Goal: Contribute content: Contribute content

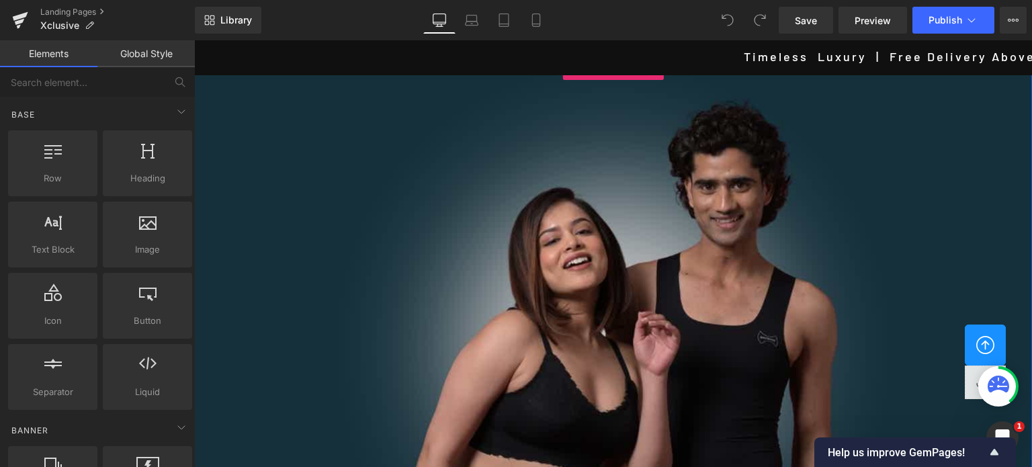
click at [445, 218] on div at bounding box center [613, 347] width 838 height 574
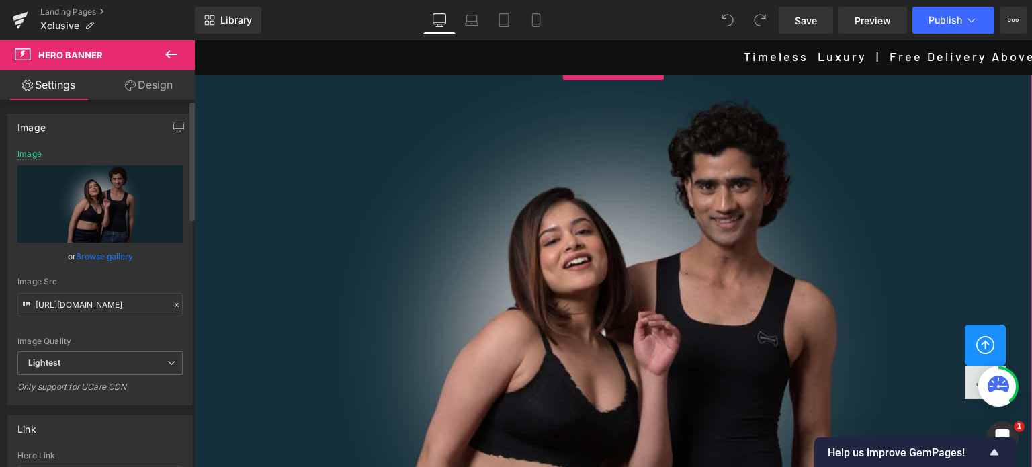
click at [99, 255] on link "Browse gallery" at bounding box center [104, 257] width 57 height 24
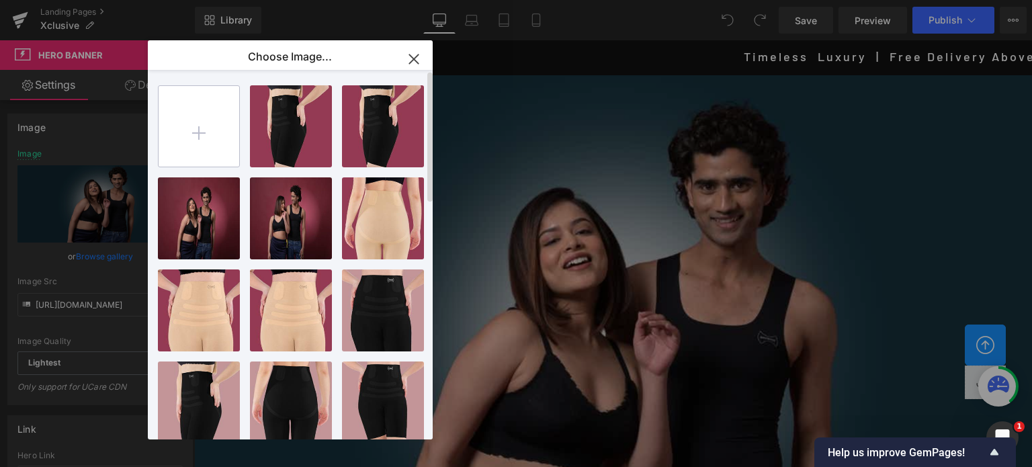
click at [194, 126] on input "file" at bounding box center [199, 126] width 81 height 81
type input "C:\fakepath\DX Banner 2.jpg"
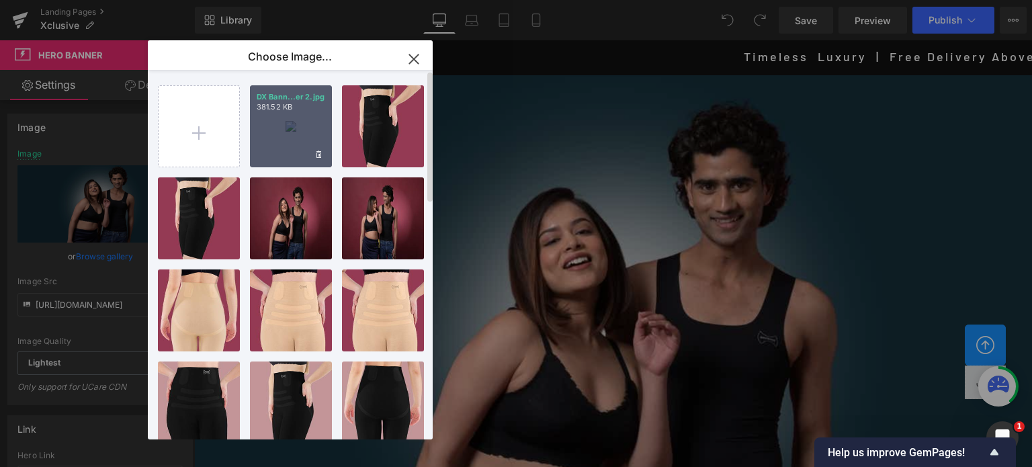
click at [288, 122] on div "DX Bann...er 2.jpg 381.52 KB" at bounding box center [291, 126] width 82 height 82
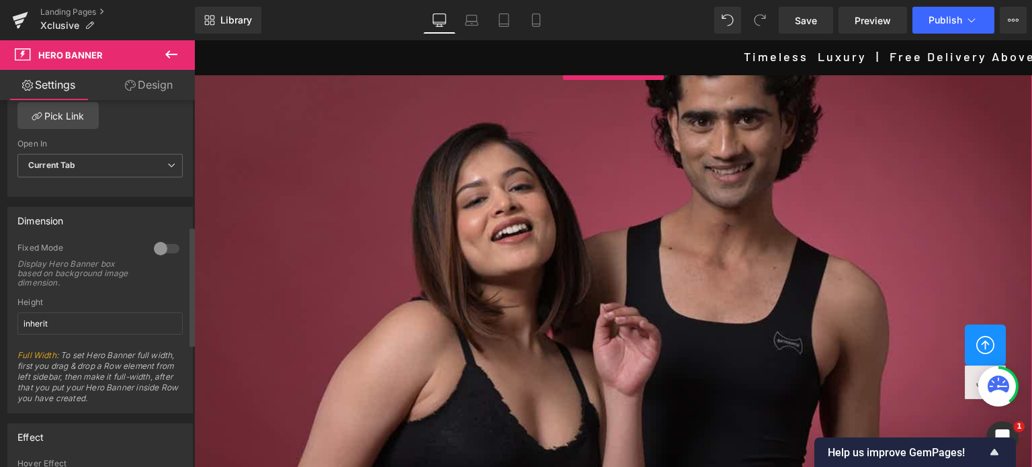
scroll to position [403, 0]
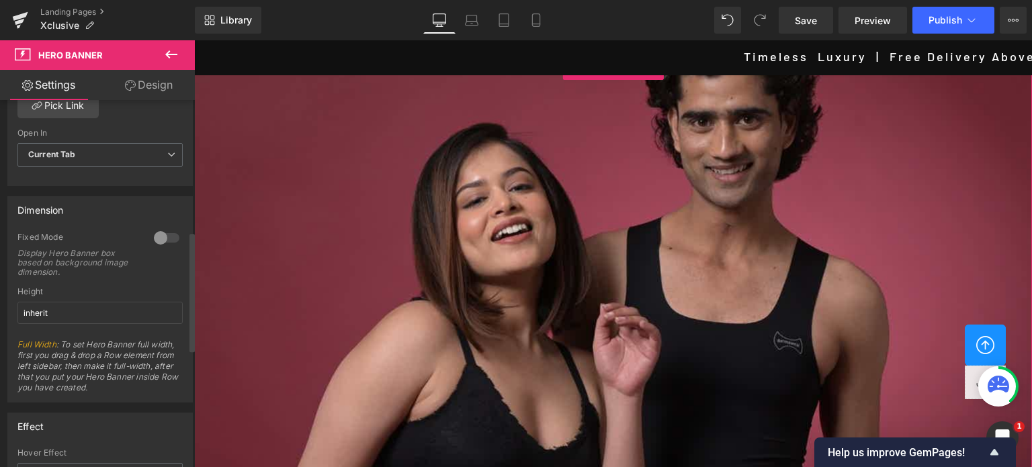
click at [165, 239] on div at bounding box center [166, 237] width 32 height 21
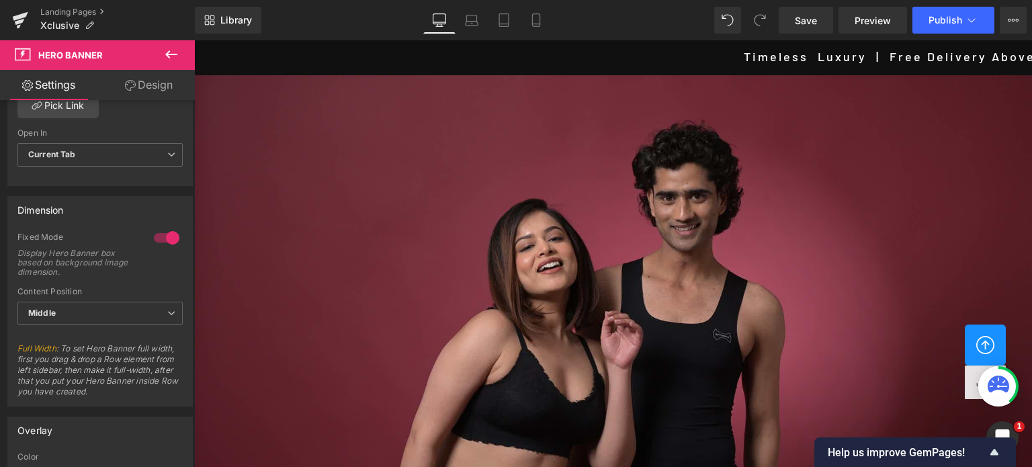
click at [165, 54] on icon at bounding box center [171, 54] width 12 height 8
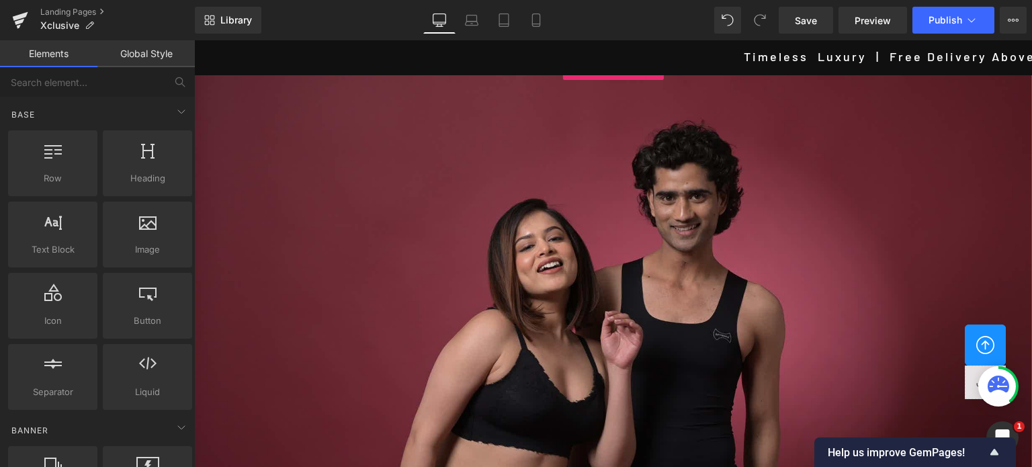
click at [539, 317] on div at bounding box center [613, 338] width 838 height 557
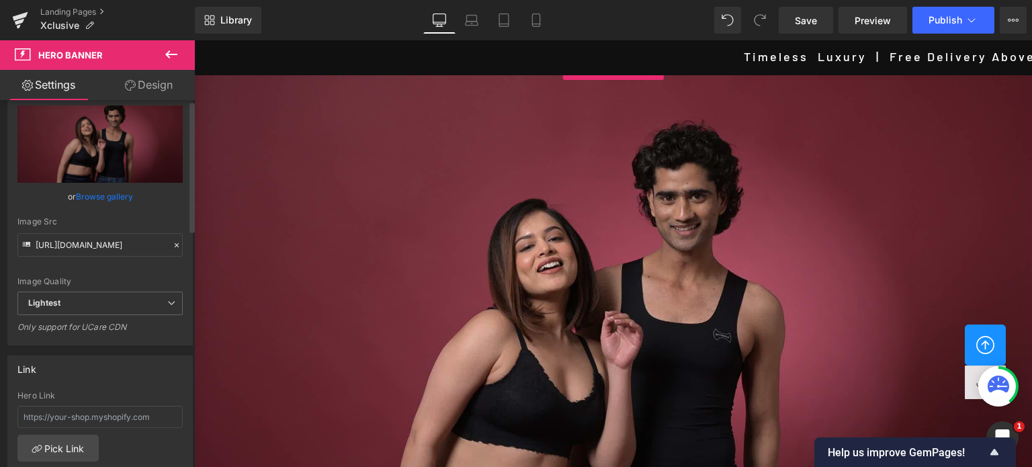
scroll to position [67, 0]
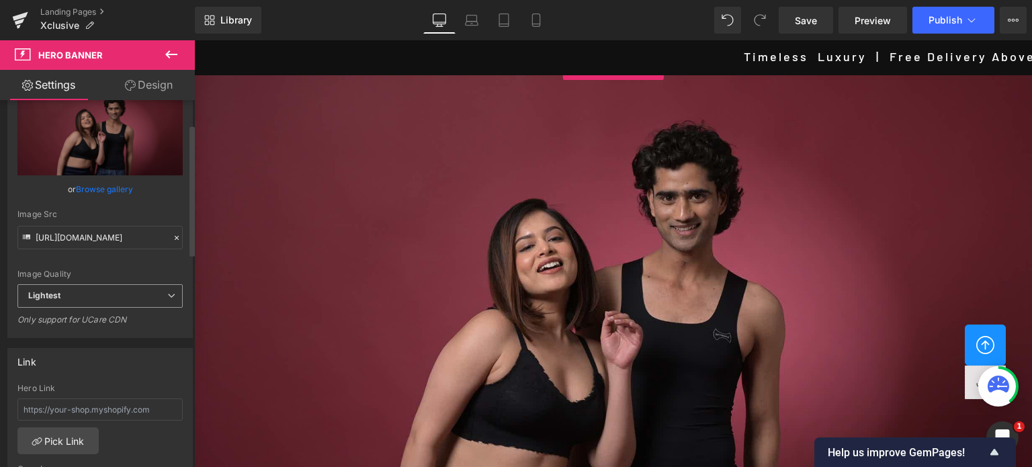
click at [114, 300] on span "Lightest" at bounding box center [99, 296] width 165 height 24
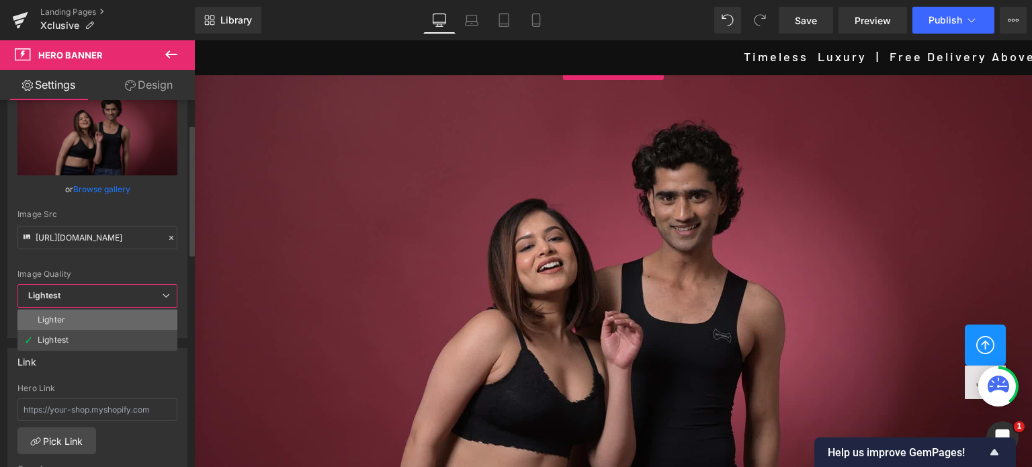
click at [73, 319] on li "Lighter" at bounding box center [97, 320] width 160 height 20
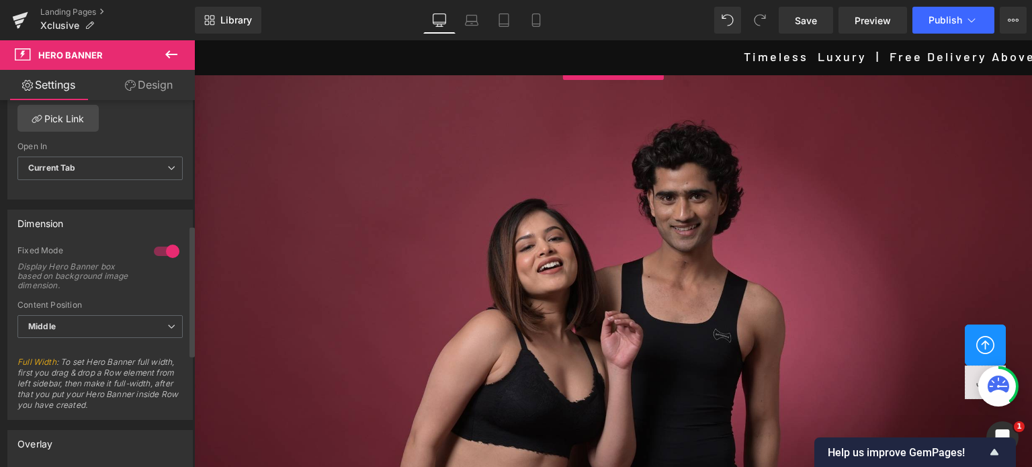
scroll to position [403, 0]
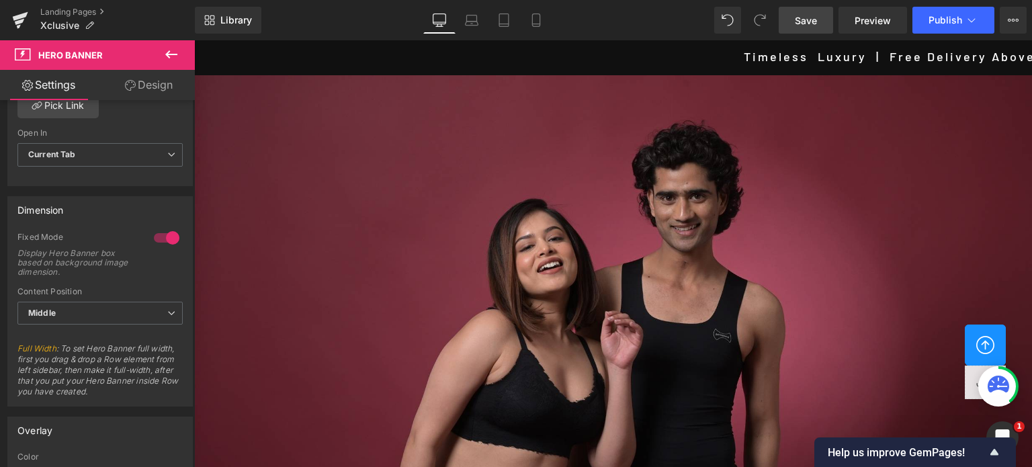
click at [818, 21] on link "Save" at bounding box center [806, 20] width 54 height 27
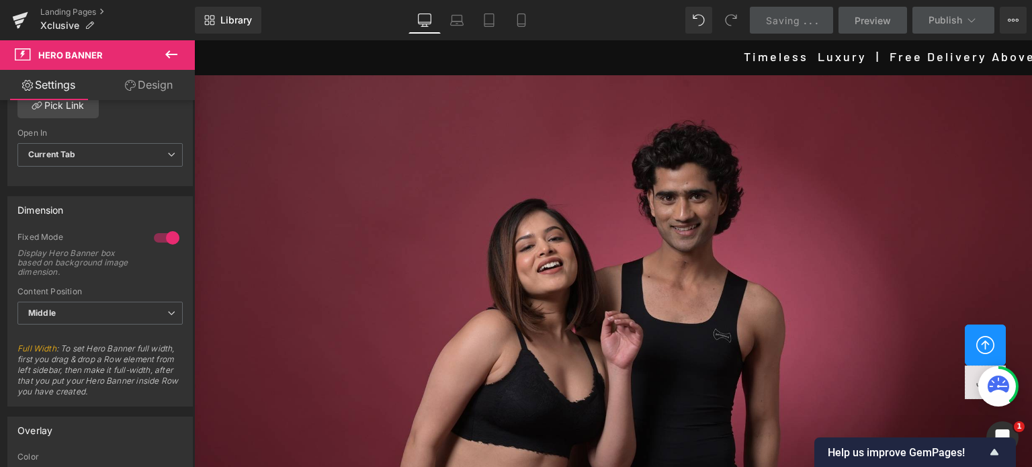
scroll to position [0, 0]
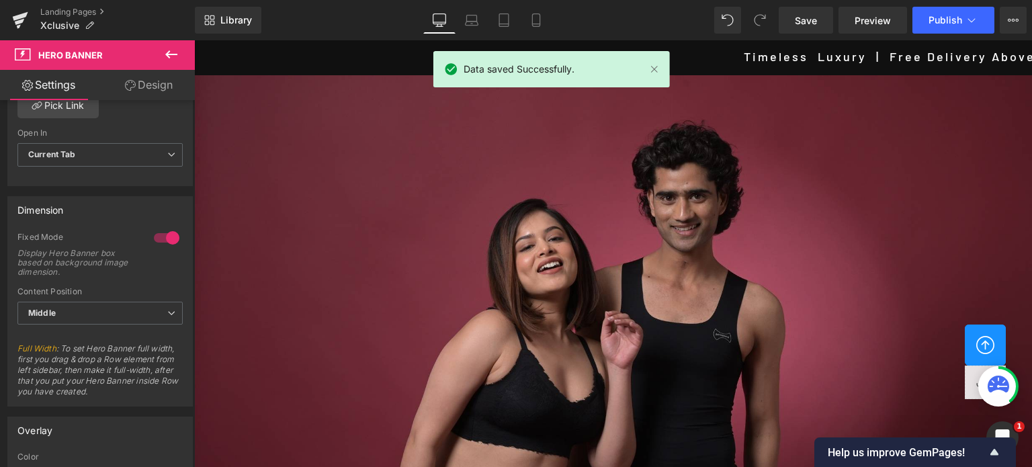
click at [175, 52] on icon at bounding box center [171, 54] width 16 height 16
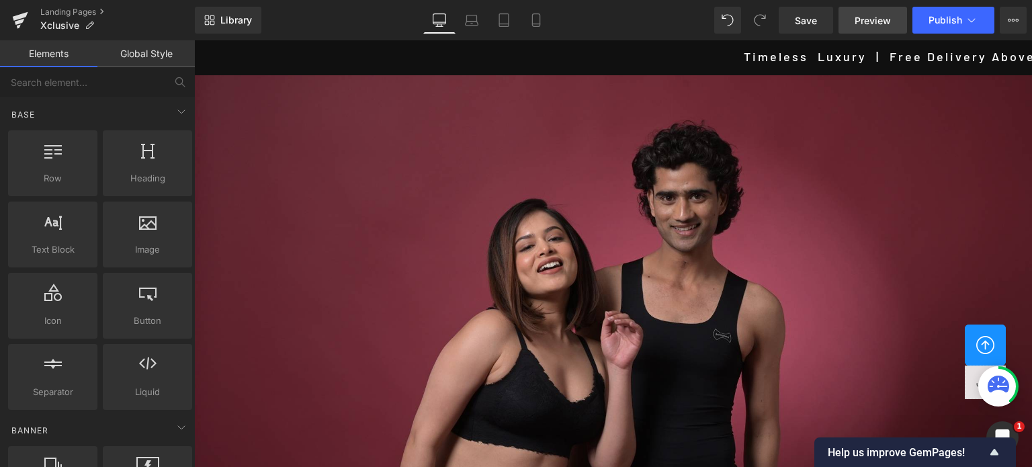
click at [861, 15] on span "Preview" at bounding box center [873, 20] width 36 height 14
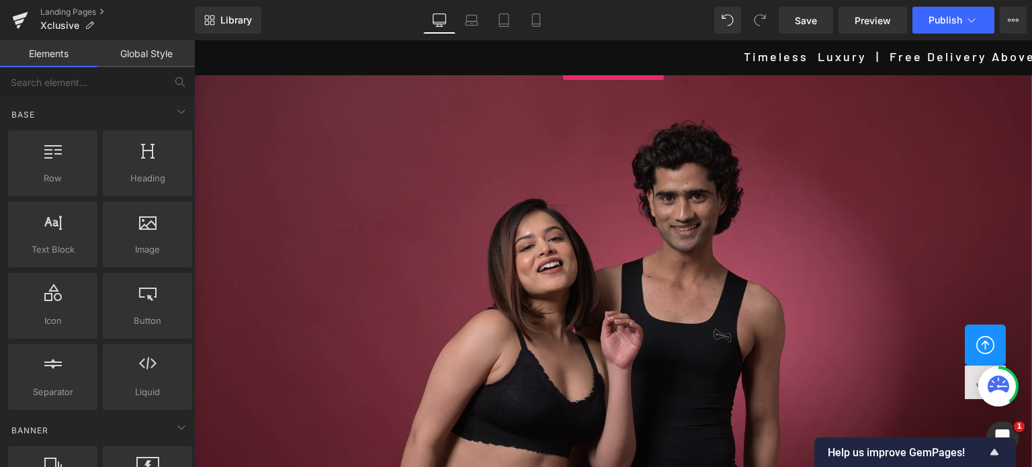
click at [558, 267] on div at bounding box center [613, 338] width 838 height 557
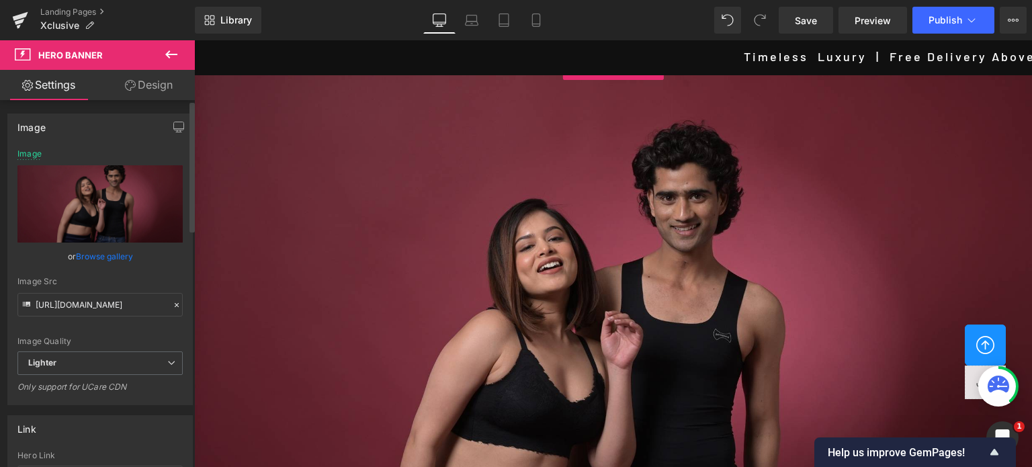
click at [99, 261] on link "Browse gallery" at bounding box center [104, 257] width 57 height 24
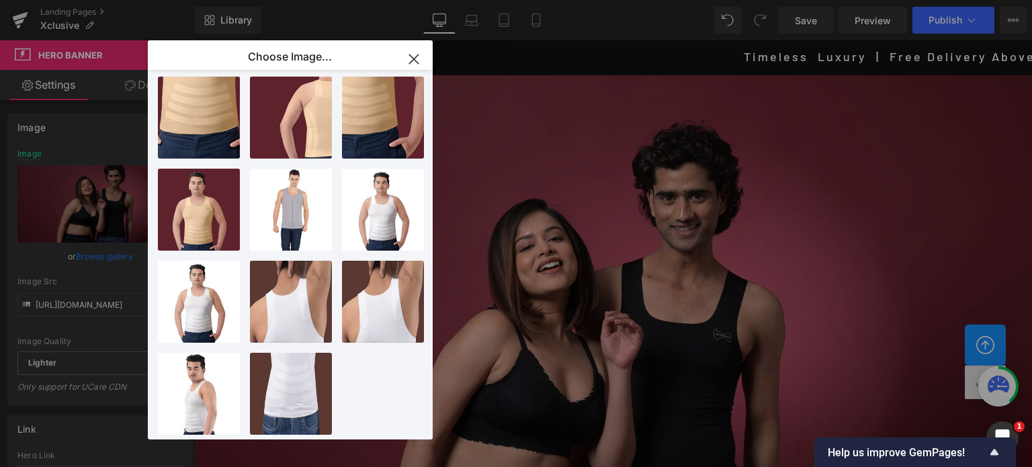
scroll to position [663, 0]
click at [414, 60] on icon "button" at bounding box center [413, 58] width 9 height 9
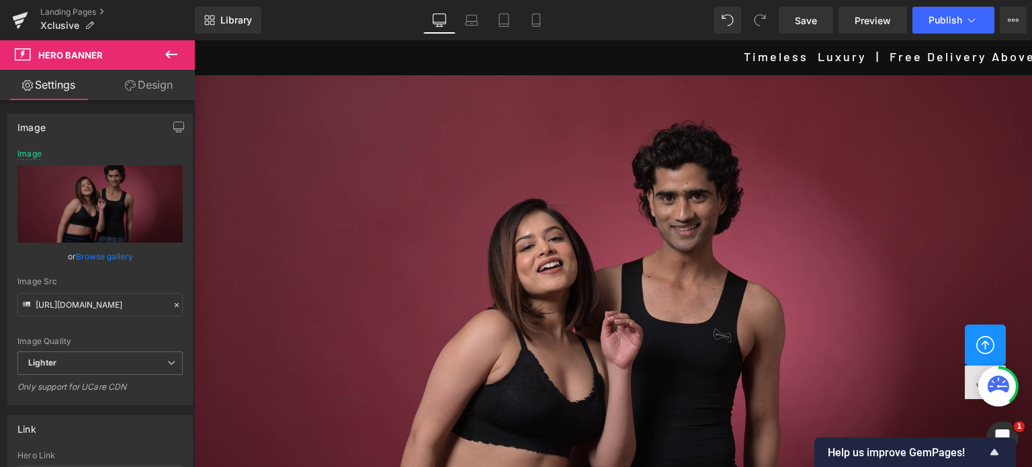
click at [171, 54] on icon at bounding box center [171, 54] width 12 height 8
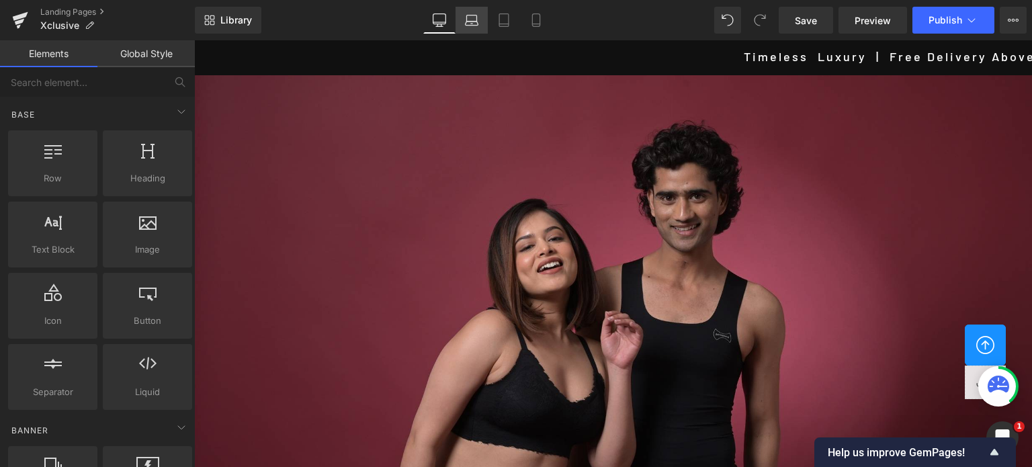
click at [466, 26] on icon at bounding box center [471, 19] width 13 height 13
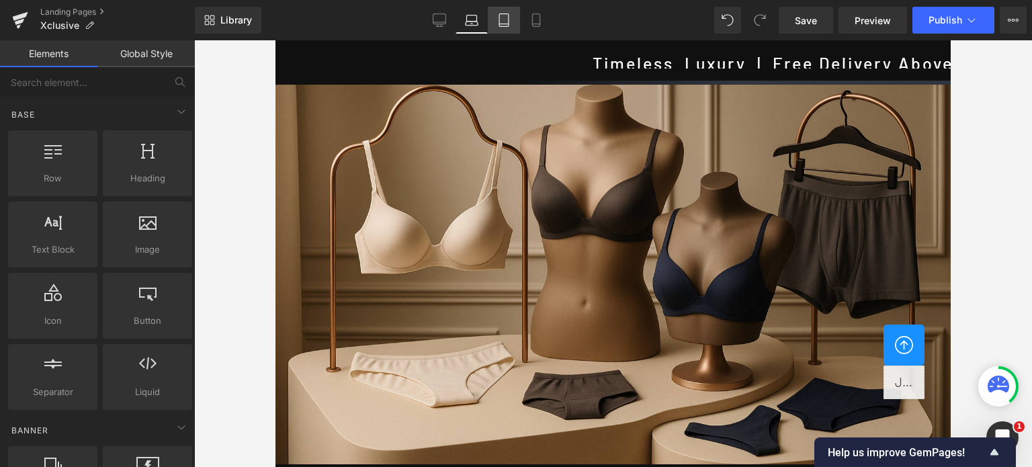
click at [496, 17] on link "Tablet" at bounding box center [504, 20] width 32 height 27
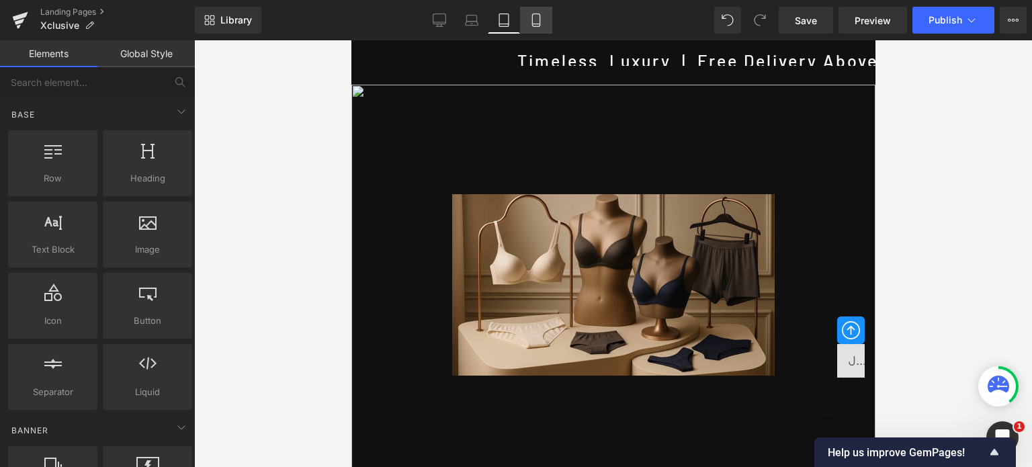
click at [538, 24] on icon at bounding box center [535, 24] width 7 height 0
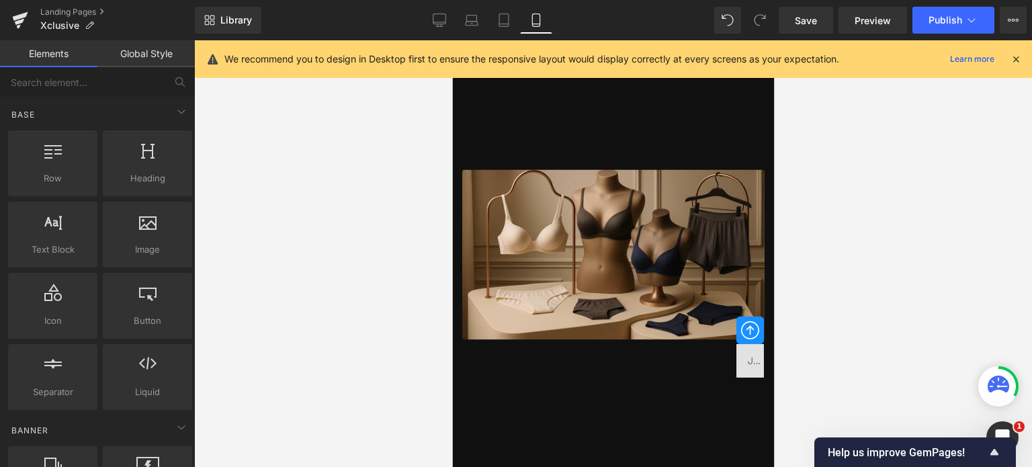
scroll to position [0, 0]
click at [1017, 61] on icon at bounding box center [1016, 59] width 12 height 12
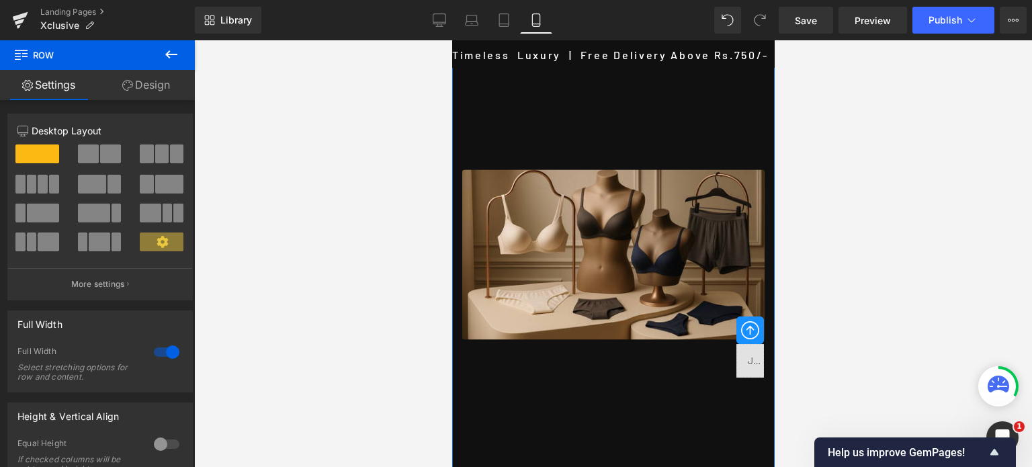
drag, startPoint x: 651, startPoint y: 68, endPoint x: 651, endPoint y: 196, distance: 127.6
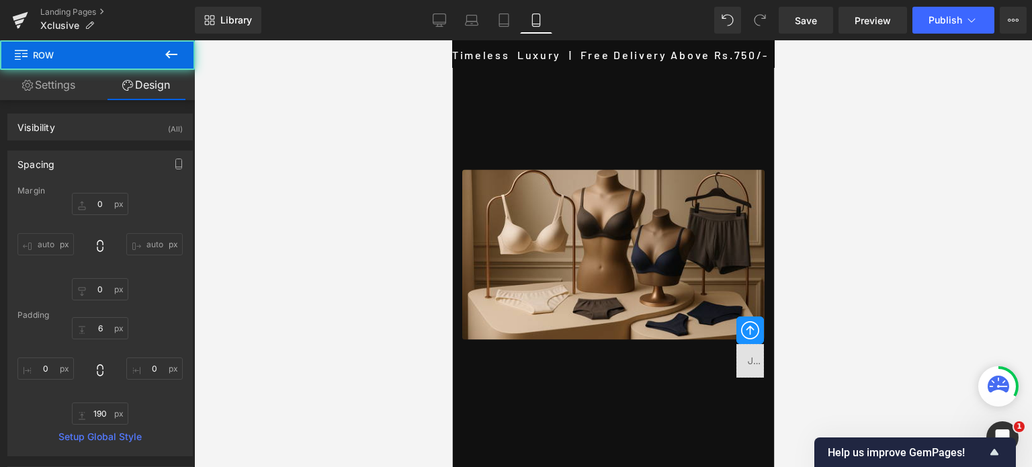
click at [855, 138] on div at bounding box center [613, 253] width 838 height 427
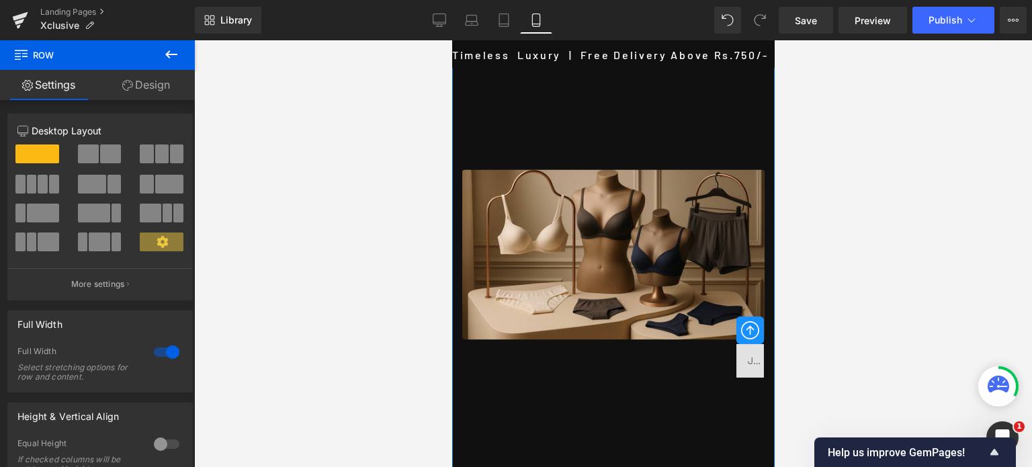
drag, startPoint x: 652, startPoint y: 116, endPoint x: 668, endPoint y: 114, distance: 16.3
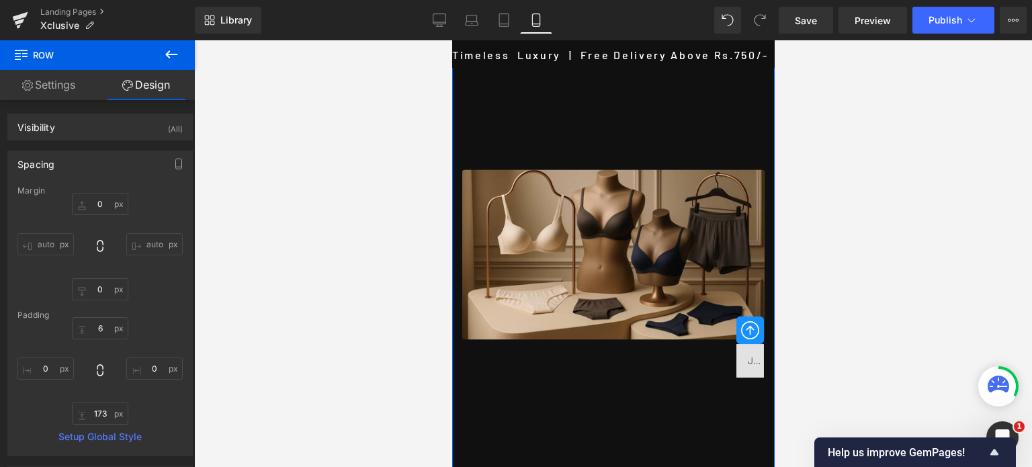
drag, startPoint x: 618, startPoint y: 126, endPoint x: 620, endPoint y: 75, distance: 51.8
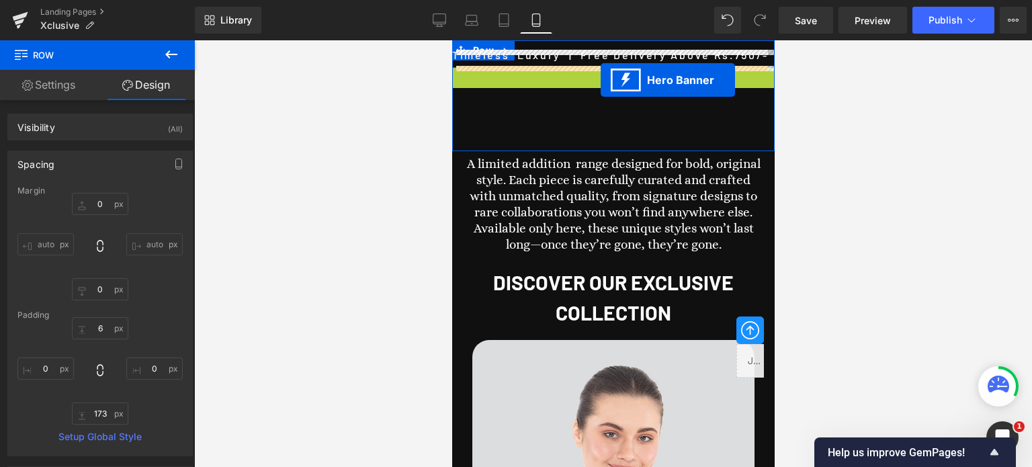
drag, startPoint x: 595, startPoint y: 70, endPoint x: 600, endPoint y: 80, distance: 11.4
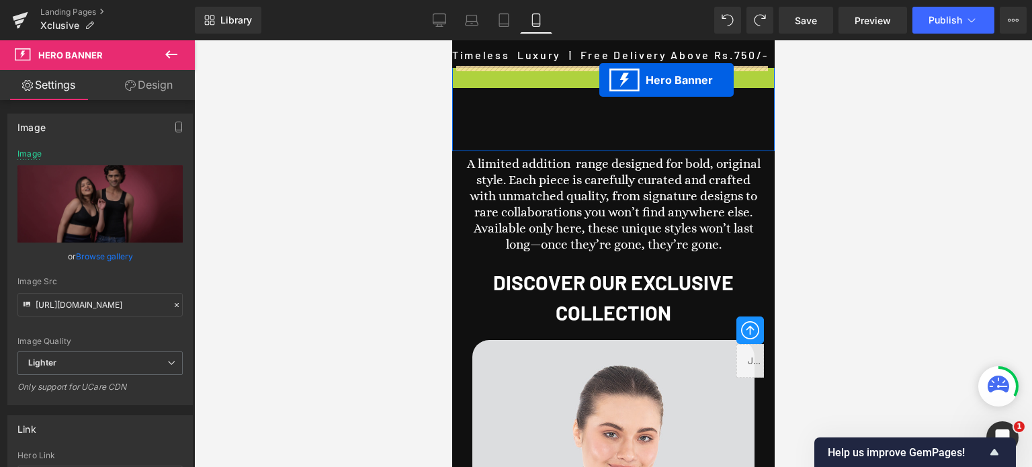
drag, startPoint x: 598, startPoint y: 69, endPoint x: 599, endPoint y: 80, distance: 10.8
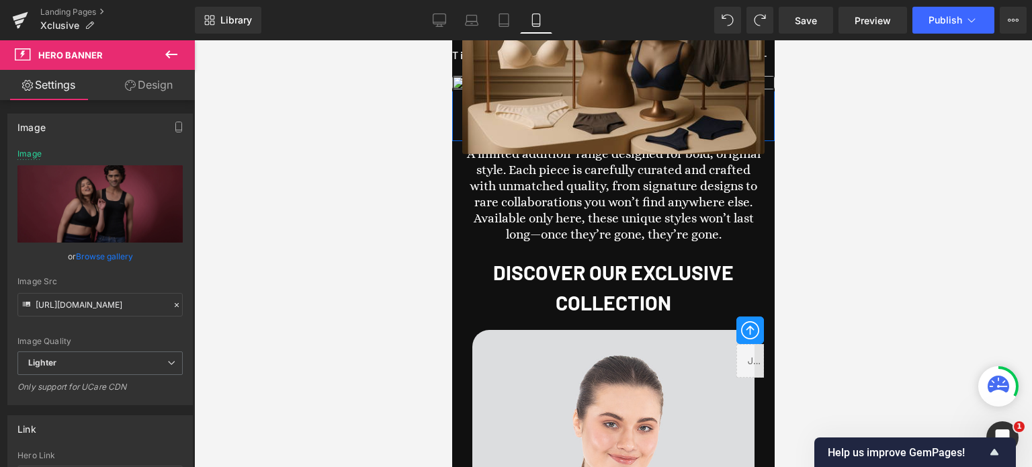
click at [801, 169] on div at bounding box center [613, 253] width 838 height 427
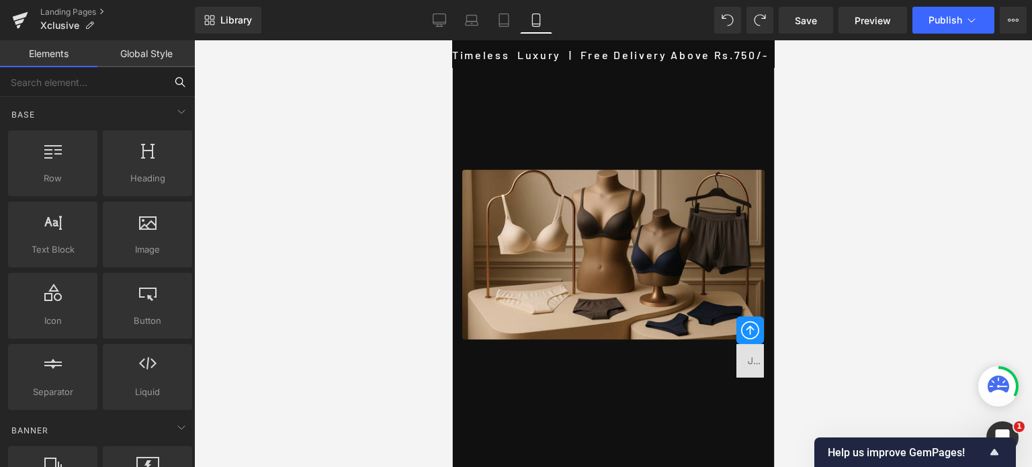
click at [116, 79] on input "text" at bounding box center [82, 82] width 165 height 30
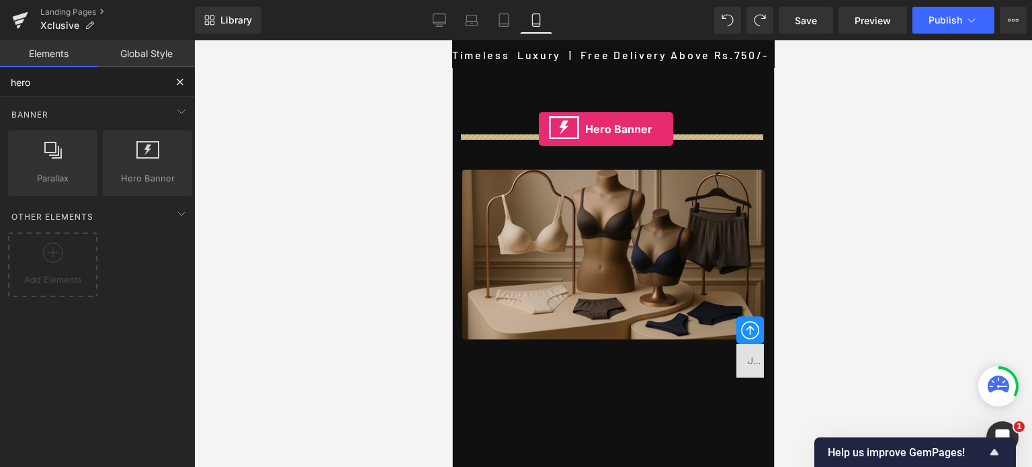
drag, startPoint x: 594, startPoint y: 201, endPoint x: 538, endPoint y: 129, distance: 91.0
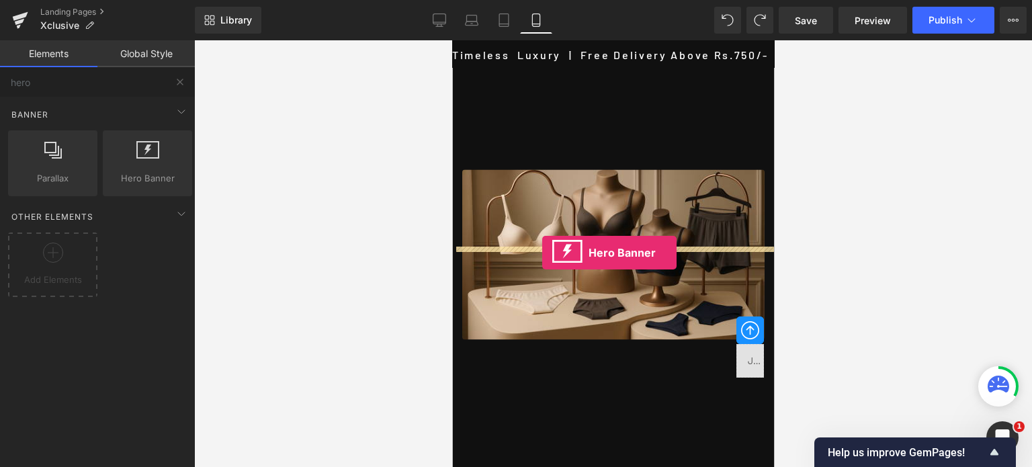
drag, startPoint x: 580, startPoint y: 209, endPoint x: 541, endPoint y: 253, distance: 58.5
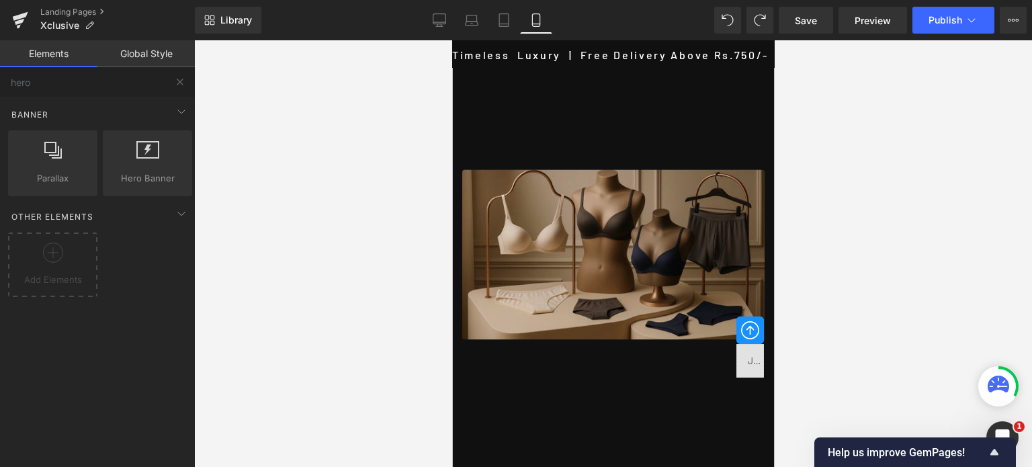
click at [619, 91] on div "Image Row Hero Banner Row 94px" at bounding box center [612, 292] width 322 height 504
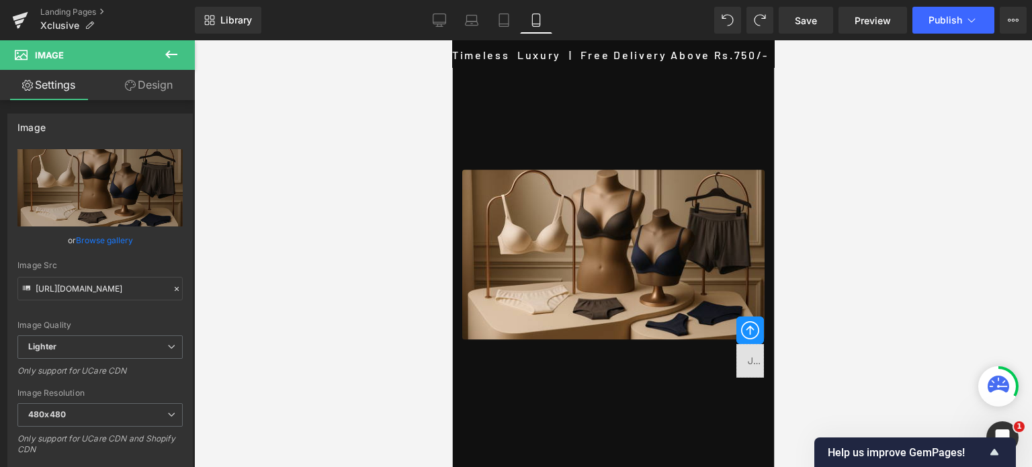
click at [175, 54] on icon at bounding box center [171, 54] width 12 height 8
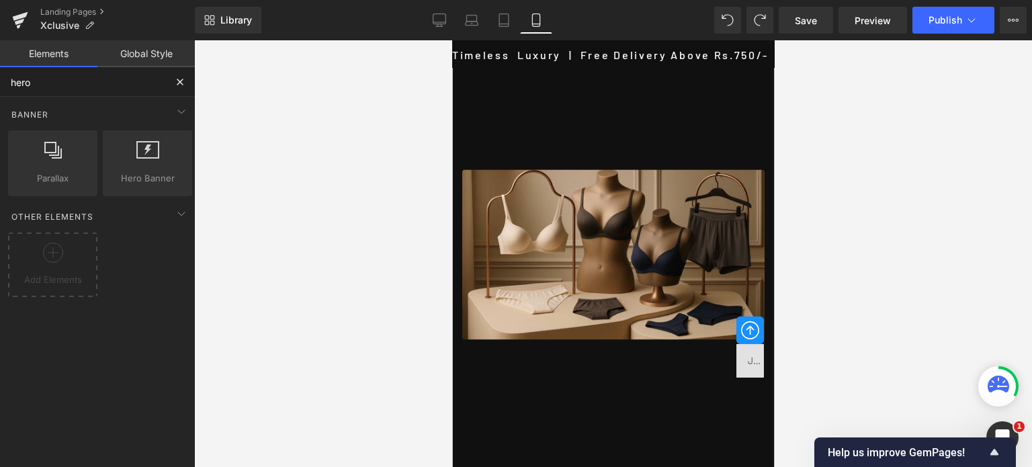
click at [71, 83] on input "hero" at bounding box center [82, 82] width 165 height 30
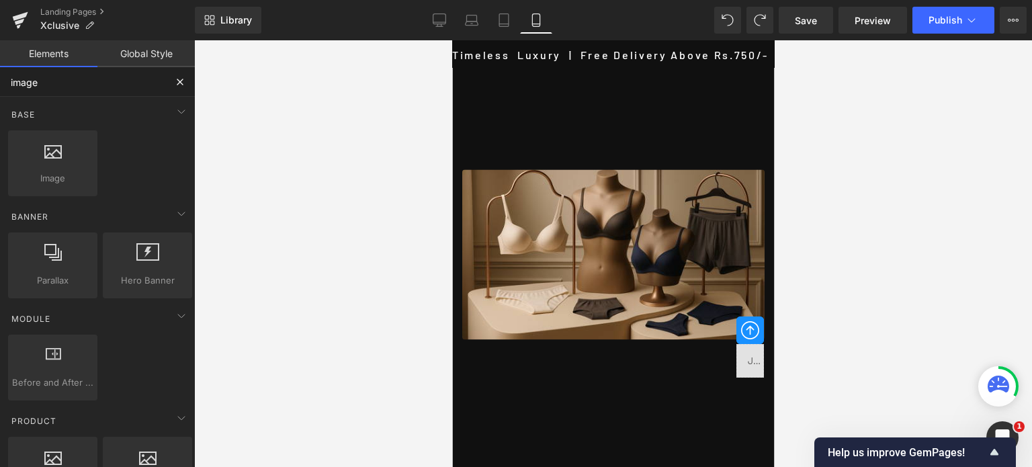
drag, startPoint x: 21, startPoint y: 91, endPoint x: 0, endPoint y: 89, distance: 21.5
click at [0, 89] on input "image" at bounding box center [82, 82] width 165 height 30
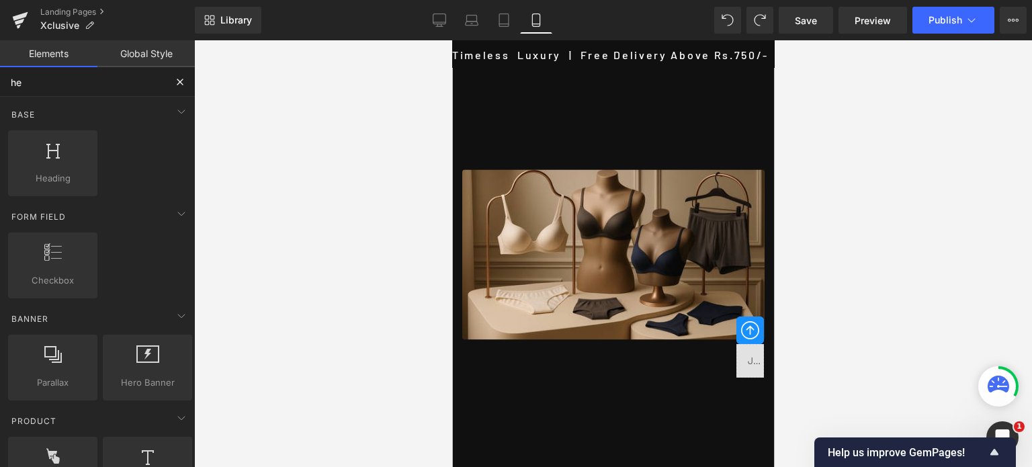
type input "her"
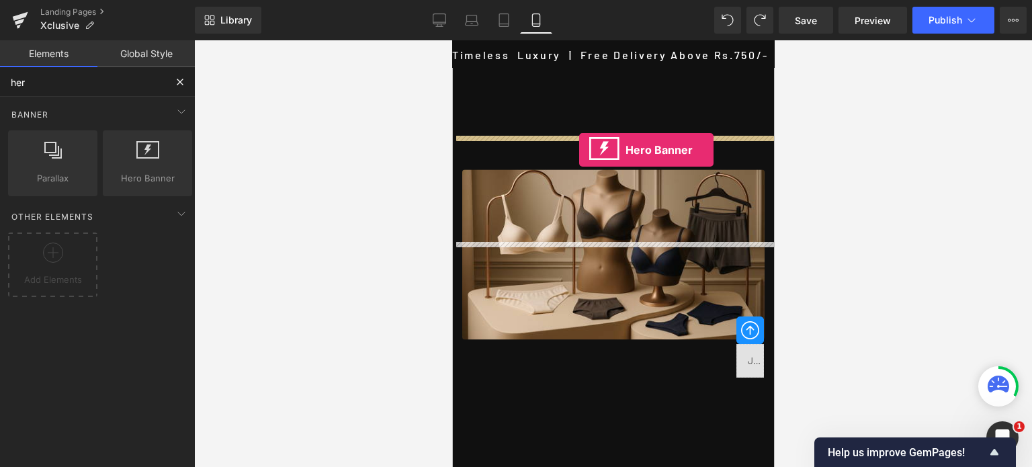
drag, startPoint x: 607, startPoint y: 202, endPoint x: 578, endPoint y: 150, distance: 59.3
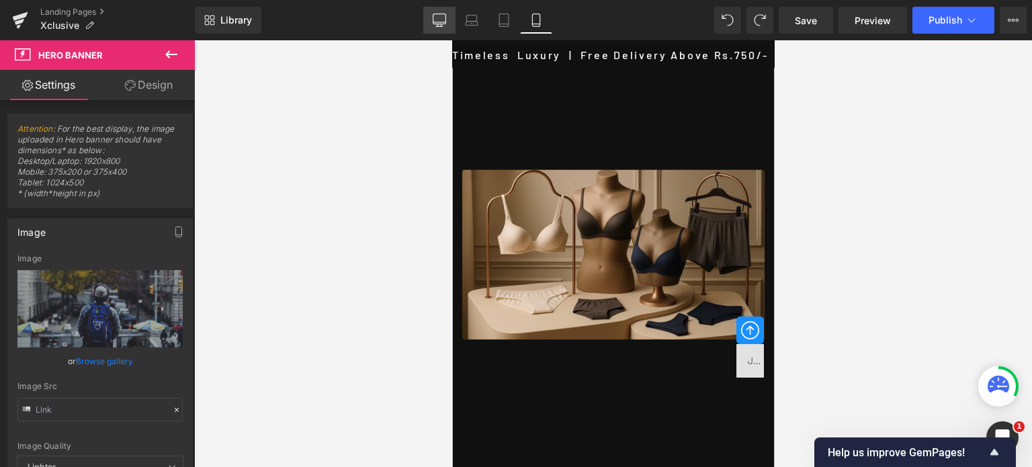
click at [439, 21] on icon at bounding box center [439, 19] width 13 height 13
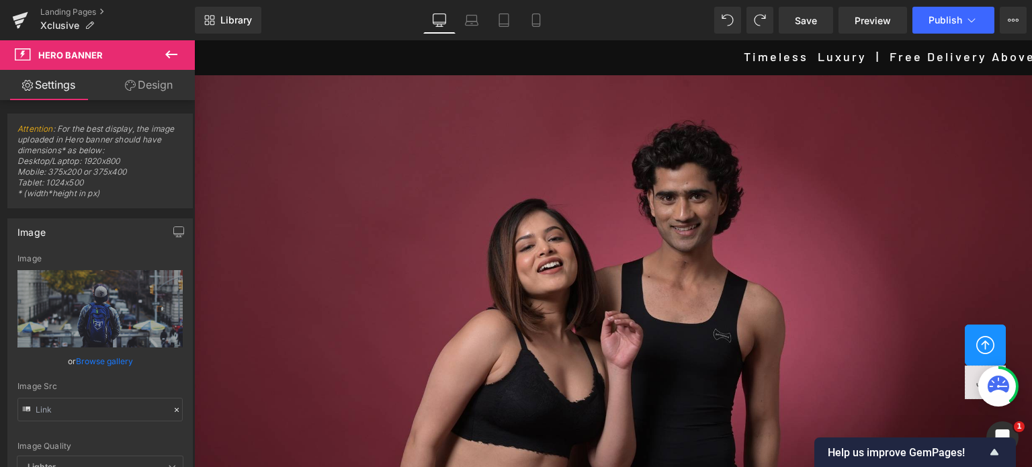
scroll to position [537, 0]
click at [143, 83] on link "Design" at bounding box center [148, 85] width 97 height 30
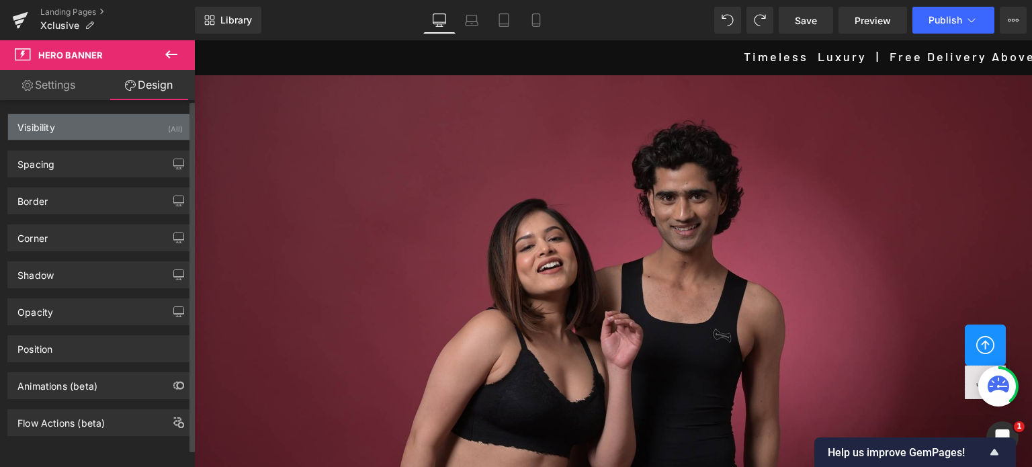
click at [86, 127] on div "Visibility (All)" at bounding box center [100, 127] width 184 height 26
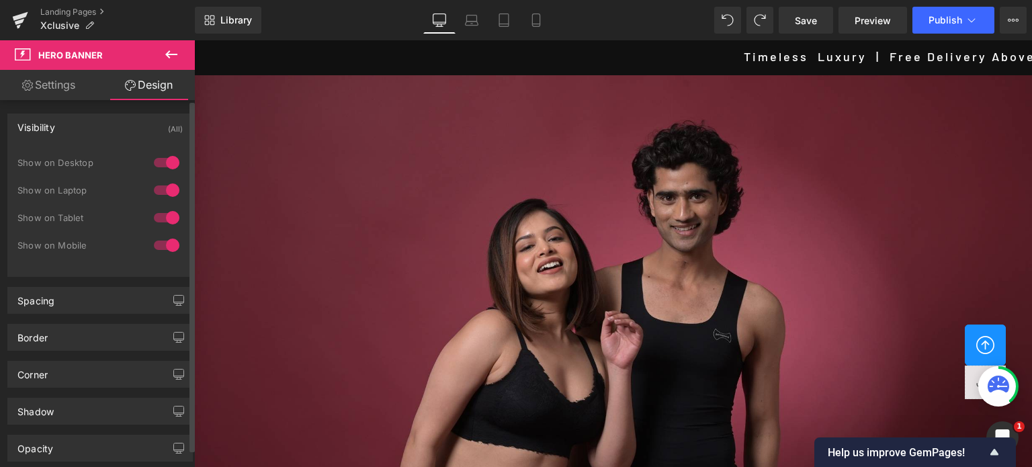
click at [161, 158] on div at bounding box center [166, 162] width 32 height 21
click at [474, 21] on icon at bounding box center [471, 19] width 13 height 13
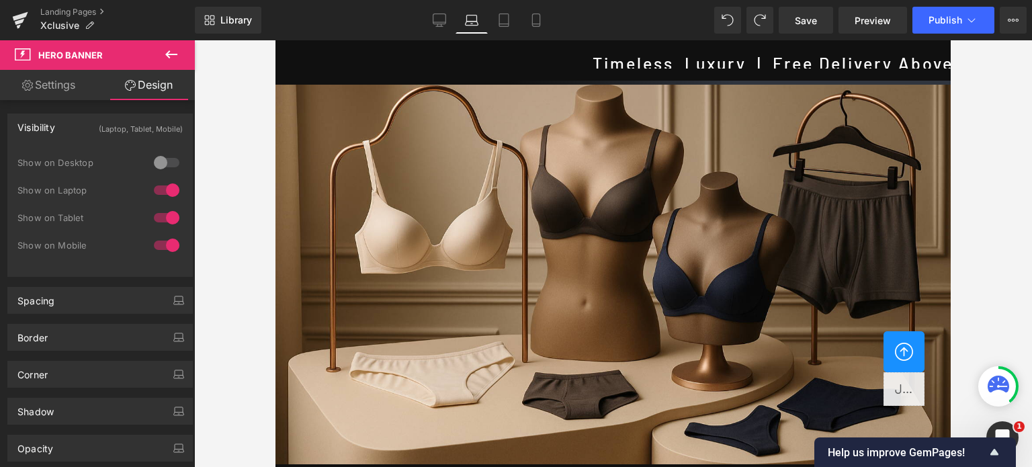
scroll to position [365, 0]
click at [153, 193] on div at bounding box center [166, 189] width 32 height 21
click at [153, 220] on div at bounding box center [166, 217] width 32 height 21
click at [527, 22] on link "Mobile" at bounding box center [536, 20] width 32 height 27
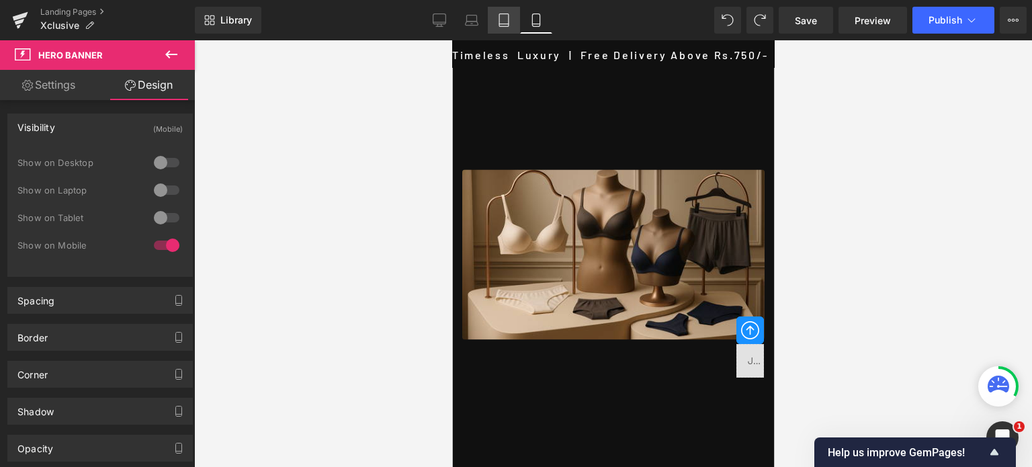
scroll to position [33, 0]
click at [506, 24] on icon at bounding box center [503, 24] width 9 height 0
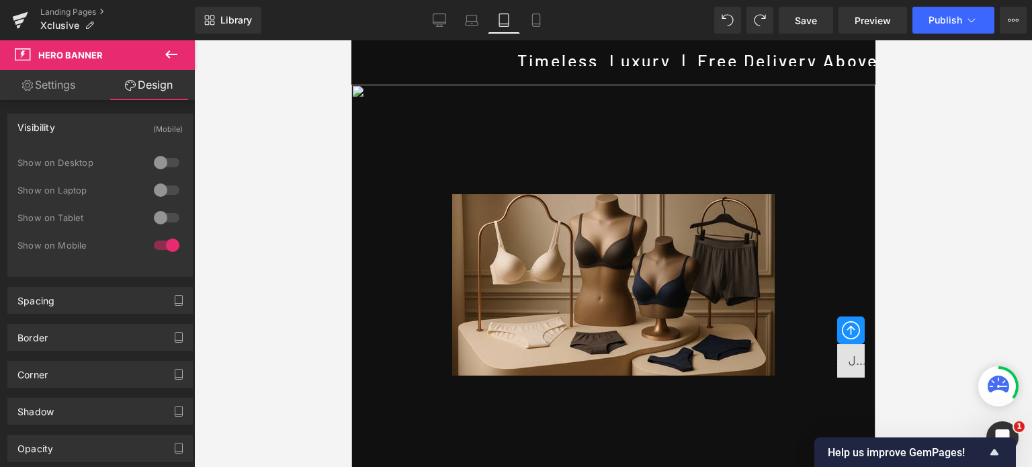
scroll to position [0, 0]
click at [469, 20] on icon at bounding box center [471, 19] width 13 height 13
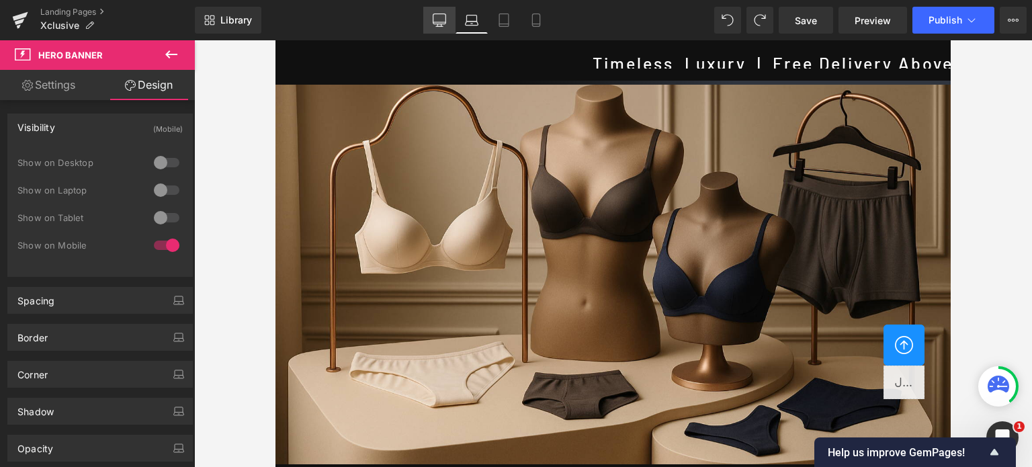
click at [438, 21] on icon at bounding box center [439, 19] width 13 height 13
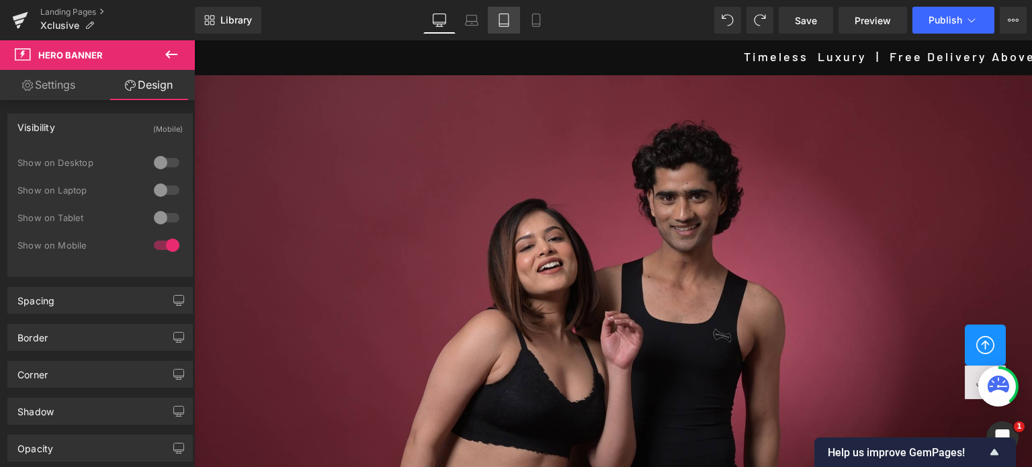
click at [505, 18] on icon at bounding box center [503, 19] width 13 height 13
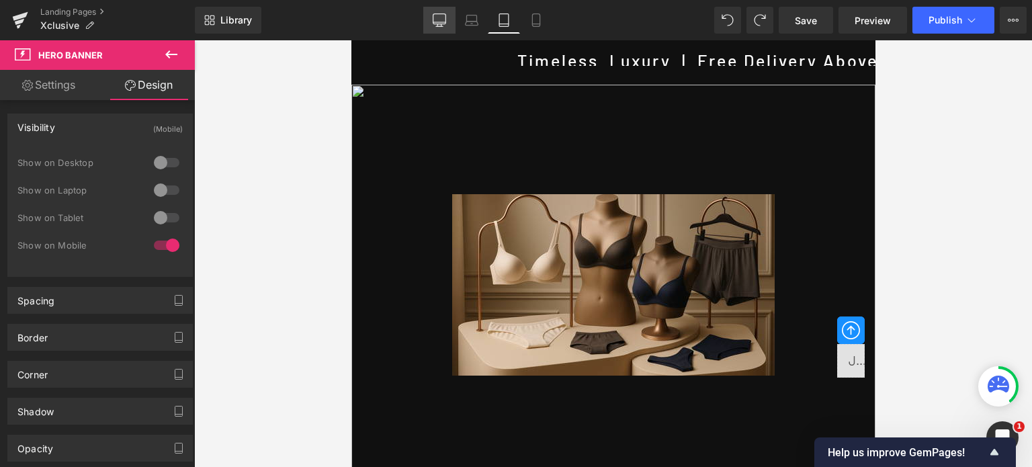
click at [429, 19] on link "Desktop" at bounding box center [439, 20] width 32 height 27
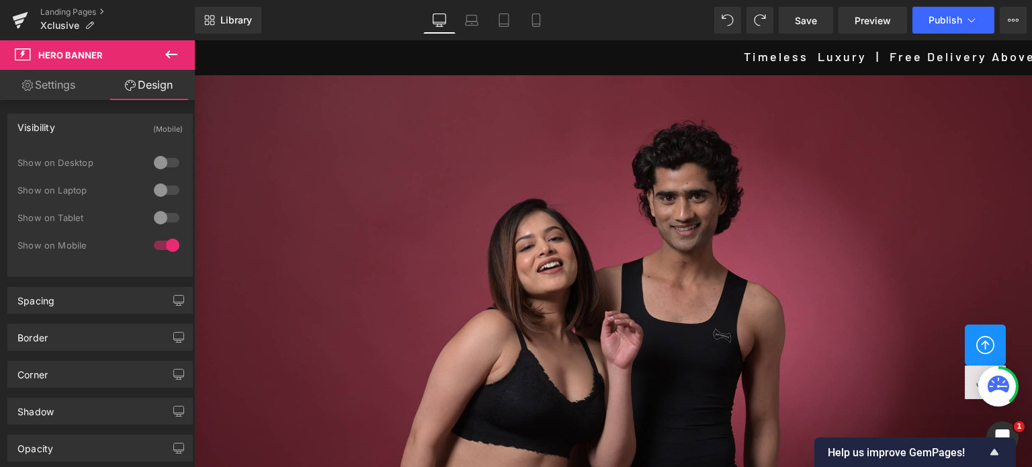
click at [46, 81] on link "Settings" at bounding box center [48, 85] width 97 height 30
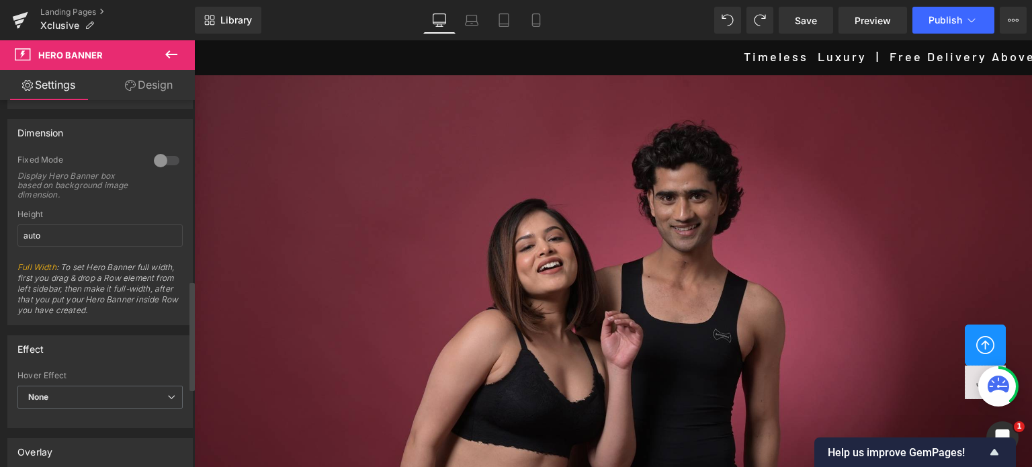
scroll to position [605, 0]
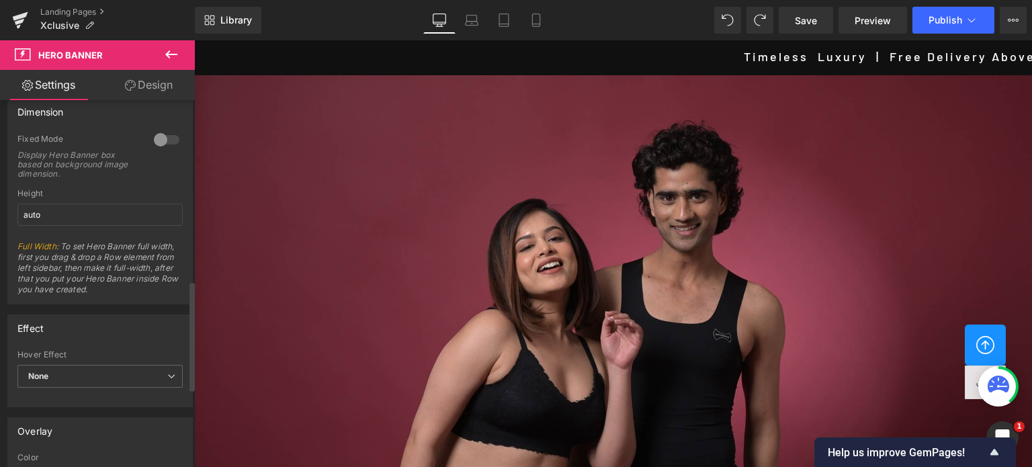
click at [167, 139] on div at bounding box center [166, 139] width 32 height 21
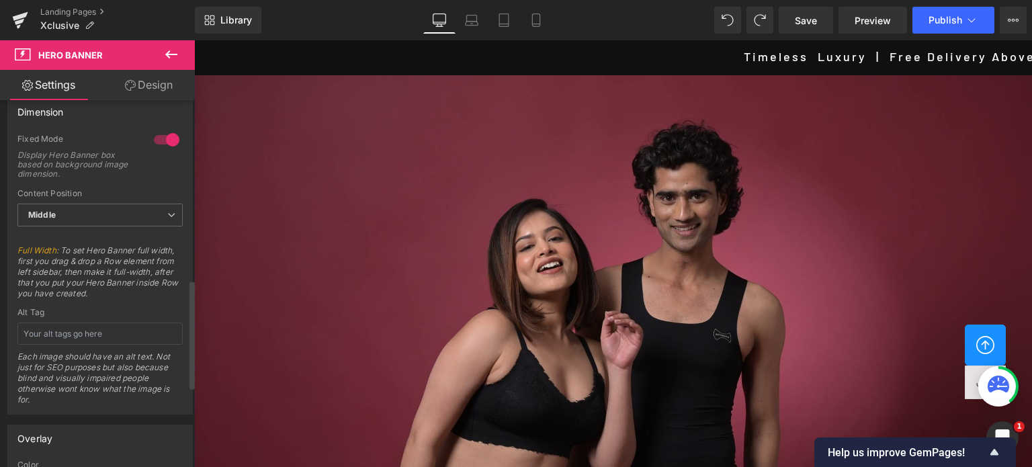
click at [158, 144] on div at bounding box center [166, 139] width 32 height 21
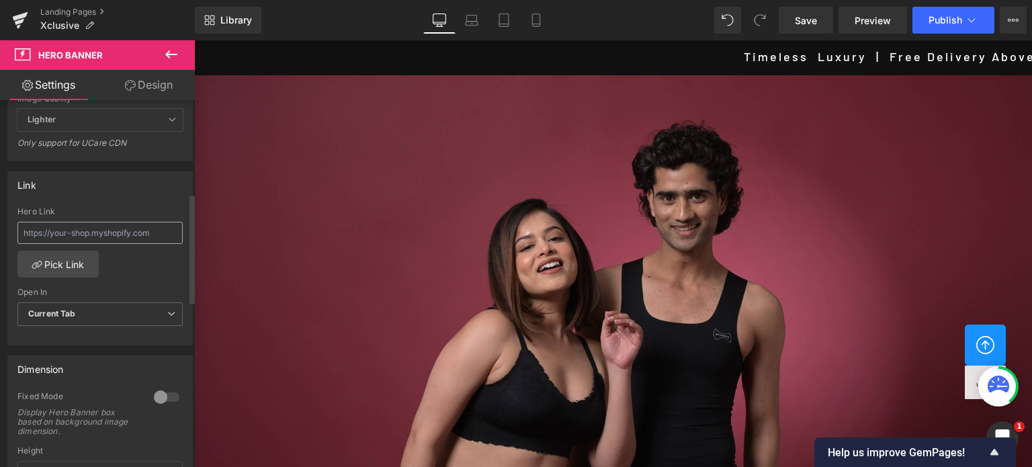
scroll to position [470, 0]
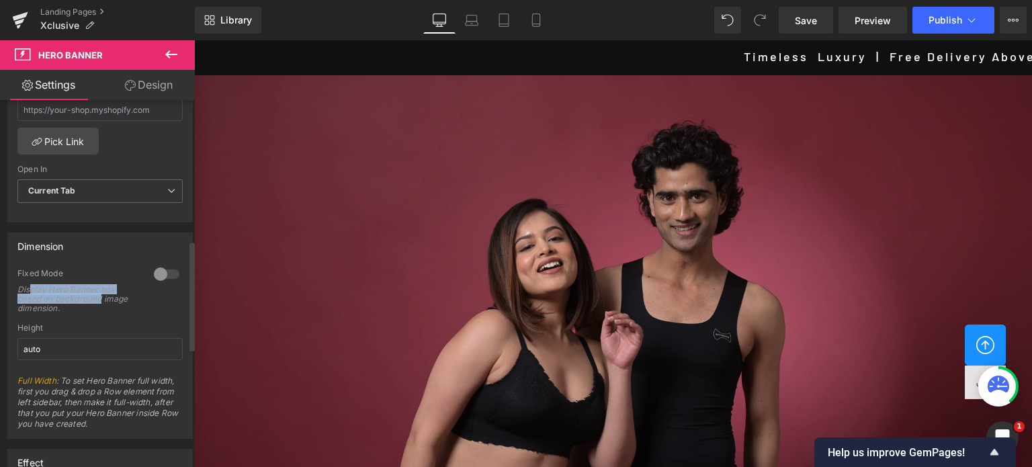
drag, startPoint x: 28, startPoint y: 291, endPoint x: 121, endPoint y: 293, distance: 92.7
click at [121, 293] on div "Display Hero Banner box based on background image dimension." at bounding box center [77, 299] width 121 height 28
click at [167, 277] on div at bounding box center [166, 273] width 32 height 21
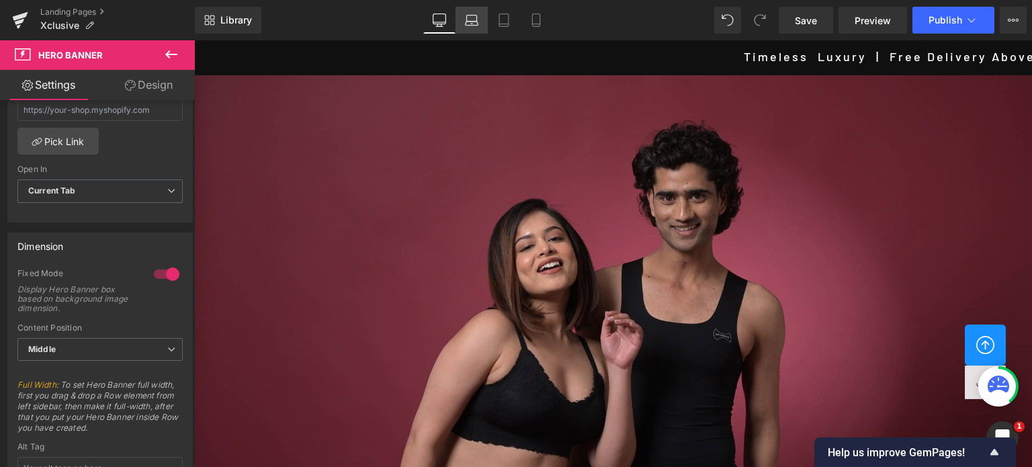
click at [478, 24] on icon at bounding box center [471, 19] width 13 height 13
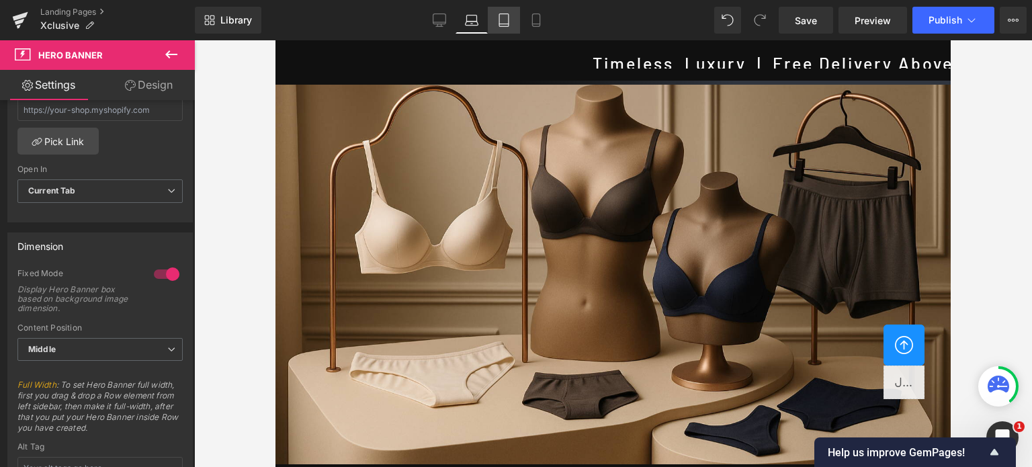
click at [505, 21] on icon at bounding box center [503, 19] width 13 height 13
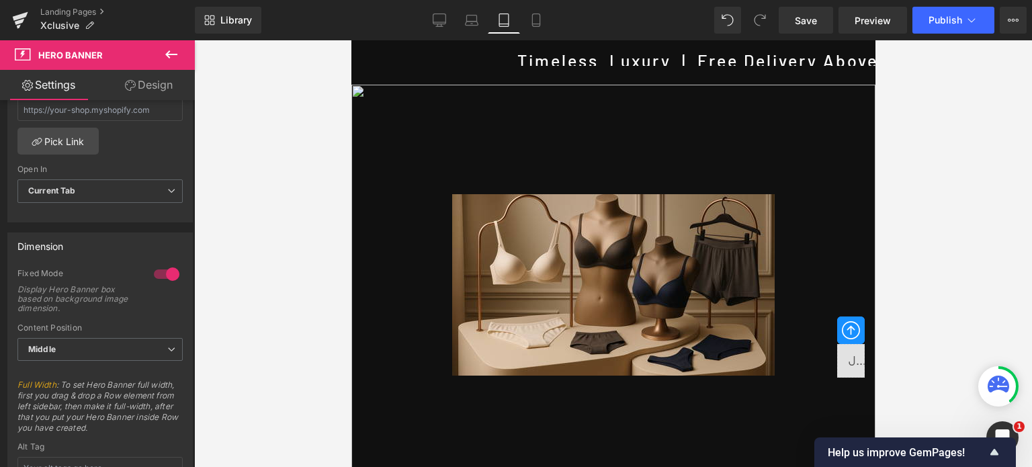
scroll to position [0, 0]
click at [541, 26] on icon at bounding box center [535, 19] width 13 height 13
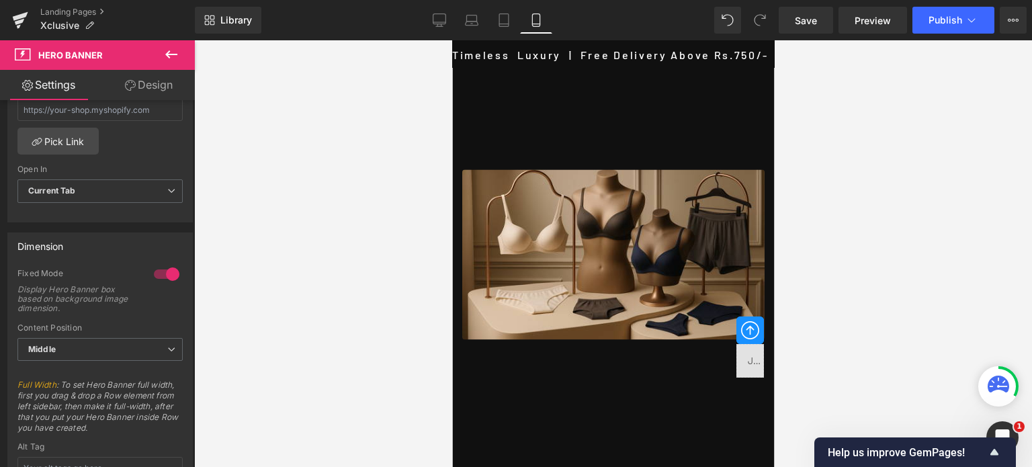
click at [148, 87] on link "Design" at bounding box center [148, 85] width 97 height 30
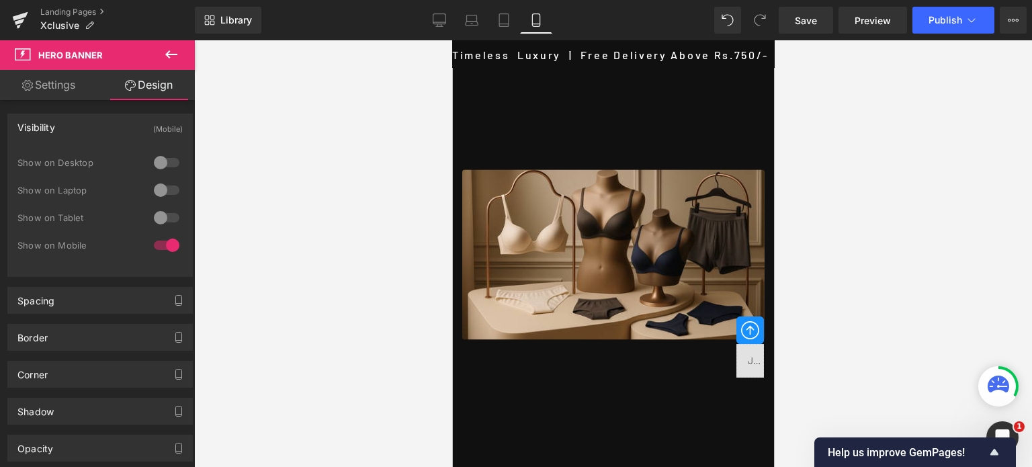
click at [50, 93] on link "Settings" at bounding box center [48, 85] width 97 height 30
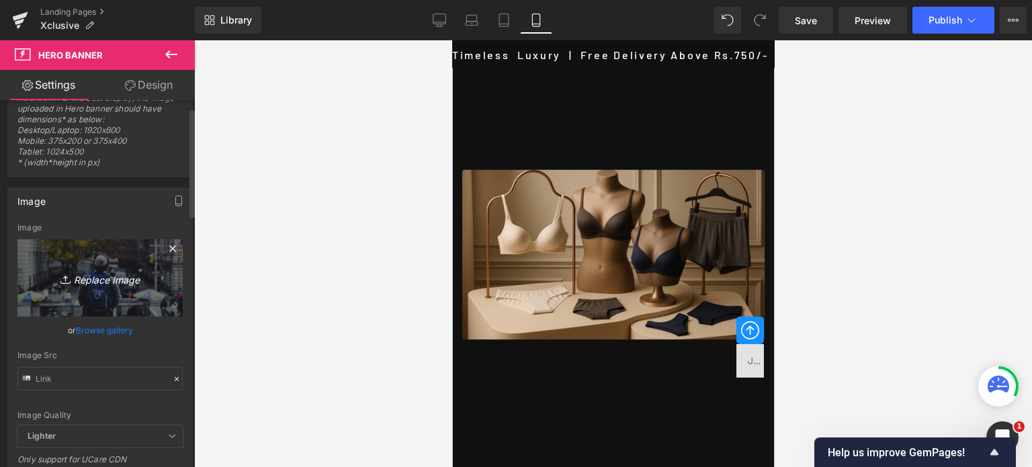
scroll to position [134, 0]
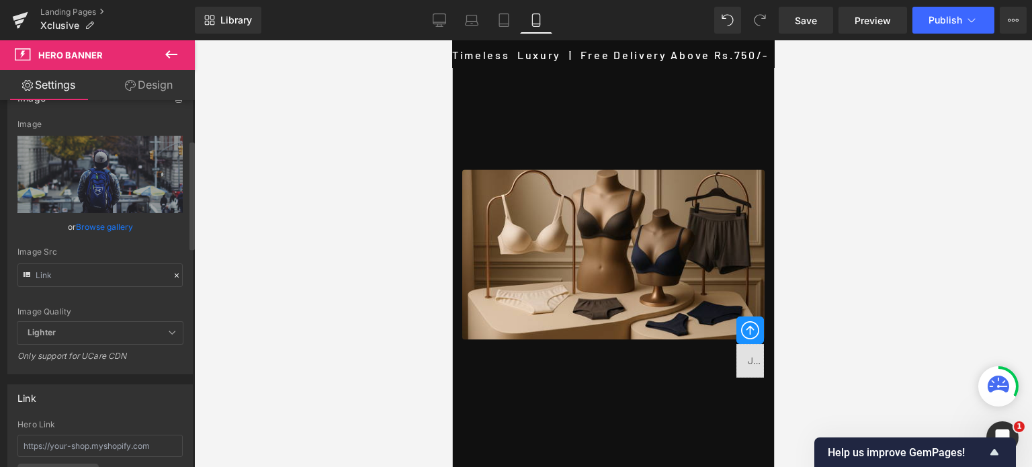
click at [91, 230] on link "Browse gallery" at bounding box center [104, 227] width 57 height 24
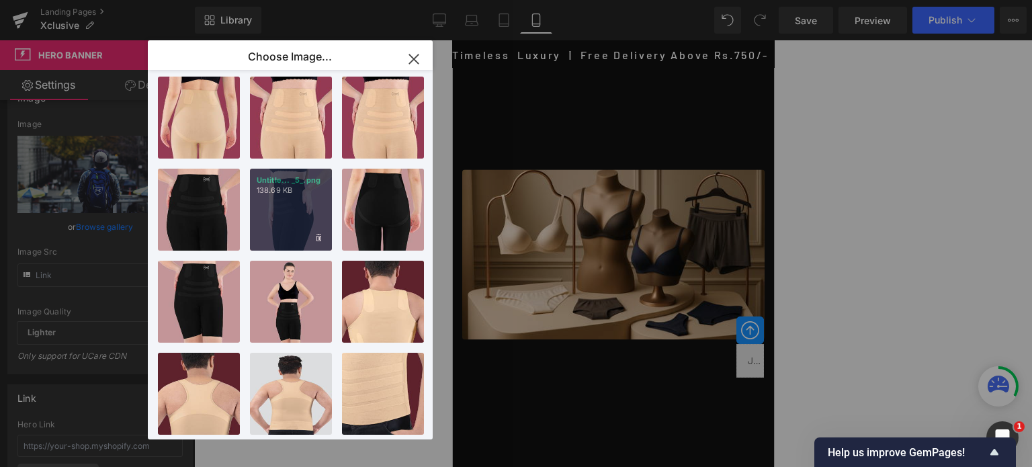
scroll to position [0, 0]
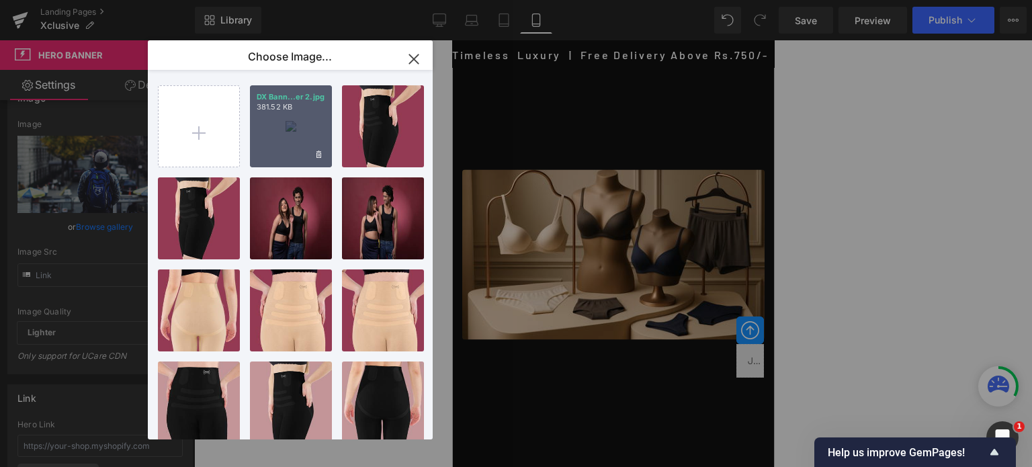
click at [290, 129] on div "DX Bann...er 2.jpg 381.52 KB" at bounding box center [291, 126] width 82 height 82
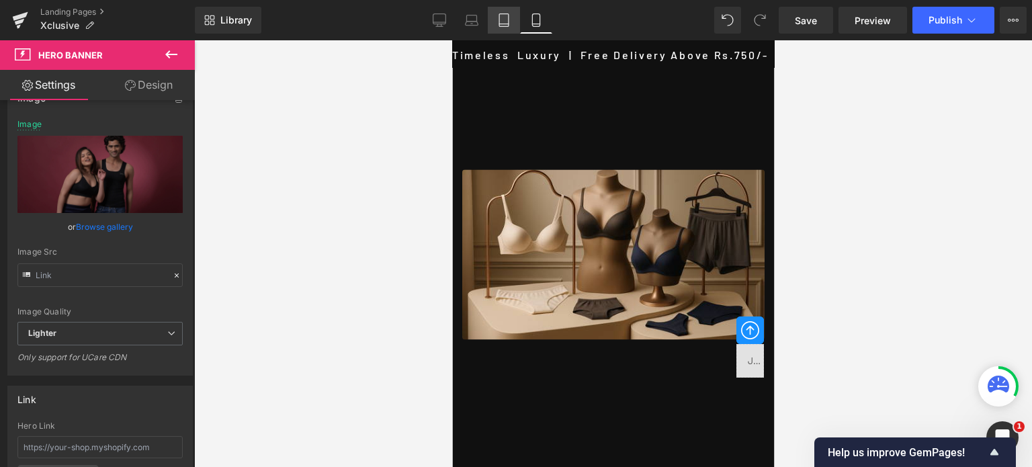
click at [504, 21] on icon at bounding box center [503, 19] width 13 height 13
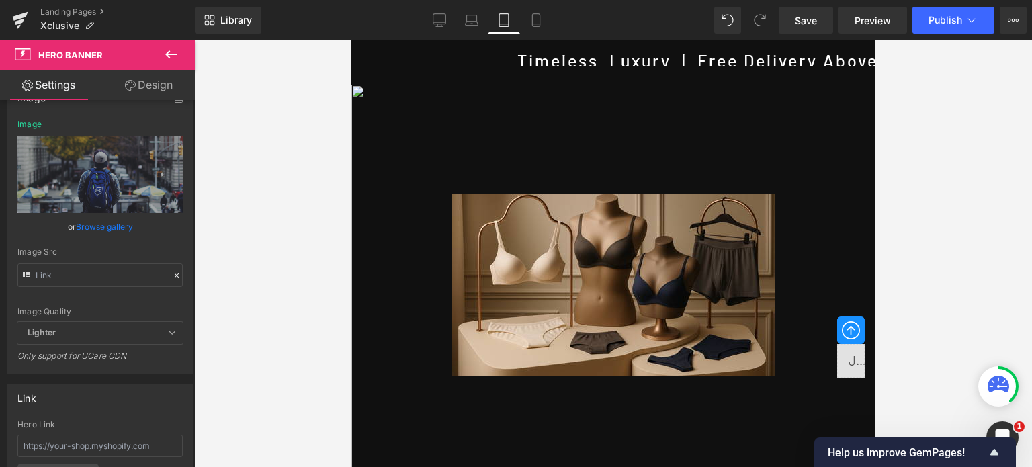
click at [155, 85] on link "Design" at bounding box center [148, 85] width 97 height 30
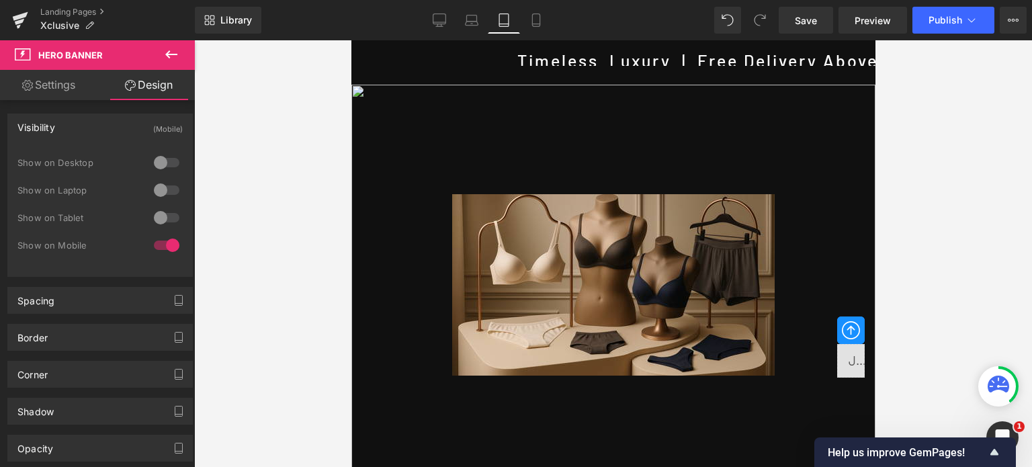
click at [173, 54] on icon at bounding box center [171, 54] width 12 height 8
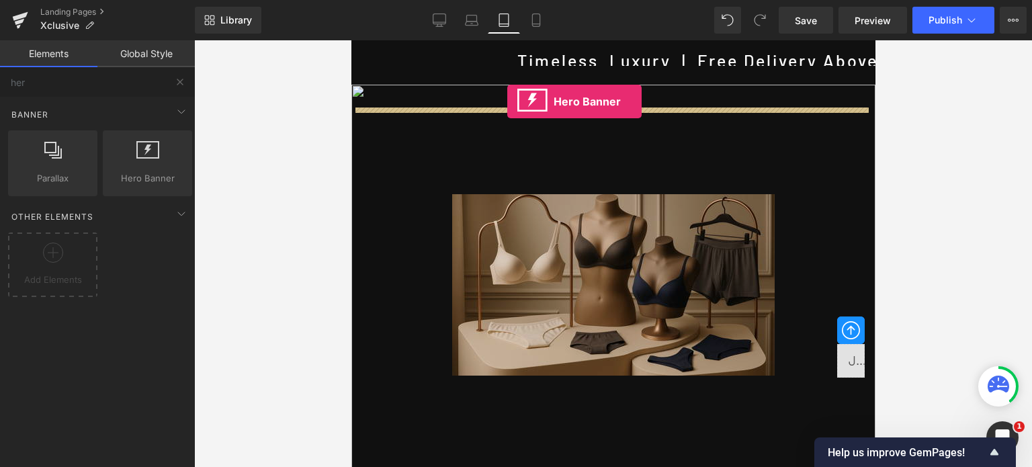
drag, startPoint x: 477, startPoint y: 210, endPoint x: 507, endPoint y: 101, distance: 112.1
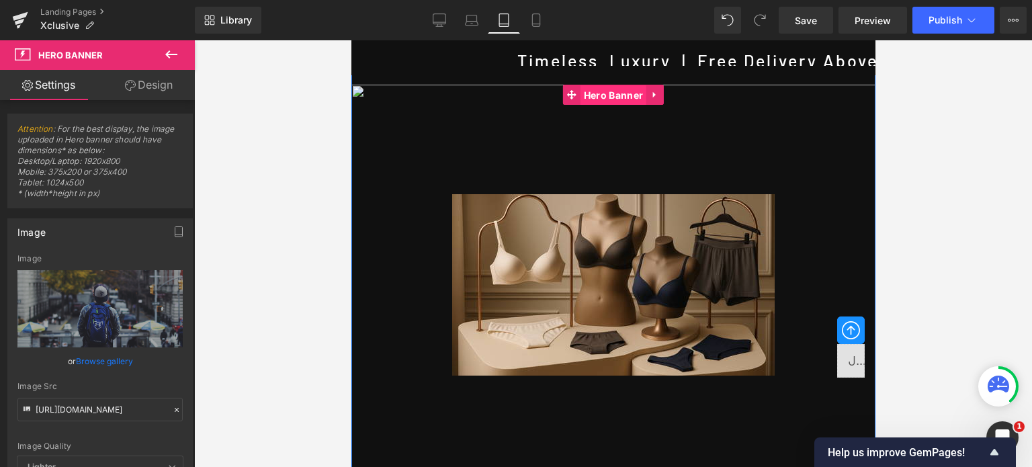
click at [618, 95] on span "Hero Banner" at bounding box center [613, 95] width 66 height 20
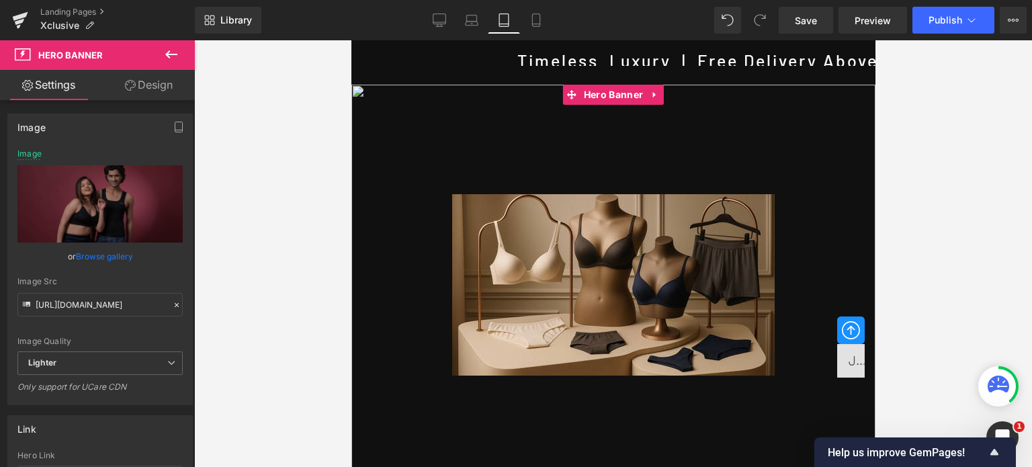
click at [115, 254] on link "Browse gallery" at bounding box center [104, 257] width 57 height 24
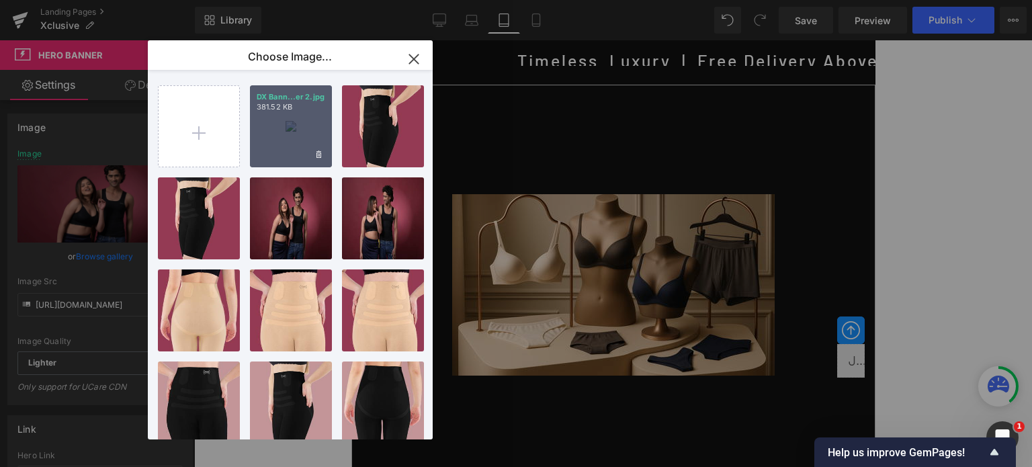
click at [285, 118] on div "DX Bann...er 2.jpg 381.52 KB" at bounding box center [291, 126] width 82 height 82
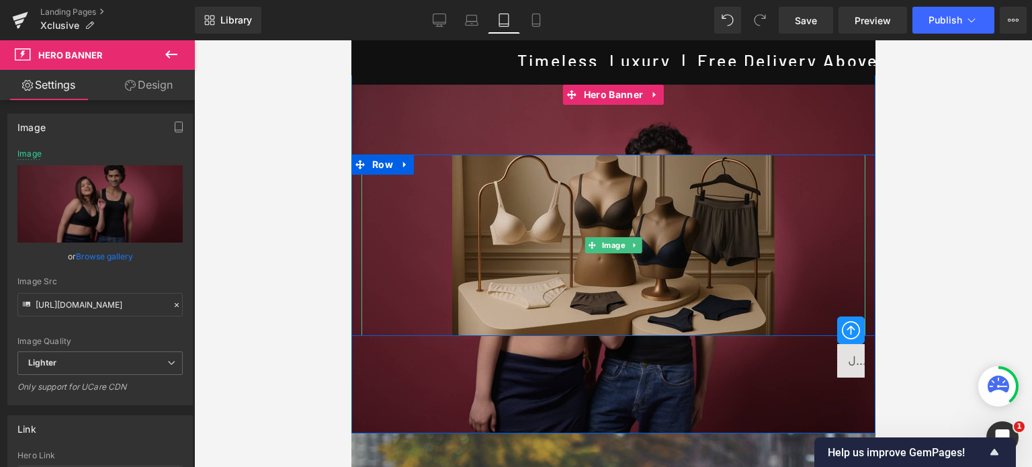
click at [702, 215] on img at bounding box center [612, 245] width 322 height 181
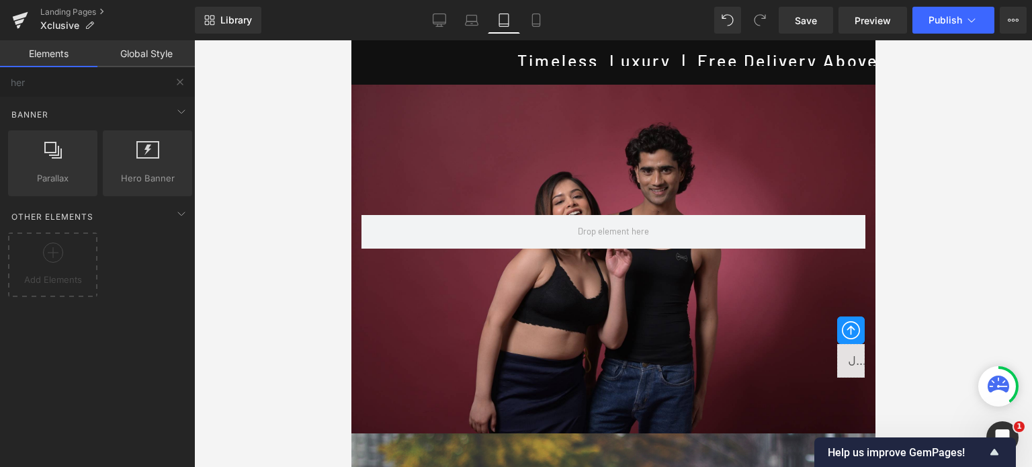
scroll to position [202, 0]
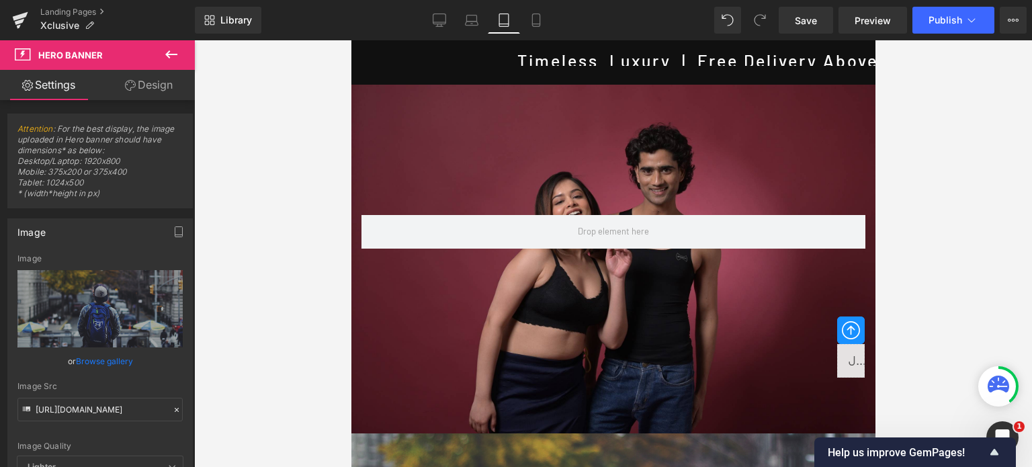
click at [175, 52] on icon at bounding box center [171, 54] width 16 height 16
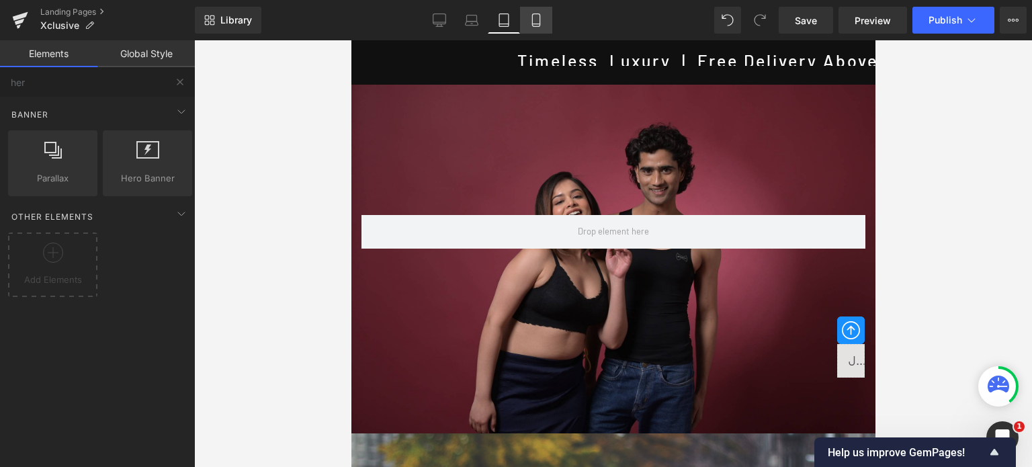
click at [541, 18] on icon at bounding box center [535, 19] width 13 height 13
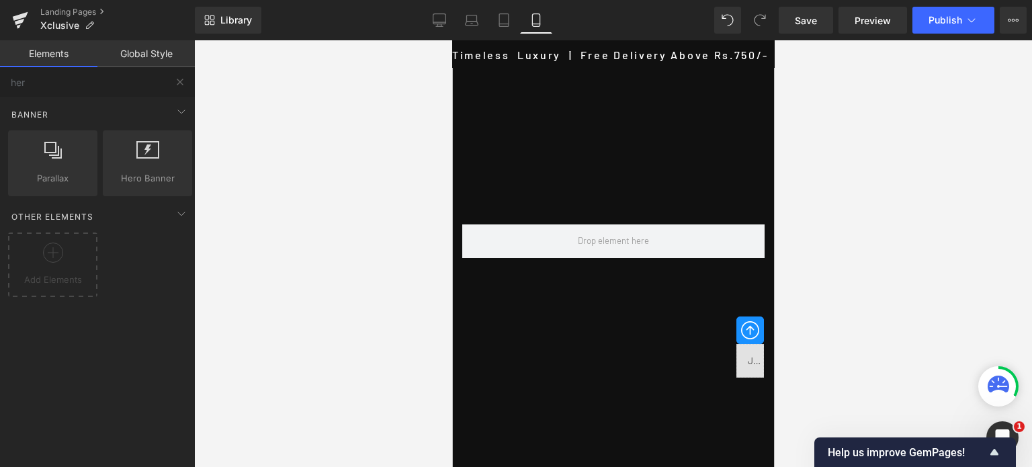
scroll to position [0, 0]
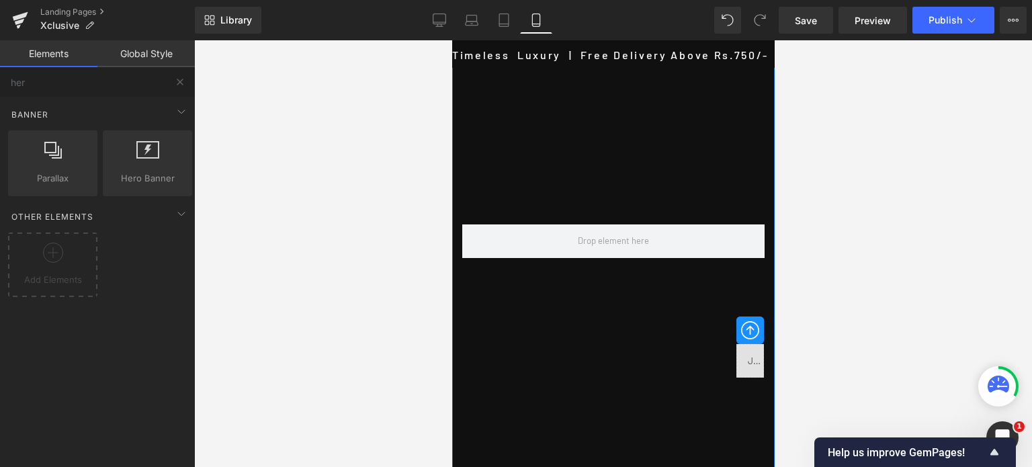
click at [621, 106] on div "Row Hero Banner Row" at bounding box center [612, 292] width 322 height 504
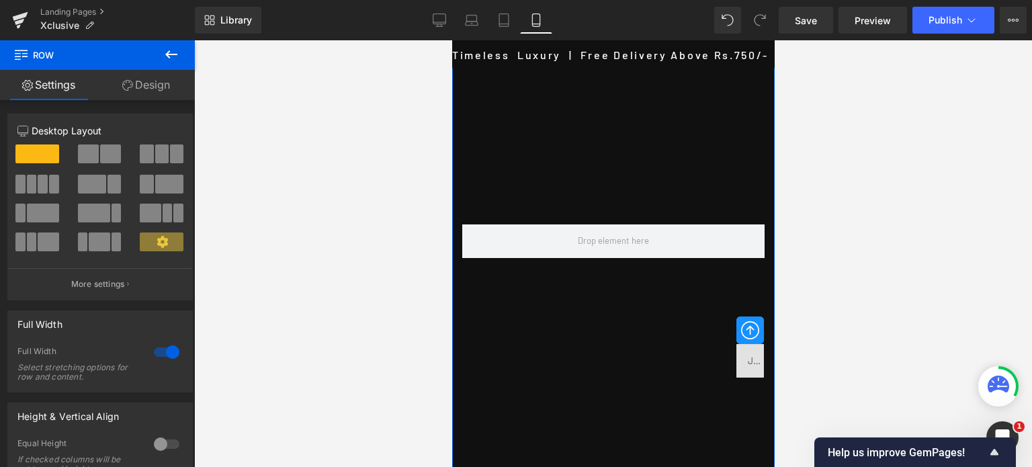
drag, startPoint x: 633, startPoint y: 128, endPoint x: 643, endPoint y: 67, distance: 62.6
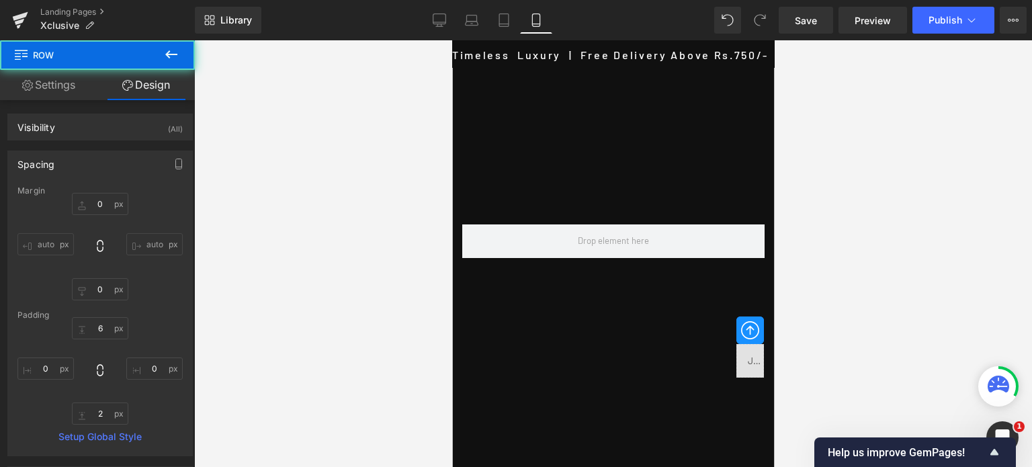
click at [898, 87] on div at bounding box center [613, 253] width 838 height 427
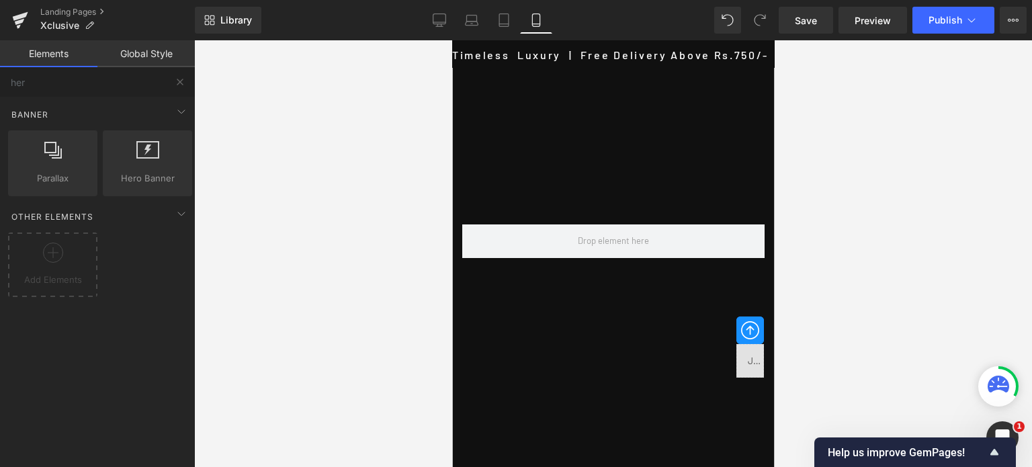
scroll to position [806, 0]
click at [511, 17] on link "Tablet" at bounding box center [504, 20] width 32 height 27
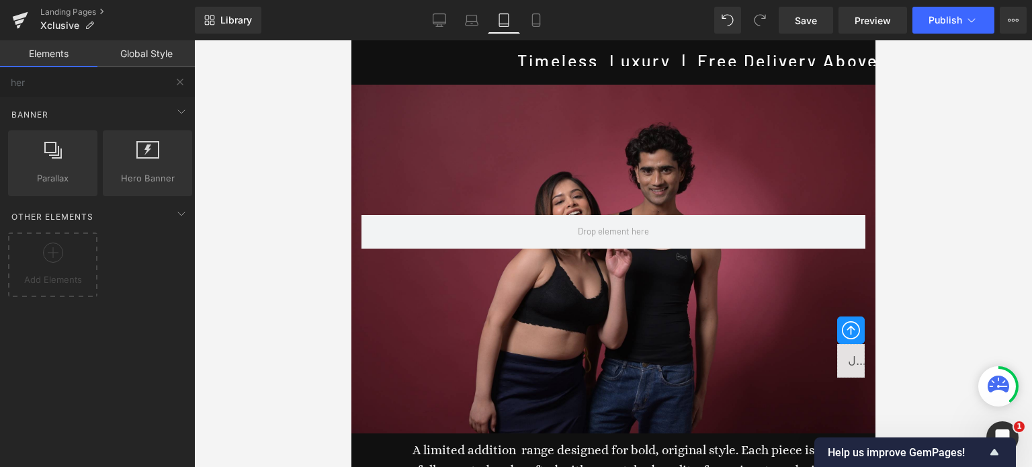
scroll to position [0, 0]
click at [472, 20] on icon at bounding box center [471, 19] width 13 height 13
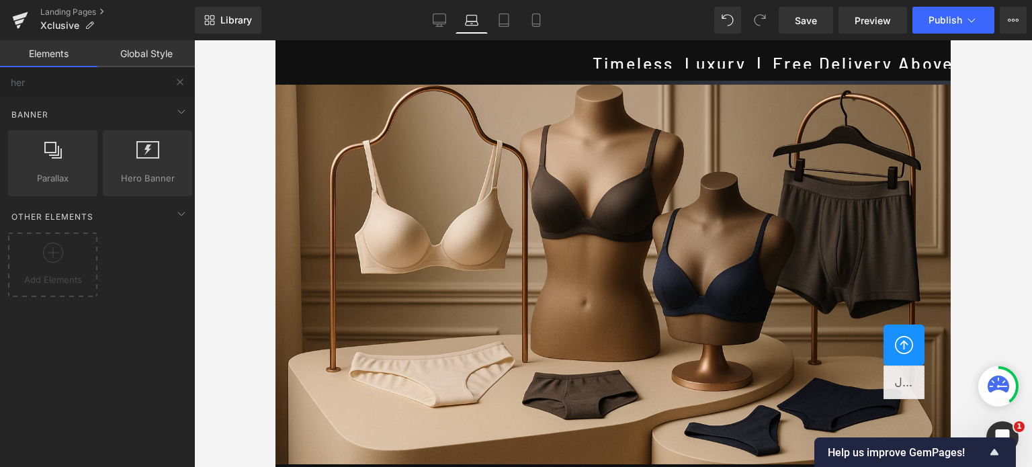
click at [602, 238] on div at bounding box center [612, 275] width 675 height 380
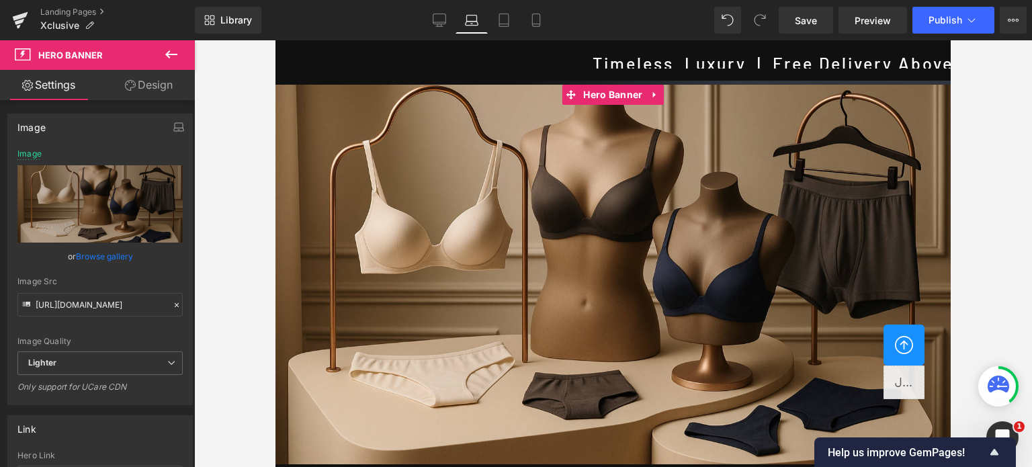
click at [103, 255] on link "Browse gallery" at bounding box center [104, 257] width 57 height 24
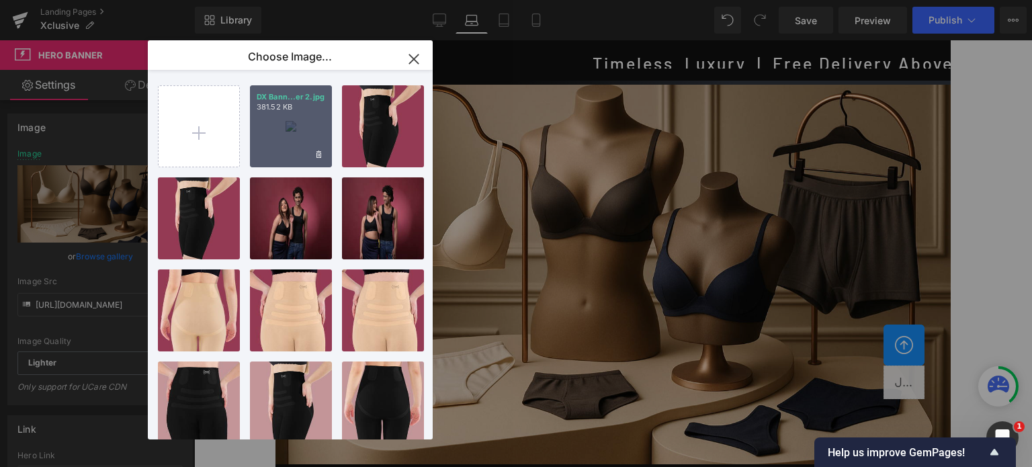
click at [286, 116] on div "DX Bann...er 2.jpg 381.52 KB" at bounding box center [291, 126] width 82 height 82
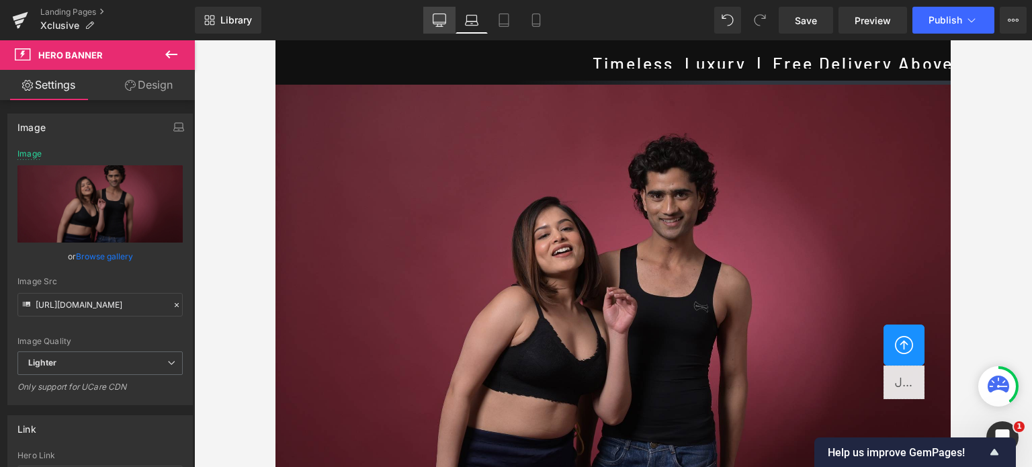
click at [435, 19] on icon at bounding box center [439, 19] width 13 height 13
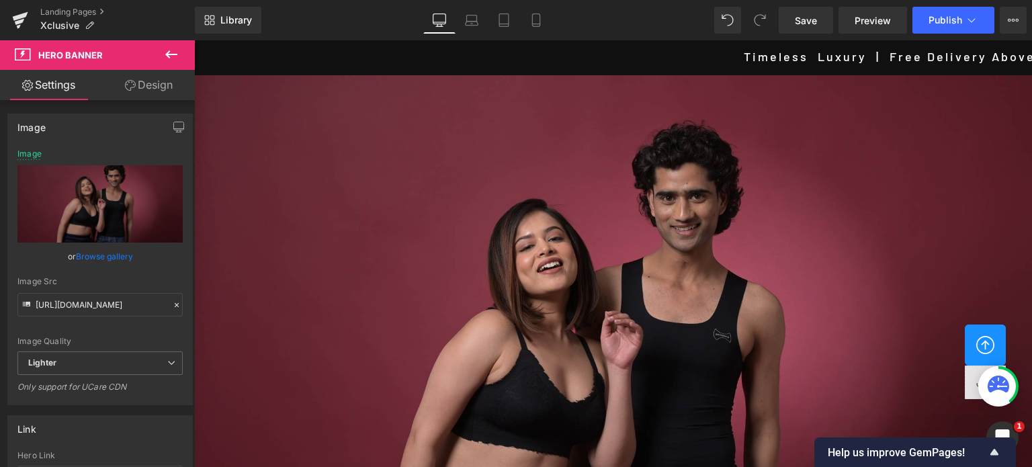
scroll to position [672, 0]
click at [804, 23] on span "Save" at bounding box center [806, 20] width 22 height 14
click at [535, 19] on icon at bounding box center [535, 19] width 13 height 13
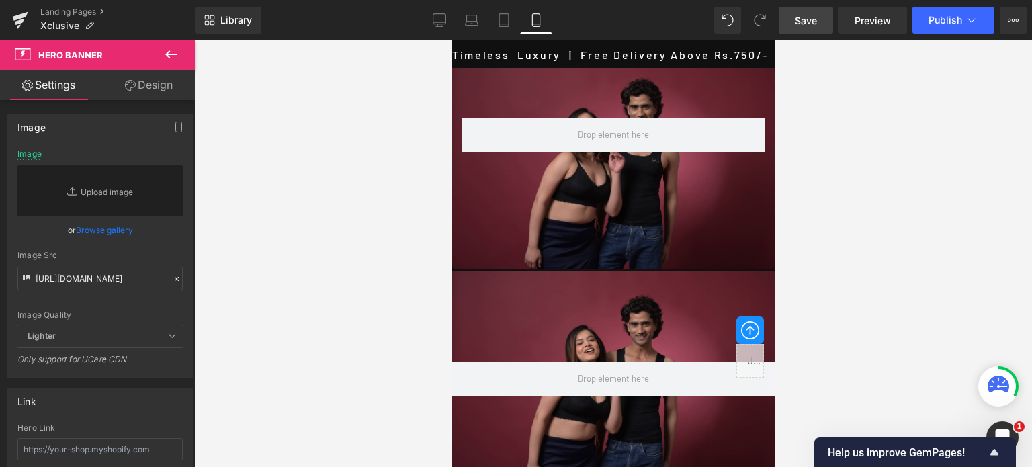
scroll to position [0, 0]
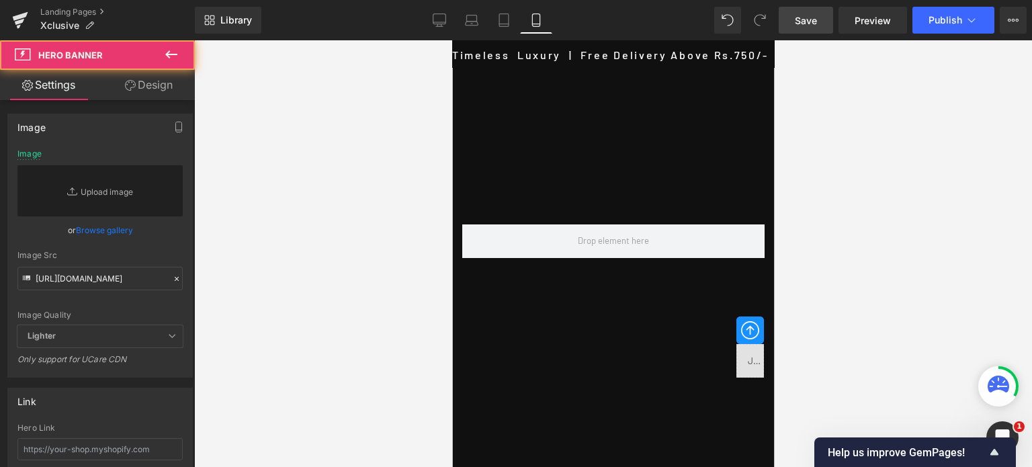
drag, startPoint x: 527, startPoint y: 72, endPoint x: 527, endPoint y: 92, distance: 20.2
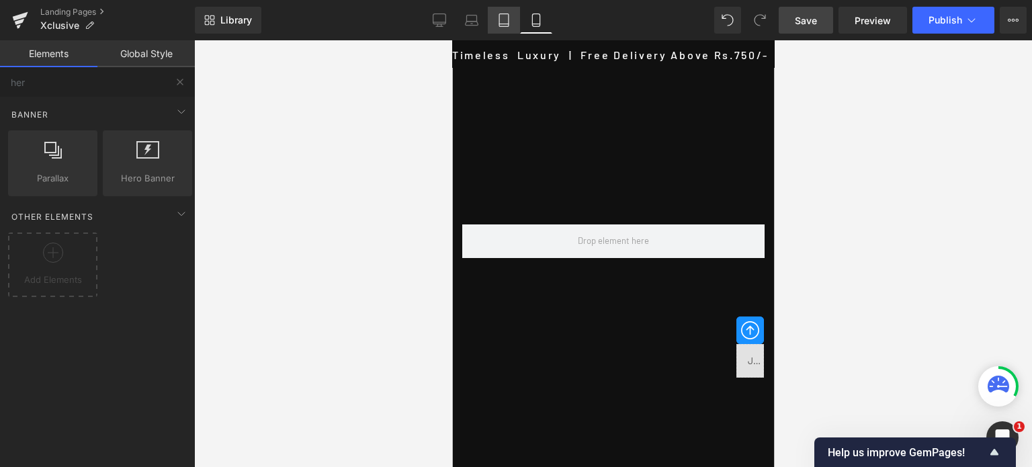
click at [501, 26] on icon at bounding box center [503, 20] width 9 height 13
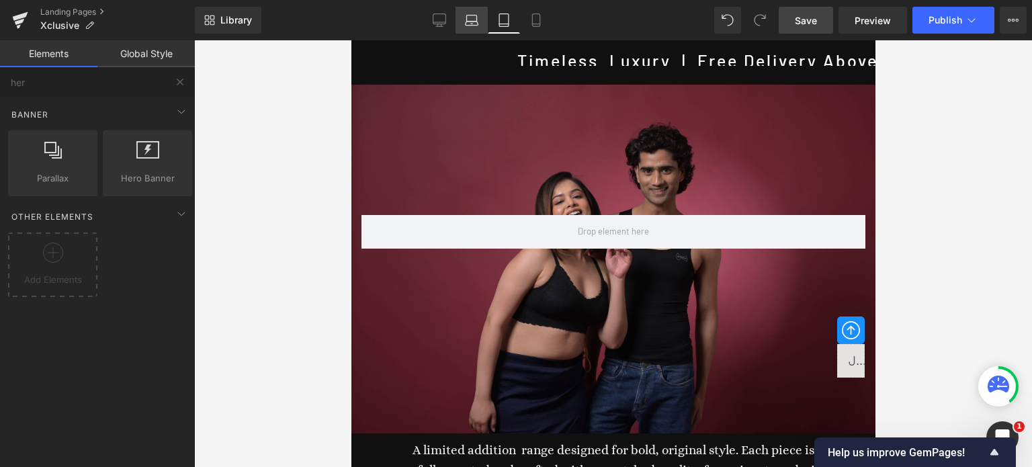
click at [473, 21] on icon at bounding box center [471, 19] width 13 height 13
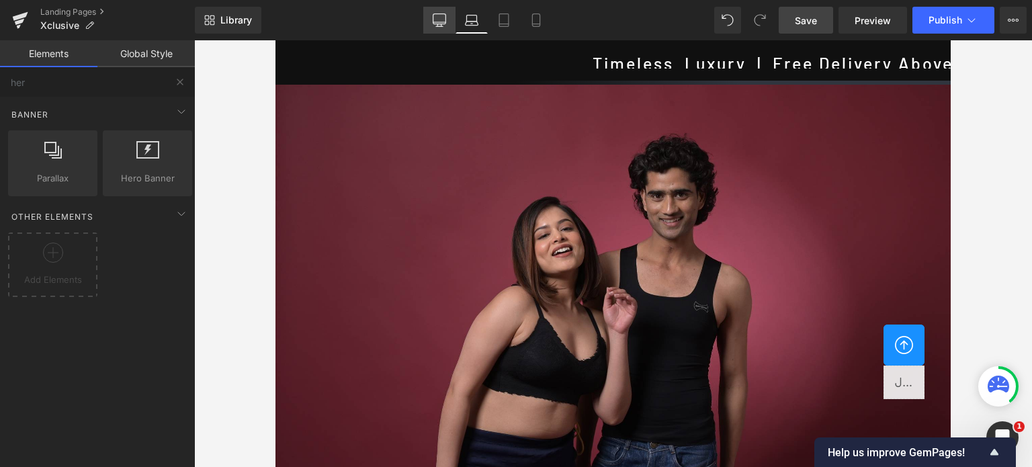
click at [437, 23] on icon at bounding box center [439, 19] width 13 height 13
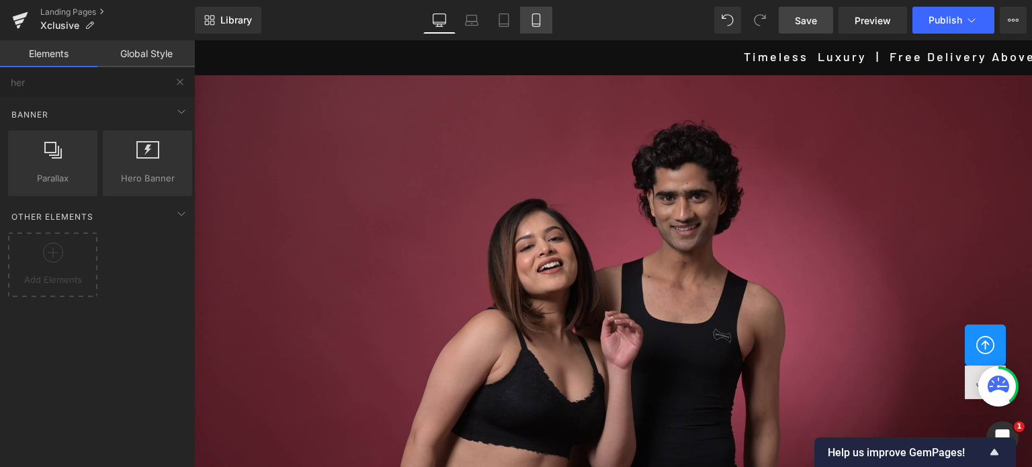
click at [530, 17] on icon at bounding box center [535, 19] width 13 height 13
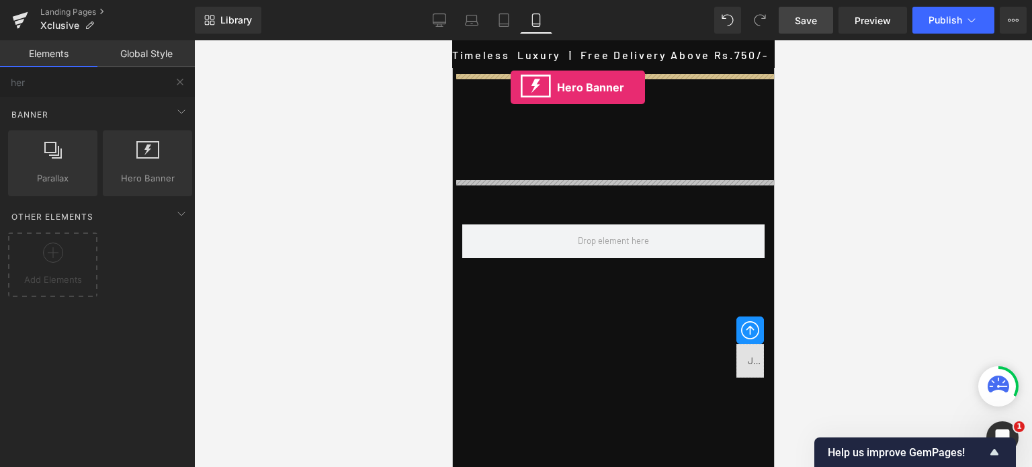
drag, startPoint x: 581, startPoint y: 204, endPoint x: 510, endPoint y: 87, distance: 136.3
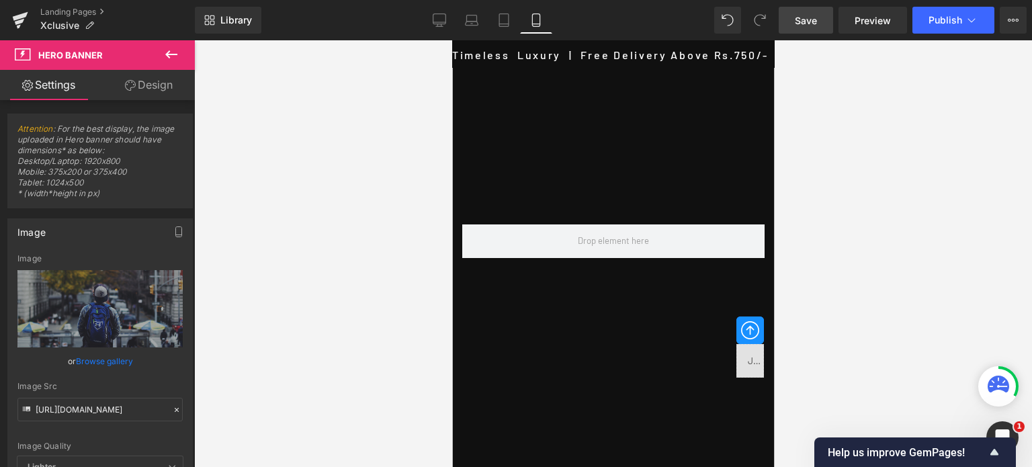
click at [99, 357] on link "Browse gallery" at bounding box center [104, 361] width 57 height 24
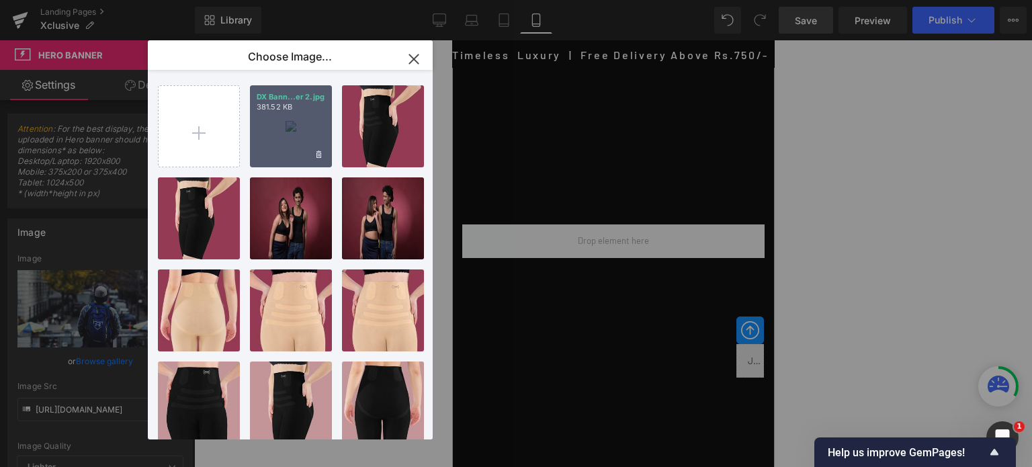
click at [303, 120] on div "DX Bann...er 2.jpg 381.52 KB" at bounding box center [291, 126] width 82 height 82
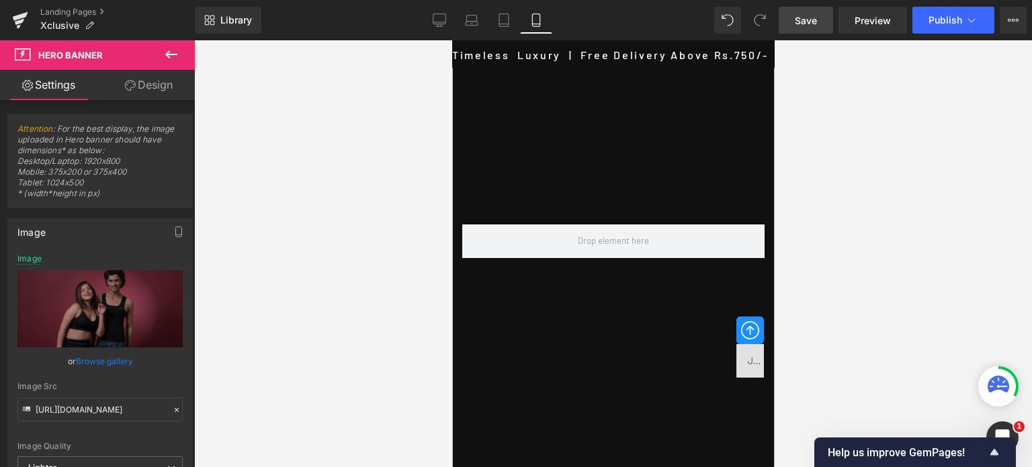
click at [812, 21] on span "Save" at bounding box center [806, 20] width 22 height 14
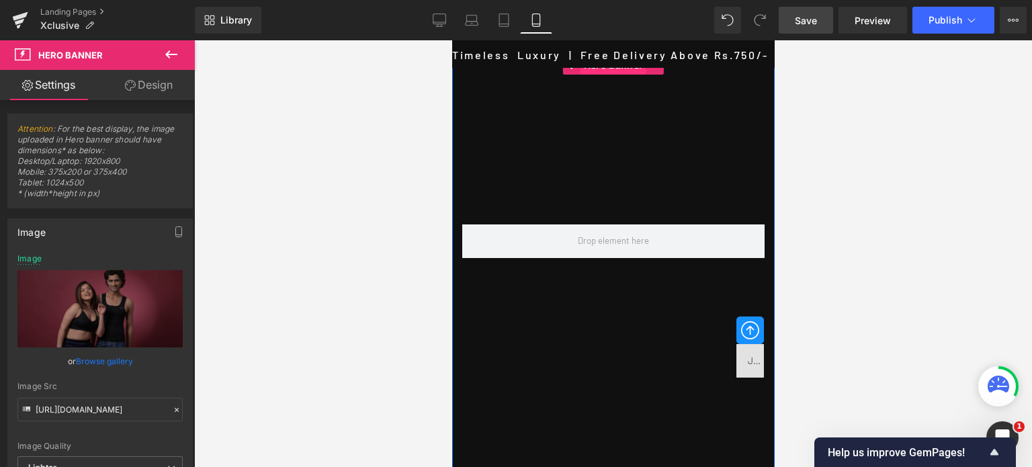
click at [584, 69] on span "Hero Banner" at bounding box center [613, 65] width 66 height 20
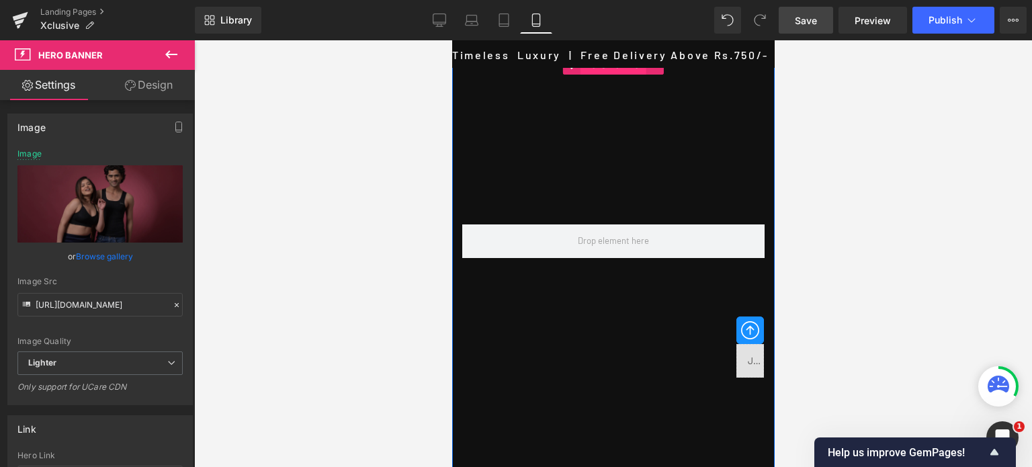
click at [606, 70] on span "Hero Banner" at bounding box center [613, 64] width 66 height 20
click at [650, 69] on icon at bounding box center [654, 65] width 9 height 10
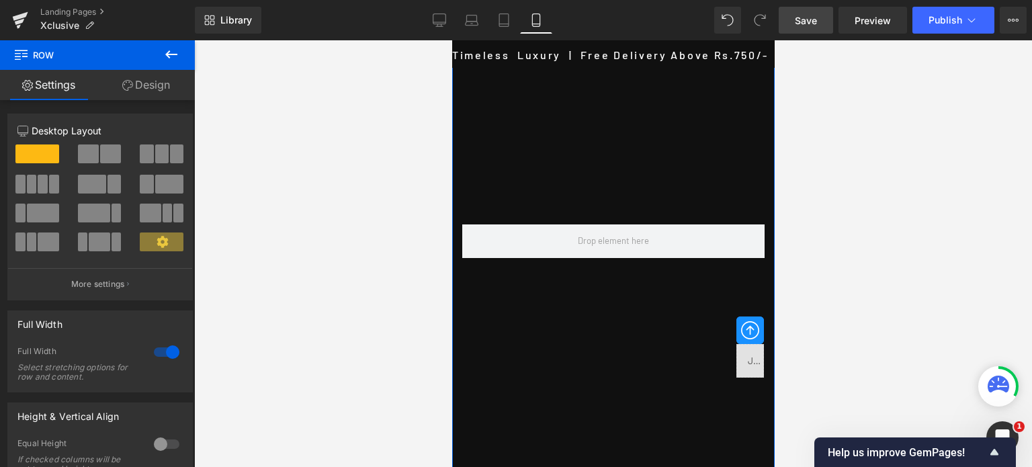
drag, startPoint x: 654, startPoint y: 71, endPoint x: 644, endPoint y: 126, distance: 55.2
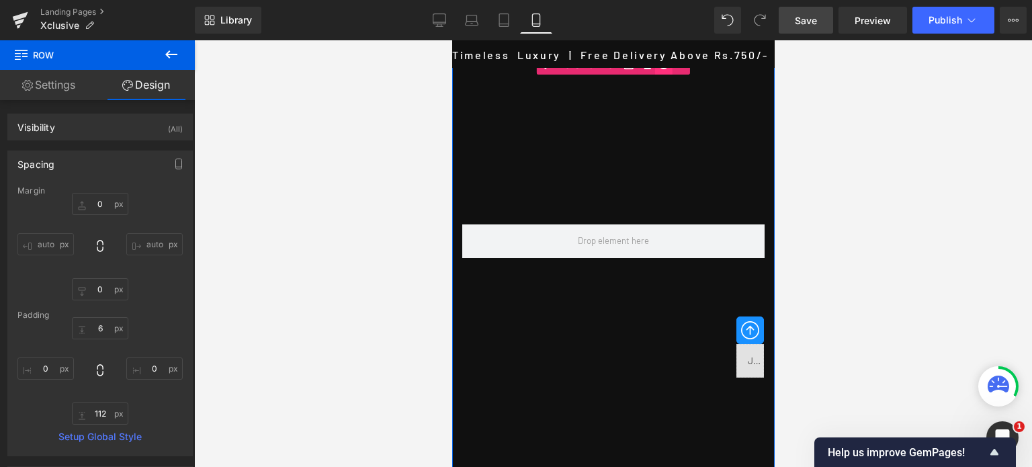
click at [662, 69] on icon at bounding box center [662, 65] width 9 height 10
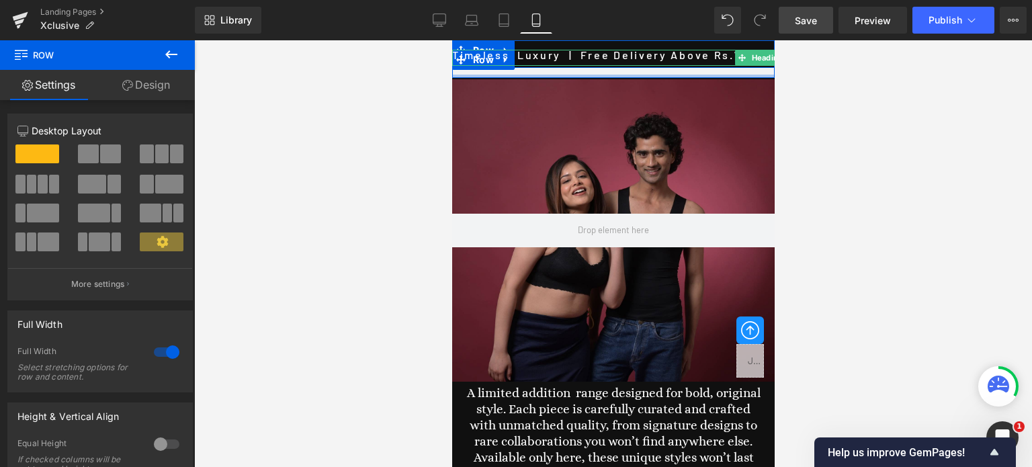
drag, startPoint x: 681, startPoint y: 140, endPoint x: 695, endPoint y: 54, distance: 87.3
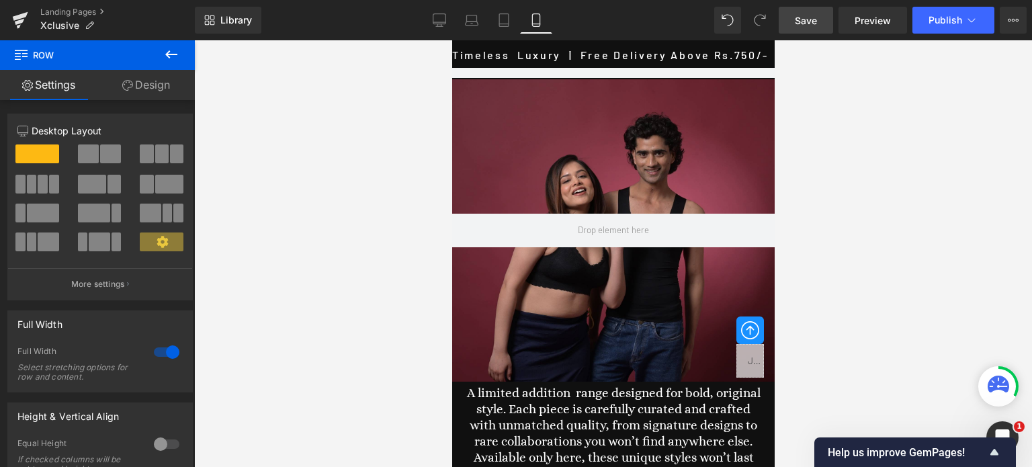
click at [936, 149] on div at bounding box center [613, 253] width 838 height 427
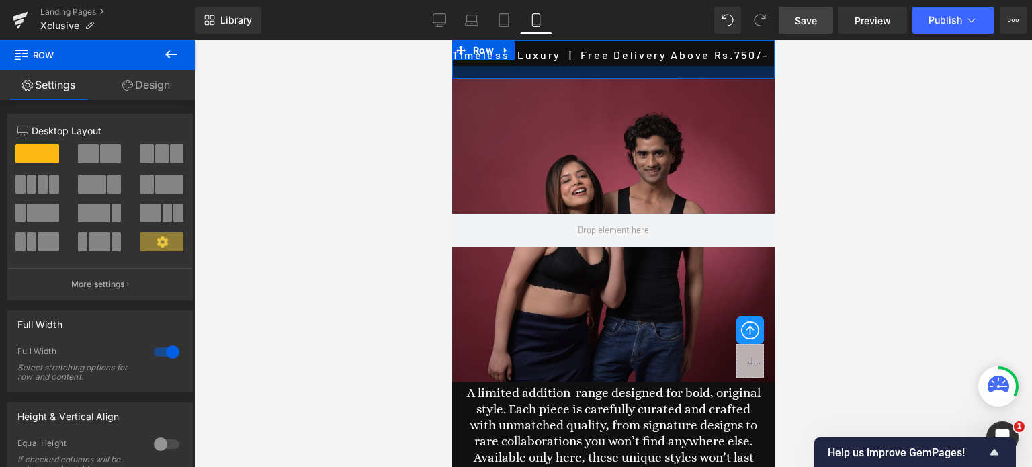
drag, startPoint x: 644, startPoint y: 67, endPoint x: 653, endPoint y: 77, distance: 13.9
click at [653, 77] on div at bounding box center [612, 72] width 322 height 13
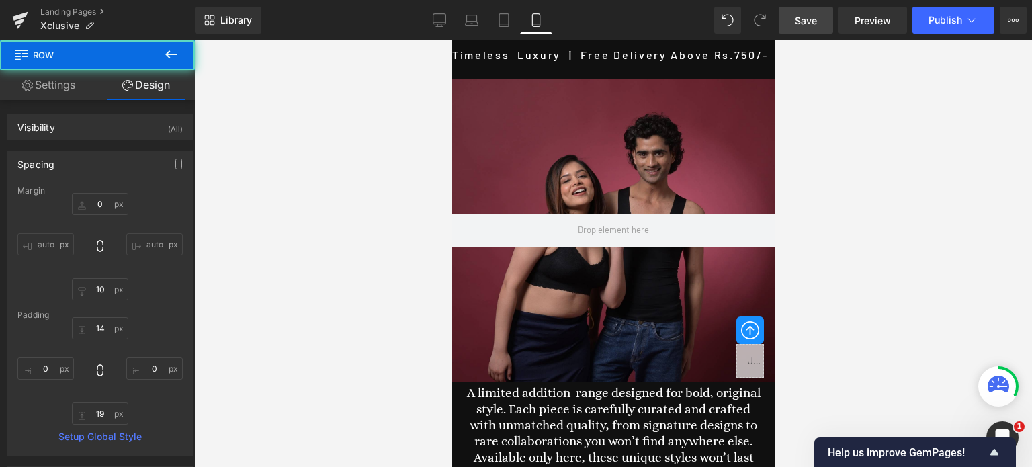
click at [921, 126] on div at bounding box center [613, 253] width 838 height 427
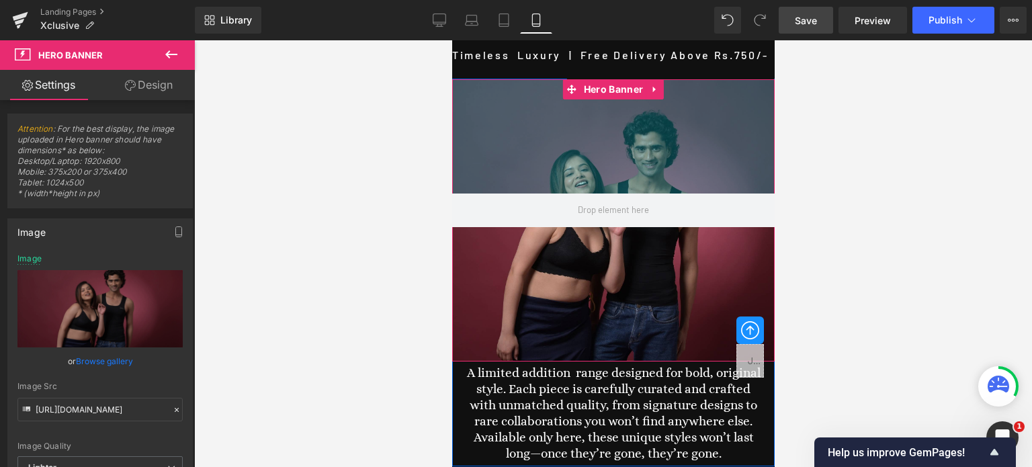
drag, startPoint x: 693, startPoint y: 87, endPoint x: 1243, endPoint y: 188, distance: 559.5
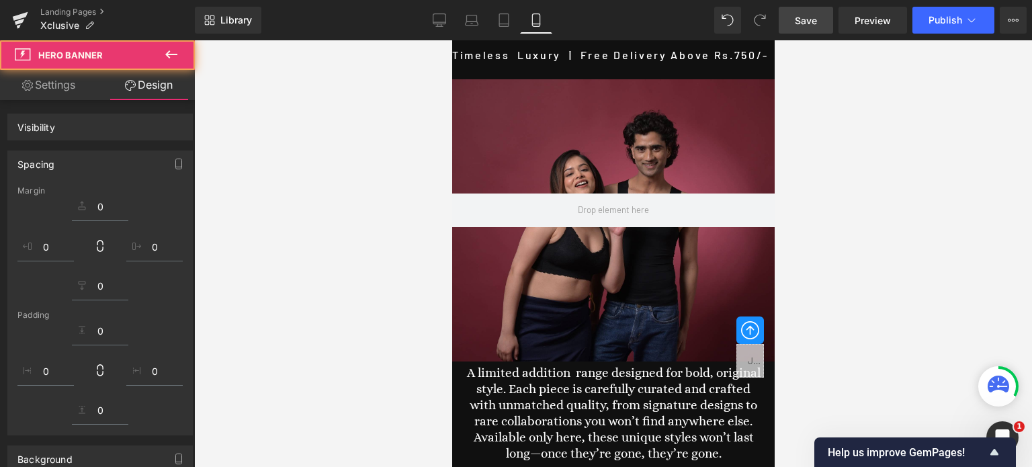
click at [820, 161] on div at bounding box center [613, 253] width 838 height 427
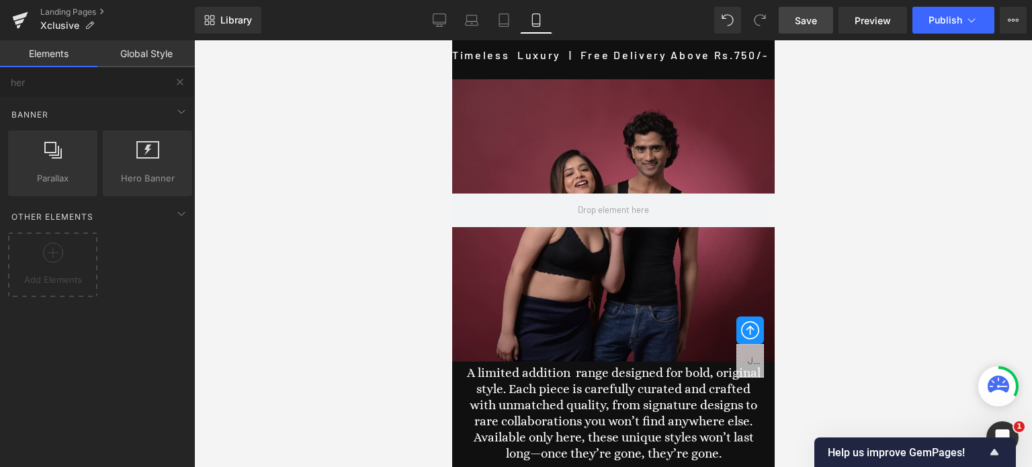
click at [808, 26] on span "Save" at bounding box center [806, 20] width 22 height 14
click at [435, 19] on icon at bounding box center [439, 19] width 13 height 13
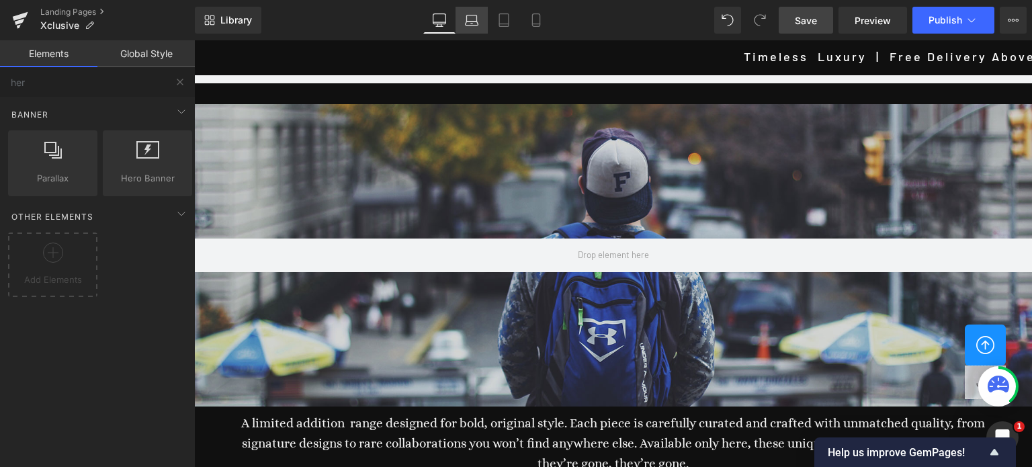
click at [471, 22] on icon at bounding box center [471, 19] width 13 height 13
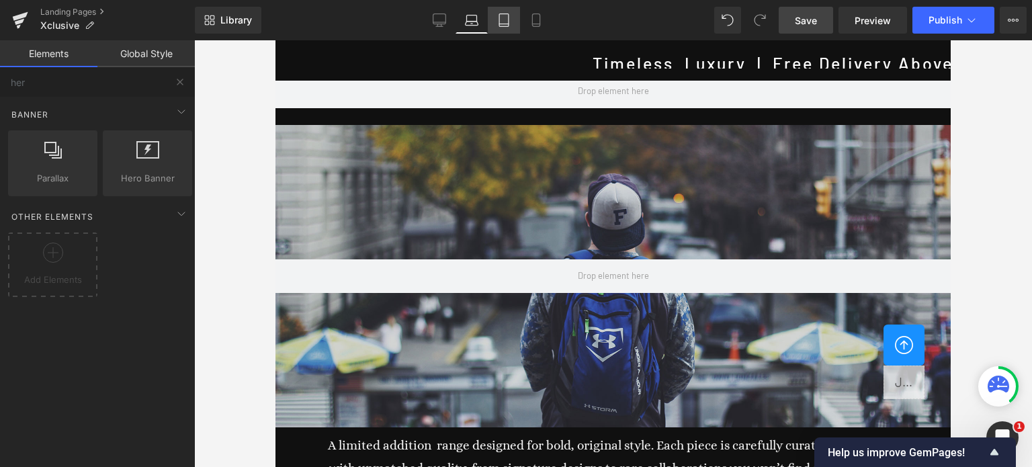
click at [503, 22] on icon at bounding box center [503, 19] width 13 height 13
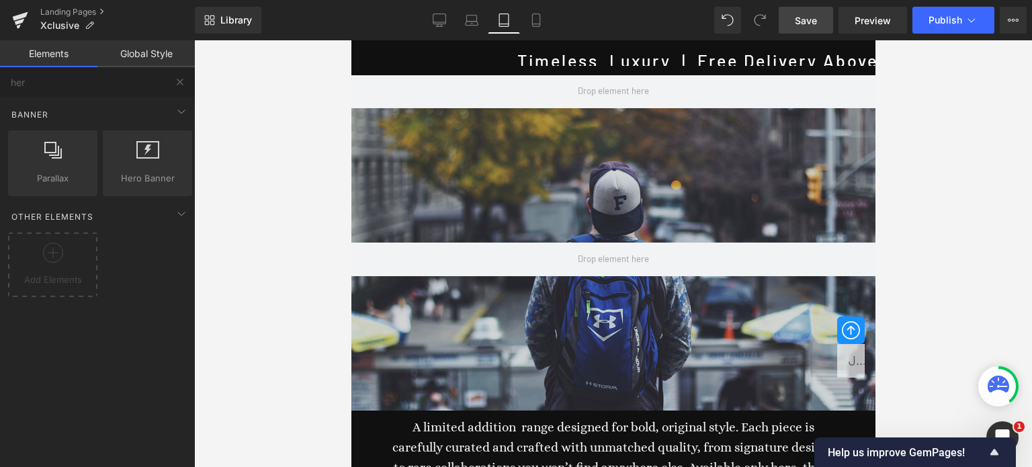
click at [422, 15] on div "Library Tablet Desktop Laptop Tablet Mobile Save Preview Publish Scheduled Upgr…" at bounding box center [613, 20] width 837 height 27
click at [431, 17] on link "Desktop" at bounding box center [439, 20] width 32 height 27
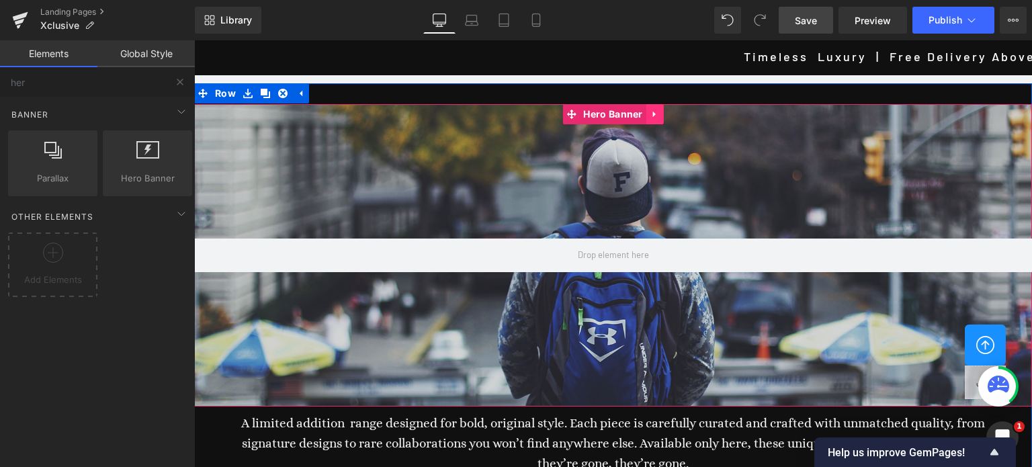
click at [650, 118] on icon at bounding box center [654, 115] width 9 height 10
click at [583, 112] on span "Hero Banner" at bounding box center [587, 114] width 66 height 20
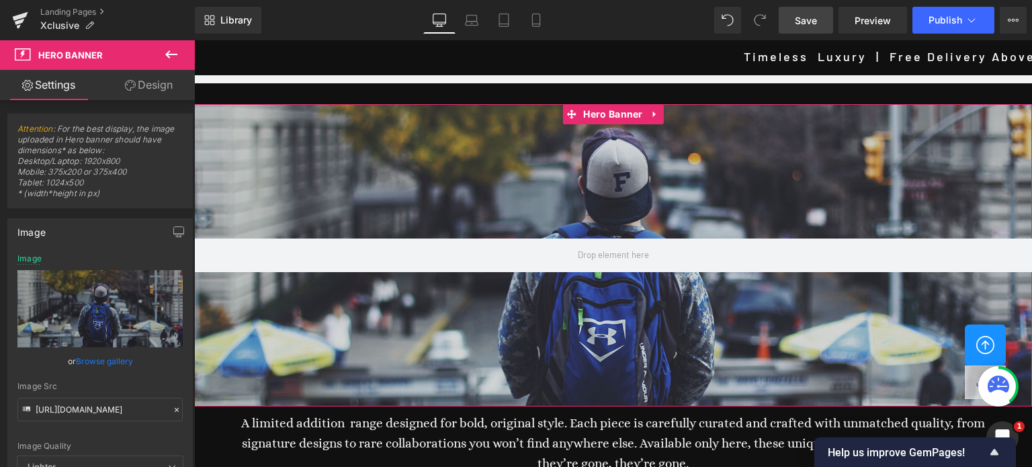
click at [94, 358] on link "Browse gallery" at bounding box center [104, 361] width 57 height 24
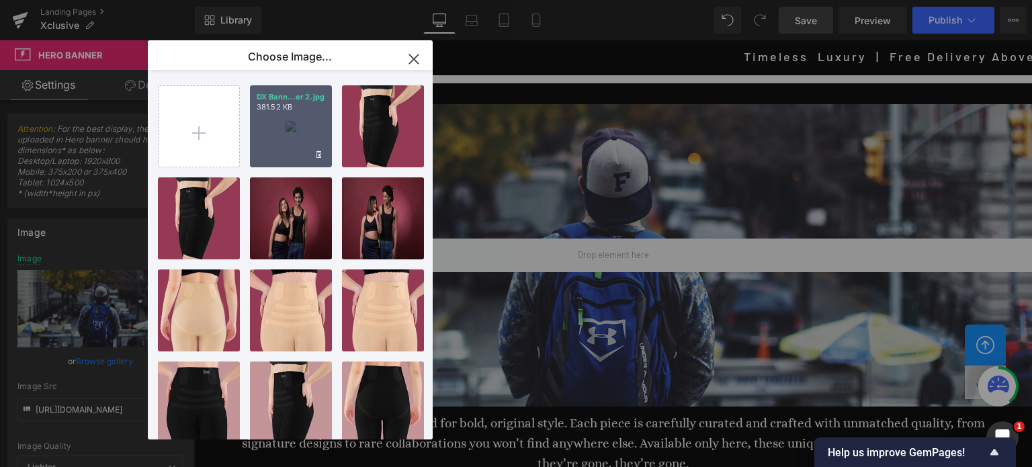
click at [296, 128] on div "DX Bann...er 2.jpg 381.52 KB" at bounding box center [291, 126] width 82 height 82
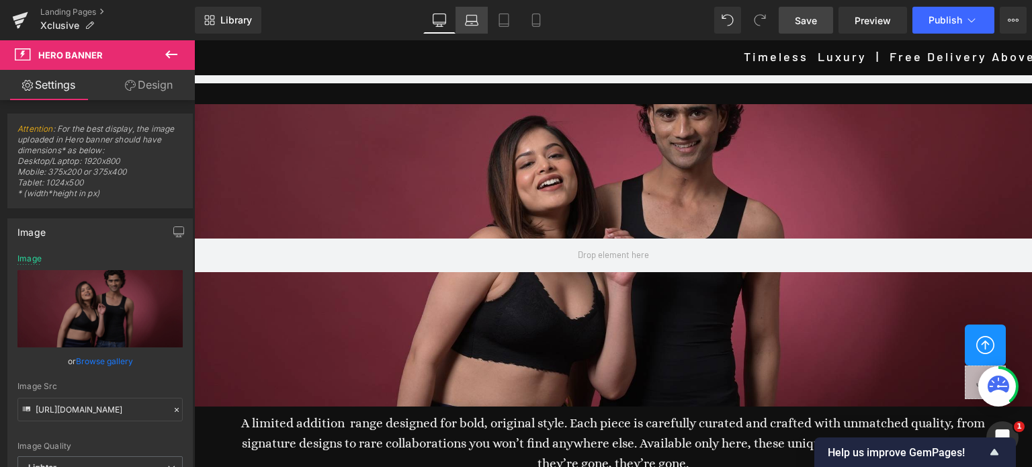
click at [477, 28] on link "Laptop" at bounding box center [472, 20] width 32 height 27
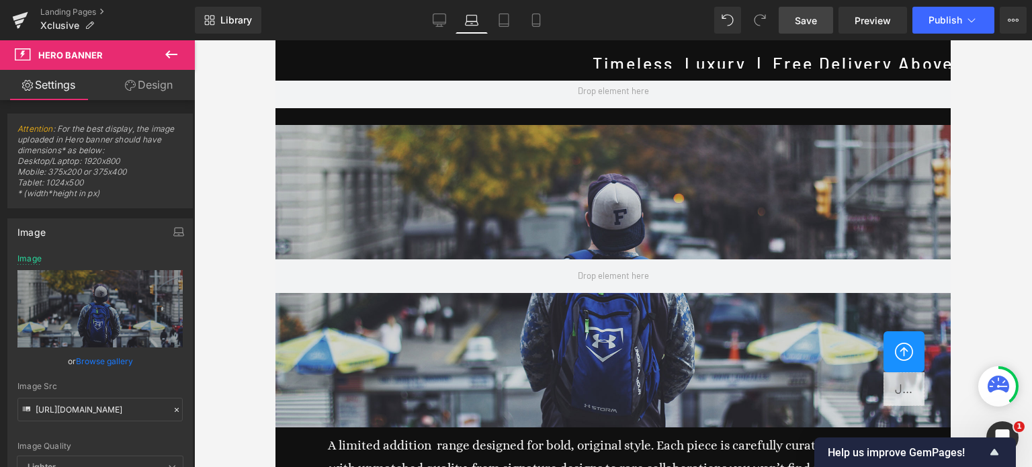
scroll to position [21, 0]
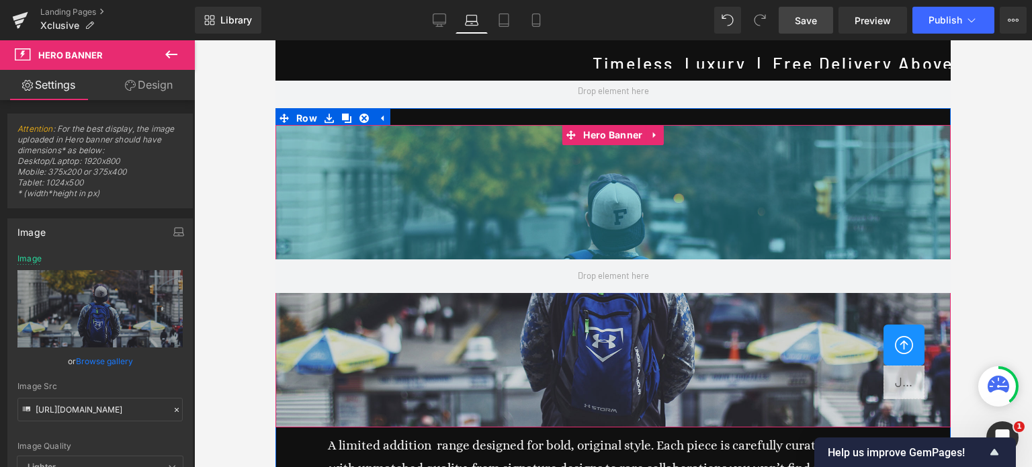
click at [552, 163] on div "Hero Banner 200px 200px" at bounding box center [612, 276] width 675 height 302
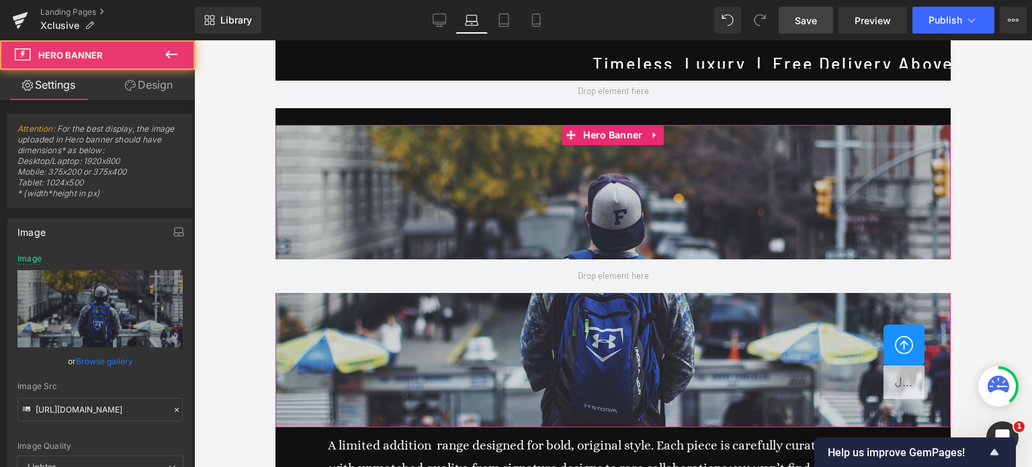
click at [93, 362] on link "Browse gallery" at bounding box center [104, 361] width 57 height 24
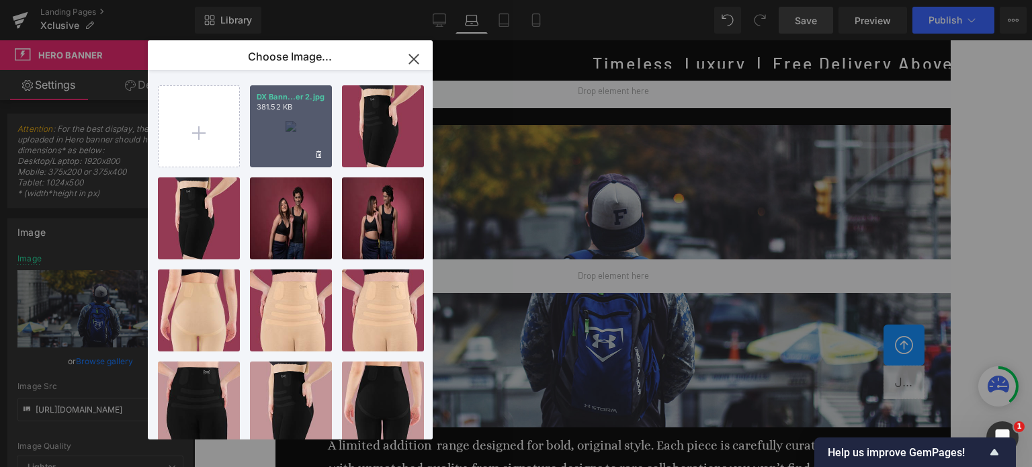
click at [294, 130] on div "DX Bann...er 2.jpg 381.52 KB" at bounding box center [291, 126] width 82 height 82
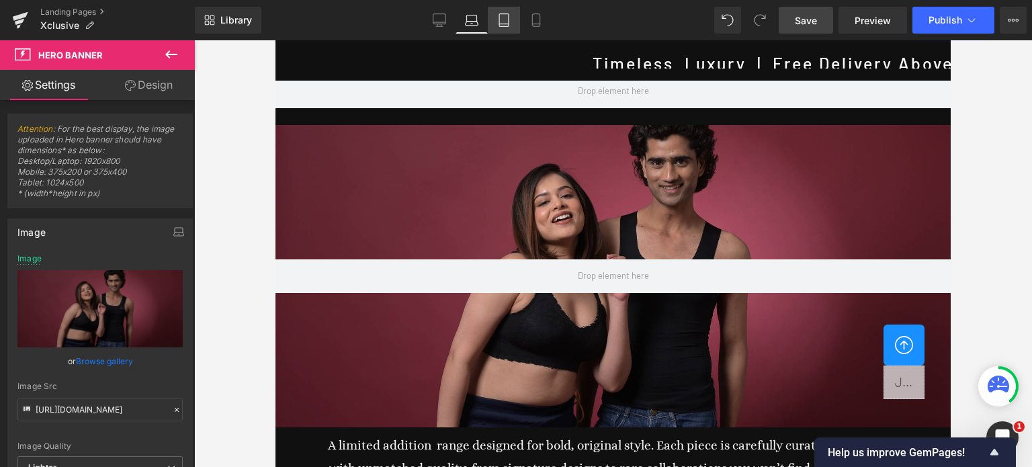
click at [505, 28] on link "Tablet" at bounding box center [504, 20] width 32 height 27
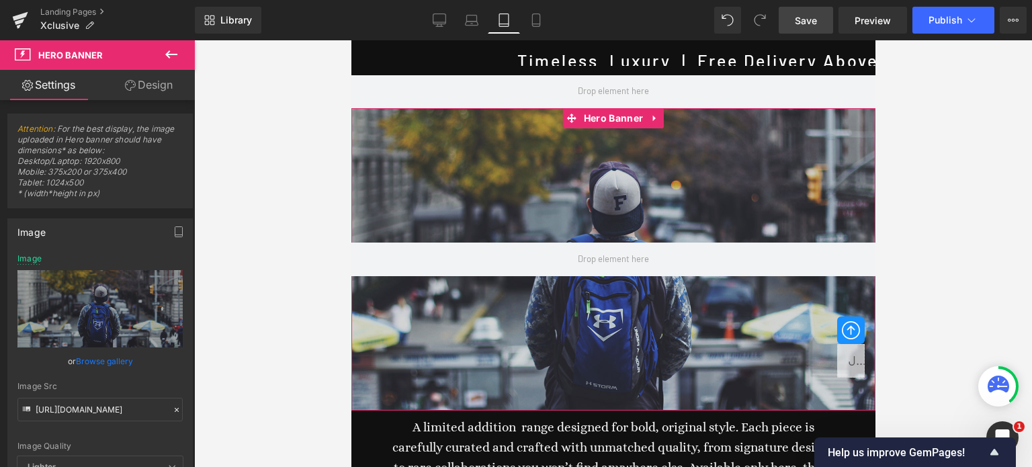
click at [104, 362] on link "Browse gallery" at bounding box center [104, 361] width 57 height 24
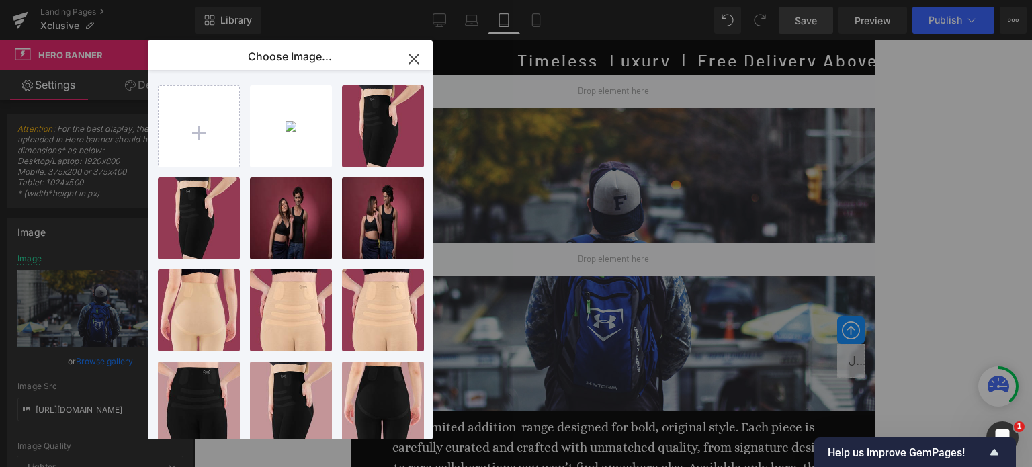
click at [0, 0] on div "DX Bann...er 2.jpg 381.52 KB" at bounding box center [0, 0] width 0 height 0
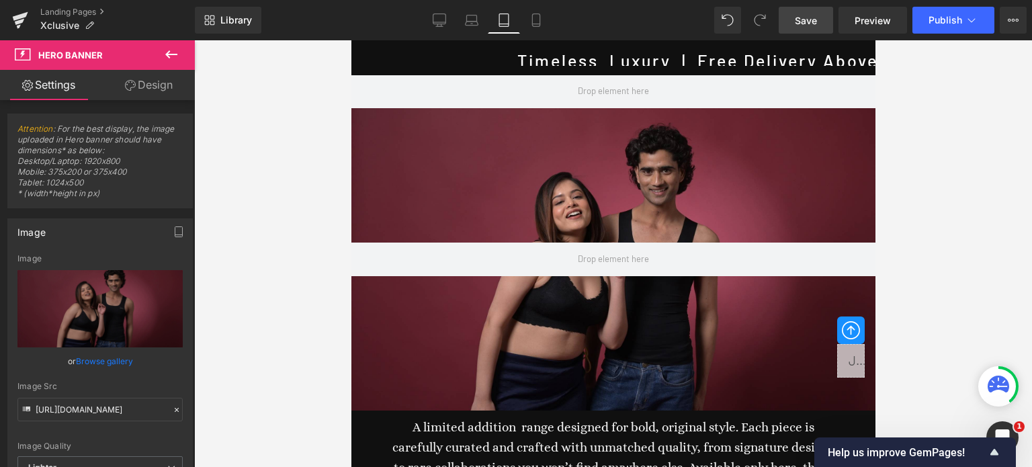
click at [806, 19] on span "Save" at bounding box center [806, 20] width 22 height 14
click at [450, 19] on link "Desktop" at bounding box center [439, 20] width 32 height 27
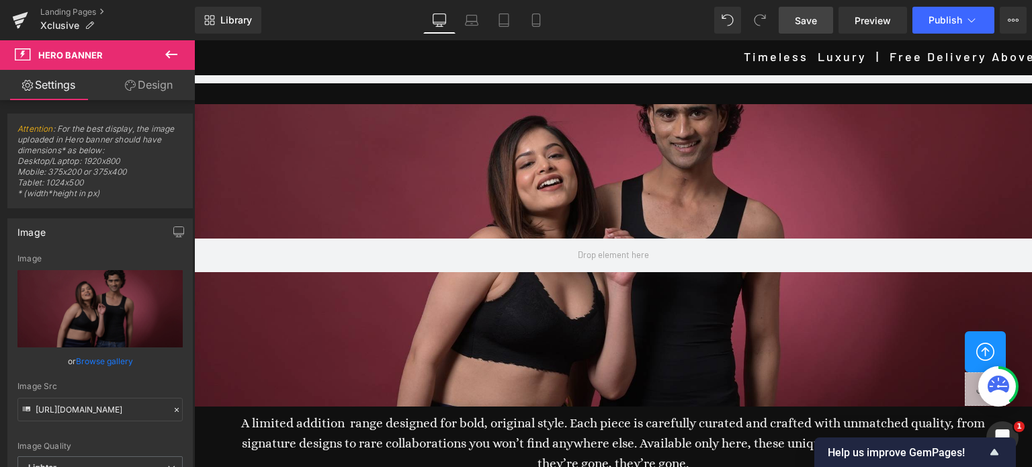
scroll to position [0, 0]
click at [171, 48] on icon at bounding box center [171, 54] width 16 height 16
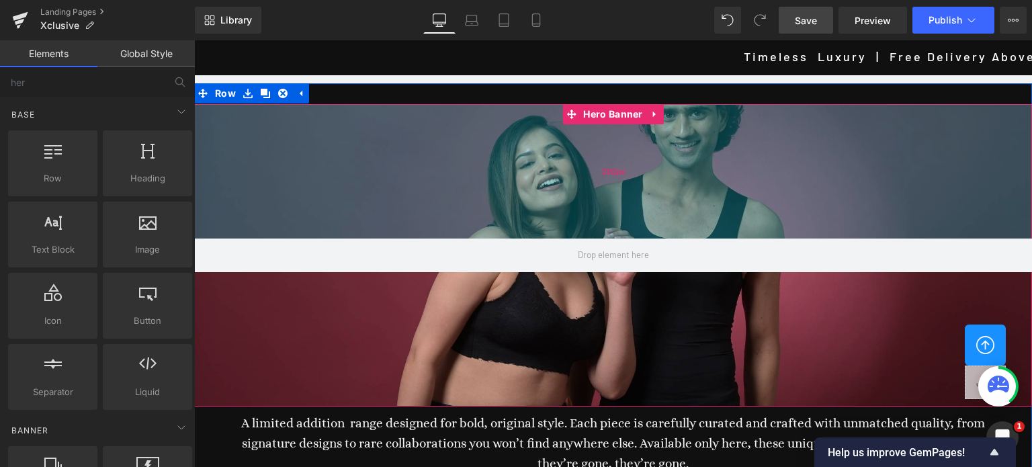
click at [586, 159] on div "200px" at bounding box center [613, 171] width 838 height 134
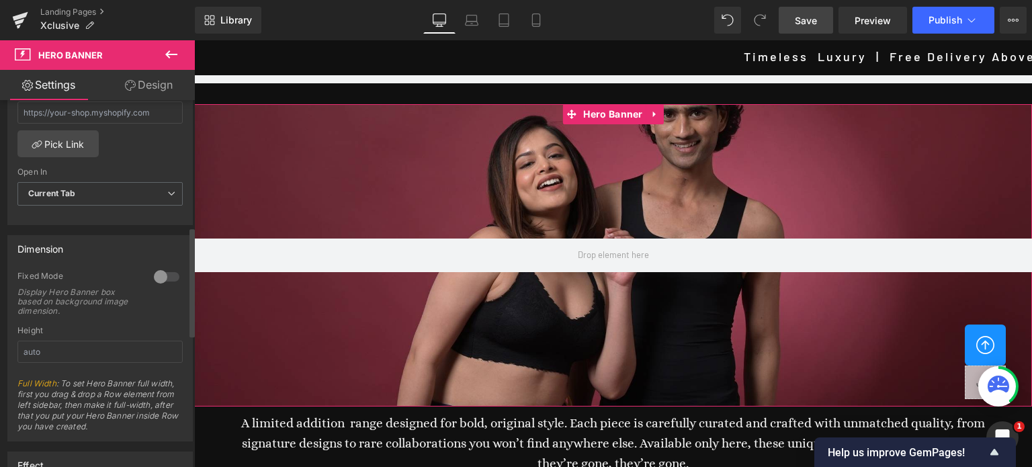
scroll to position [470, 0]
click at [163, 271] on div at bounding box center [166, 275] width 32 height 21
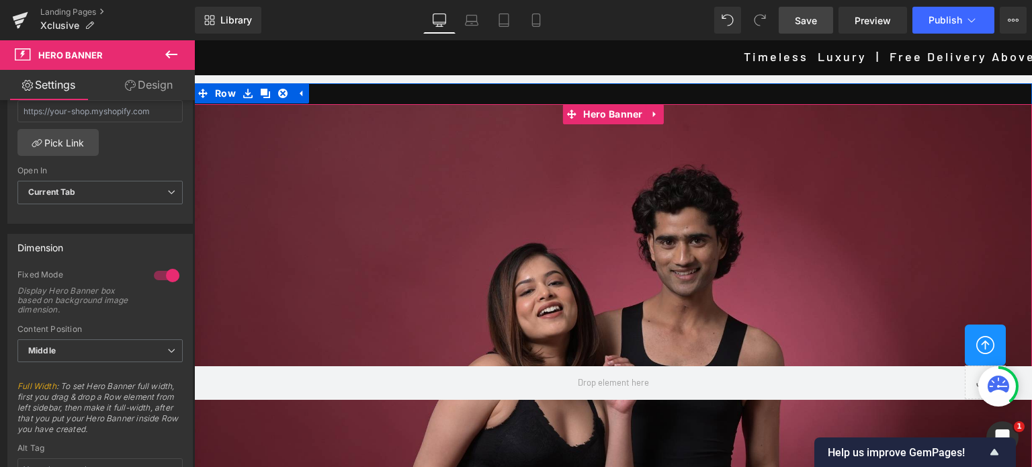
scroll to position [269, 0]
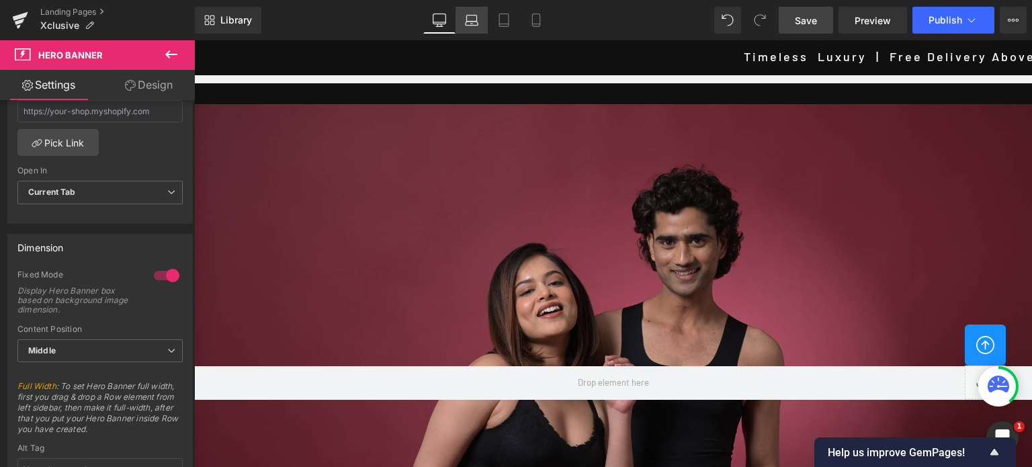
click at [474, 24] on icon at bounding box center [471, 19] width 13 height 13
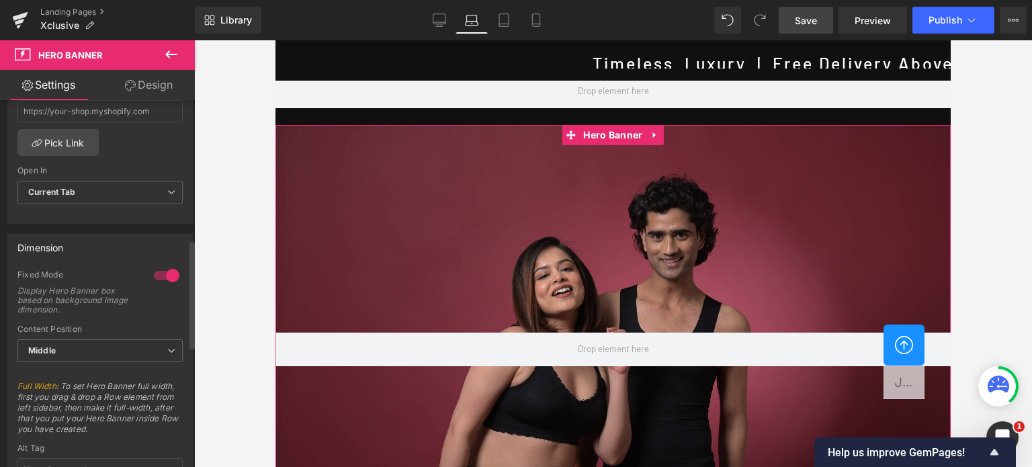
scroll to position [0, 0]
click at [503, 18] on icon at bounding box center [503, 19] width 13 height 13
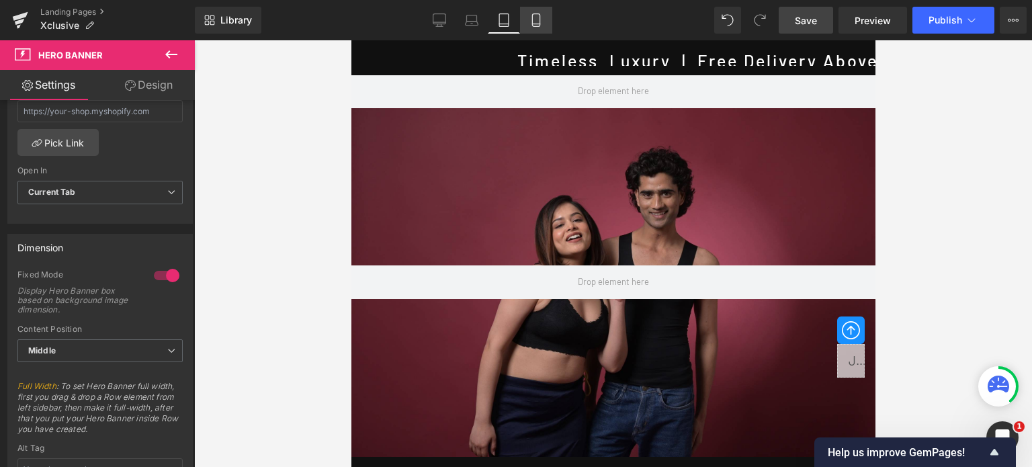
drag, startPoint x: 525, startPoint y: 24, endPoint x: 41, endPoint y: 7, distance: 484.7
click at [525, 24] on link "Mobile" at bounding box center [536, 20] width 32 height 27
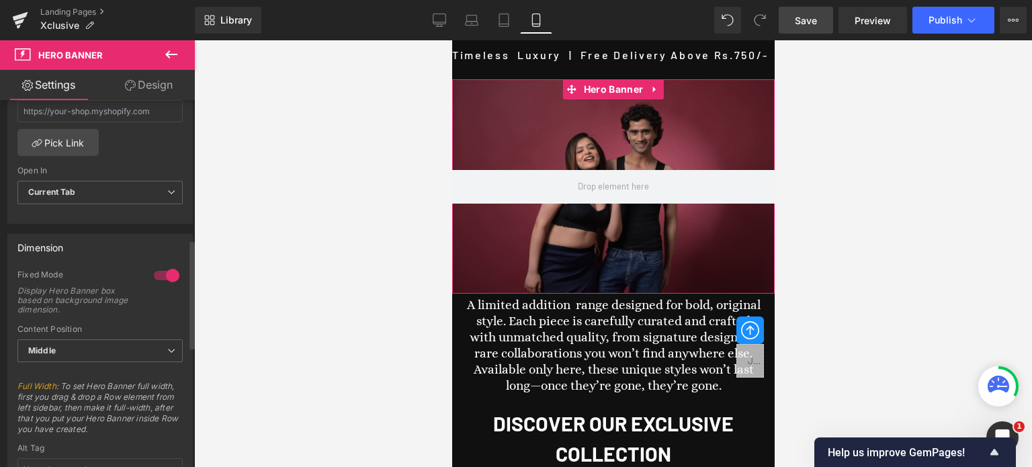
click at [156, 270] on div at bounding box center [166, 275] width 32 height 21
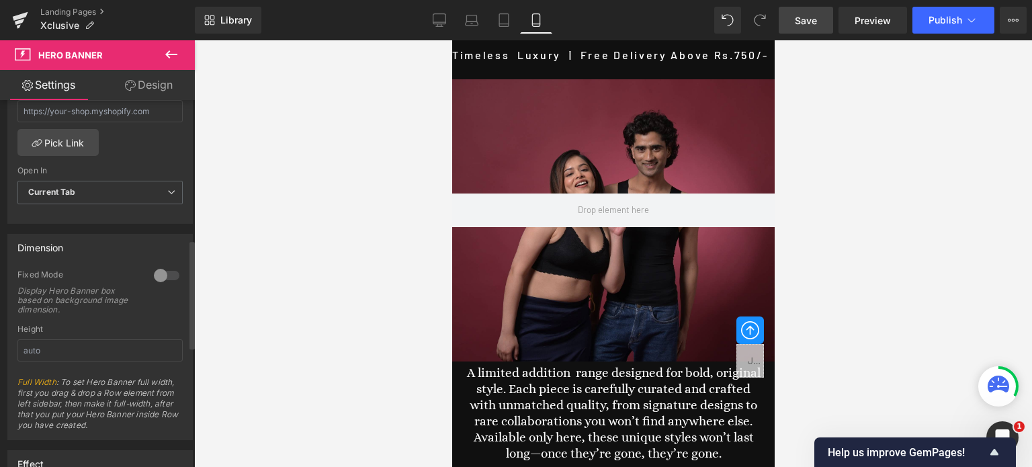
click at [169, 271] on div at bounding box center [166, 275] width 32 height 21
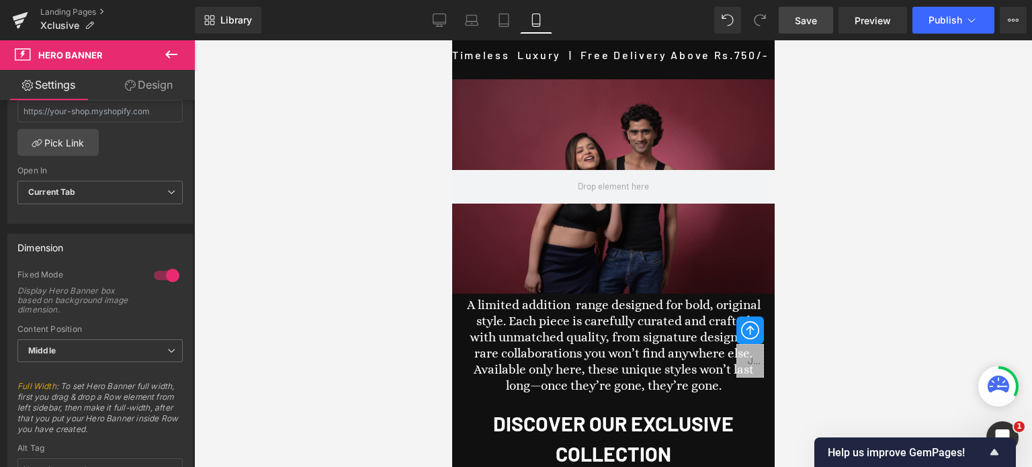
click at [809, 17] on span "Save" at bounding box center [806, 20] width 22 height 14
click at [153, 271] on div at bounding box center [166, 275] width 32 height 21
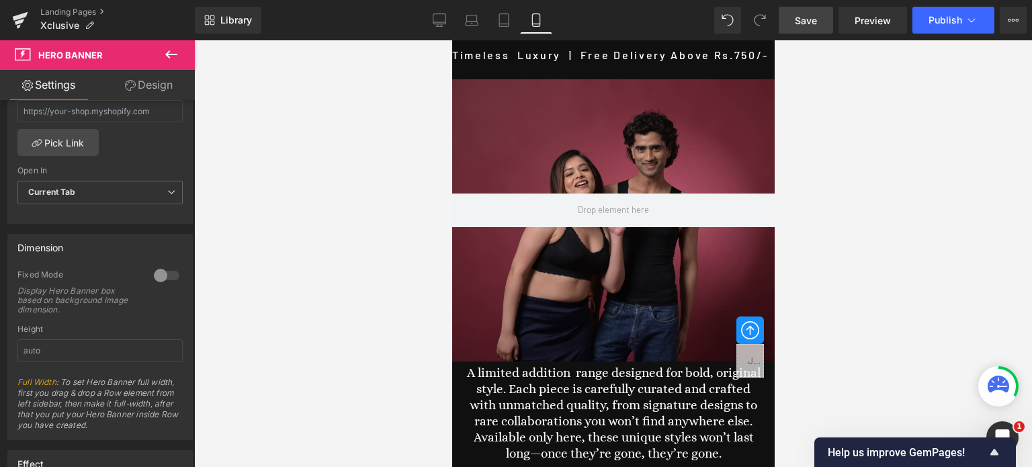
click at [814, 17] on span "Save" at bounding box center [806, 20] width 22 height 14
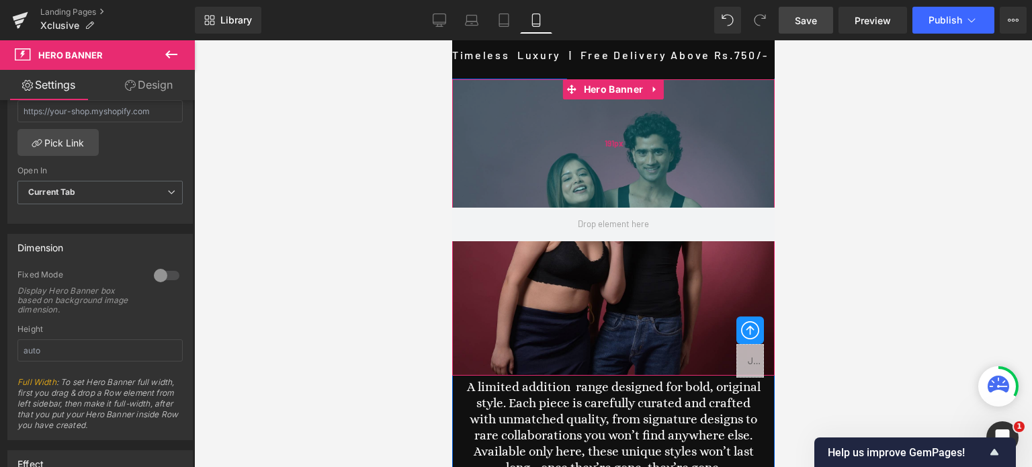
drag, startPoint x: 621, startPoint y: 141, endPoint x: 623, endPoint y: 155, distance: 14.2
click at [623, 155] on div "191px" at bounding box center [612, 143] width 322 height 128
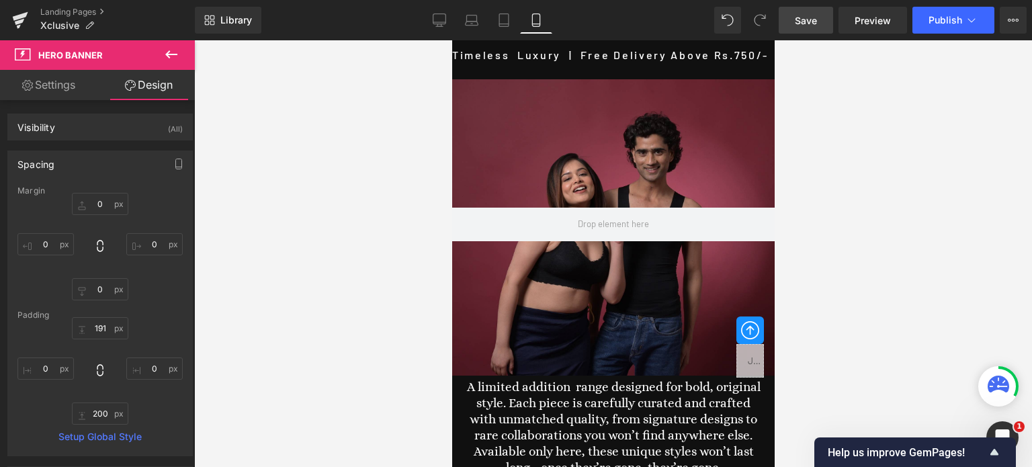
click at [798, 28] on link "Save" at bounding box center [806, 20] width 54 height 27
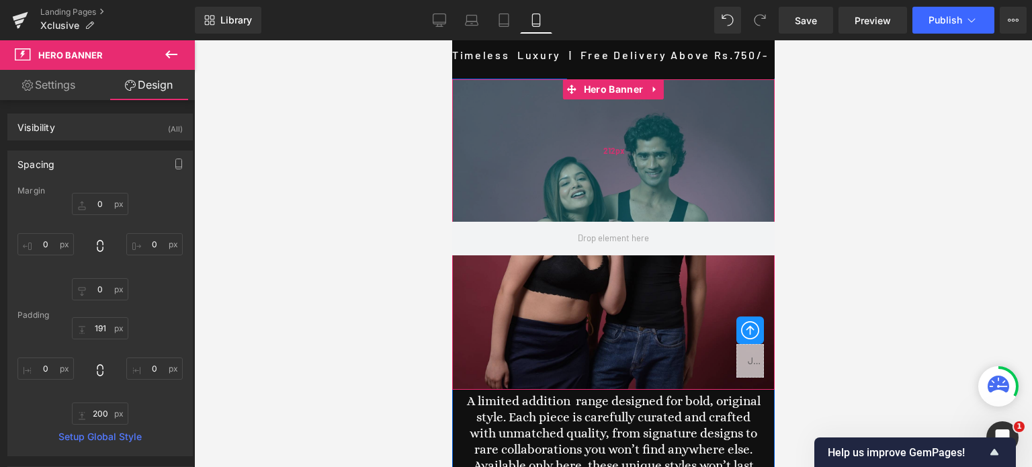
drag, startPoint x: 634, startPoint y: 147, endPoint x: 634, endPoint y: 163, distance: 16.1
click at [634, 163] on div "212px" at bounding box center [612, 150] width 322 height 142
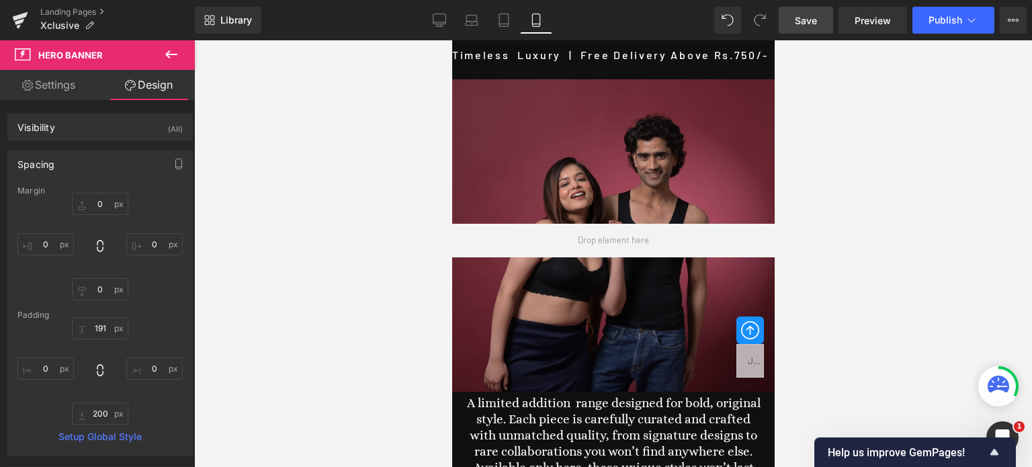
click at [809, 18] on span "Save" at bounding box center [806, 20] width 22 height 14
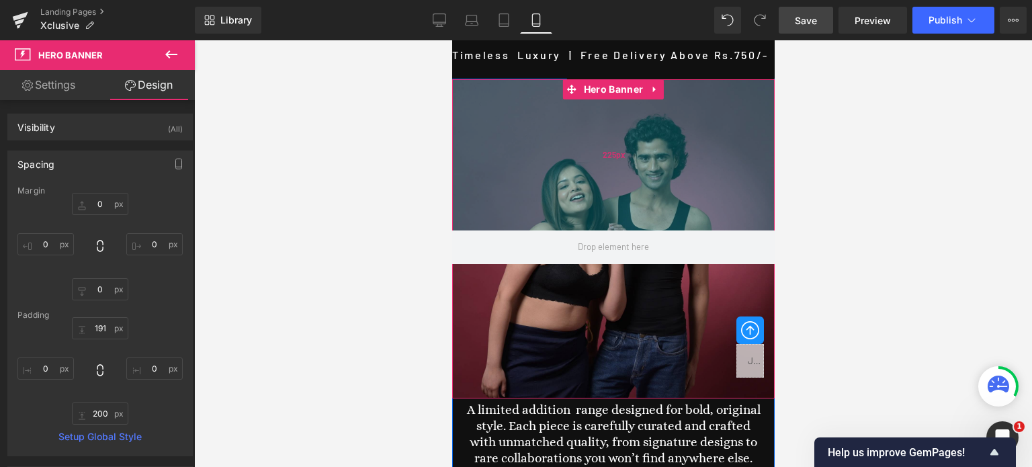
click at [656, 159] on div "225px" at bounding box center [612, 154] width 322 height 151
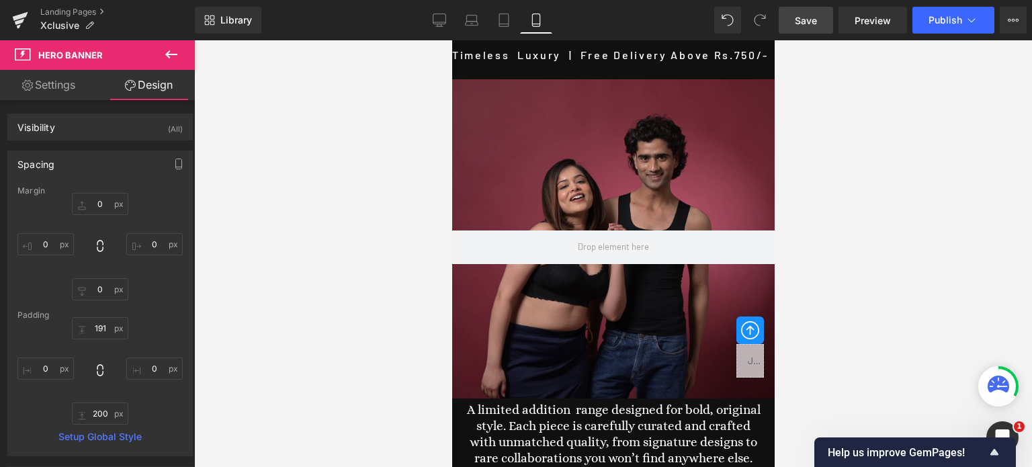
click at [815, 19] on span "Save" at bounding box center [806, 20] width 22 height 14
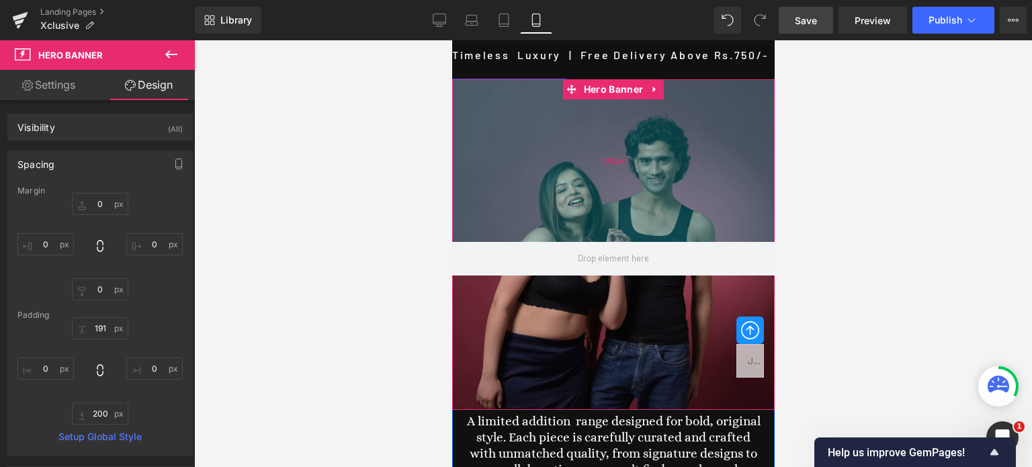
drag, startPoint x: 608, startPoint y: 113, endPoint x: 608, endPoint y: 124, distance: 11.4
click at [608, 124] on div "242px" at bounding box center [612, 160] width 322 height 163
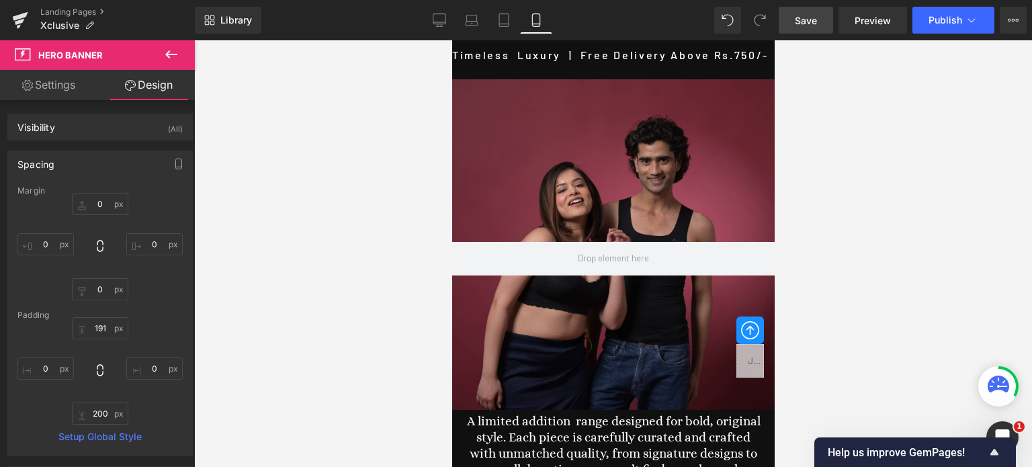
click at [814, 17] on span "Save" at bounding box center [806, 20] width 22 height 14
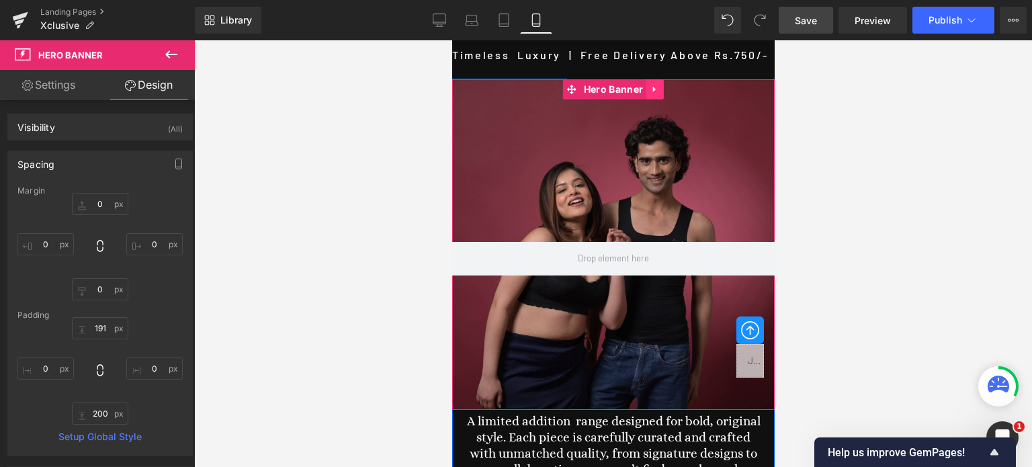
click at [650, 88] on icon at bounding box center [654, 90] width 9 height 10
drag, startPoint x: 580, startPoint y: 85, endPoint x: 739, endPoint y: 179, distance: 184.7
click at [580, 85] on span "Hero Banner" at bounding box center [613, 90] width 66 height 20
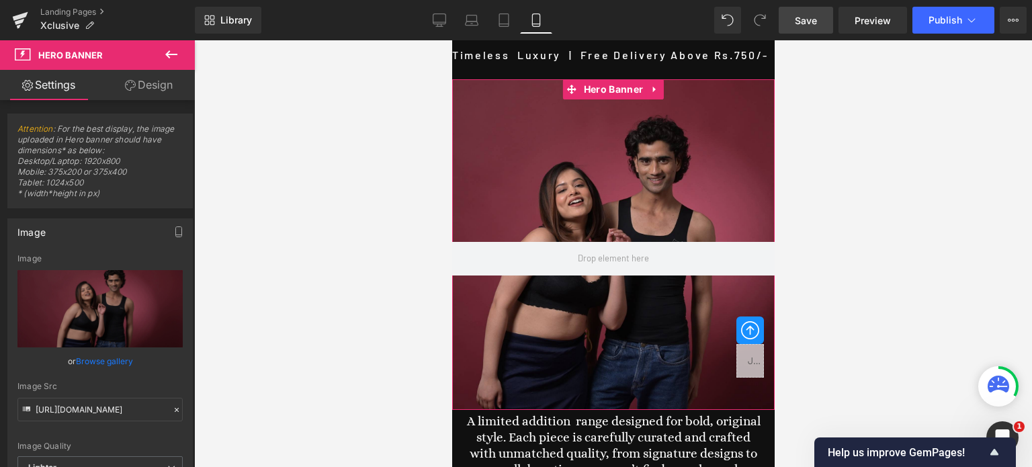
click at [154, 88] on link "Design" at bounding box center [148, 85] width 97 height 30
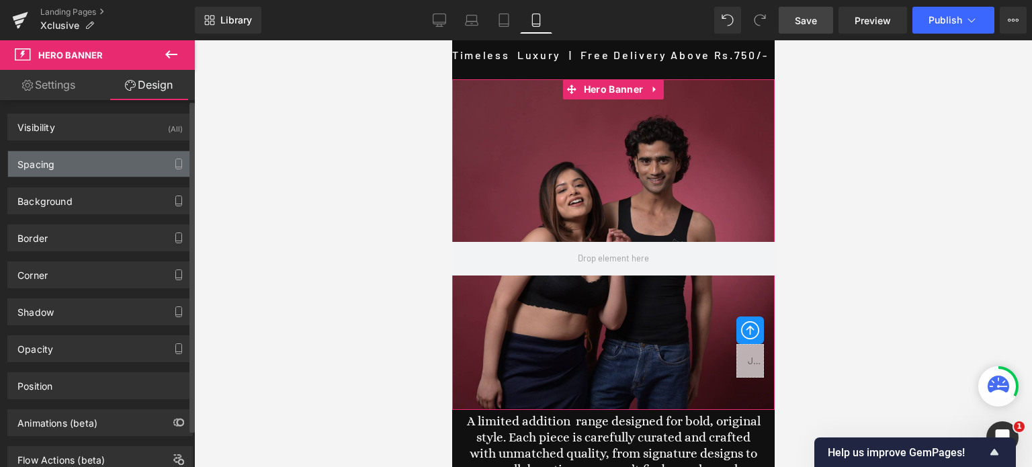
click at [96, 165] on div "Spacing" at bounding box center [100, 164] width 184 height 26
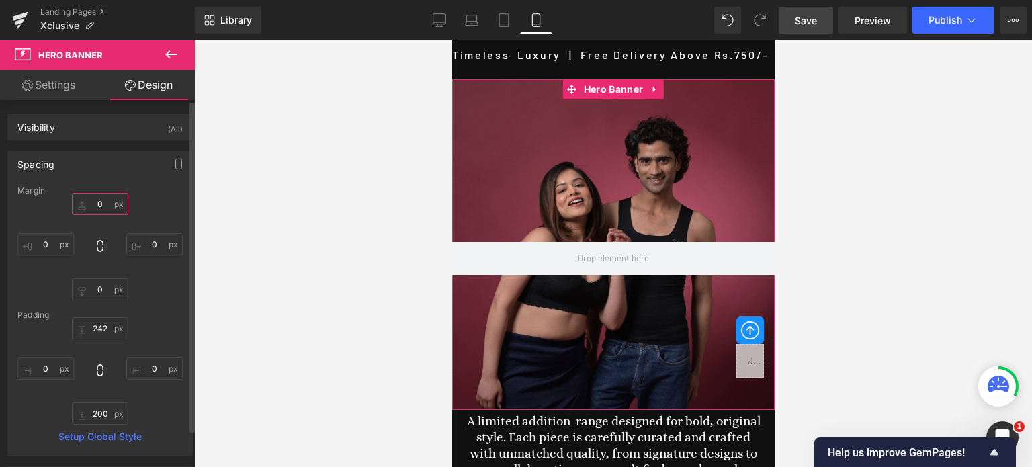
click at [101, 201] on input "0" at bounding box center [100, 204] width 56 height 22
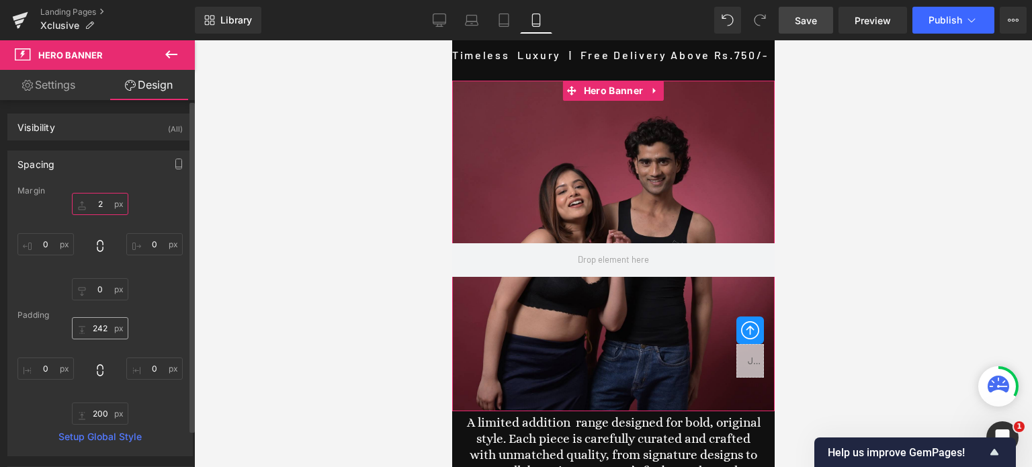
type input "2"
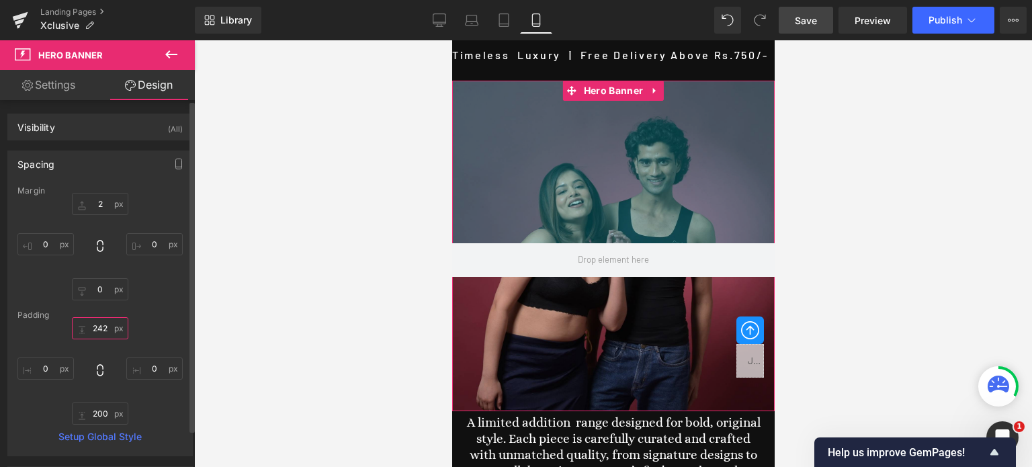
click at [104, 327] on input "242" at bounding box center [100, 328] width 56 height 22
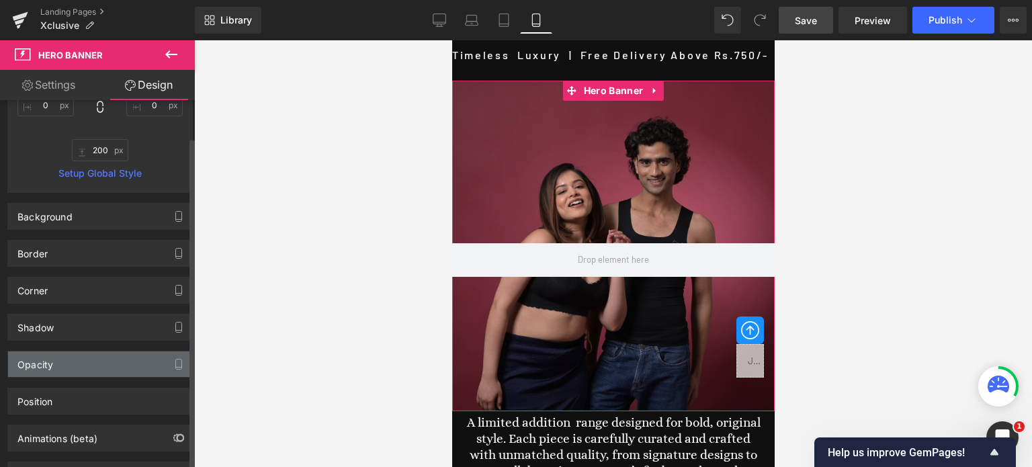
scroll to position [269, 0]
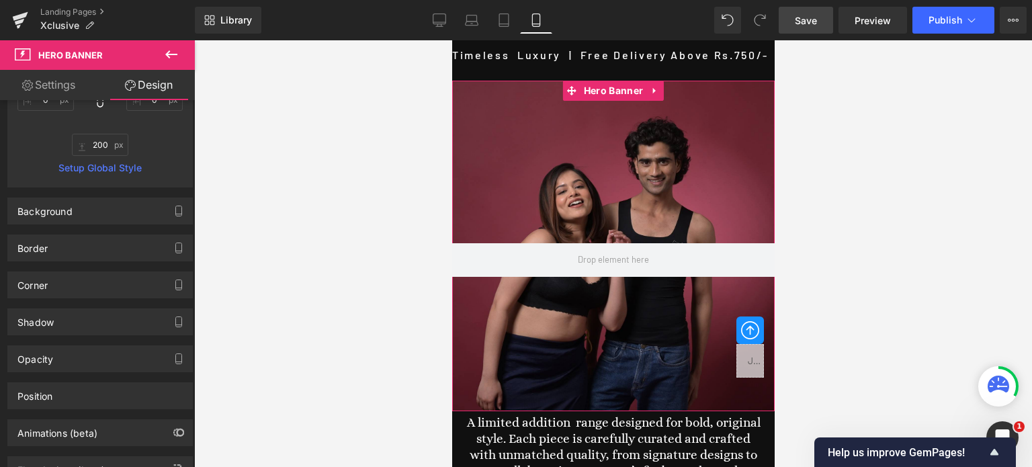
click at [60, 86] on link "Settings" at bounding box center [48, 85] width 97 height 30
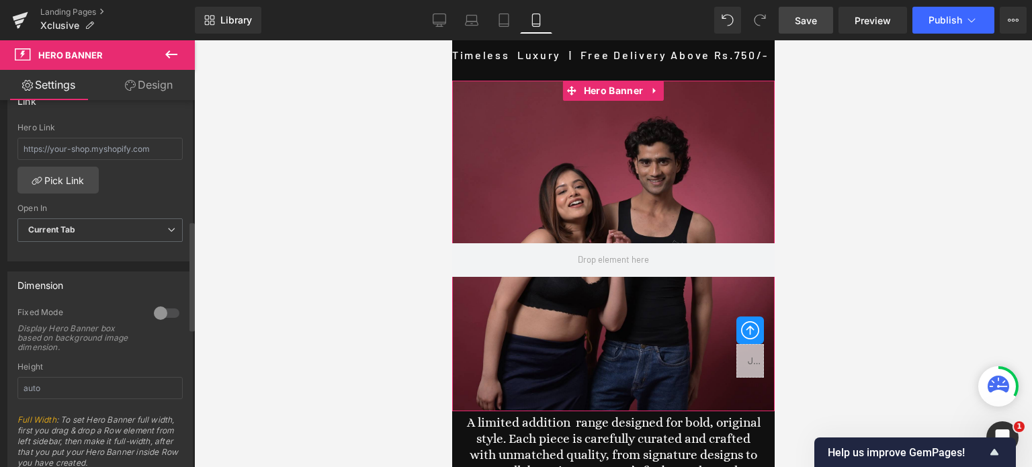
scroll to position [470, 0]
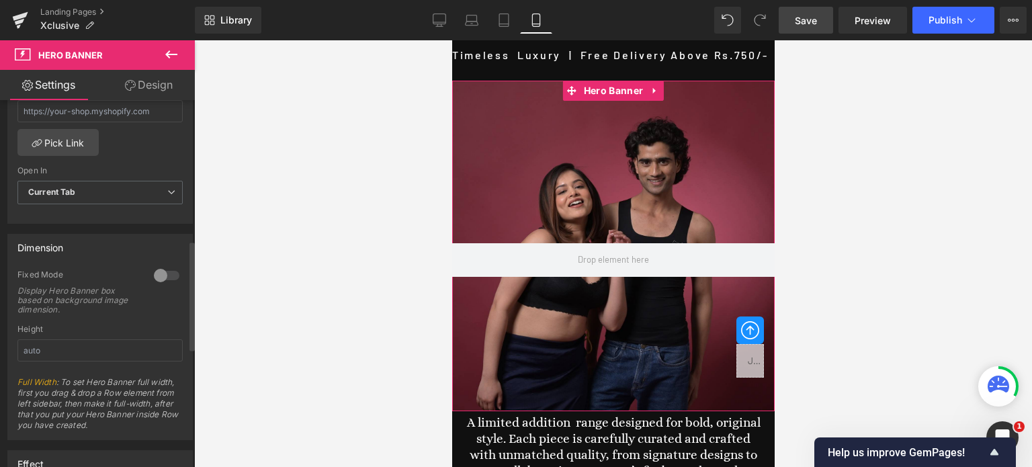
click at [169, 273] on div at bounding box center [166, 275] width 32 height 21
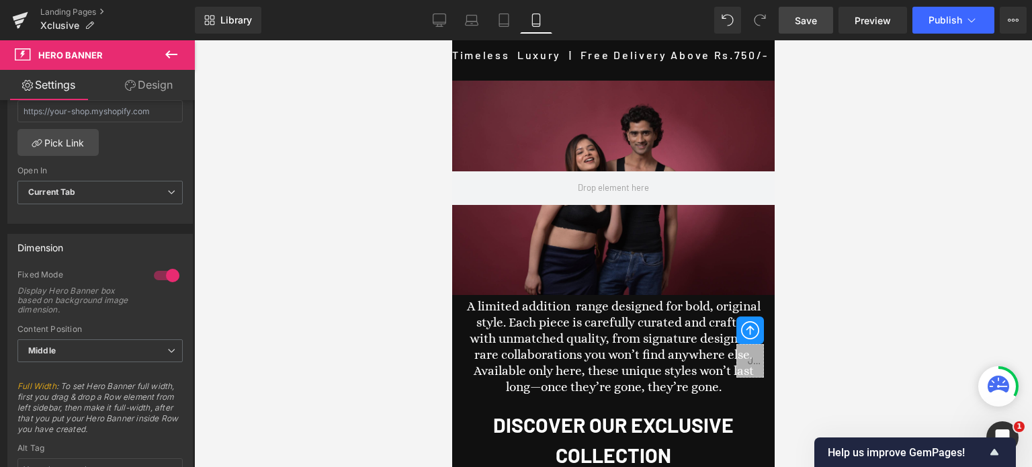
click at [811, 18] on span "Save" at bounding box center [806, 20] width 22 height 14
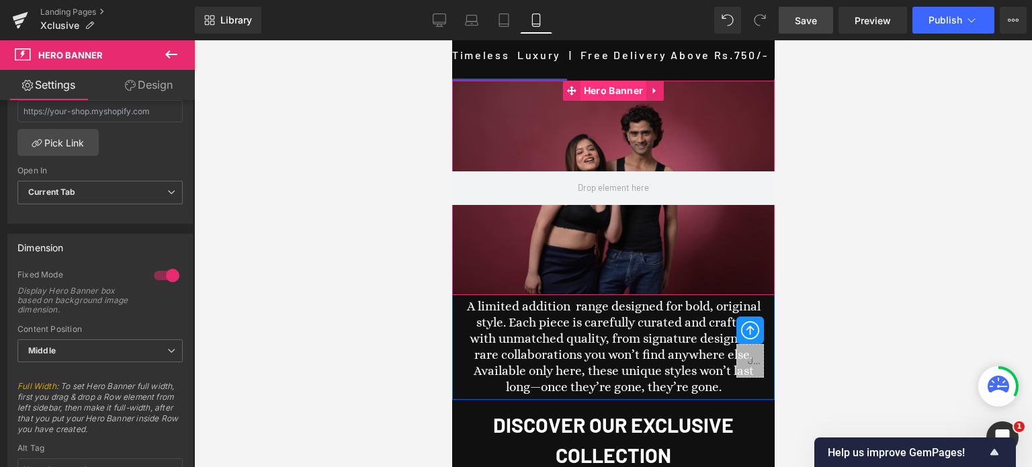
click at [605, 87] on span "Hero Banner" at bounding box center [613, 91] width 66 height 20
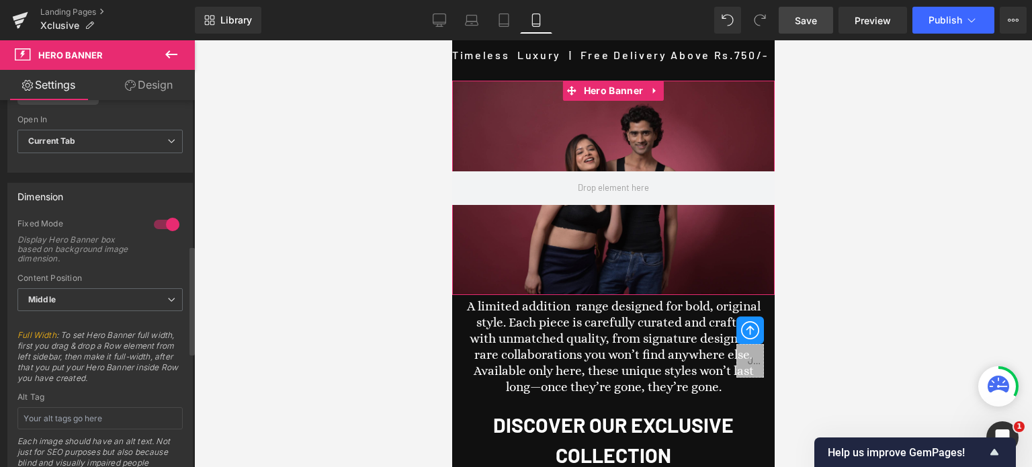
scroll to position [672, 0]
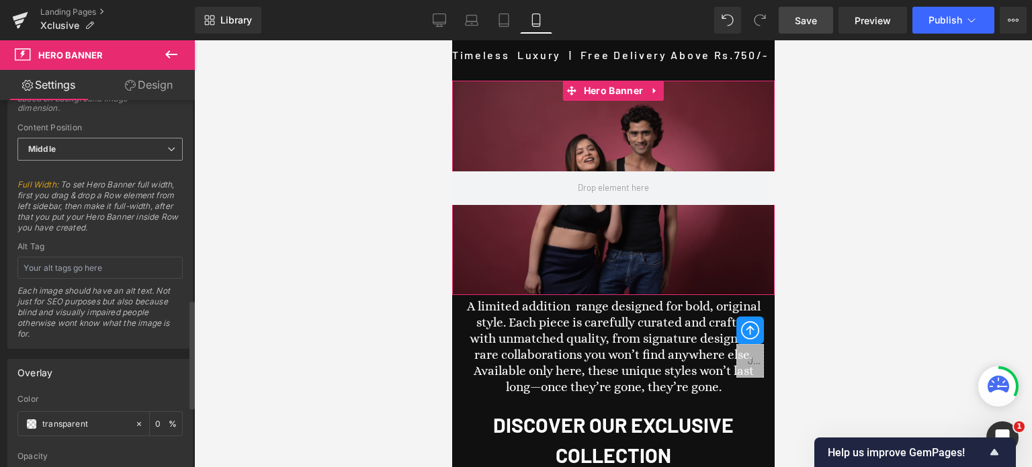
click at [83, 140] on span "Middle" at bounding box center [99, 150] width 165 height 24
click at [61, 167] on li "Top" at bounding box center [97, 173] width 160 height 20
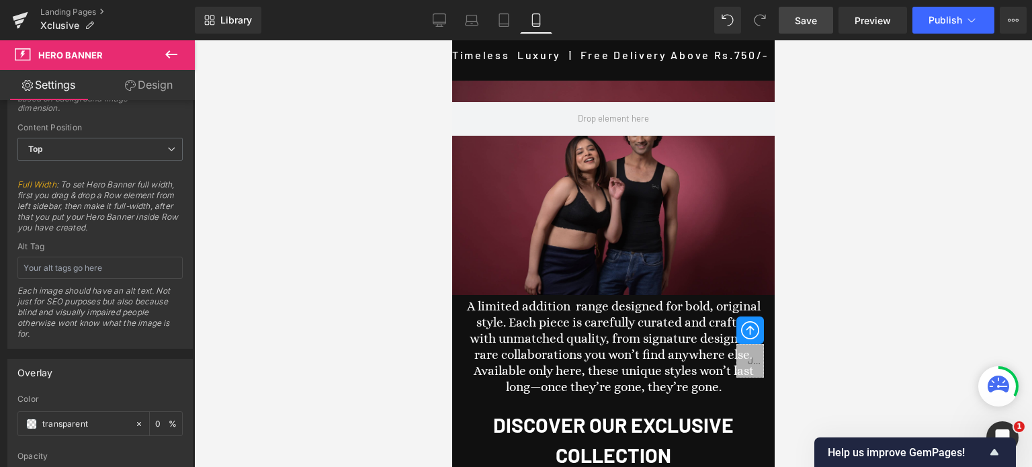
click at [801, 10] on link "Save" at bounding box center [806, 20] width 54 height 27
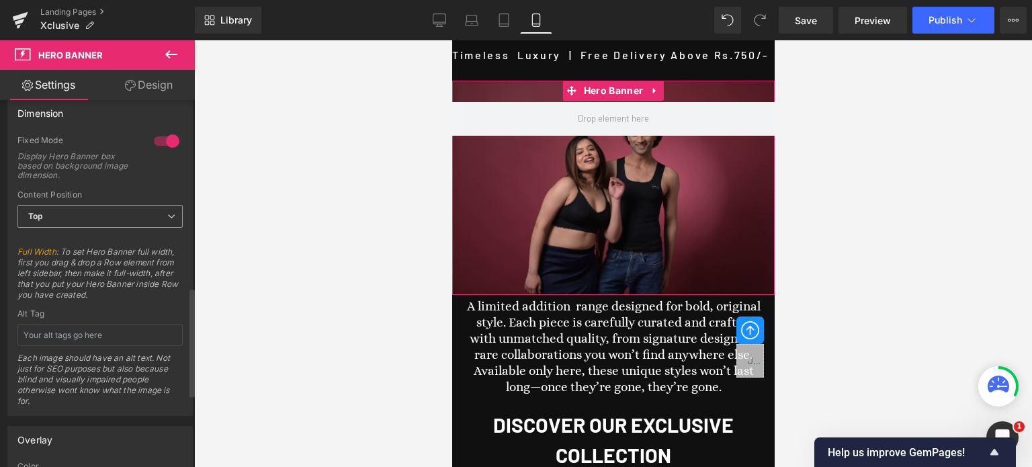
scroll to position [605, 0]
click at [99, 219] on span "Top" at bounding box center [99, 217] width 165 height 24
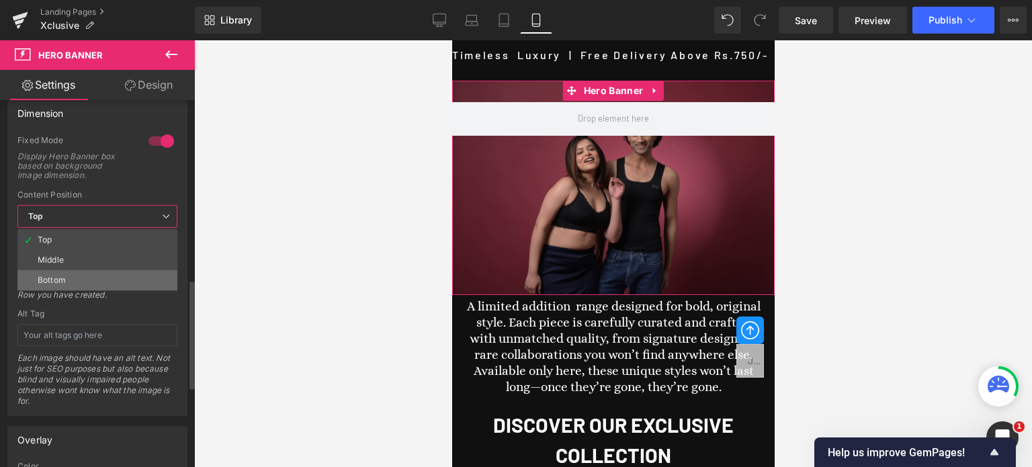
click at [56, 278] on div "Bottom" at bounding box center [52, 279] width 28 height 9
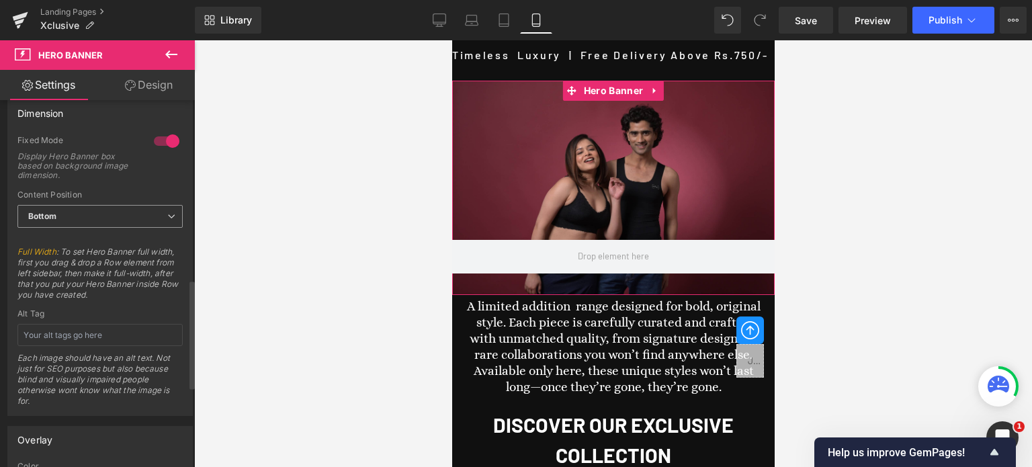
click at [85, 220] on span "Bottom" at bounding box center [99, 217] width 165 height 24
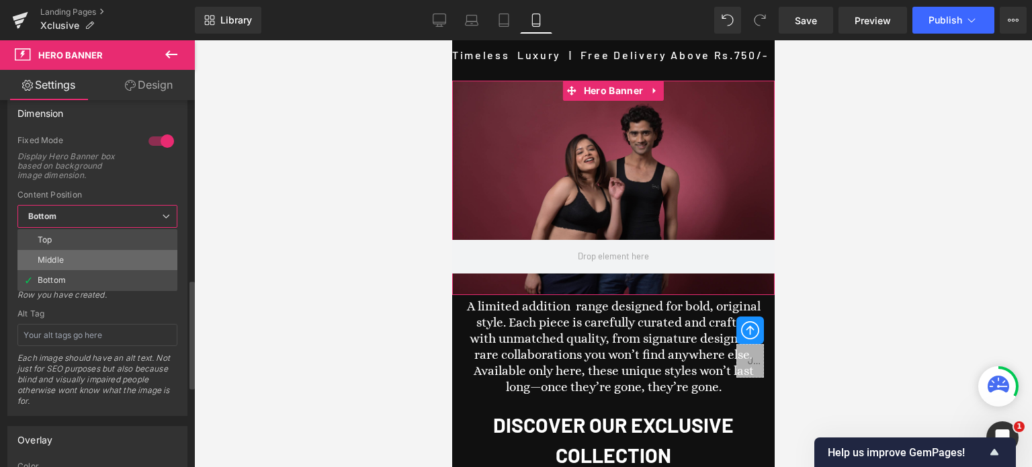
click at [55, 255] on div "Middle" at bounding box center [51, 259] width 26 height 9
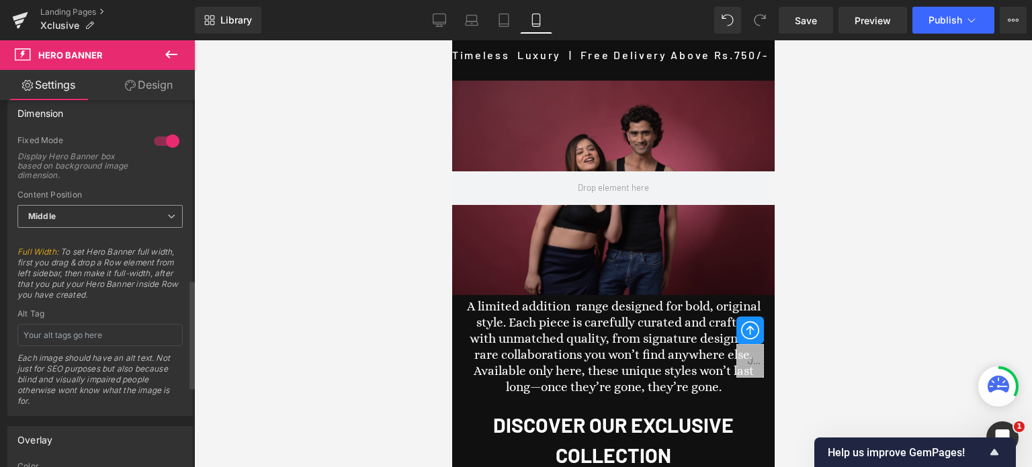
click at [62, 214] on span "Middle" at bounding box center [99, 217] width 165 height 24
click at [46, 235] on div "Top" at bounding box center [45, 239] width 14 height 9
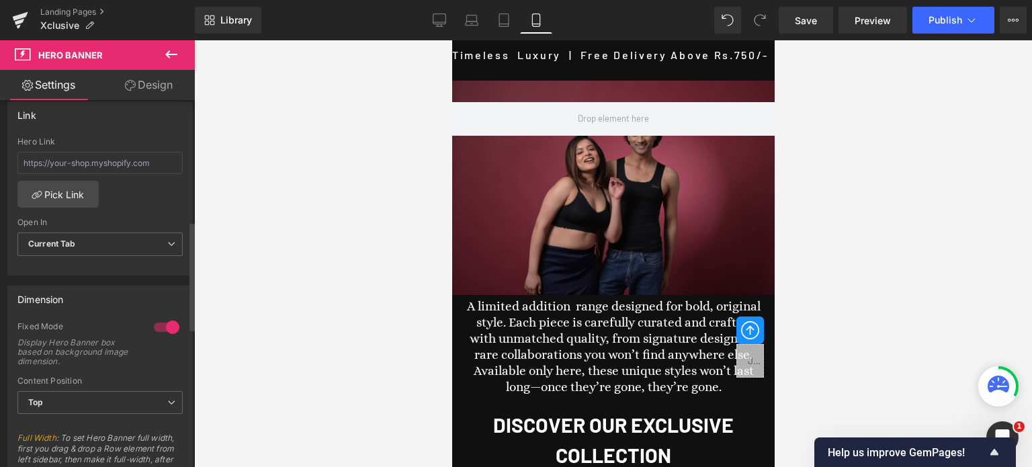
scroll to position [408, 0]
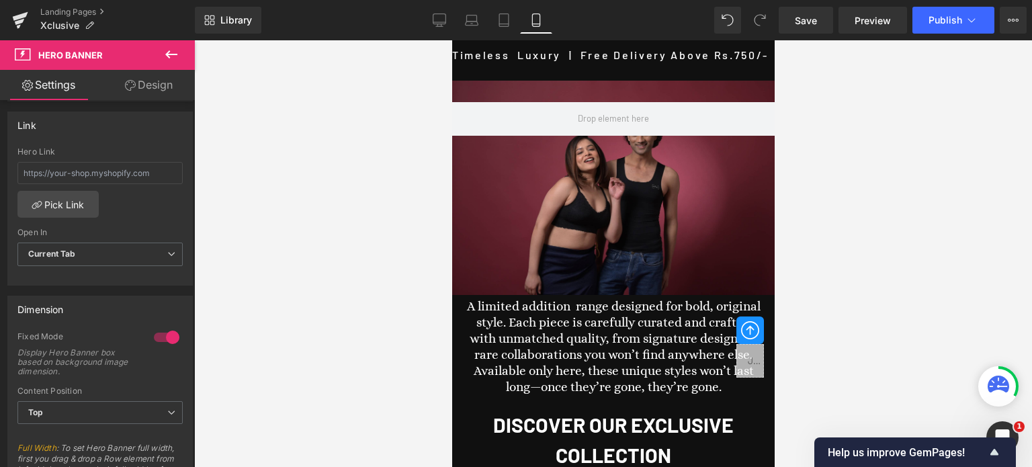
click at [150, 87] on link "Design" at bounding box center [148, 85] width 97 height 30
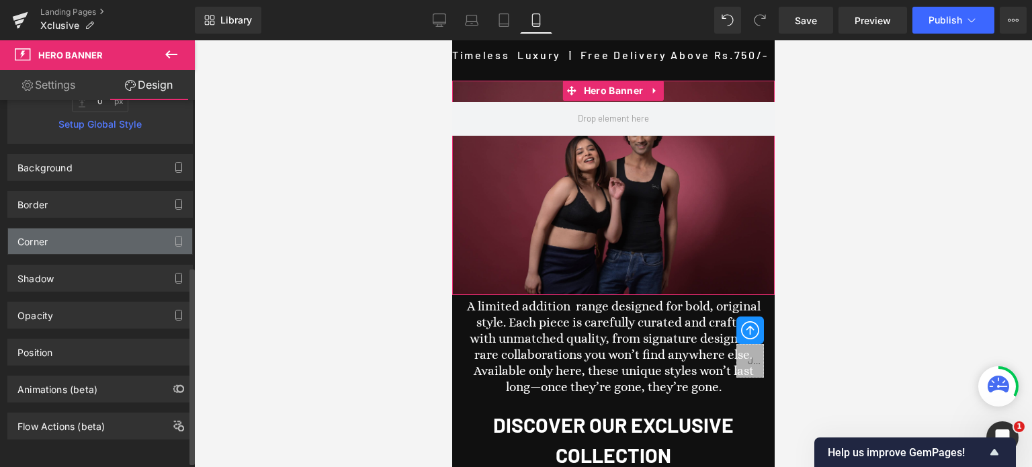
scroll to position [320, 0]
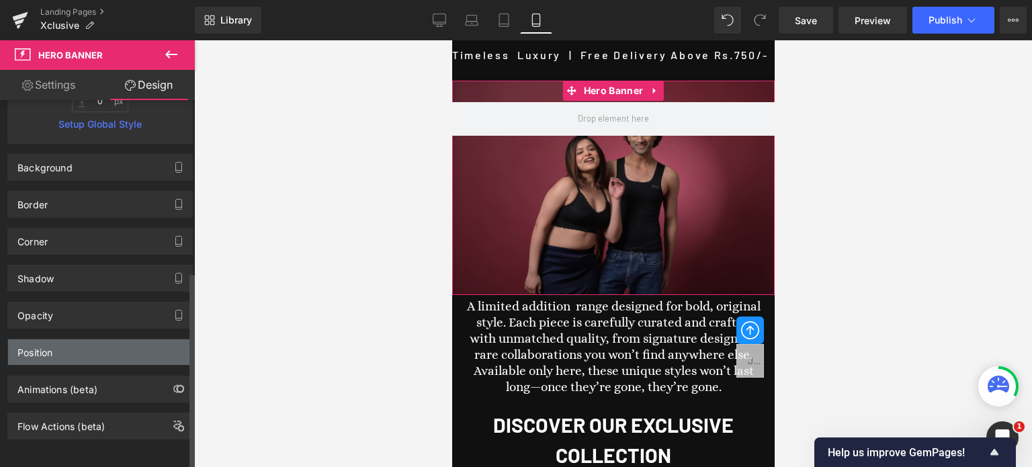
click at [93, 347] on div "Position" at bounding box center [100, 352] width 184 height 26
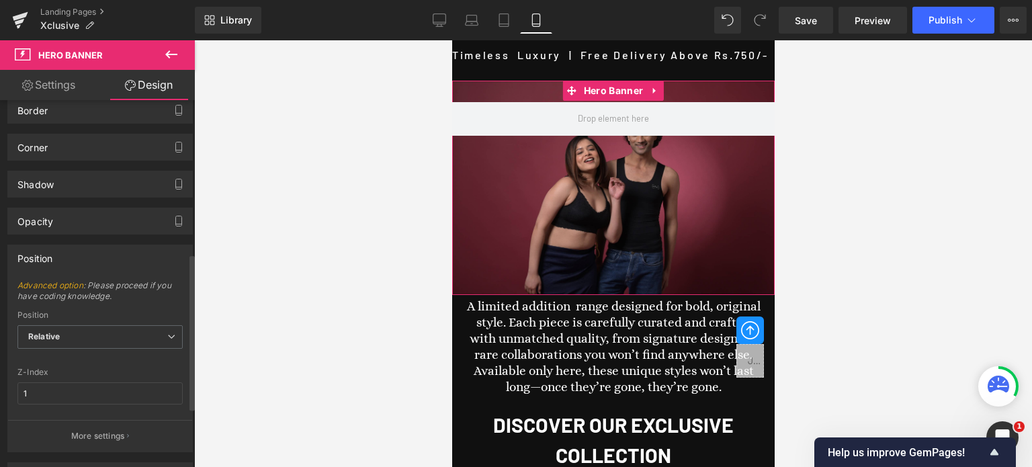
scroll to position [454, 0]
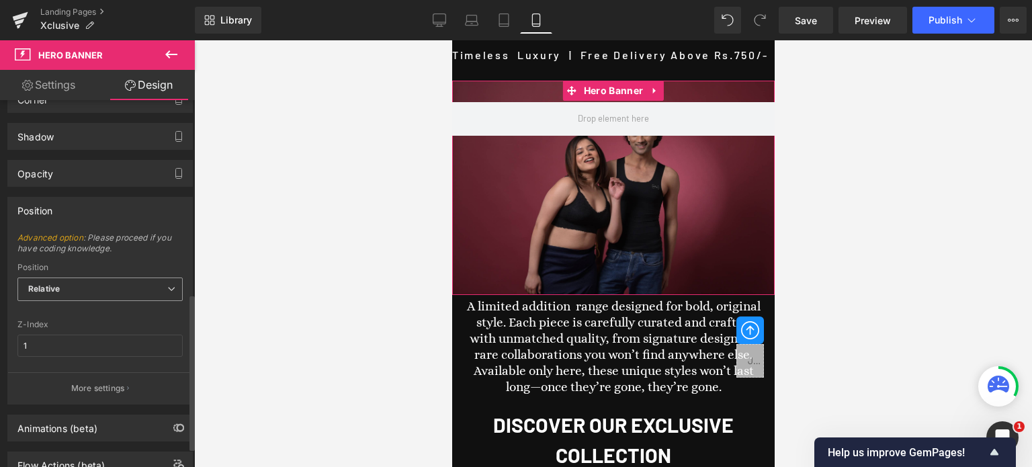
click at [99, 284] on span "Relative" at bounding box center [99, 289] width 165 height 24
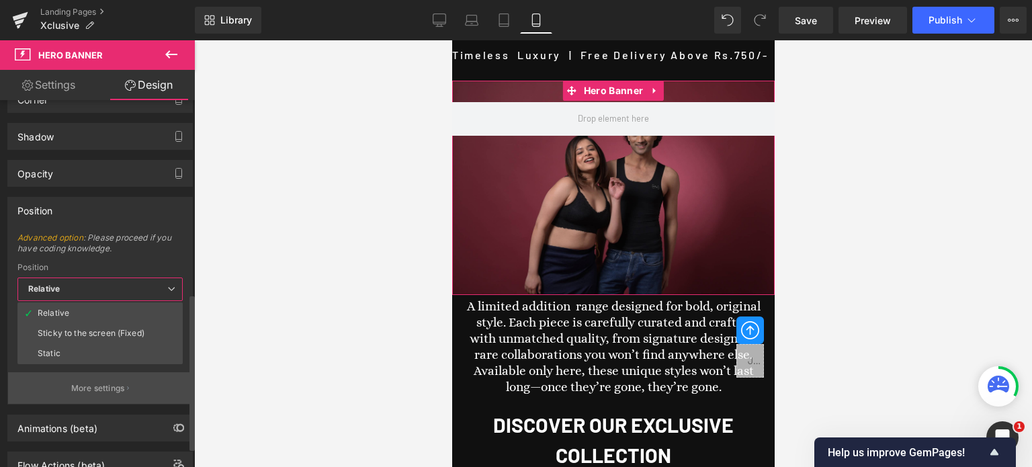
click at [62, 349] on li "Static" at bounding box center [99, 353] width 165 height 20
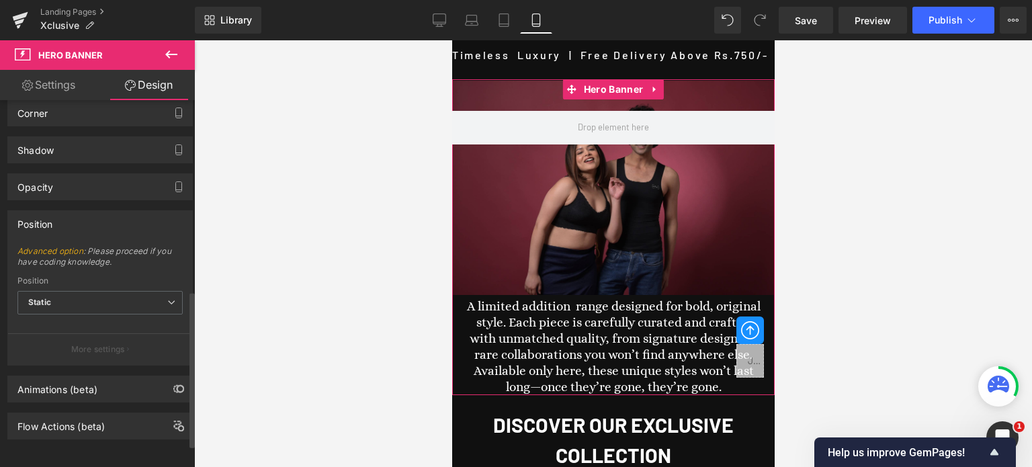
scroll to position [447, 0]
click at [86, 291] on span "Static" at bounding box center [99, 303] width 165 height 24
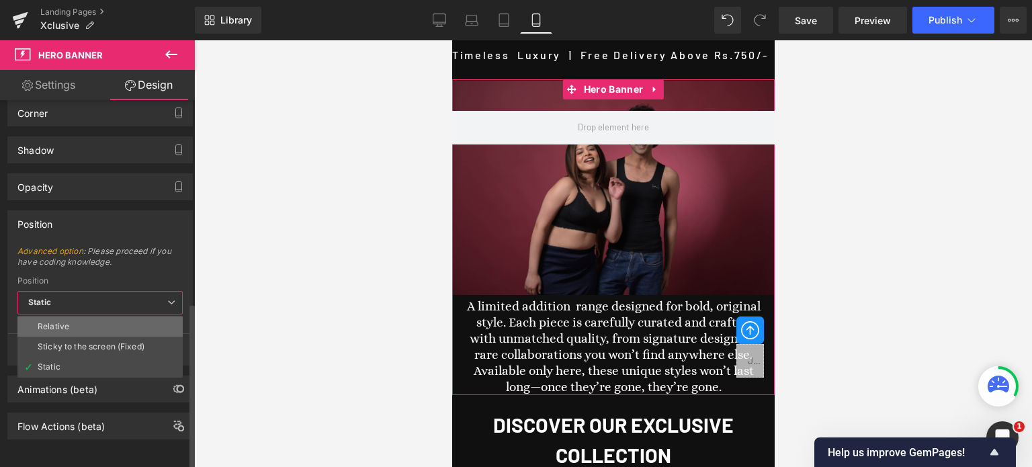
click at [60, 322] on li "Relative" at bounding box center [99, 326] width 165 height 20
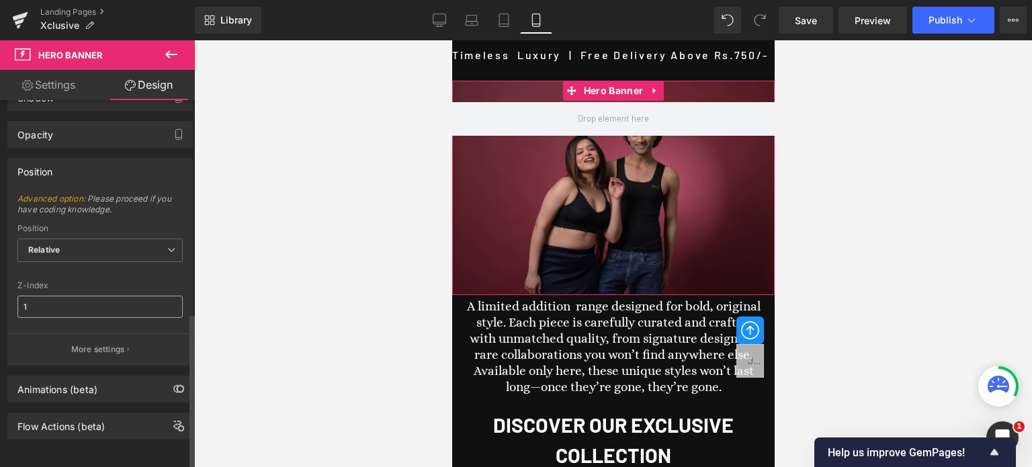
scroll to position [500, 0]
type input "5"
type input "1"
click at [102, 247] on span "Relative" at bounding box center [99, 251] width 165 height 24
click at [177, 55] on icon at bounding box center [171, 54] width 16 height 16
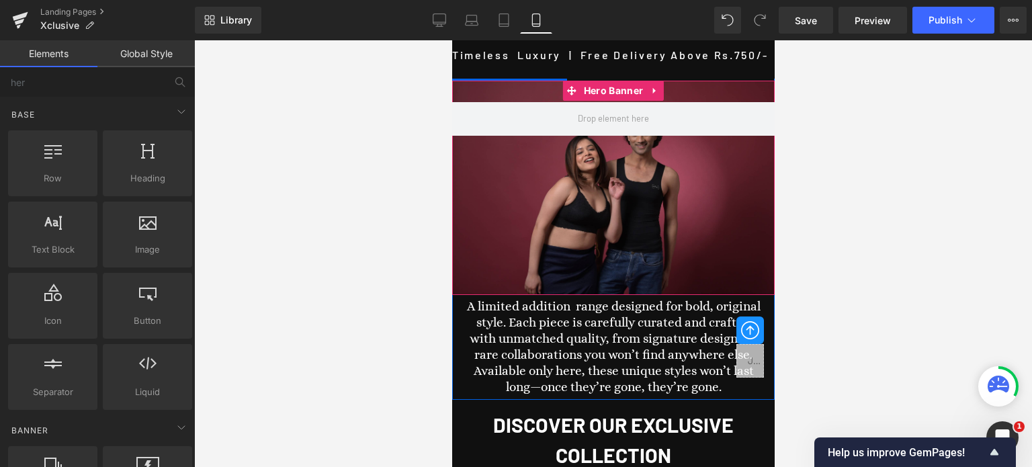
click at [631, 214] on div at bounding box center [612, 188] width 322 height 214
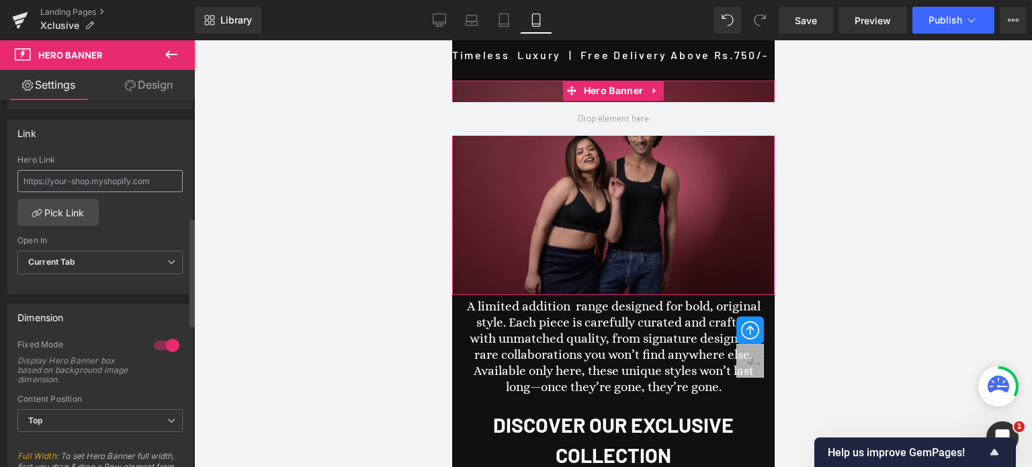
scroll to position [403, 0]
click at [159, 341] on div at bounding box center [166, 342] width 32 height 21
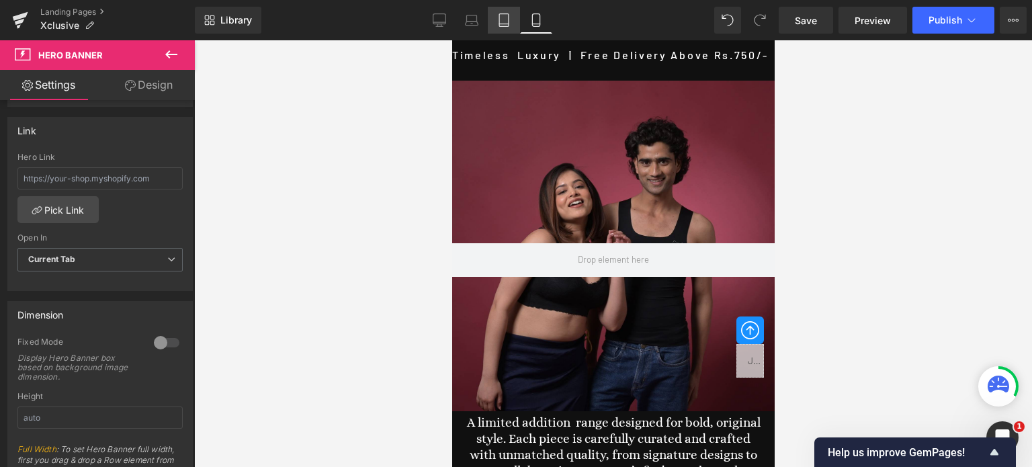
click at [508, 22] on icon at bounding box center [503, 19] width 13 height 13
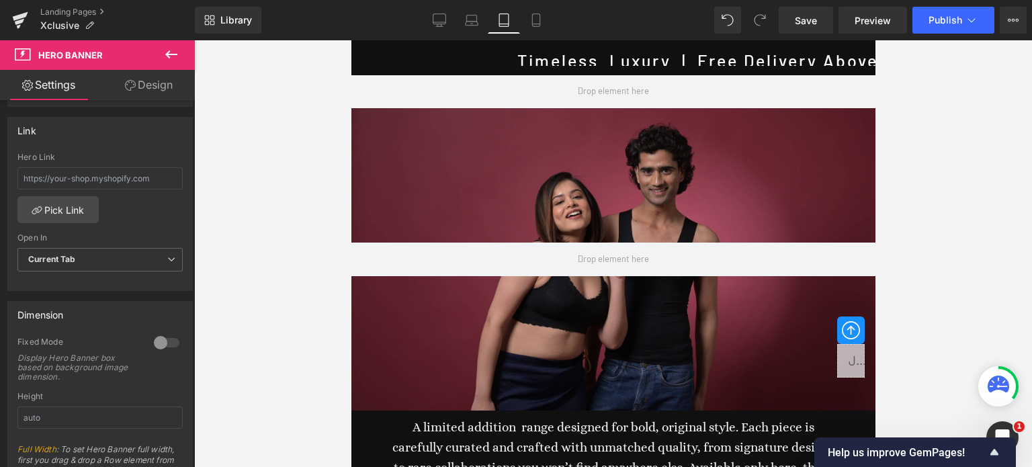
scroll to position [27, 0]
click at [443, 21] on icon at bounding box center [439, 19] width 13 height 13
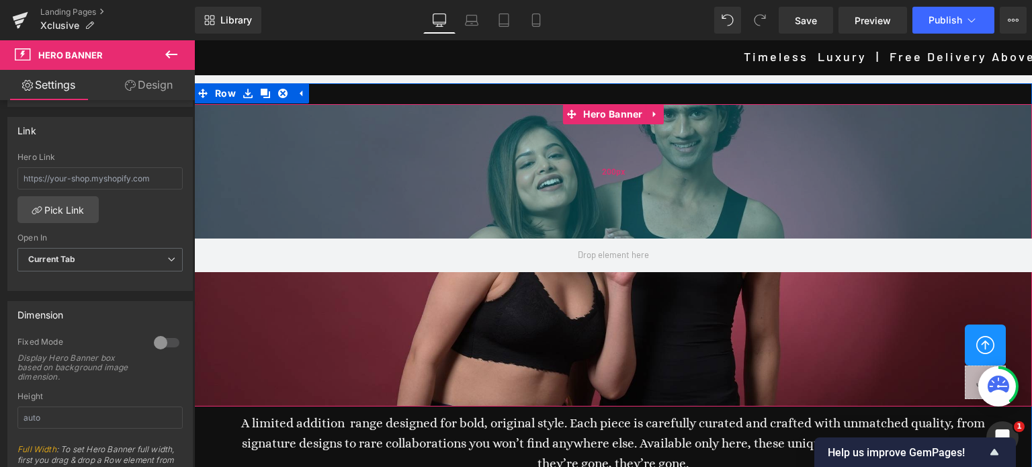
scroll to position [0, 0]
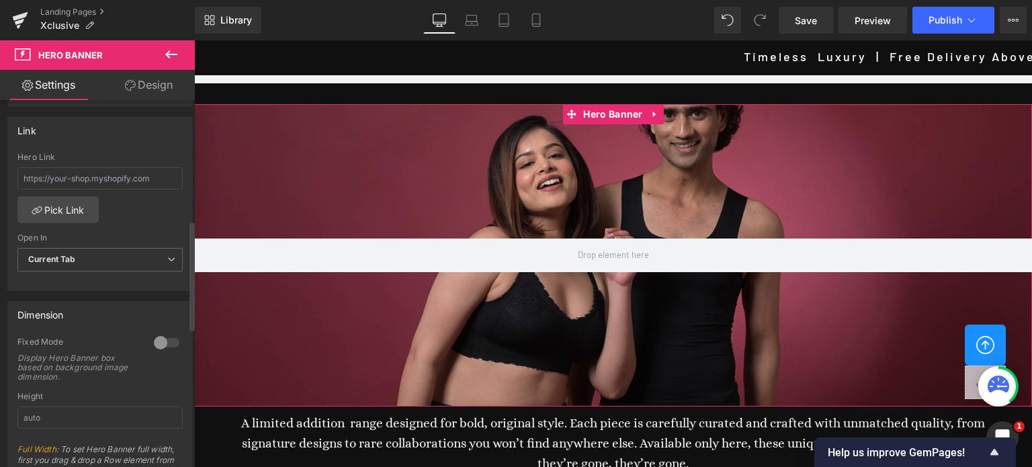
click at [169, 341] on div at bounding box center [166, 342] width 32 height 21
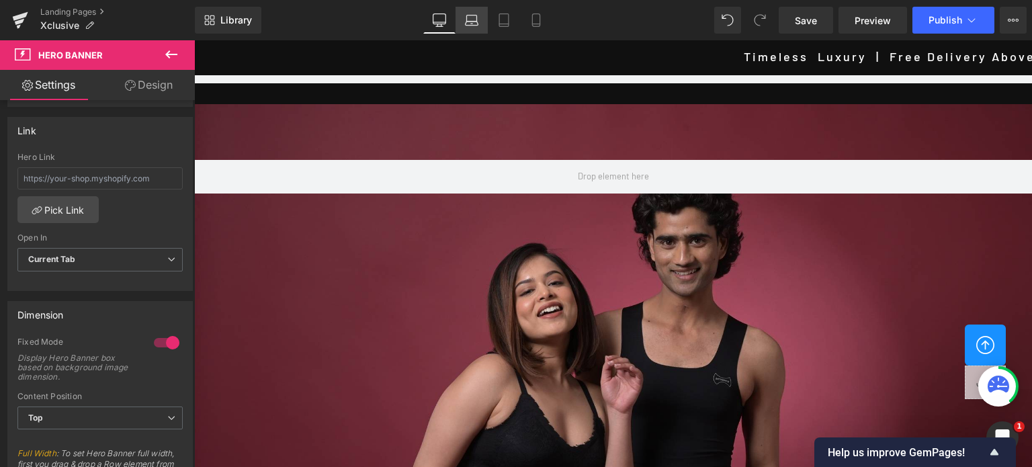
click at [474, 15] on icon at bounding box center [471, 19] width 13 height 13
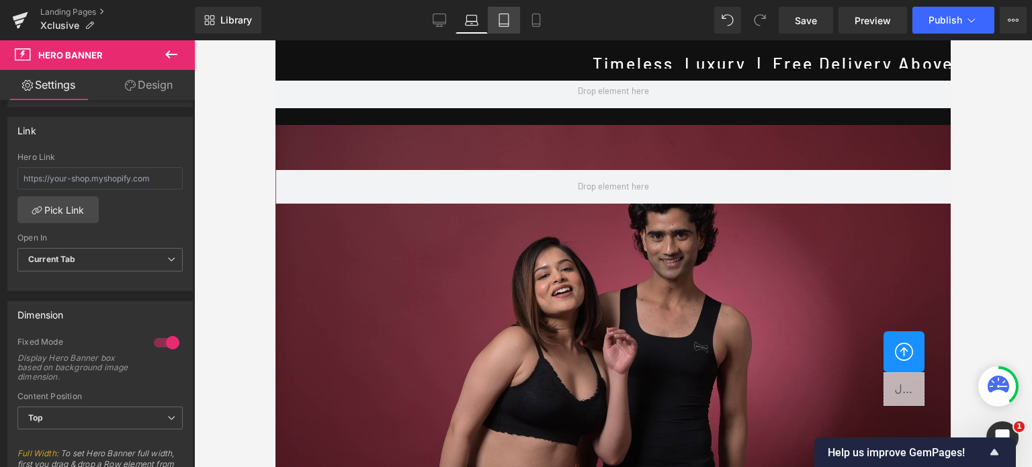
scroll to position [21, 0]
click at [506, 18] on icon at bounding box center [503, 19] width 13 height 13
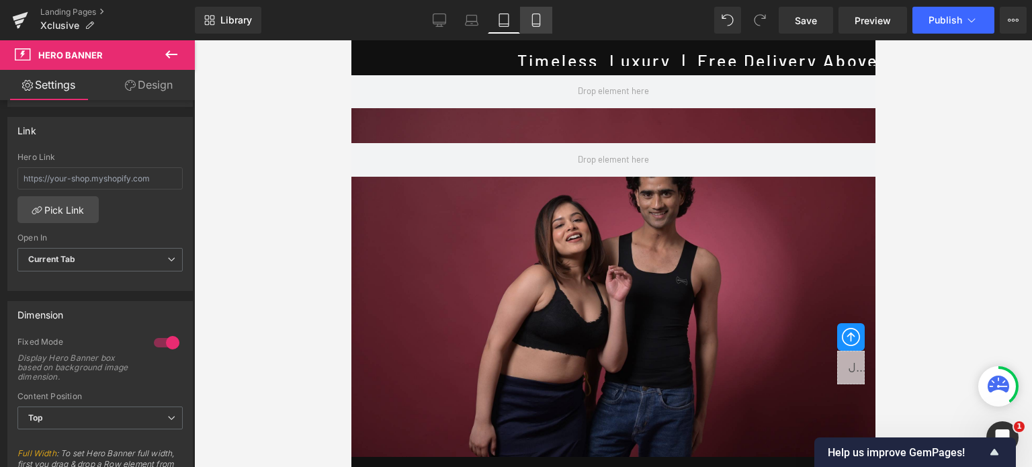
scroll to position [4, 0]
click at [538, 18] on icon at bounding box center [535, 19] width 13 height 13
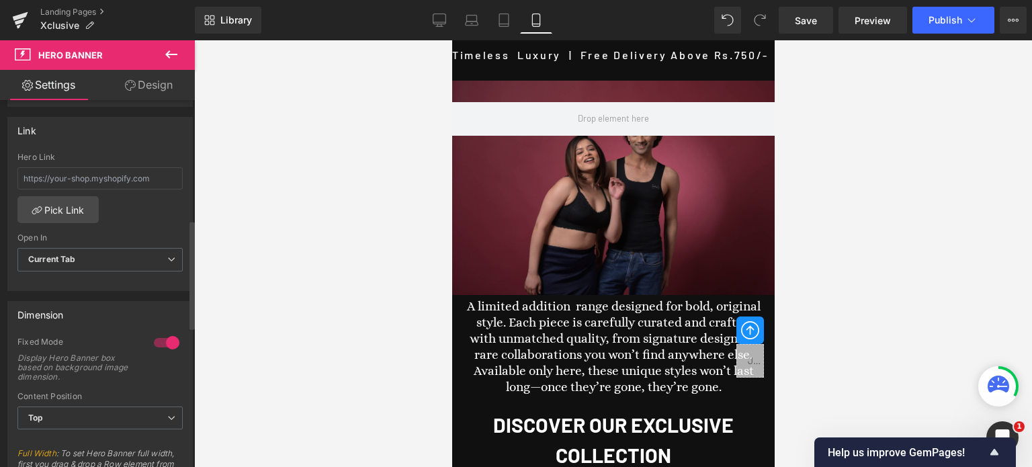
scroll to position [0, 0]
click at [157, 339] on div at bounding box center [166, 342] width 32 height 21
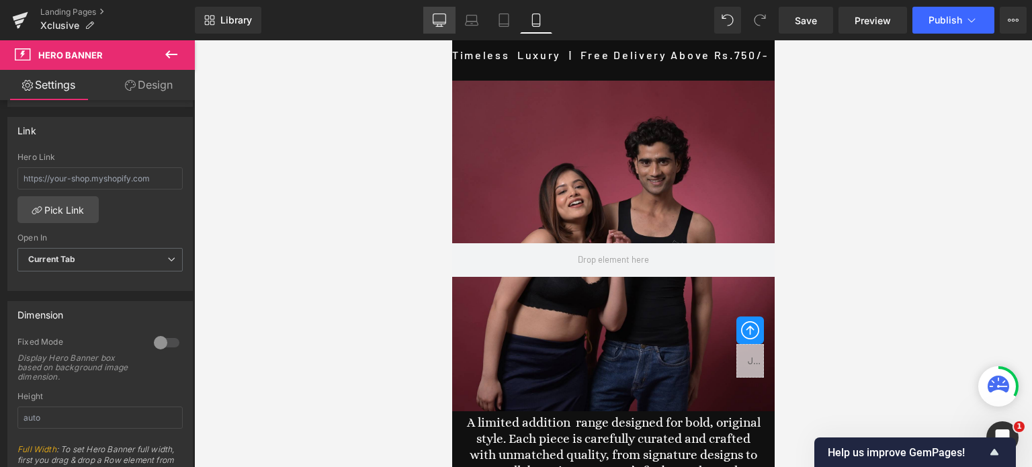
click at [439, 18] on icon at bounding box center [439, 19] width 13 height 13
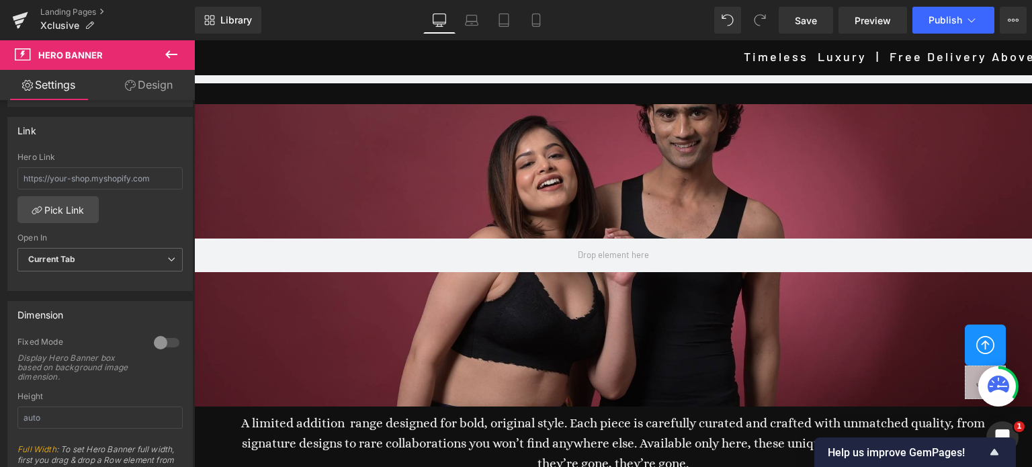
scroll to position [24, 0]
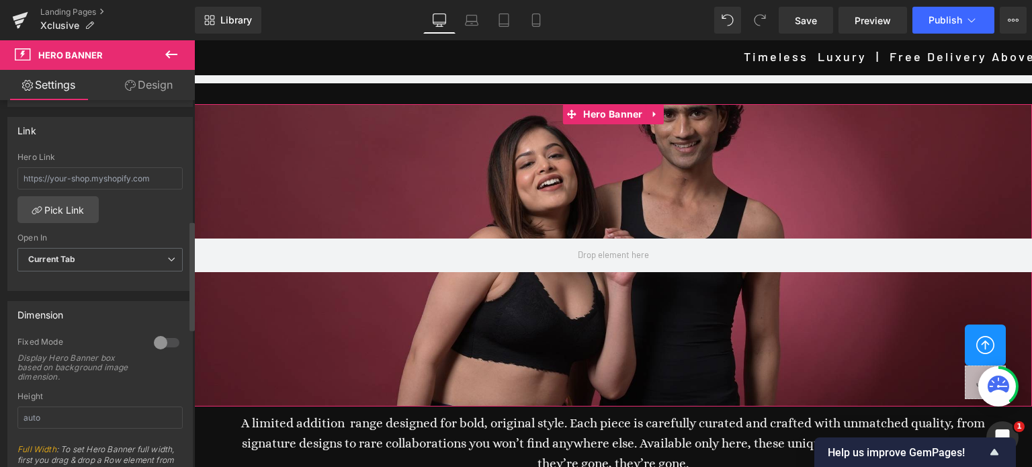
click at [167, 343] on div at bounding box center [166, 342] width 32 height 21
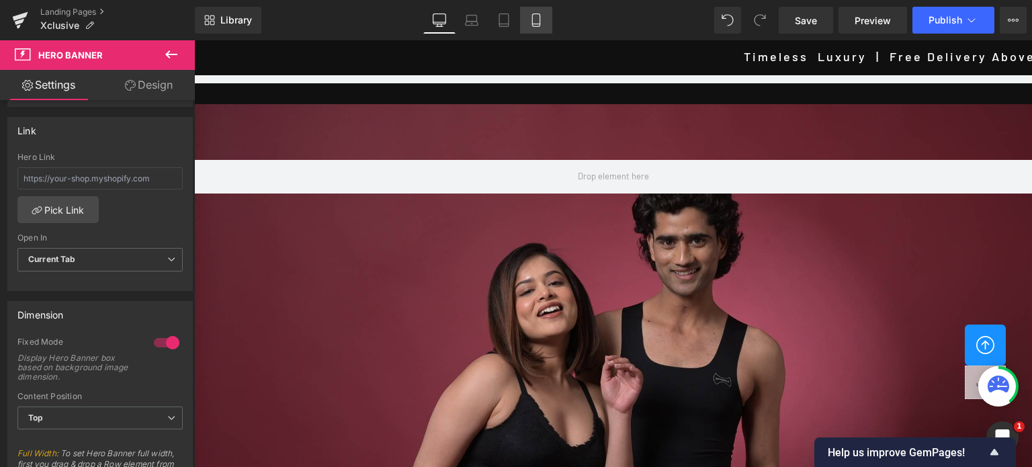
click at [534, 23] on icon at bounding box center [535, 19] width 13 height 13
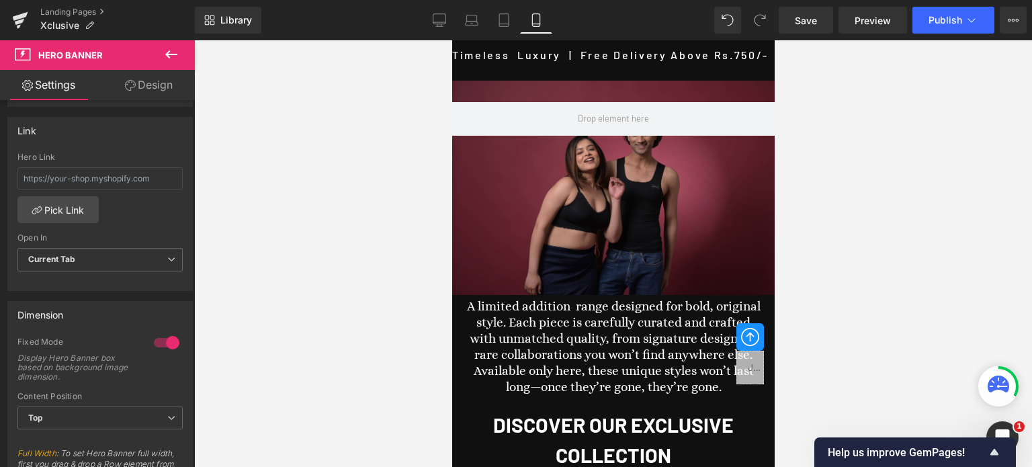
scroll to position [0, 0]
click at [812, 19] on span "Save" at bounding box center [806, 20] width 22 height 14
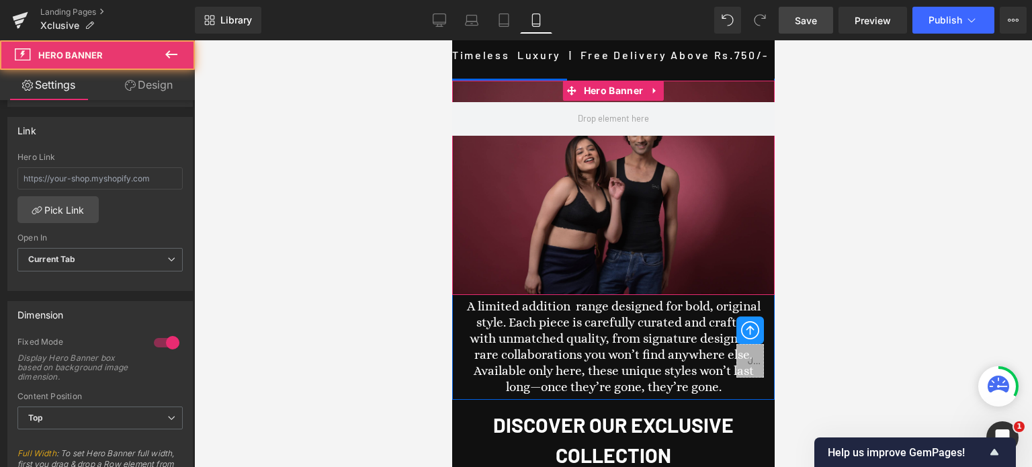
click at [564, 179] on div at bounding box center [612, 188] width 322 height 214
drag, startPoint x: 668, startPoint y: 175, endPoint x: 670, endPoint y: 196, distance: 20.3
click at [670, 196] on div at bounding box center [612, 188] width 322 height 214
click at [668, 284] on div at bounding box center [612, 188] width 322 height 214
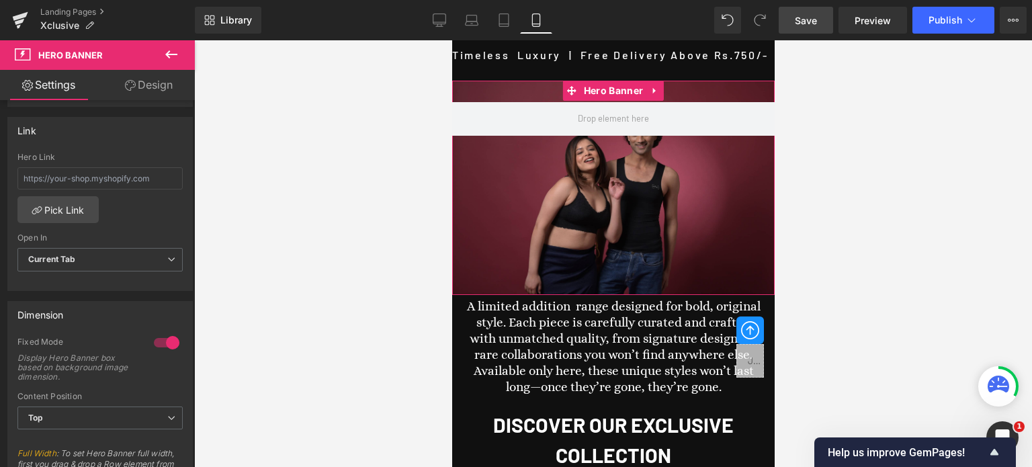
click at [155, 82] on link "Design" at bounding box center [148, 85] width 97 height 30
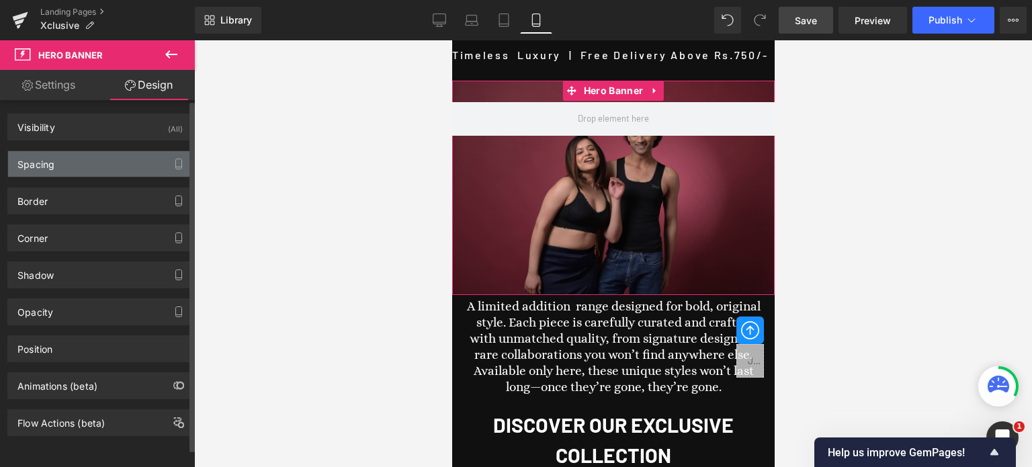
click at [62, 167] on div "Spacing" at bounding box center [100, 164] width 184 height 26
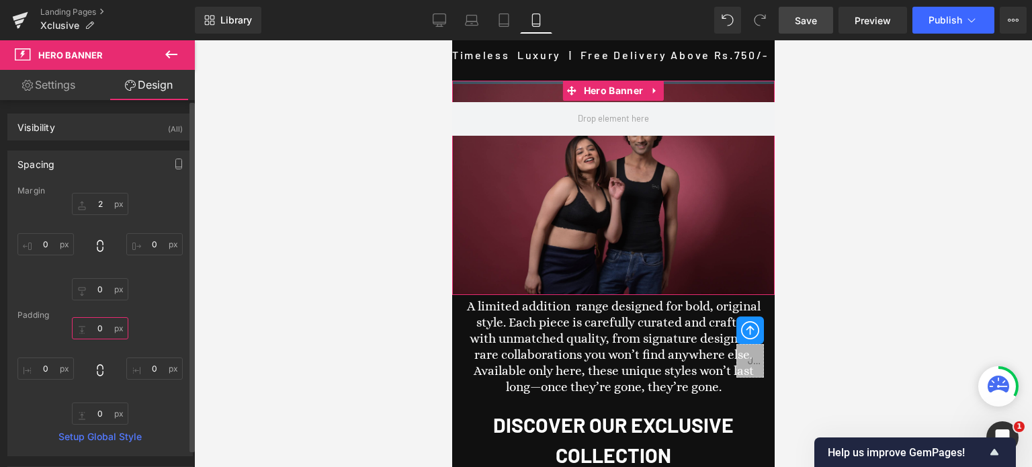
click at [102, 329] on input "text" at bounding box center [100, 328] width 56 height 22
click at [174, 319] on div "Padding" at bounding box center [99, 314] width 165 height 9
type input "0"
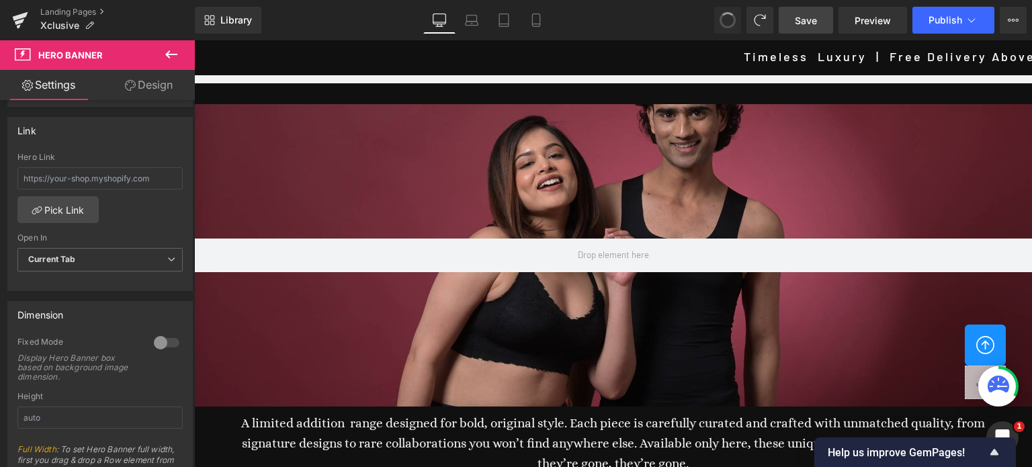
scroll to position [24, 0]
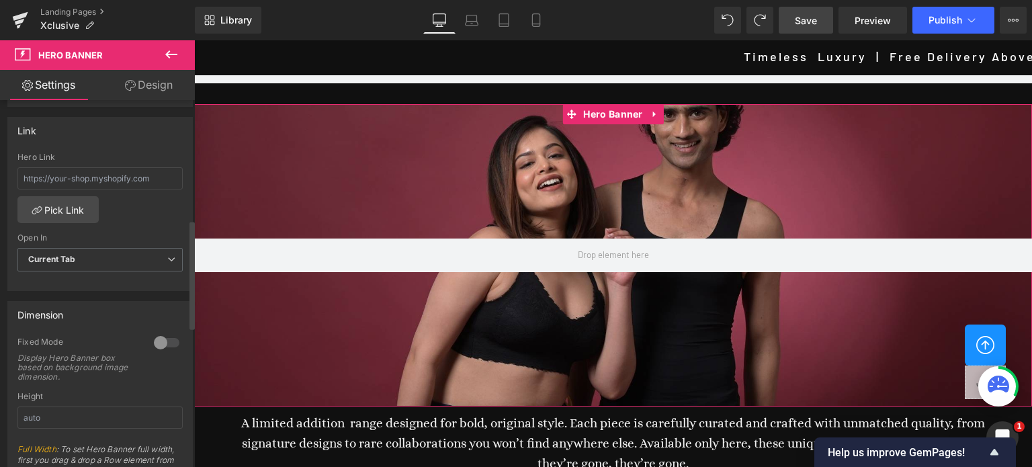
click at [154, 339] on div at bounding box center [166, 342] width 32 height 21
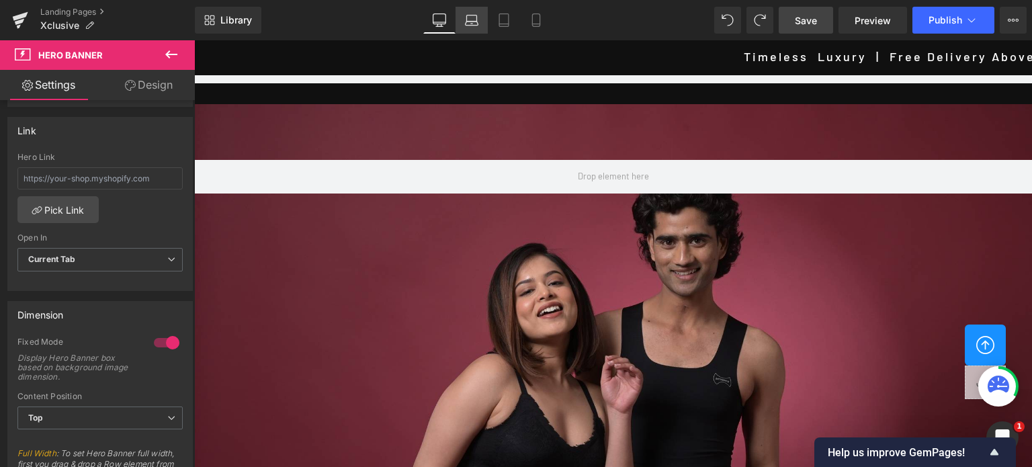
click at [477, 22] on icon at bounding box center [471, 19] width 13 height 13
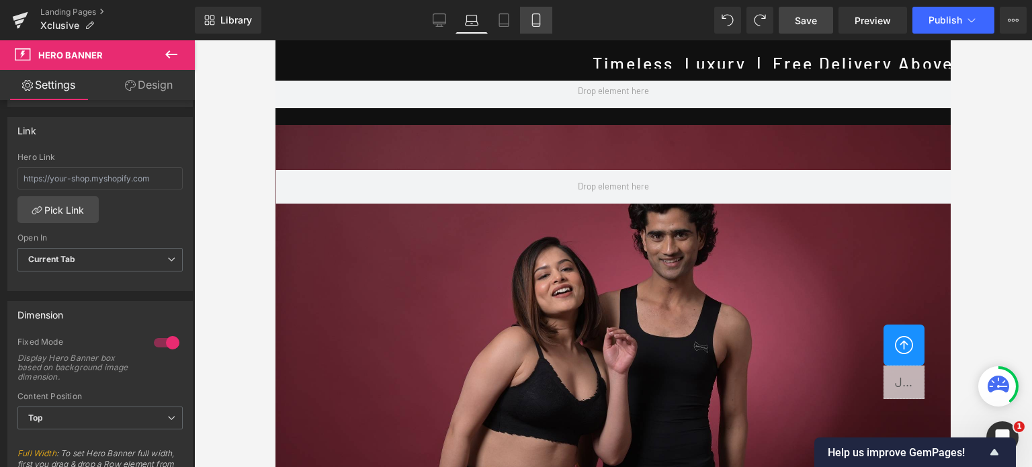
click at [537, 16] on icon at bounding box center [535, 19] width 13 height 13
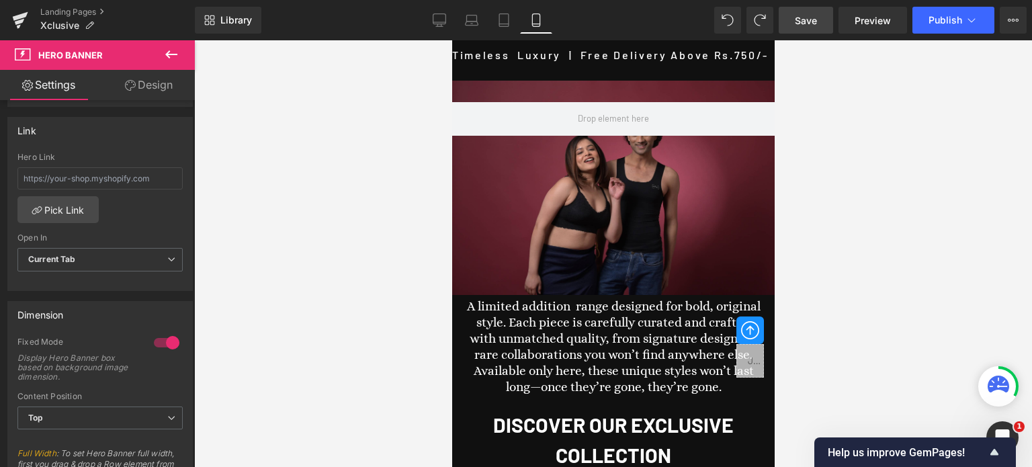
scroll to position [0, 0]
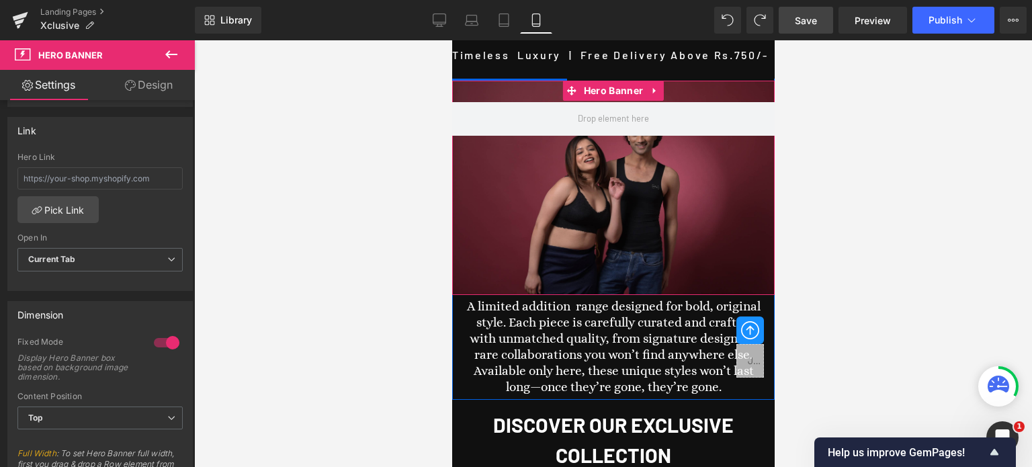
click at [661, 198] on div at bounding box center [612, 188] width 322 height 214
click at [662, 121] on span at bounding box center [612, 119] width 322 height 34
click at [619, 91] on span "Hero Banner" at bounding box center [613, 91] width 66 height 20
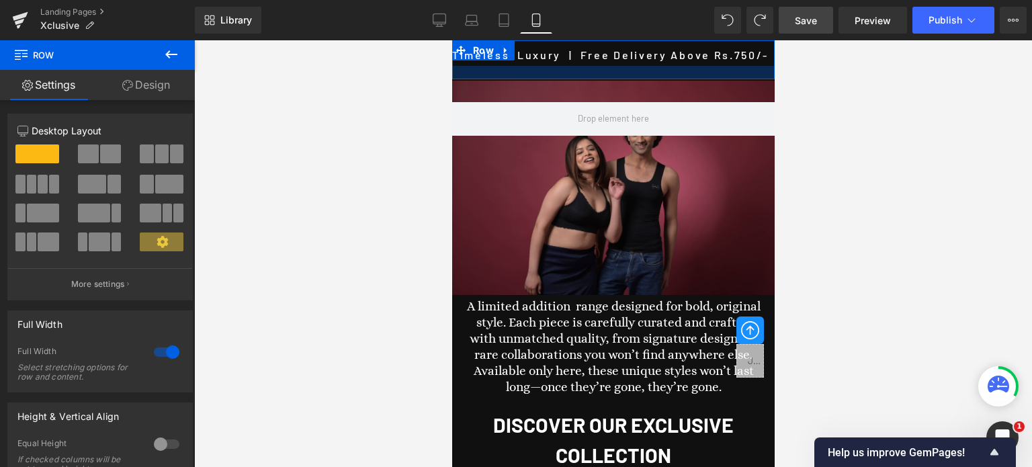
click at [685, 77] on div at bounding box center [612, 72] width 322 height 13
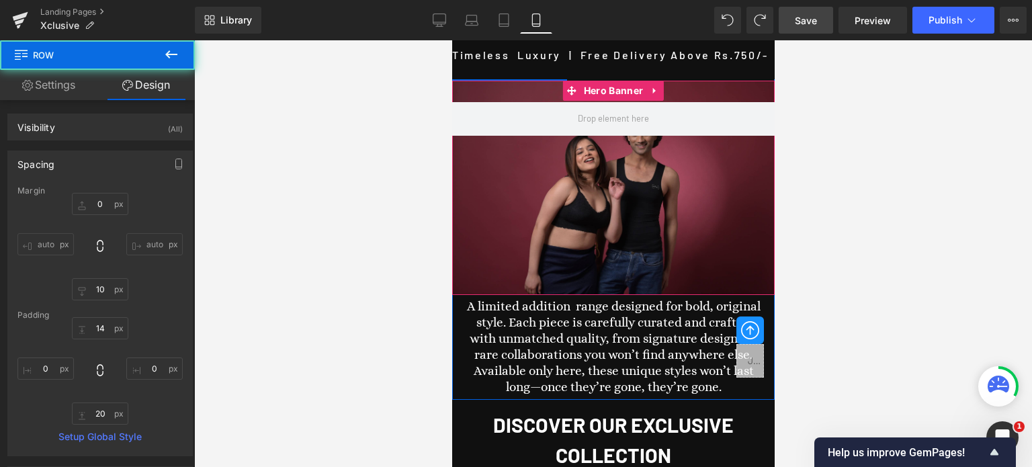
click at [682, 88] on div at bounding box center [612, 188] width 322 height 214
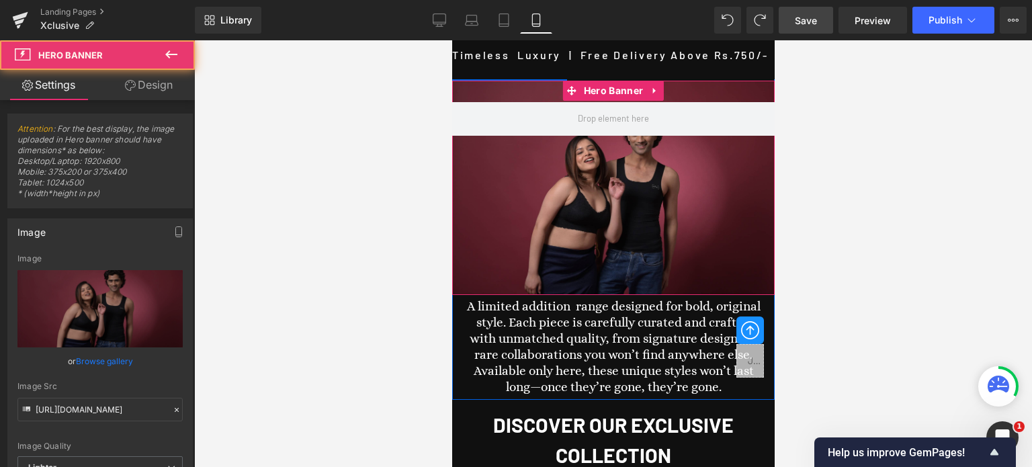
click at [708, 237] on div at bounding box center [612, 188] width 322 height 214
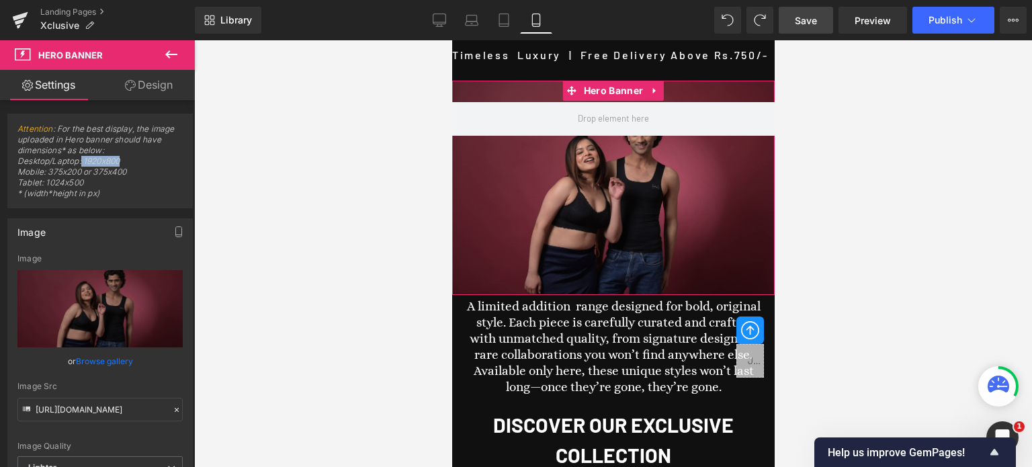
drag, startPoint x: 81, startPoint y: 159, endPoint x: 132, endPoint y: 160, distance: 51.1
click at [132, 160] on span "Attention : For the best display, the image uploaded in Hero banner should have…" at bounding box center [99, 166] width 165 height 84
drag, startPoint x: 93, startPoint y: 172, endPoint x: 128, endPoint y: 173, distance: 34.9
click at [132, 172] on span "Attention : For the best display, the image uploaded in Hero banner should have…" at bounding box center [99, 166] width 165 height 84
drag, startPoint x: 51, startPoint y: 172, endPoint x: 90, endPoint y: 176, distance: 39.2
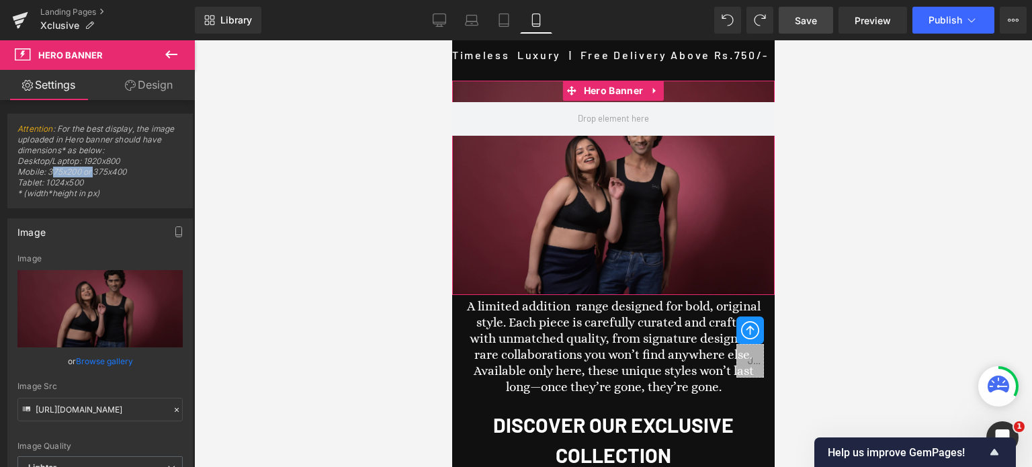
click at [94, 173] on span "Attention : For the best display, the image uploaded in Hero banner should have…" at bounding box center [99, 166] width 165 height 84
click at [113, 178] on span "Attention : For the best display, the image uploaded in Hero banner should have…" at bounding box center [99, 166] width 165 height 84
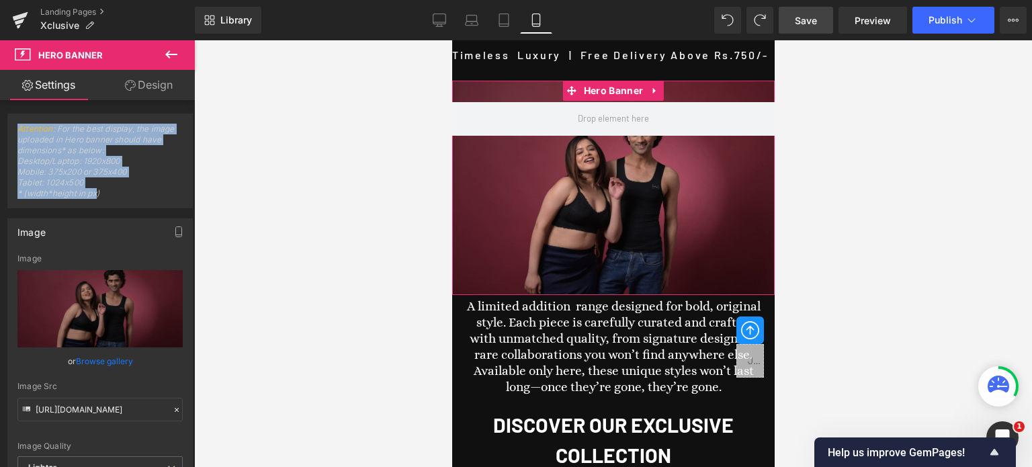
drag, startPoint x: 96, startPoint y: 188, endPoint x: 13, endPoint y: 158, distance: 88.6
click at [13, 158] on div "Attention : For the best display, the image uploaded in Hero banner should have…" at bounding box center [100, 166] width 184 height 84
click at [804, 15] on span "Save" at bounding box center [806, 20] width 22 height 14
click at [610, 91] on span "Hero Banner" at bounding box center [613, 91] width 66 height 20
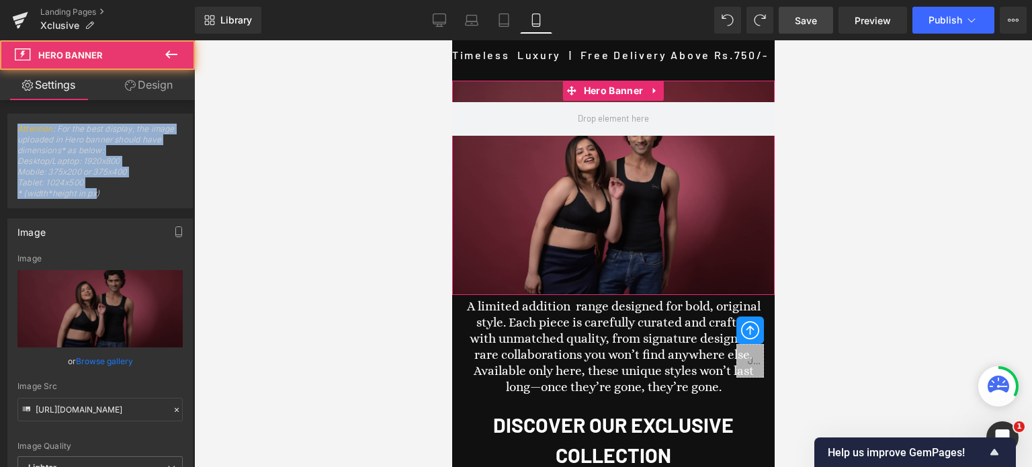
click at [156, 85] on link "Design" at bounding box center [148, 85] width 97 height 30
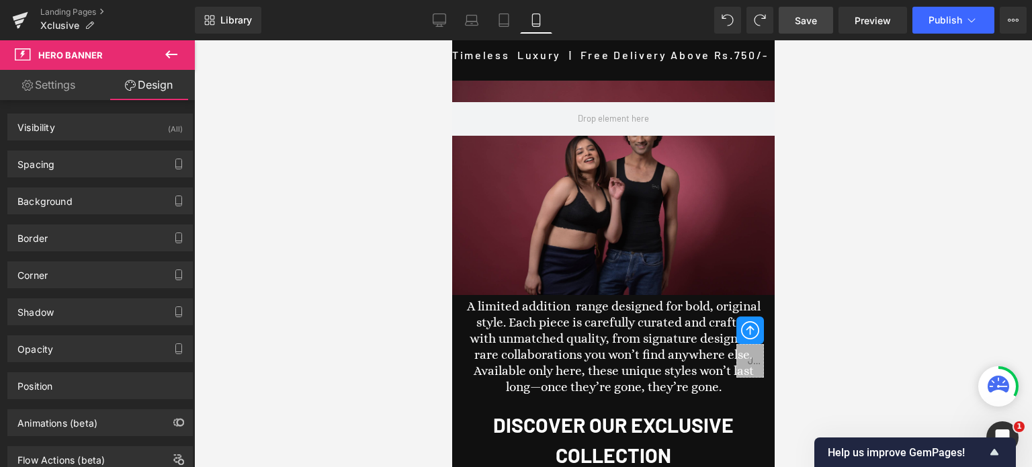
click at [173, 51] on icon at bounding box center [171, 54] width 16 height 16
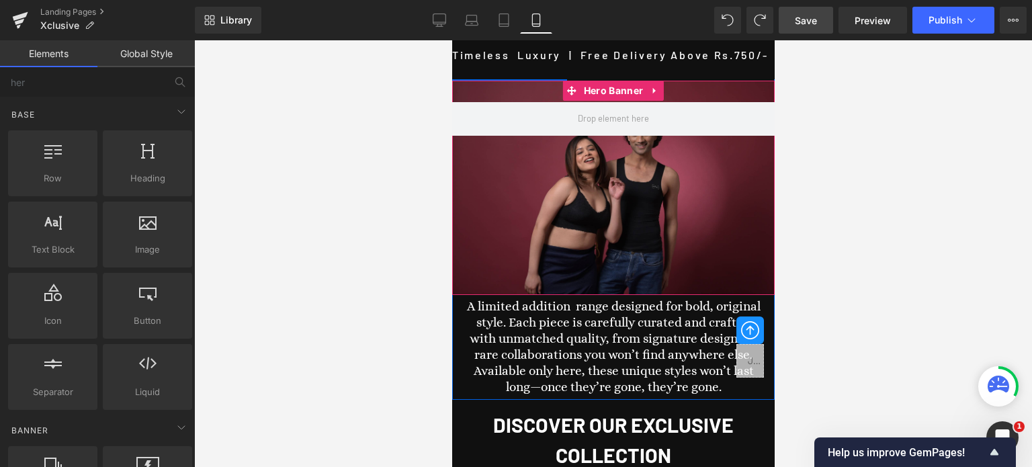
click at [658, 185] on div at bounding box center [612, 188] width 322 height 214
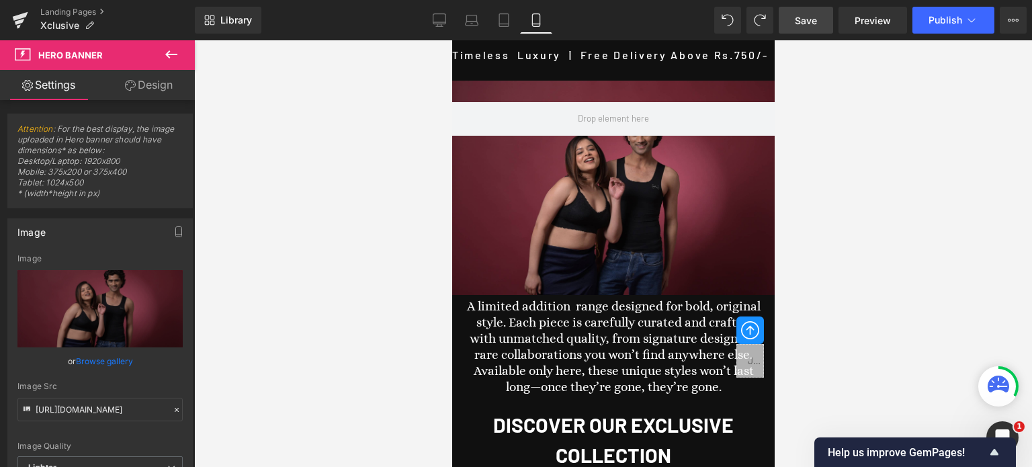
click at [808, 21] on span "Save" at bounding box center [806, 20] width 22 height 14
drag, startPoint x: 48, startPoint y: 168, endPoint x: 85, endPoint y: 174, distance: 37.4
click at [85, 174] on span "Attention : For the best display, the image uploaded in Hero banner should have…" at bounding box center [99, 166] width 165 height 84
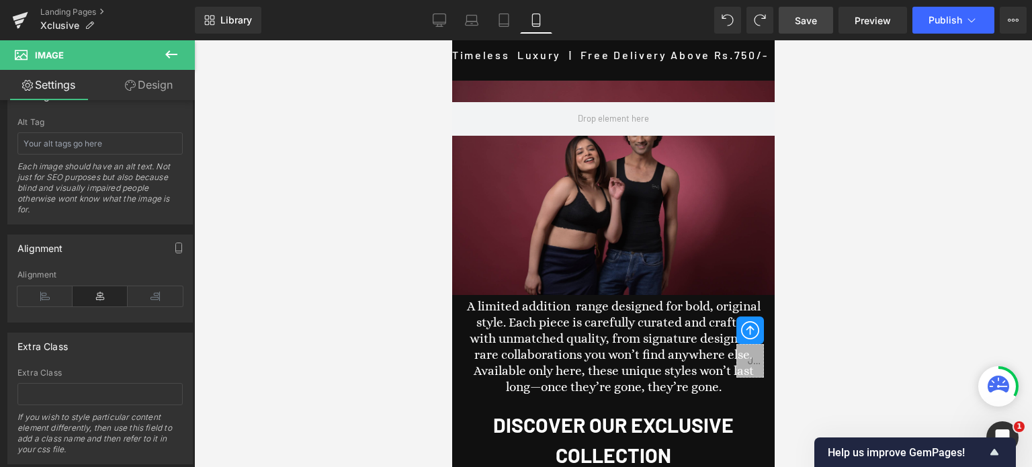
scroll to position [806, 0]
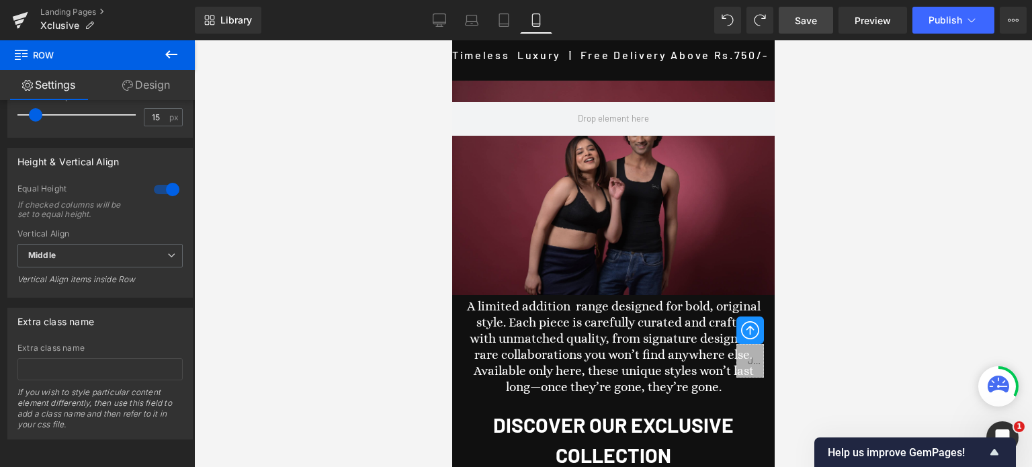
scroll to position [3855, 0]
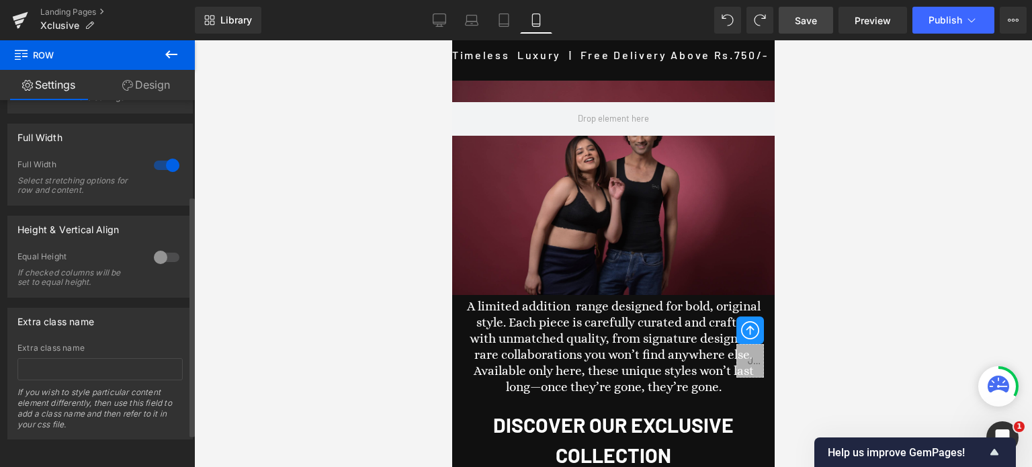
scroll to position [196, 0]
click at [157, 93] on link "Design" at bounding box center [145, 85] width 97 height 30
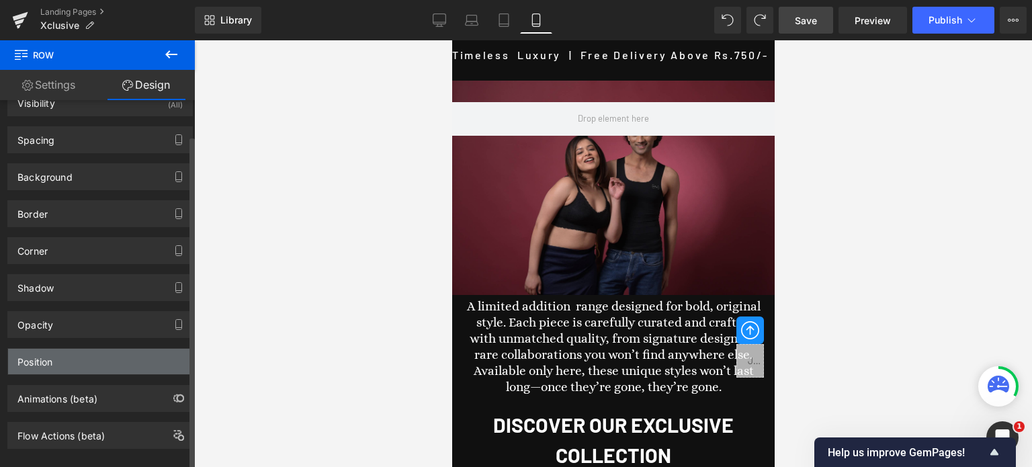
scroll to position [40, 0]
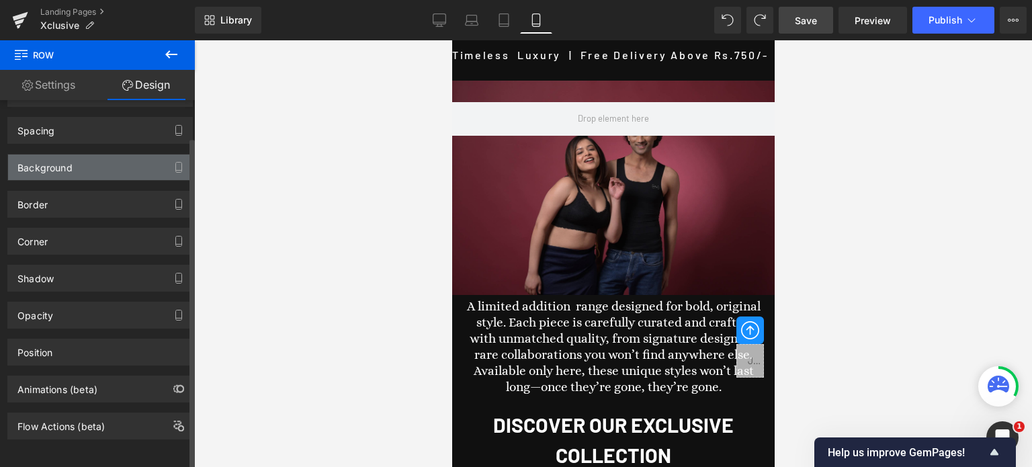
click at [83, 163] on div "Background" at bounding box center [100, 168] width 184 height 26
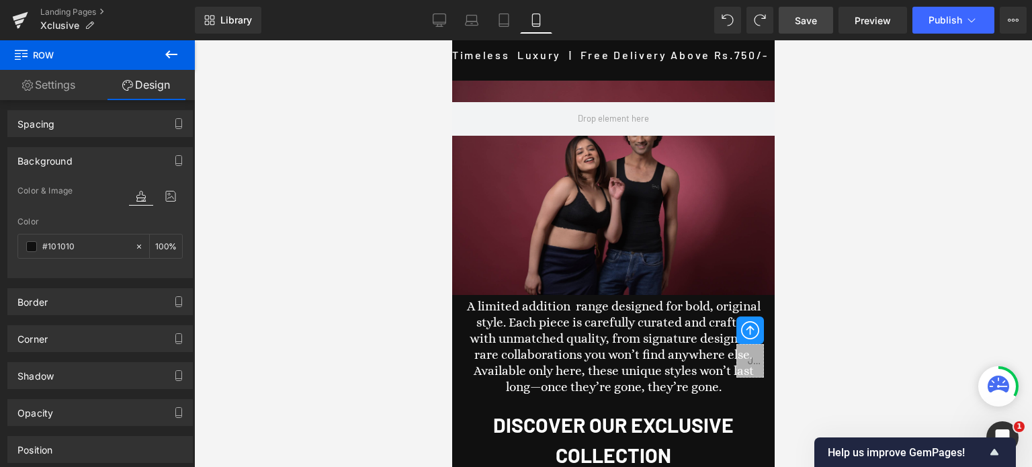
scroll to position [0, 0]
click at [177, 57] on icon at bounding box center [171, 54] width 16 height 16
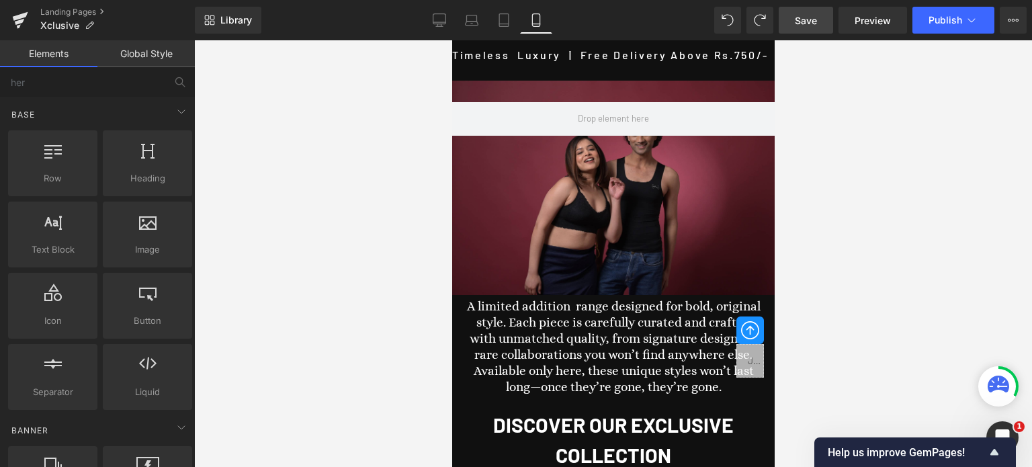
click at [581, 176] on div at bounding box center [612, 188] width 322 height 214
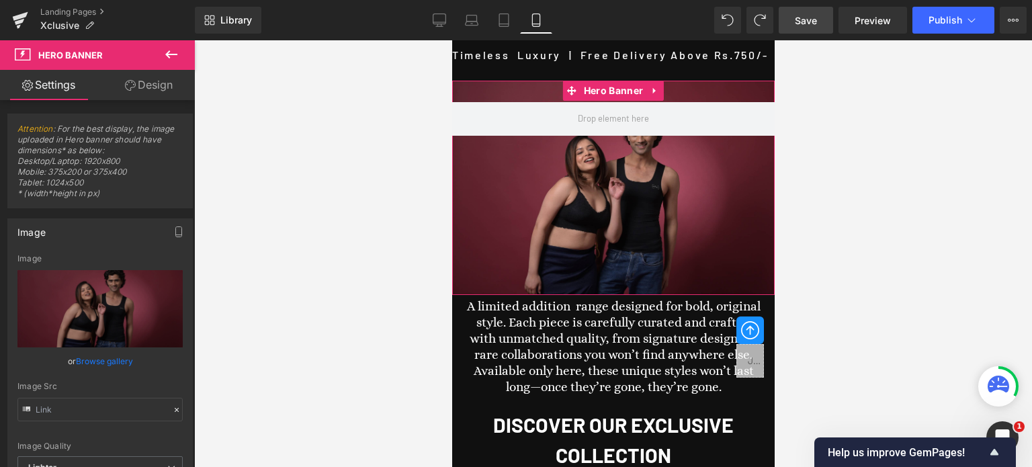
drag, startPoint x: 99, startPoint y: 361, endPoint x: 105, endPoint y: 349, distance: 12.9
click at [99, 361] on link "Browse gallery" at bounding box center [104, 361] width 57 height 24
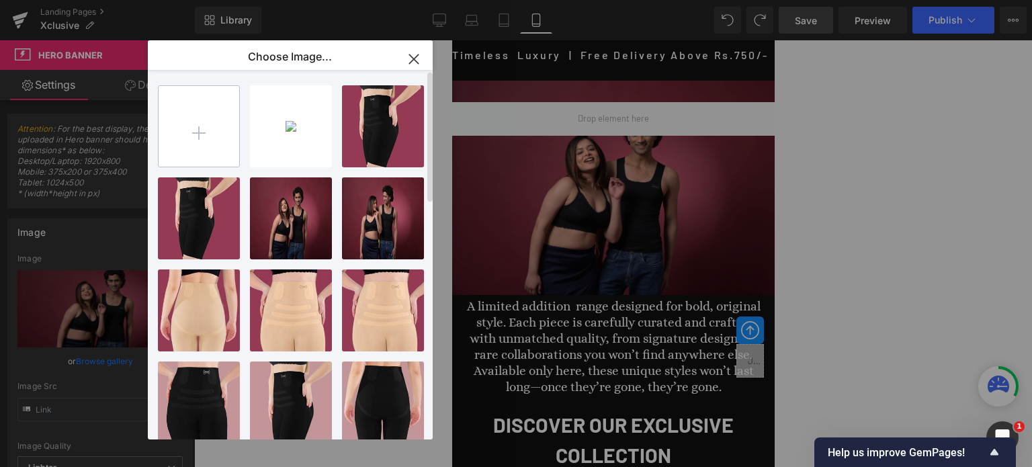
click at [198, 126] on input "file" at bounding box center [199, 126] width 81 height 81
type input "C:\fakepath\DX Banner 2 Mobile.jpg"
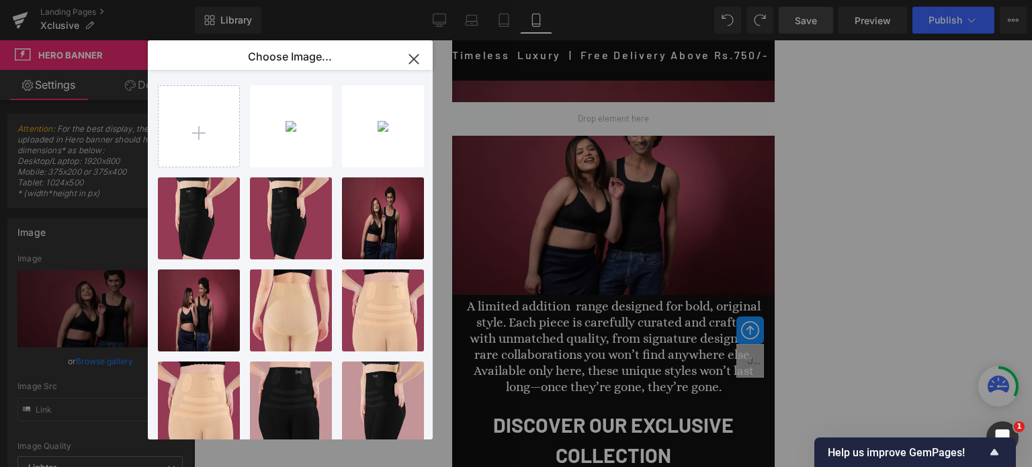
click at [0, 0] on div "DX Bann...bile.jpg 91.84 KB" at bounding box center [0, 0] width 0 height 0
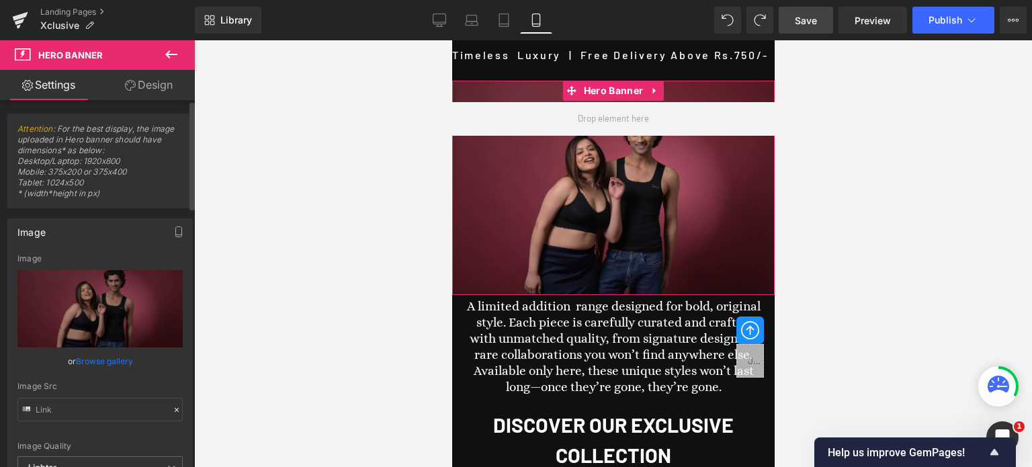
click at [85, 362] on link "Browse gallery" at bounding box center [104, 361] width 57 height 24
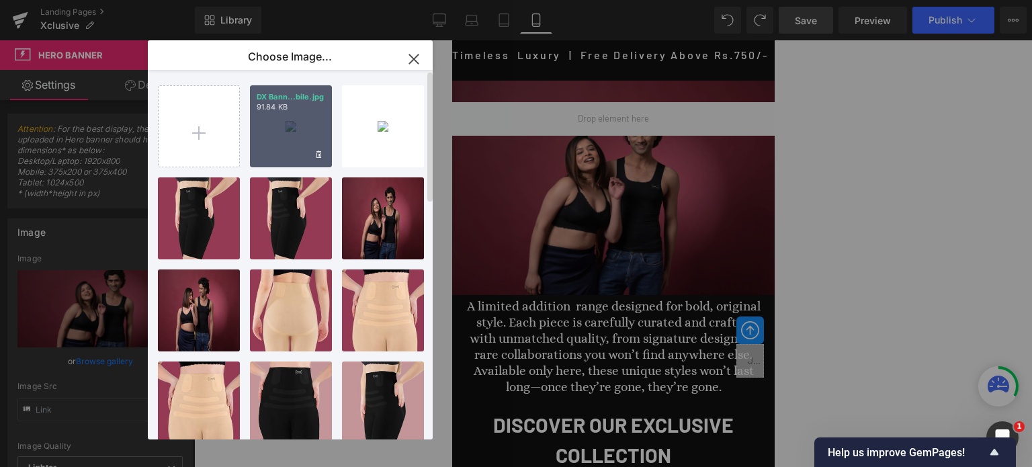
click at [294, 124] on div "DX Bann...bile.jpg 91.84 KB" at bounding box center [291, 126] width 82 height 82
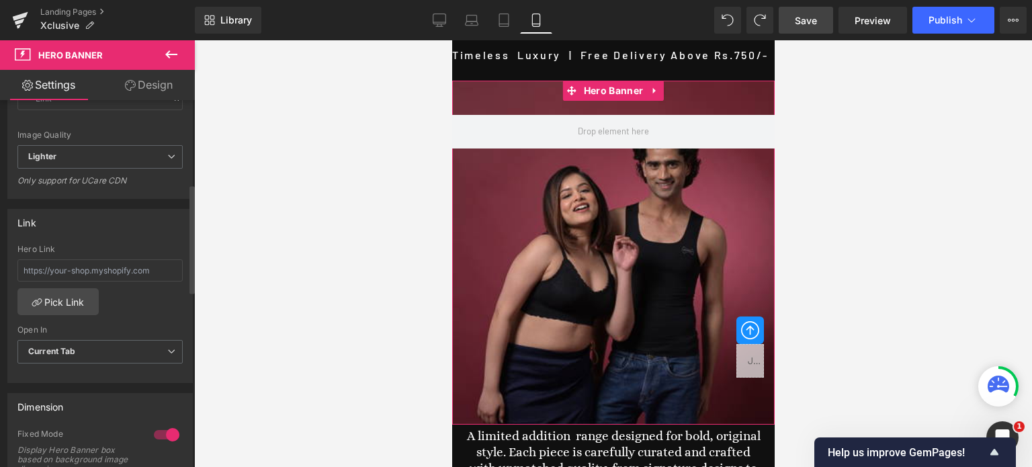
scroll to position [336, 0]
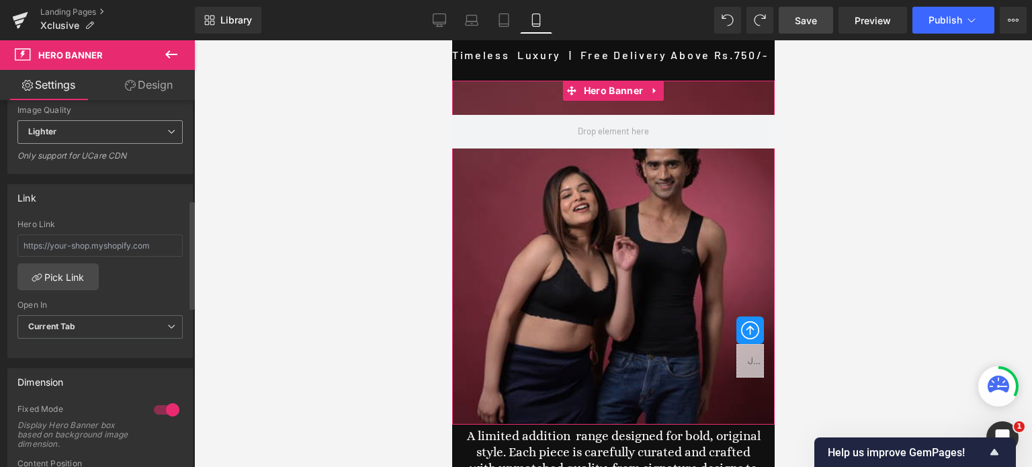
click at [93, 134] on span "Lighter" at bounding box center [99, 132] width 165 height 24
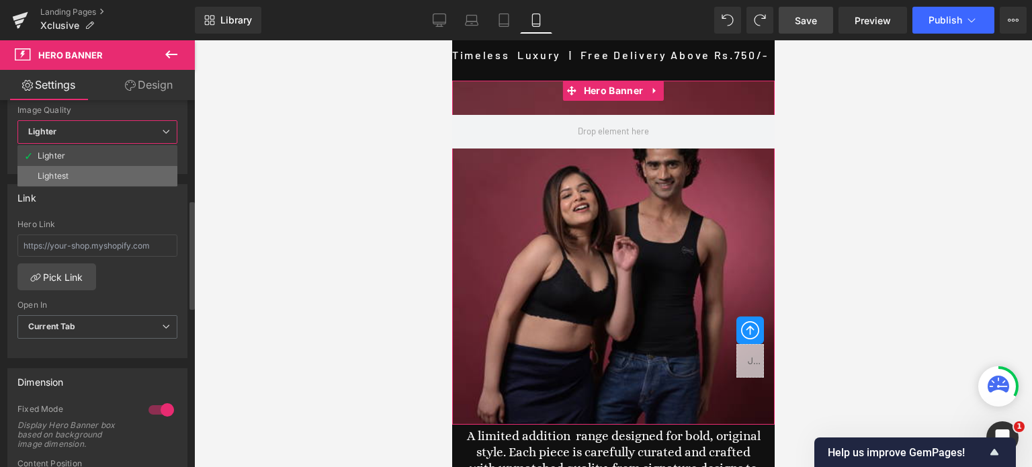
click at [72, 177] on li "Lightest" at bounding box center [97, 176] width 160 height 20
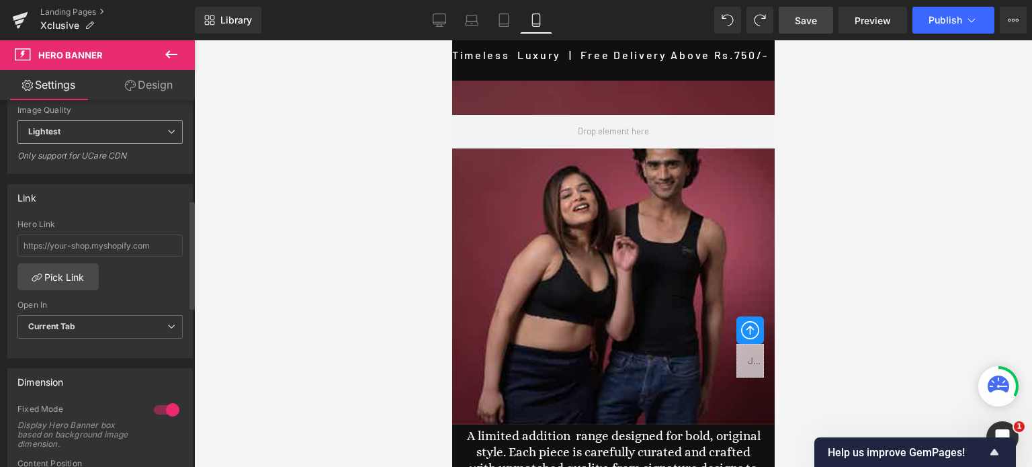
click at [62, 126] on span "Lightest" at bounding box center [99, 132] width 165 height 24
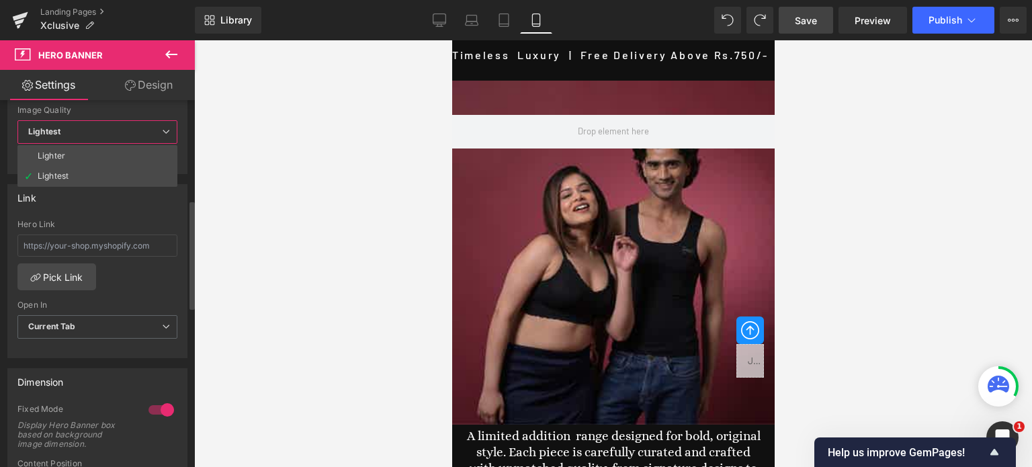
click at [60, 155] on div "Lighter" at bounding box center [52, 155] width 28 height 9
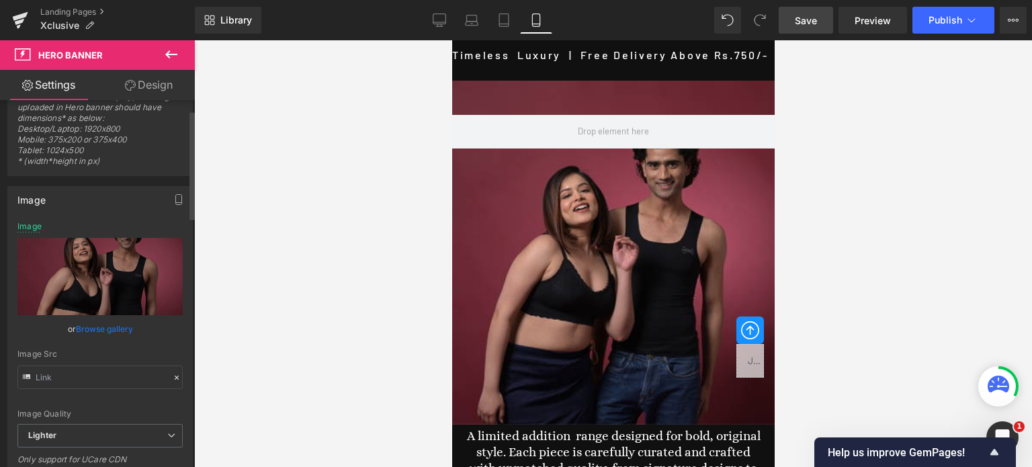
scroll to position [0, 0]
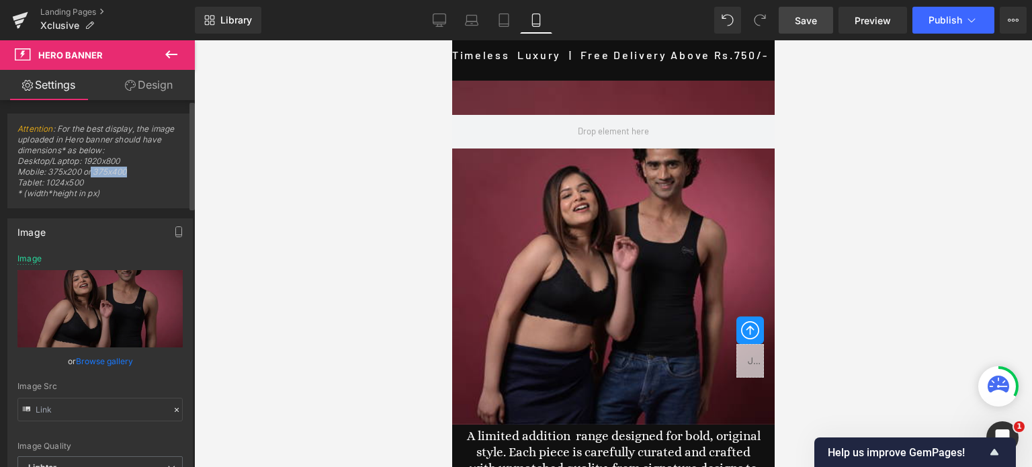
drag, startPoint x: 132, startPoint y: 174, endPoint x: 92, endPoint y: 177, distance: 40.4
click at [92, 177] on span "Attention : For the best display, the image uploaded in Hero banner should have…" at bounding box center [99, 166] width 165 height 84
click at [805, 20] on span "Save" at bounding box center [806, 20] width 22 height 14
click at [611, 93] on span "Hero Banner" at bounding box center [613, 91] width 66 height 20
click at [112, 361] on link "Browse gallery" at bounding box center [104, 361] width 57 height 24
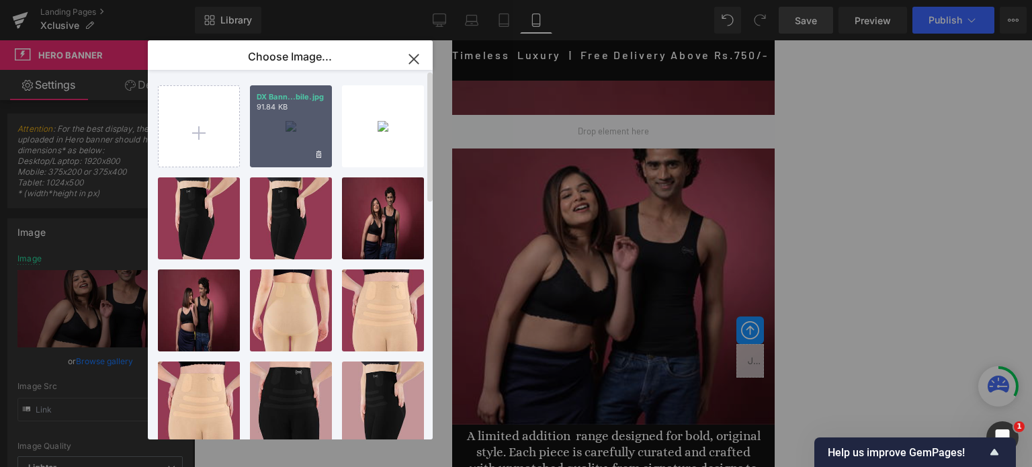
click at [296, 125] on div "DX Bann...bile.jpg 91.84 KB" at bounding box center [291, 126] width 82 height 82
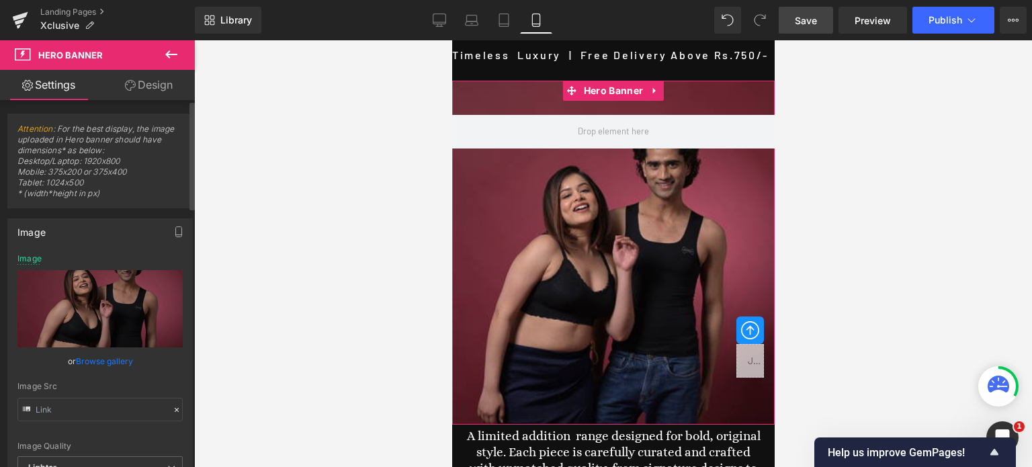
click at [99, 360] on link "Browse gallery" at bounding box center [104, 361] width 57 height 24
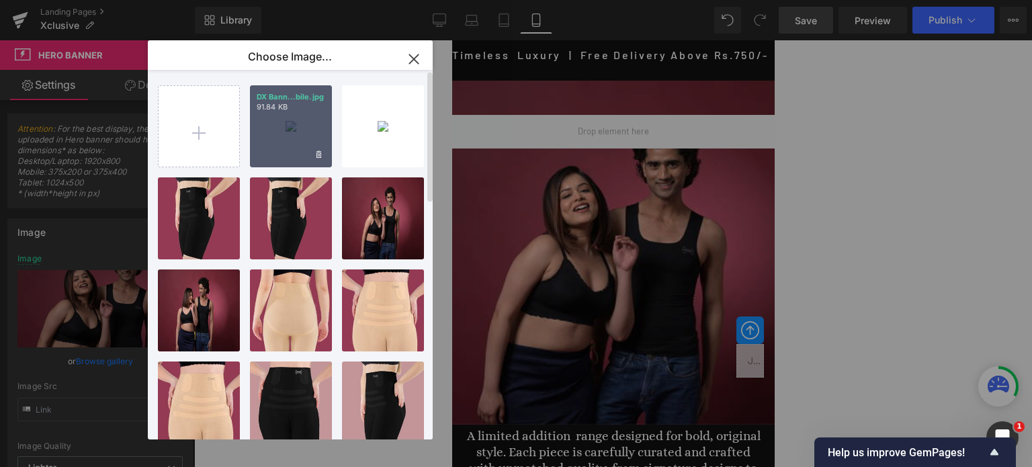
click at [290, 134] on div "DX Bann...bile.jpg 91.84 KB" at bounding box center [291, 126] width 82 height 82
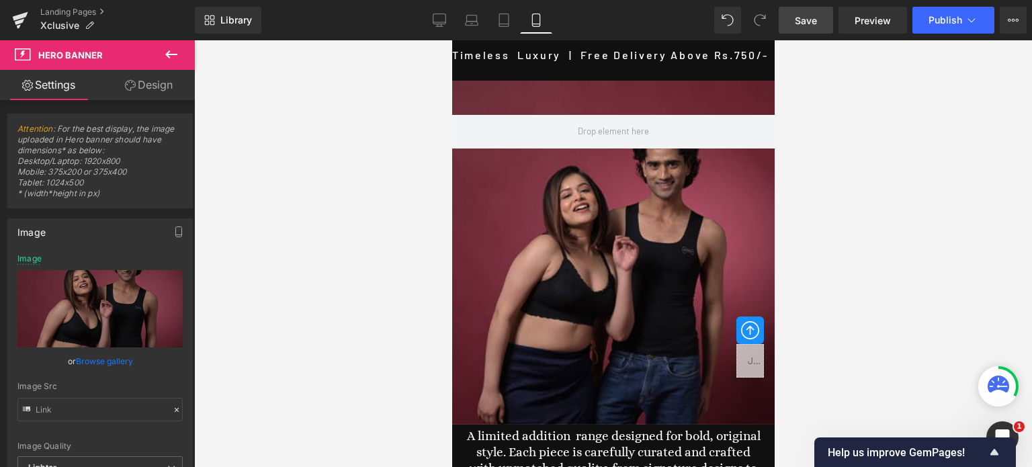
click at [173, 52] on icon at bounding box center [171, 54] width 16 height 16
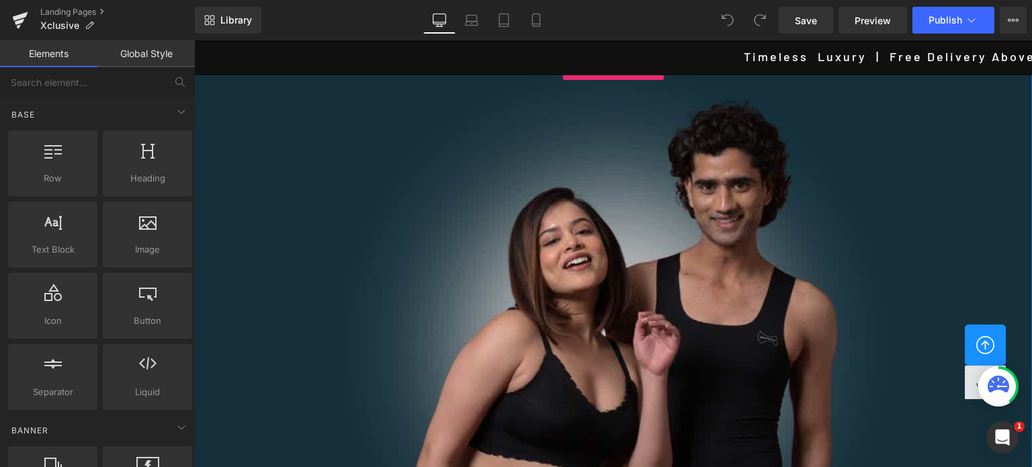
click at [486, 281] on div at bounding box center [613, 347] width 838 height 574
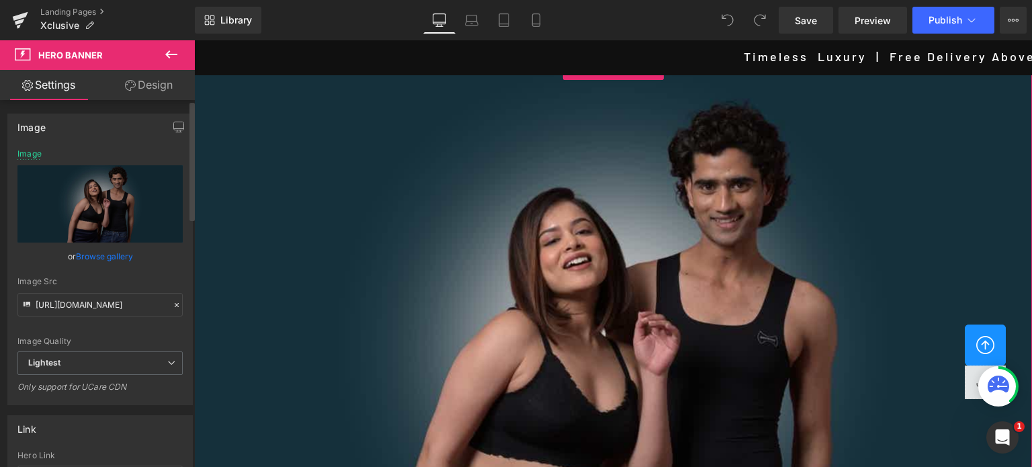
click at [112, 256] on link "Browse gallery" at bounding box center [104, 257] width 57 height 24
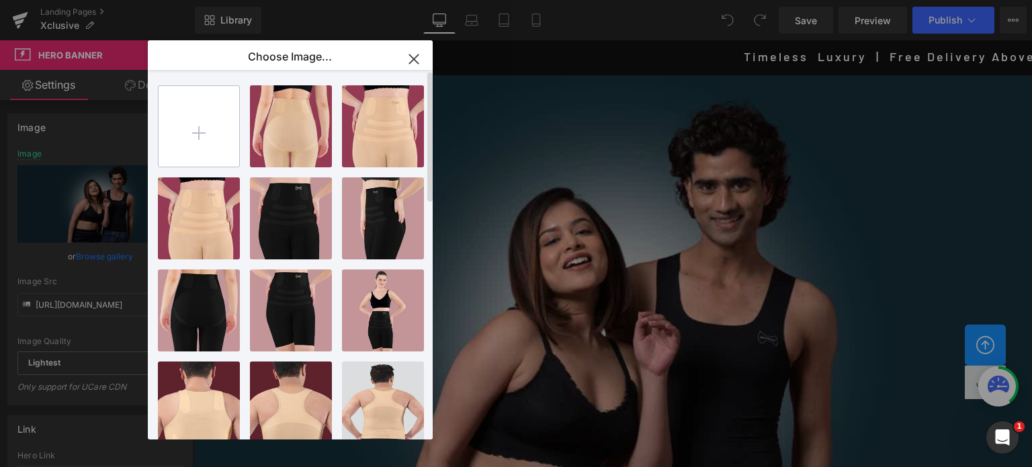
click at [195, 123] on input "file" at bounding box center [199, 126] width 81 height 81
type input "C:\fakepath\DX Banner.jpg"
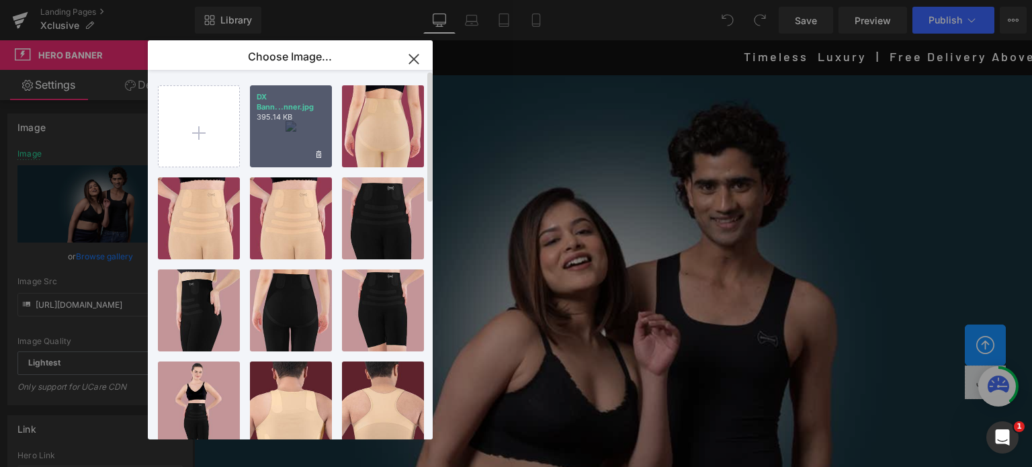
click at [275, 112] on p "DX Bann...nner.jpg" at bounding box center [291, 102] width 69 height 20
type input "https://ucarecdn.com/4db93914-a4eb-48be-a97e-826309a7049d/-/format/auto/-/previ…"
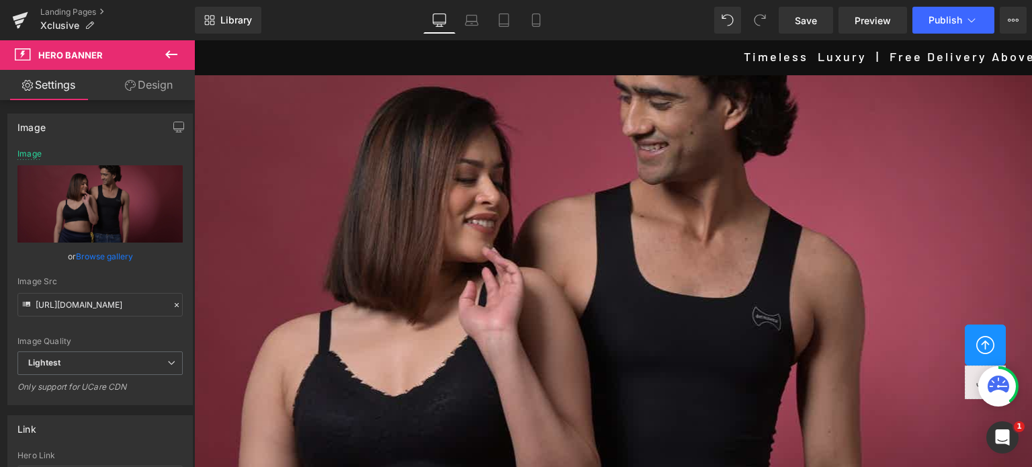
click at [167, 52] on icon at bounding box center [171, 54] width 16 height 16
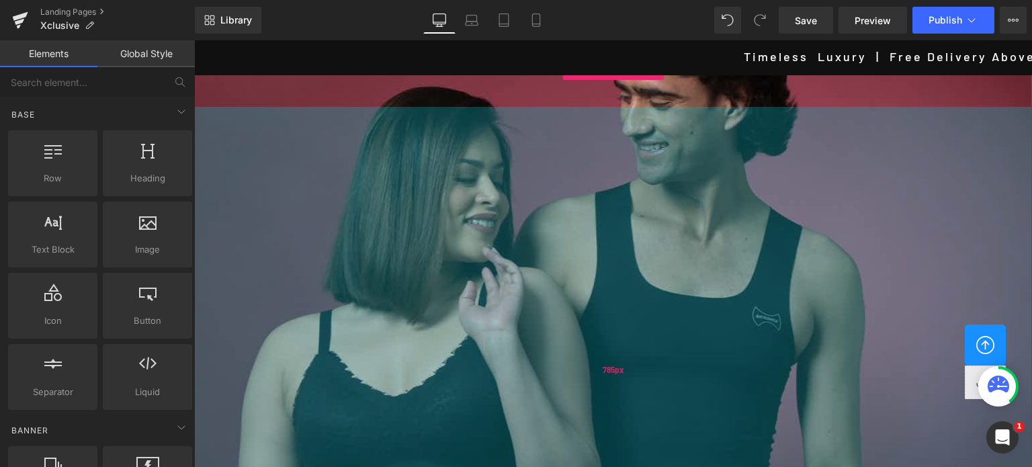
click at [243, 113] on div "785px" at bounding box center [613, 370] width 838 height 527
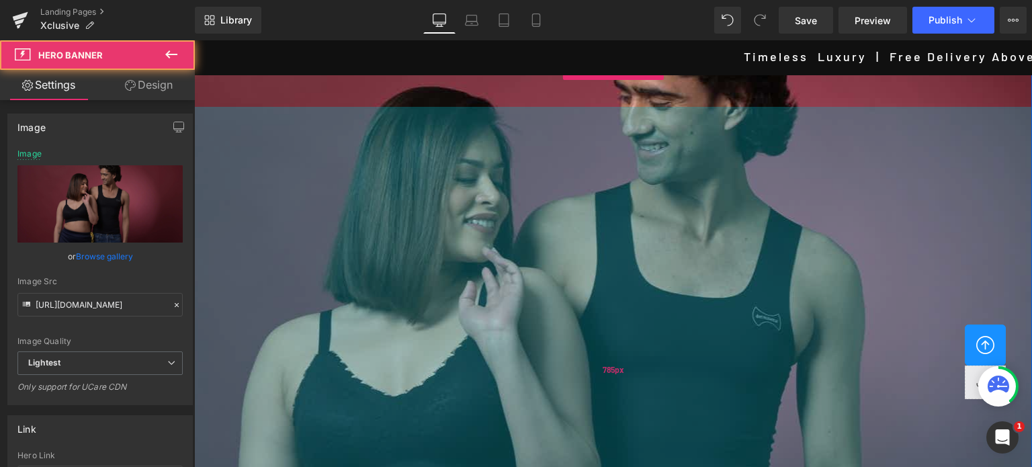
click at [258, 138] on div "785px" at bounding box center [613, 370] width 838 height 527
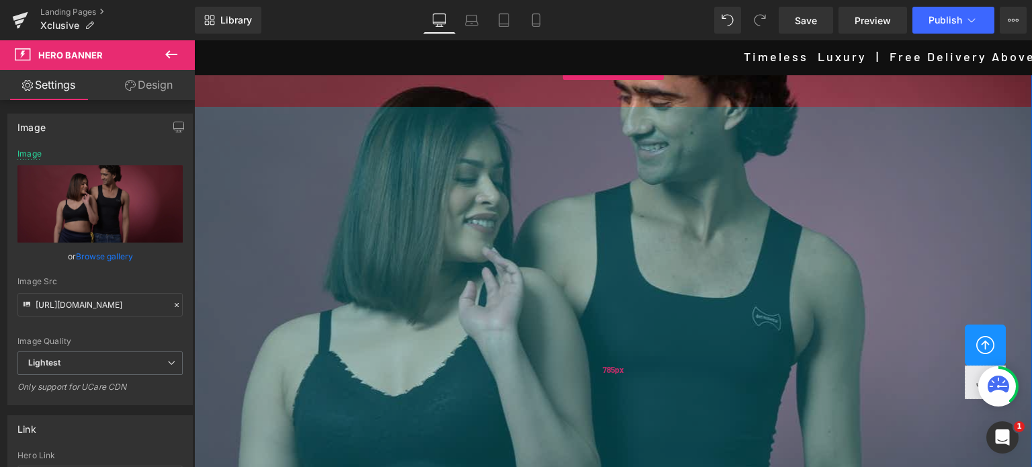
click at [499, 130] on div "785px" at bounding box center [613, 370] width 838 height 527
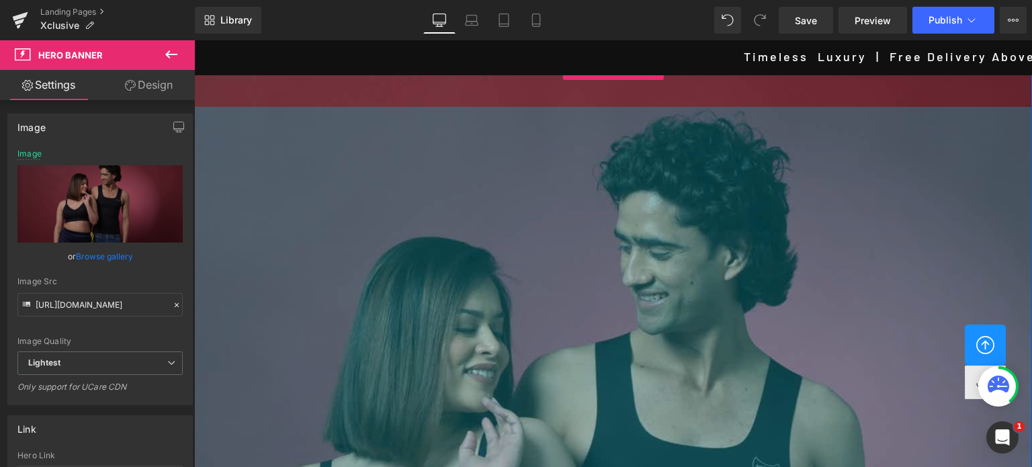
drag, startPoint x: 644, startPoint y: 113, endPoint x: 772, endPoint y: 378, distance: 293.9
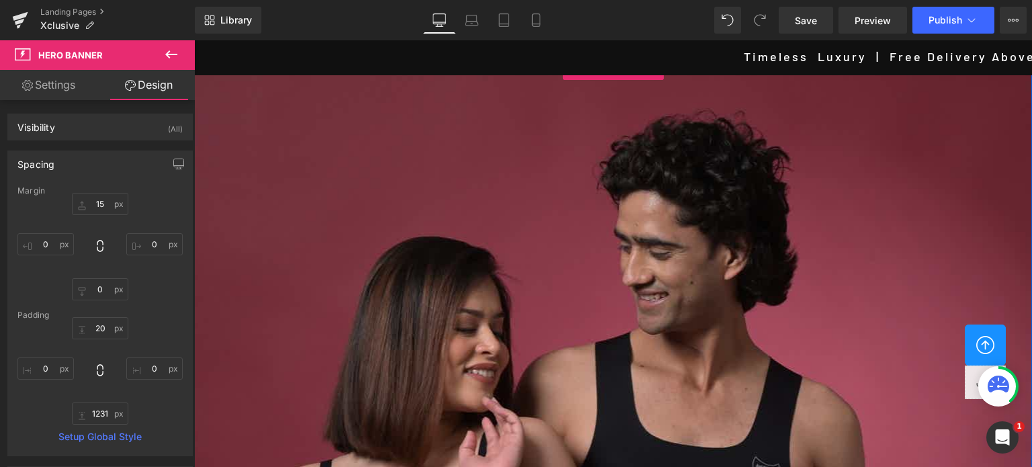
scroll to position [537, 0]
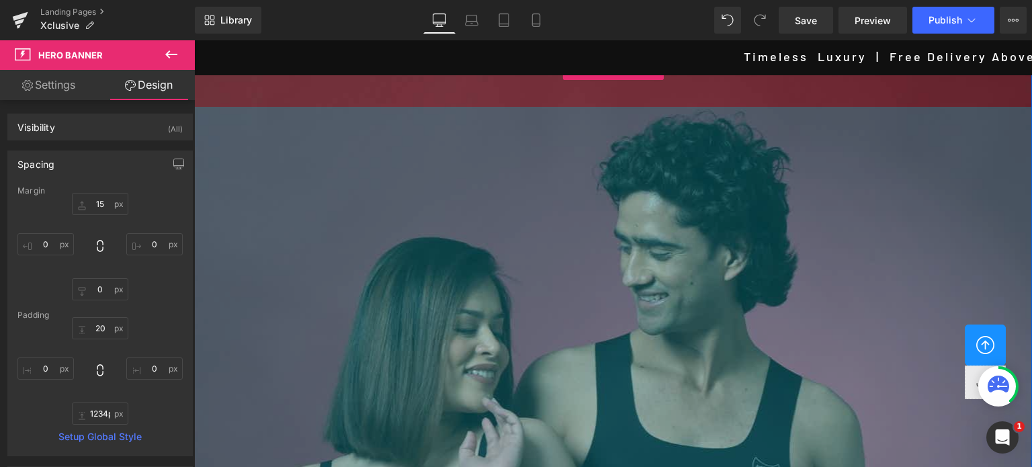
type input "1235px"
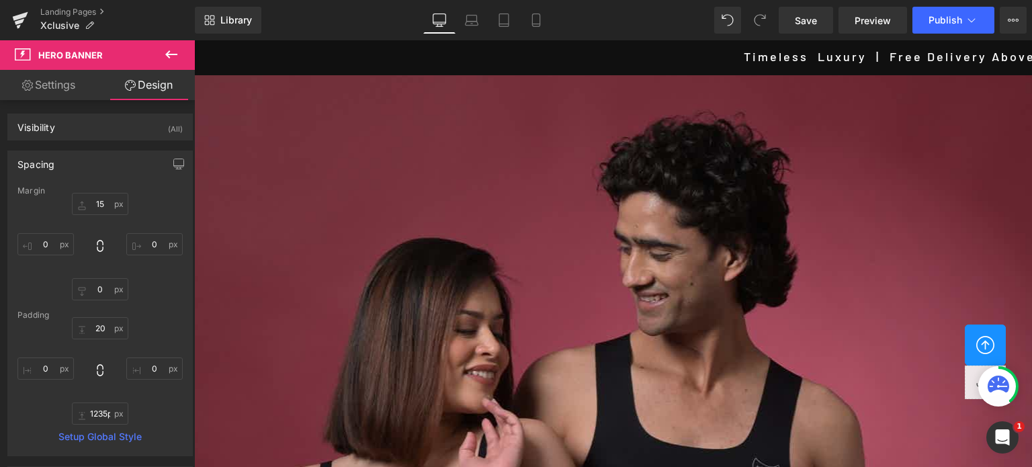
click at [169, 50] on icon at bounding box center [171, 54] width 16 height 16
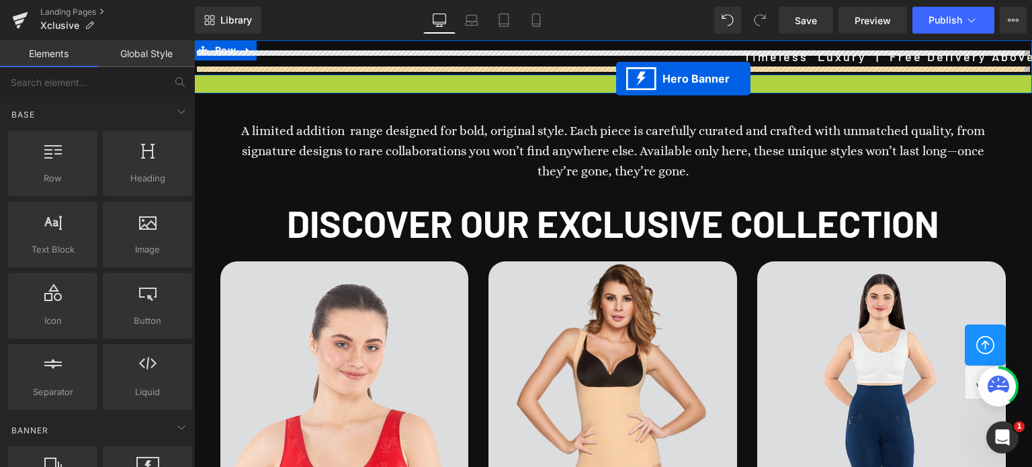
drag, startPoint x: 628, startPoint y: 78, endPoint x: 616, endPoint y: 79, distance: 12.1
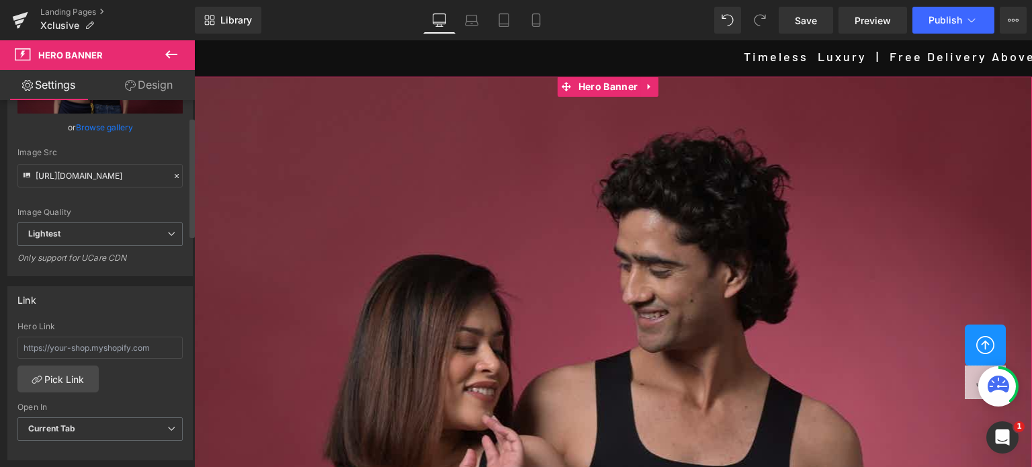
scroll to position [134, 0]
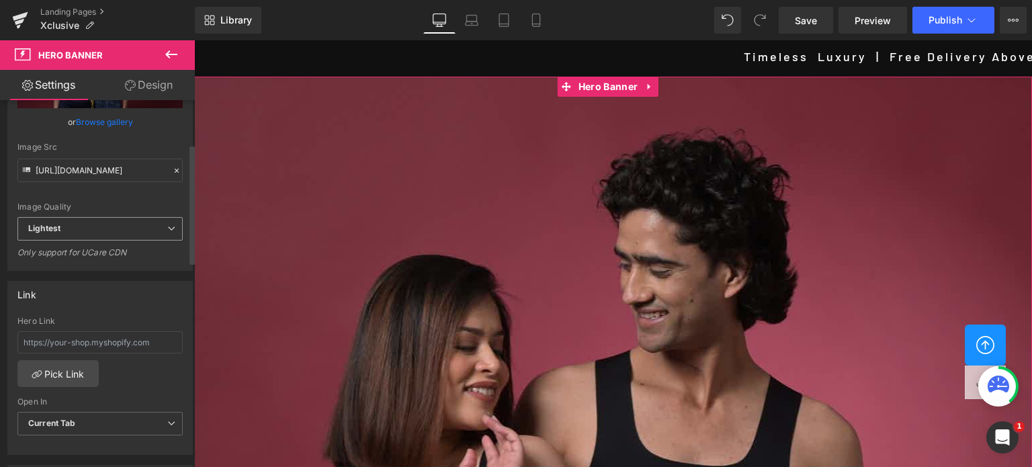
click at [113, 228] on span "Lightest" at bounding box center [99, 229] width 165 height 24
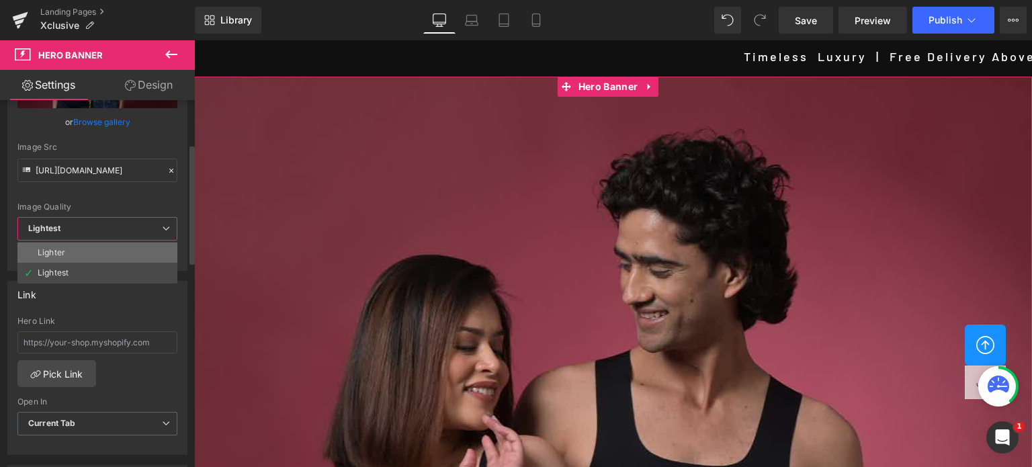
click at [85, 245] on li "Lighter" at bounding box center [97, 253] width 160 height 20
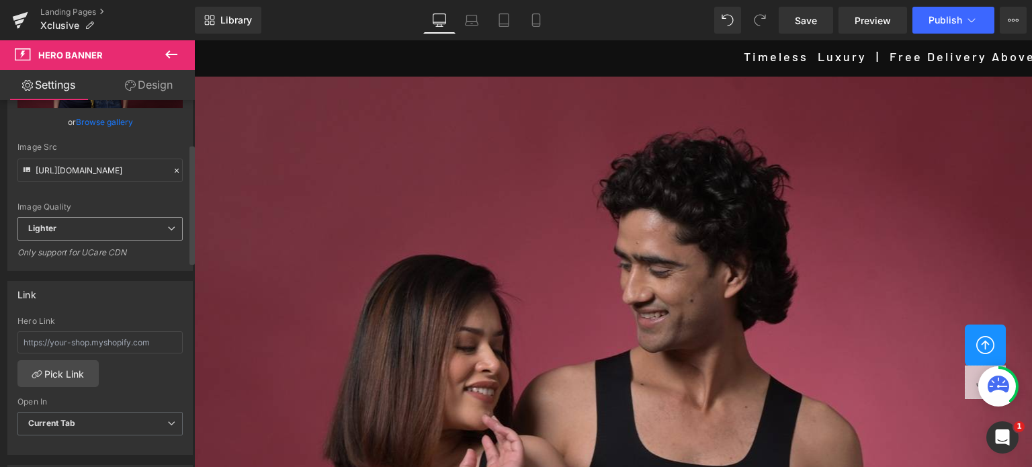
click at [98, 228] on span "Lighter" at bounding box center [99, 229] width 165 height 24
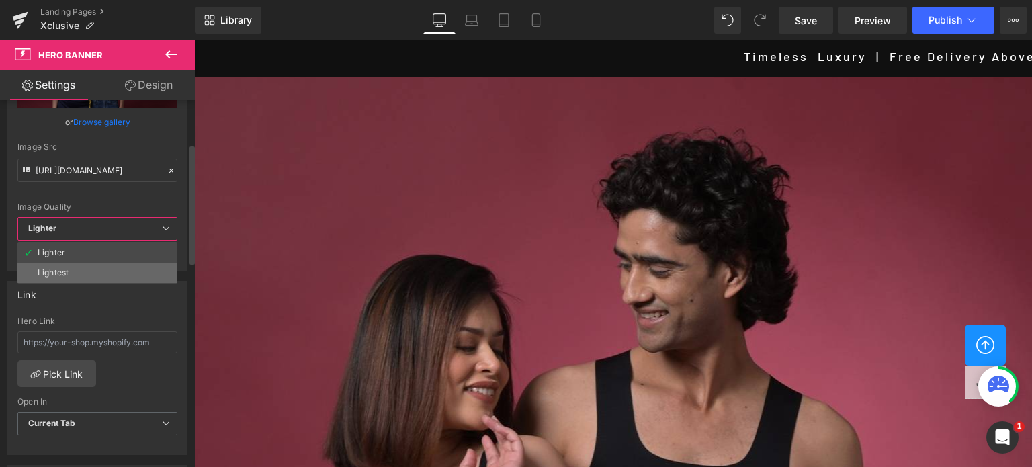
click at [62, 269] on div "Lightest" at bounding box center [53, 272] width 31 height 9
type input "https://ucarecdn.com/4db93914-a4eb-48be-a97e-826309a7049d/-/format/auto/-/previ…"
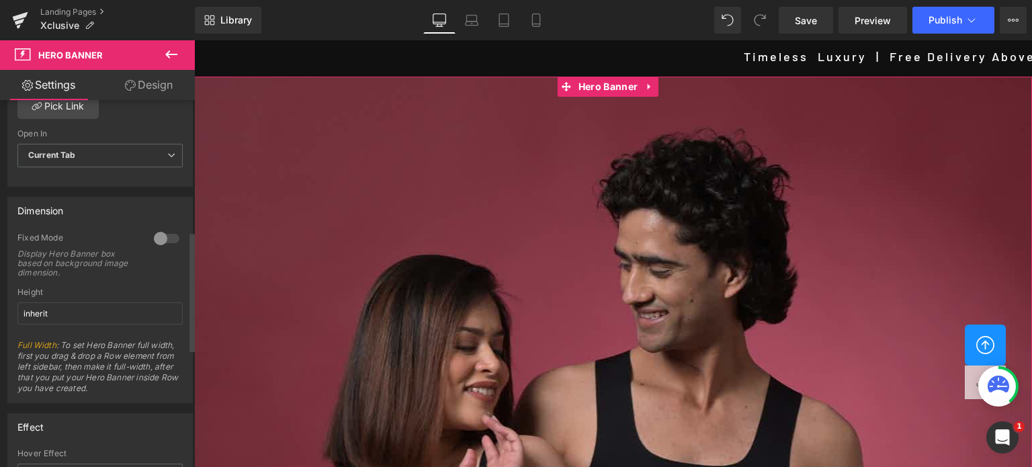
scroll to position [403, 0]
click at [165, 231] on div at bounding box center [166, 237] width 32 height 21
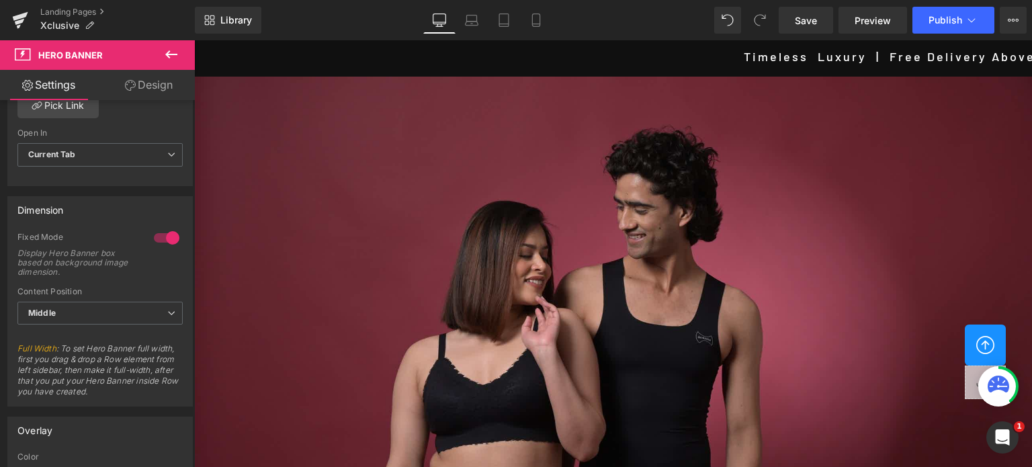
scroll to position [1176, 0]
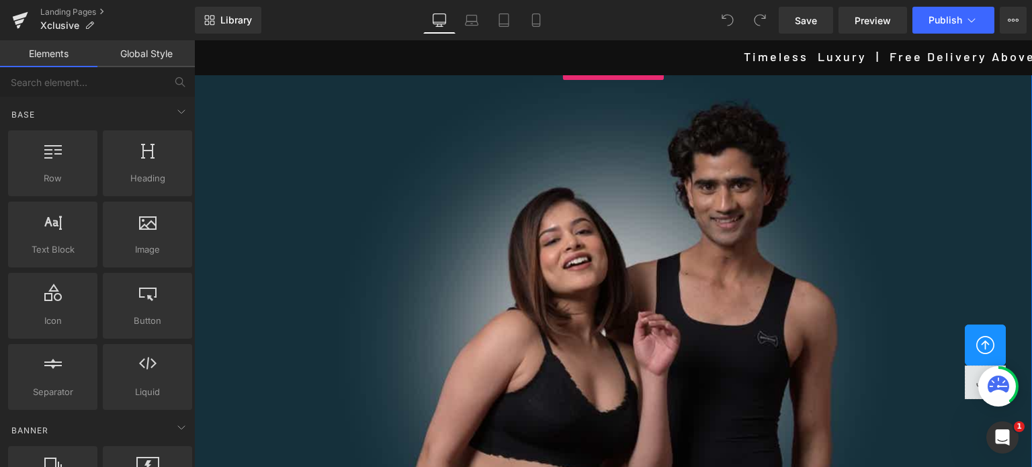
click at [486, 249] on div at bounding box center [613, 347] width 838 height 574
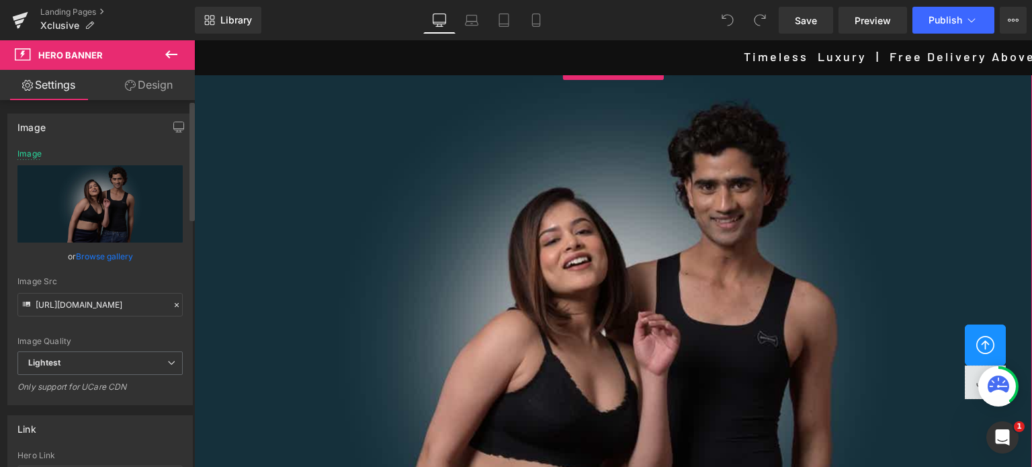
click at [85, 256] on link "Browse gallery" at bounding box center [104, 257] width 57 height 24
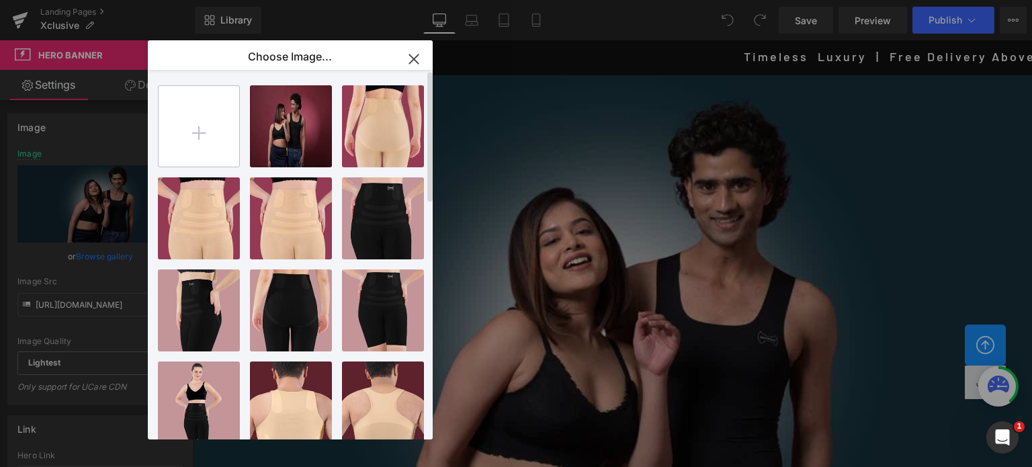
click at [188, 140] on input "file" at bounding box center [199, 126] width 81 height 81
type input "C:\fakepath\DX Banner 1.jpg"
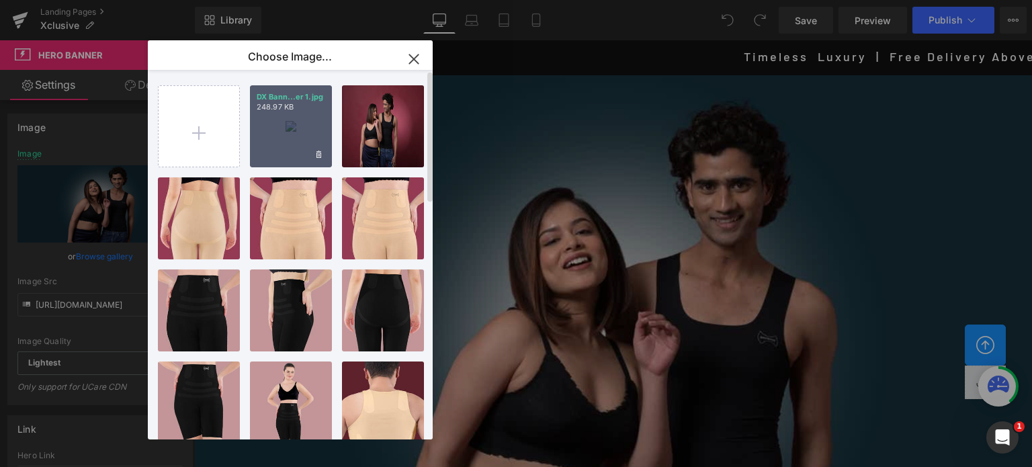
click at [282, 119] on div "DX Bann...er 1.jpg 248.97 KB" at bounding box center [291, 126] width 82 height 82
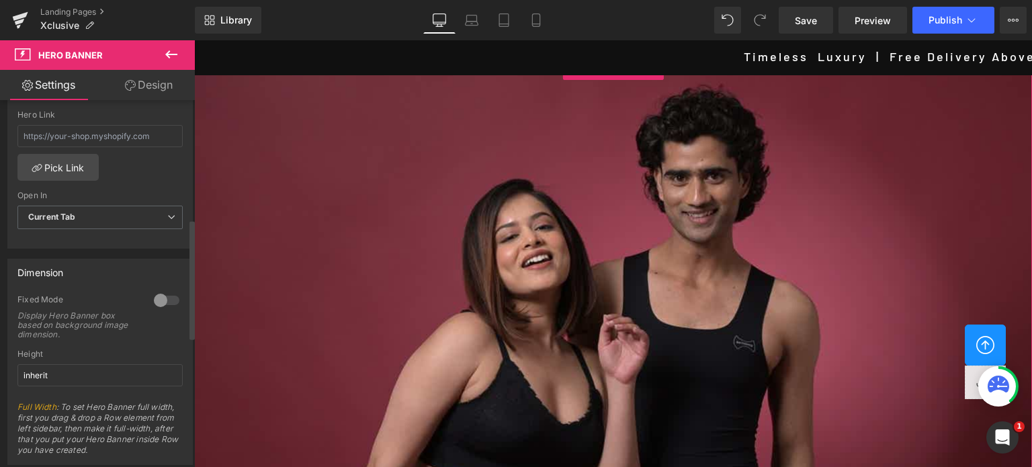
scroll to position [403, 0]
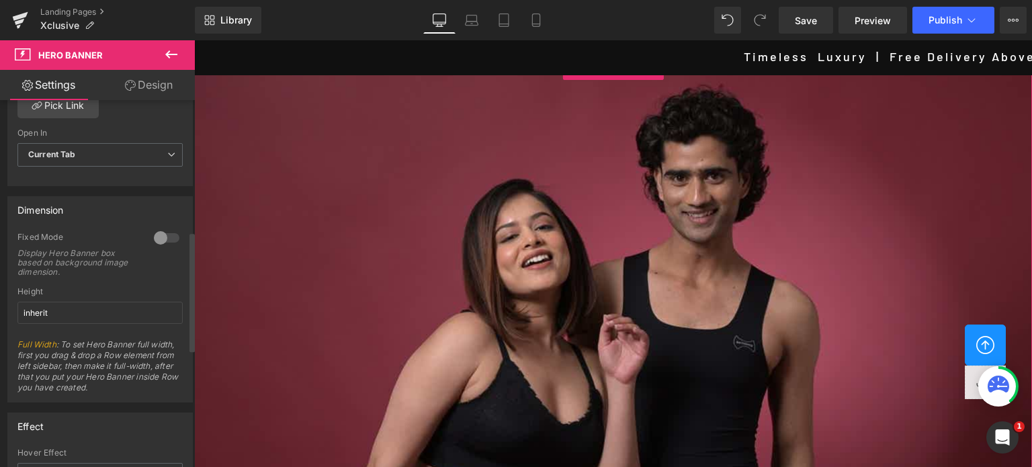
click at [166, 235] on div at bounding box center [166, 237] width 32 height 21
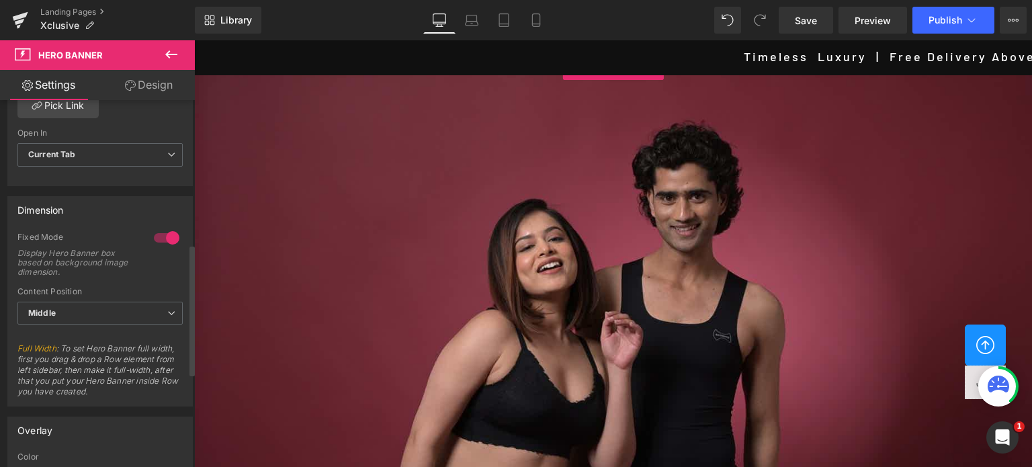
click at [157, 237] on div at bounding box center [166, 237] width 32 height 21
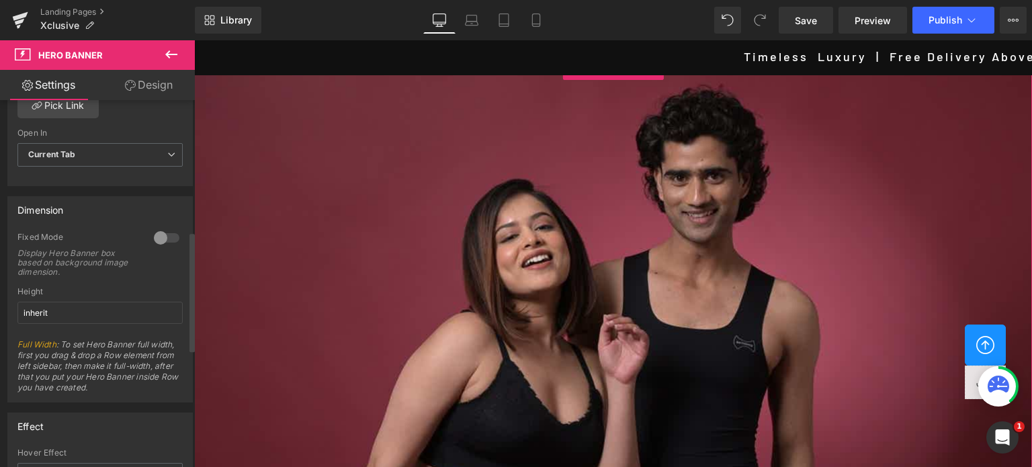
click at [170, 236] on div at bounding box center [166, 237] width 32 height 21
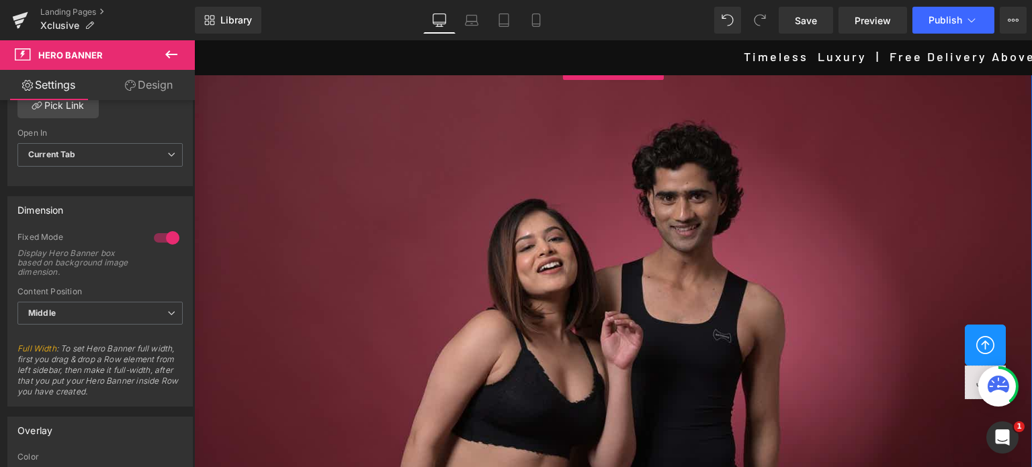
scroll to position [202, 0]
click at [158, 236] on div at bounding box center [166, 237] width 32 height 21
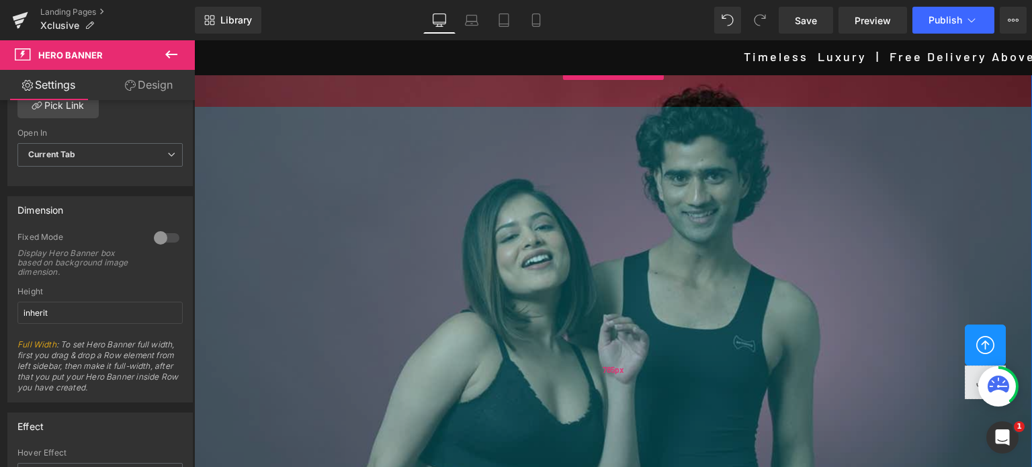
scroll to position [0, 0]
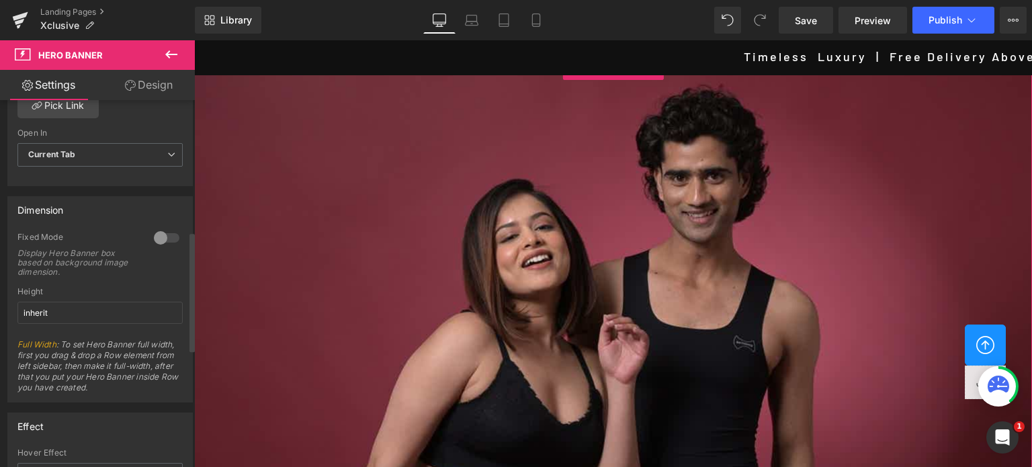
click at [168, 234] on div at bounding box center [166, 237] width 32 height 21
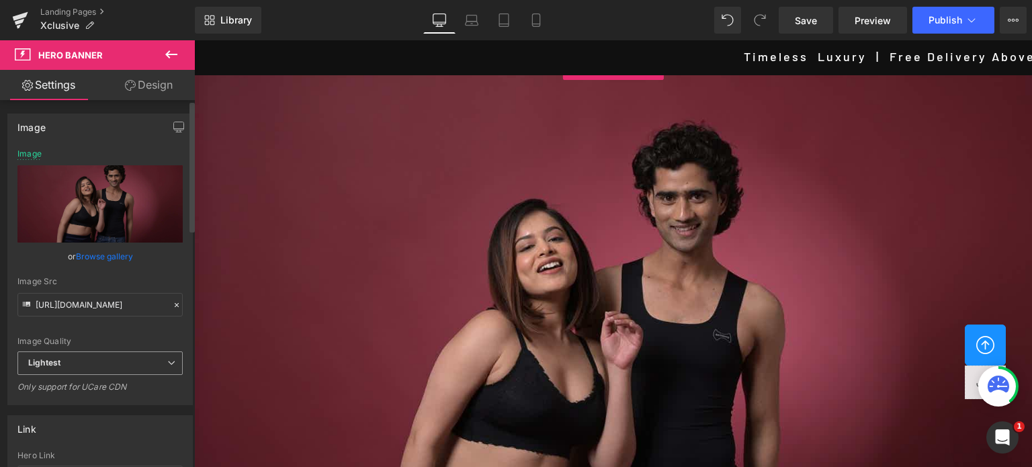
click at [86, 358] on span "Lightest" at bounding box center [99, 363] width 165 height 24
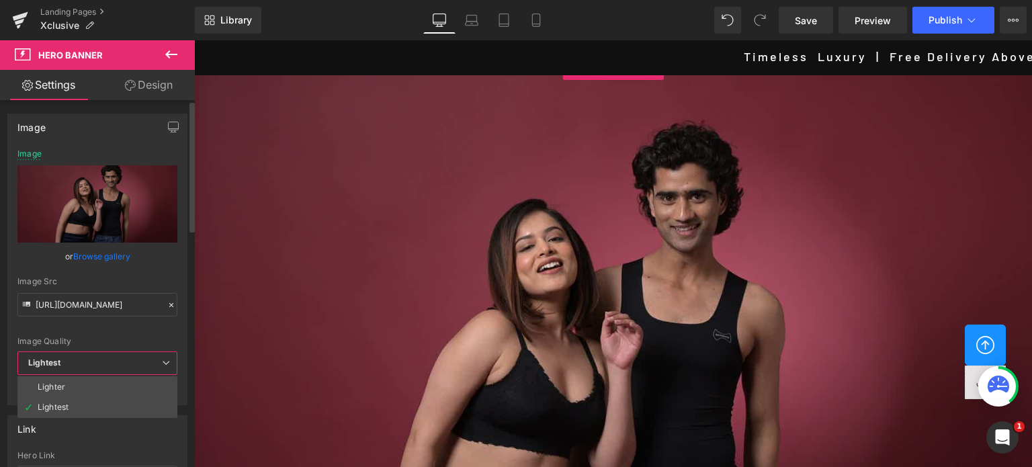
click at [63, 388] on div "Lighter" at bounding box center [52, 386] width 28 height 9
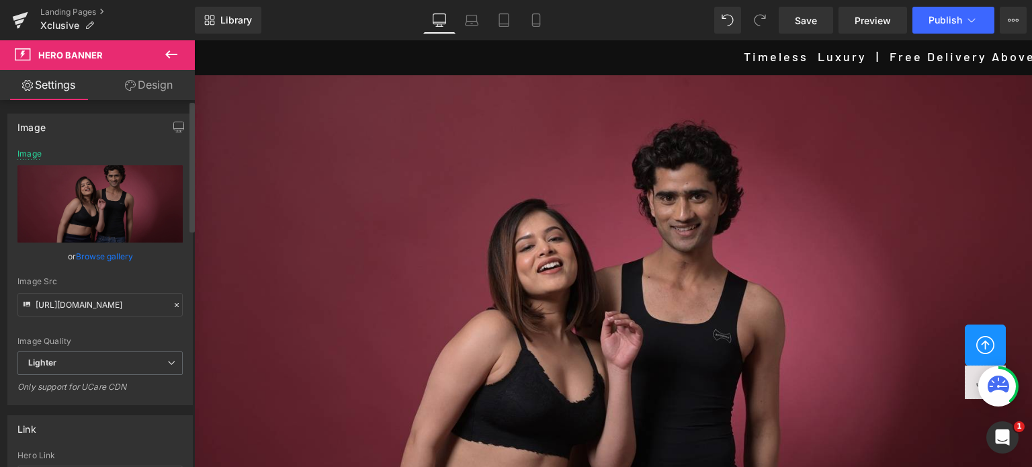
click at [63, 388] on div "Only support for UCare CDN" at bounding box center [99, 391] width 165 height 19
click at [73, 359] on span "Lighter" at bounding box center [99, 363] width 165 height 24
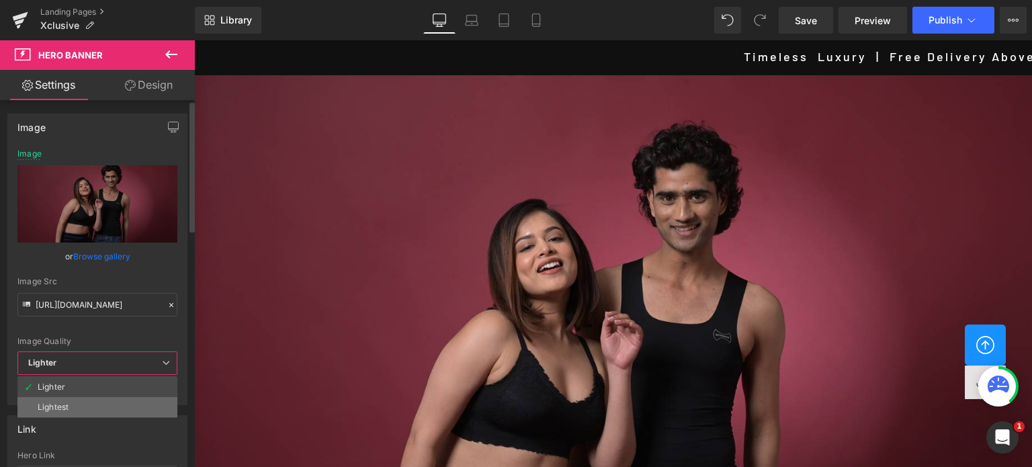
click at [54, 405] on div "Lightest" at bounding box center [53, 406] width 31 height 9
type input "https://ucarecdn.com/61748998-92e7-49ba-ab1f-0db1c235c431/-/format/auto/-/previ…"
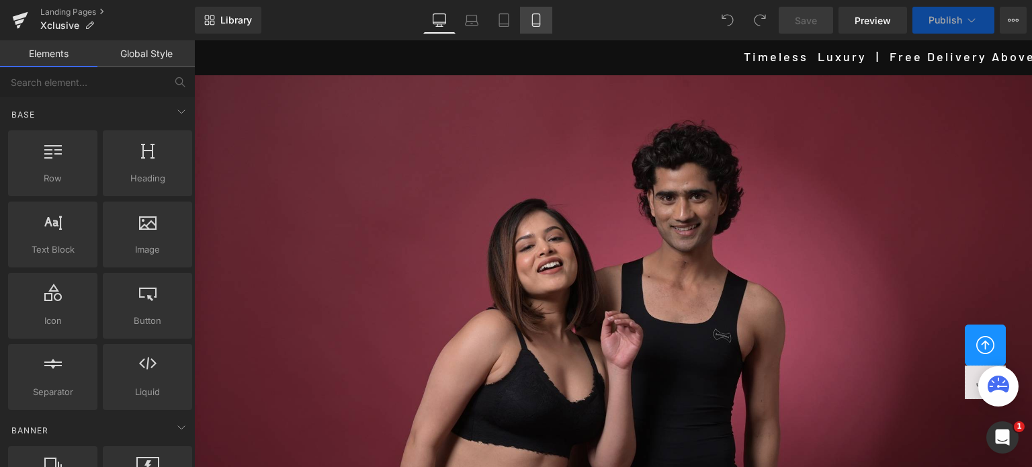
click at [535, 21] on icon at bounding box center [535, 19] width 13 height 13
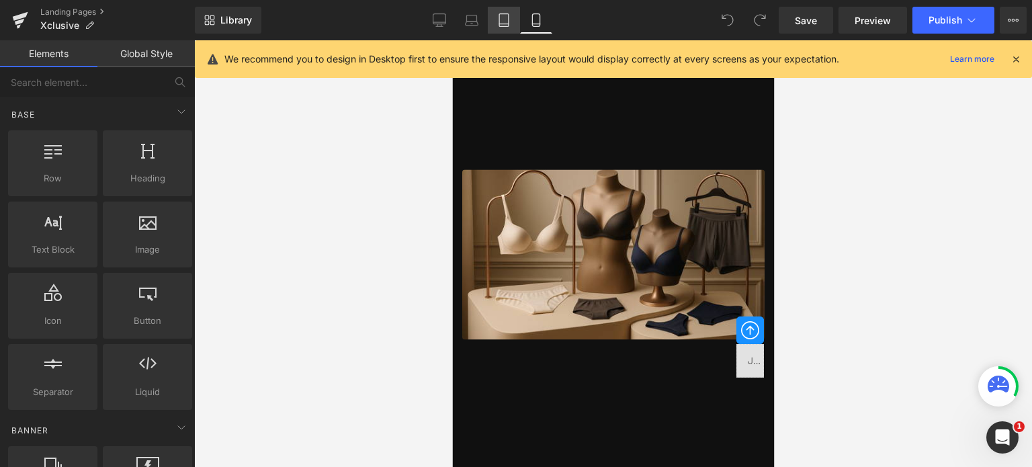
click at [499, 24] on icon at bounding box center [503, 20] width 9 height 13
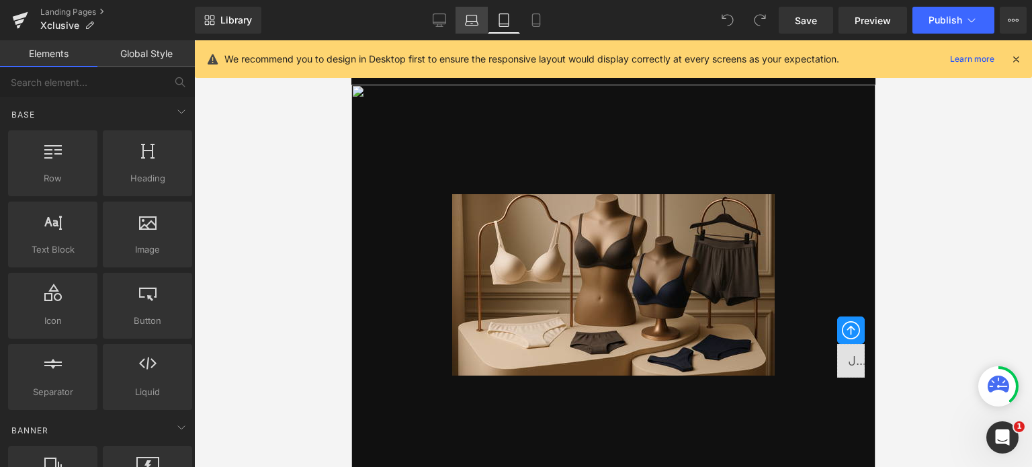
click at [474, 21] on icon at bounding box center [472, 23] width 13 height 4
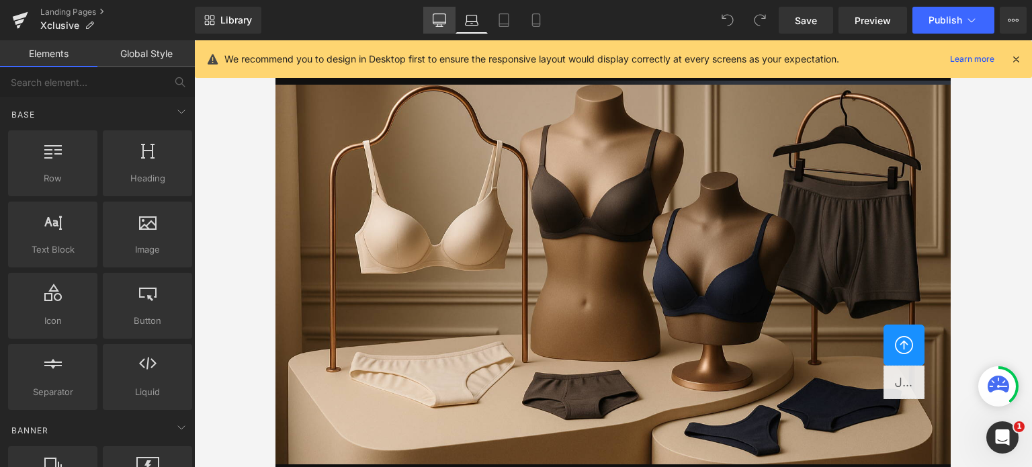
click at [440, 21] on icon at bounding box center [439, 19] width 13 height 13
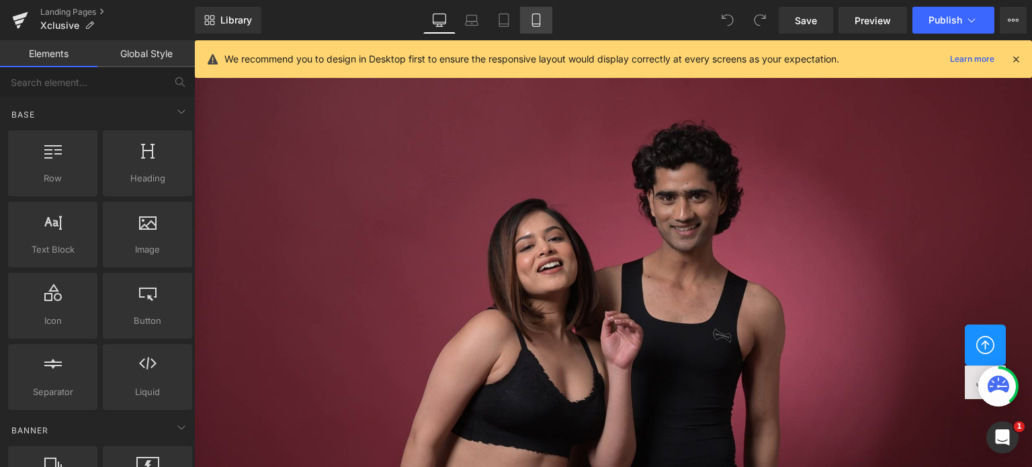
click at [539, 19] on icon at bounding box center [535, 20] width 7 height 13
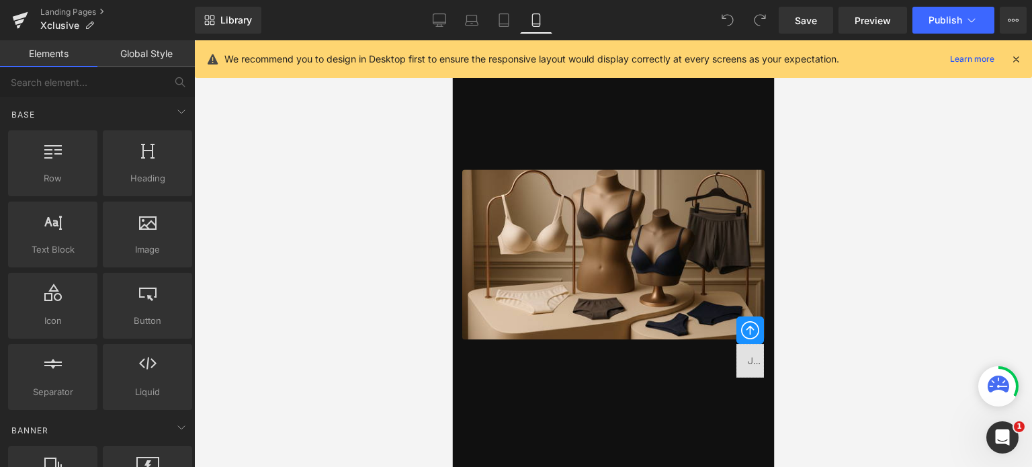
click at [1016, 58] on icon at bounding box center [1016, 59] width 12 height 12
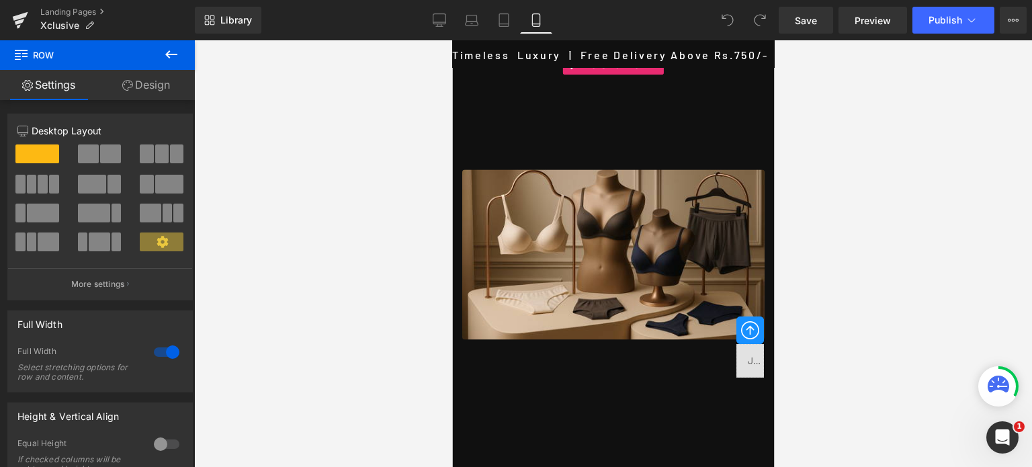
drag, startPoint x: 590, startPoint y: 69, endPoint x: 589, endPoint y: 176, distance: 106.8
click at [588, 193] on div "Image Row Hero Banner Row 183px" at bounding box center [612, 322] width 322 height 564
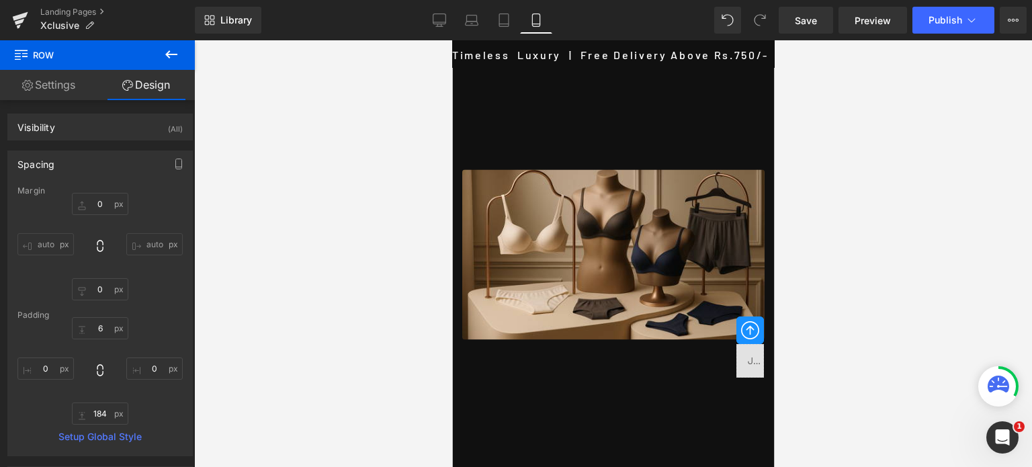
click at [171, 53] on icon at bounding box center [171, 54] width 16 height 16
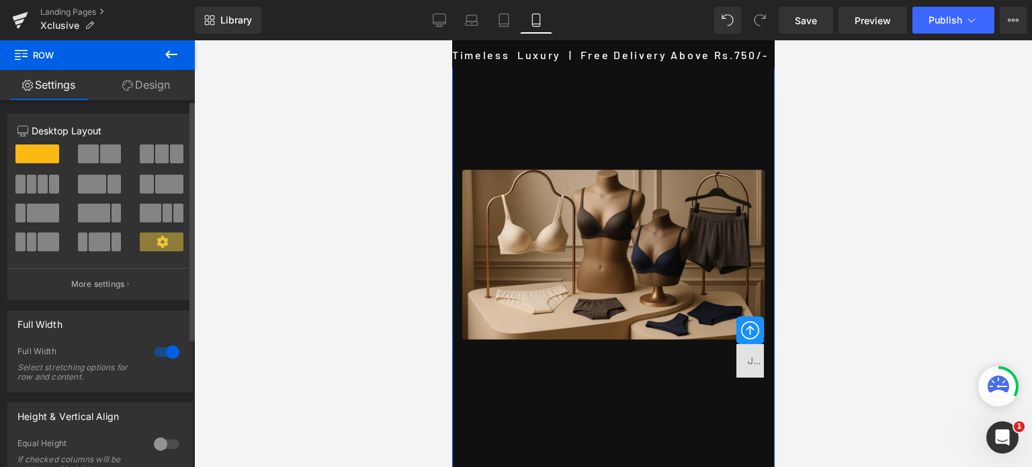
click at [153, 351] on div at bounding box center [166, 351] width 32 height 21
click at [164, 351] on div at bounding box center [166, 351] width 32 height 21
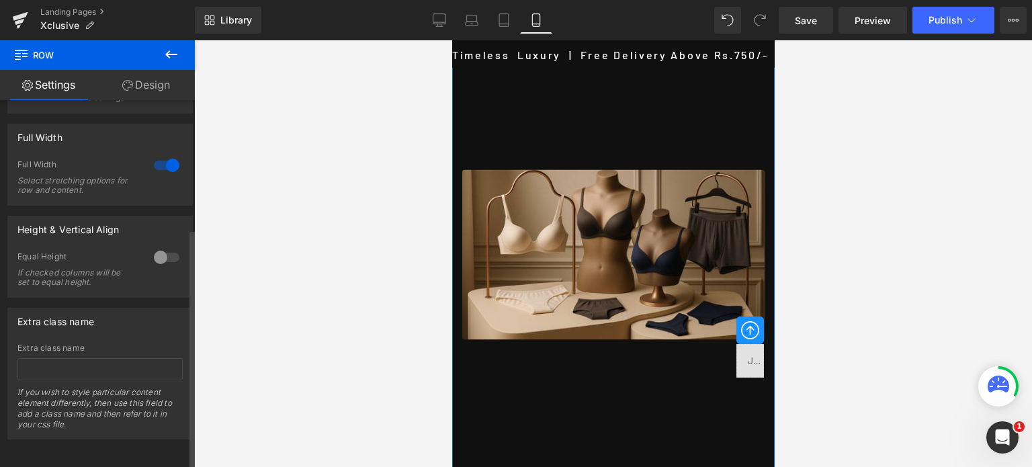
scroll to position [129, 0]
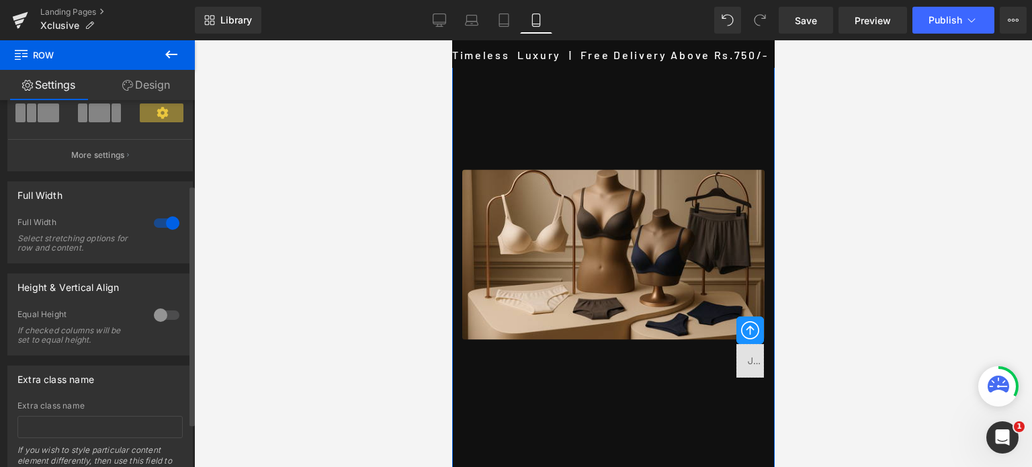
click at [153, 226] on div at bounding box center [166, 222] width 32 height 21
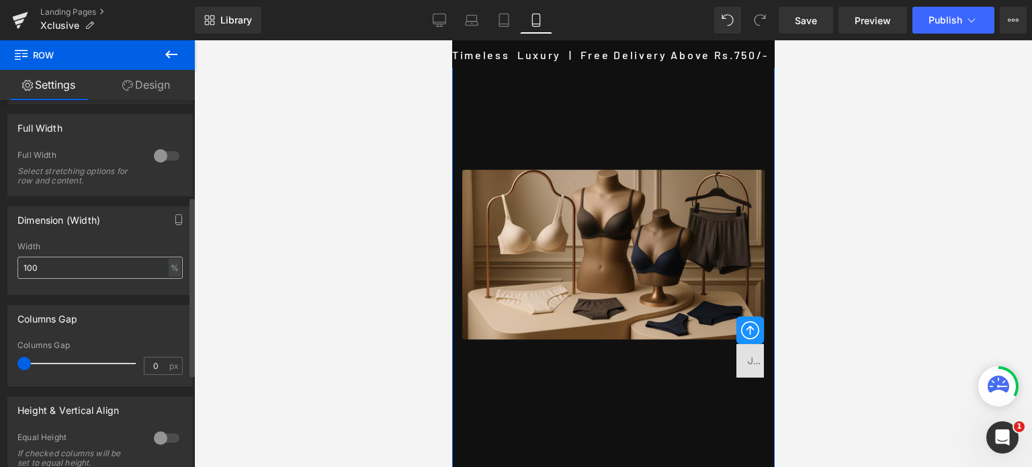
scroll to position [0, 0]
click at [165, 153] on div at bounding box center [166, 155] width 32 height 21
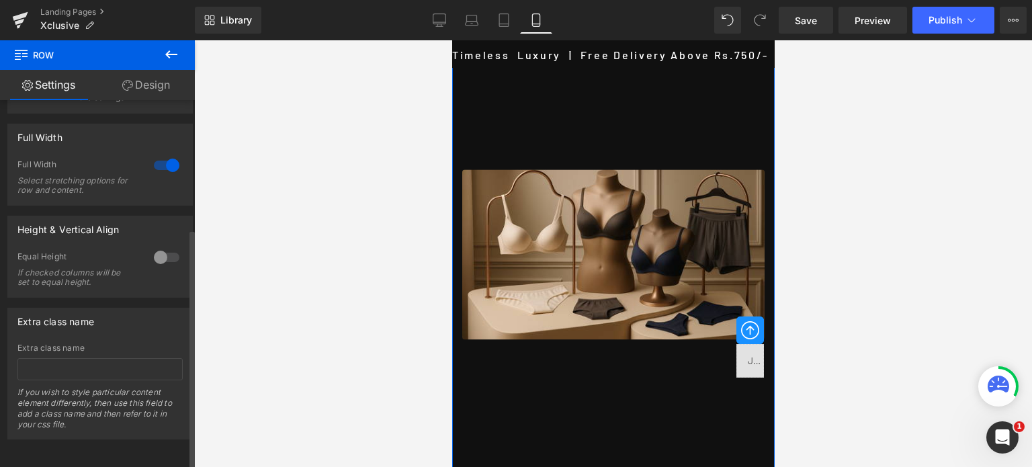
click at [169, 249] on div at bounding box center [166, 257] width 32 height 21
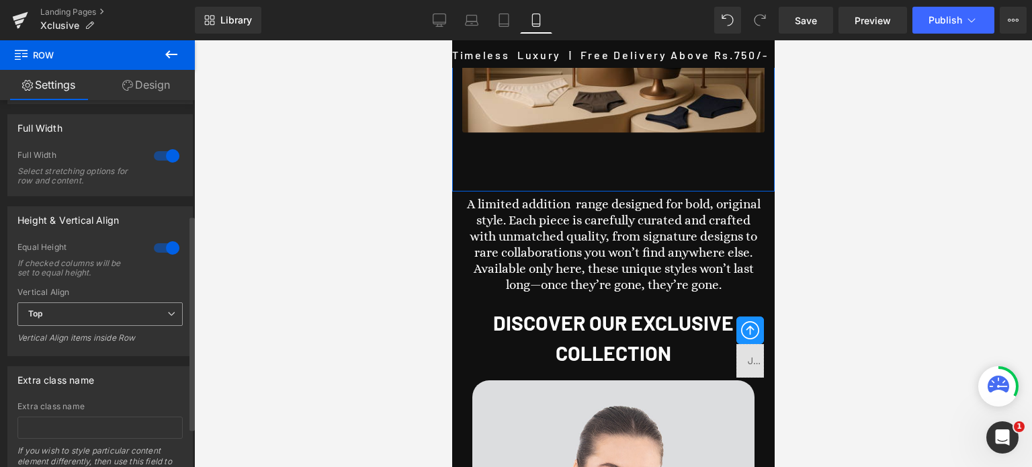
click at [105, 313] on span "Top" at bounding box center [99, 314] width 165 height 24
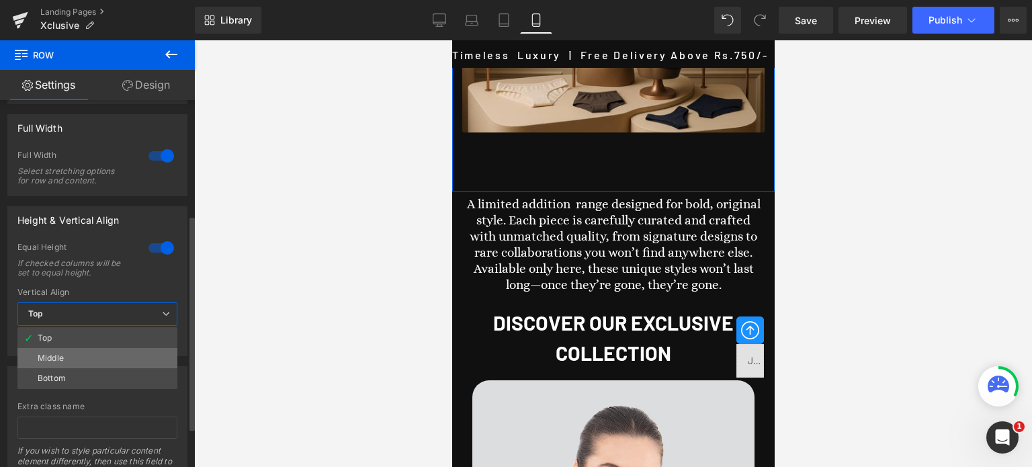
click at [79, 355] on li "Middle" at bounding box center [97, 358] width 160 height 20
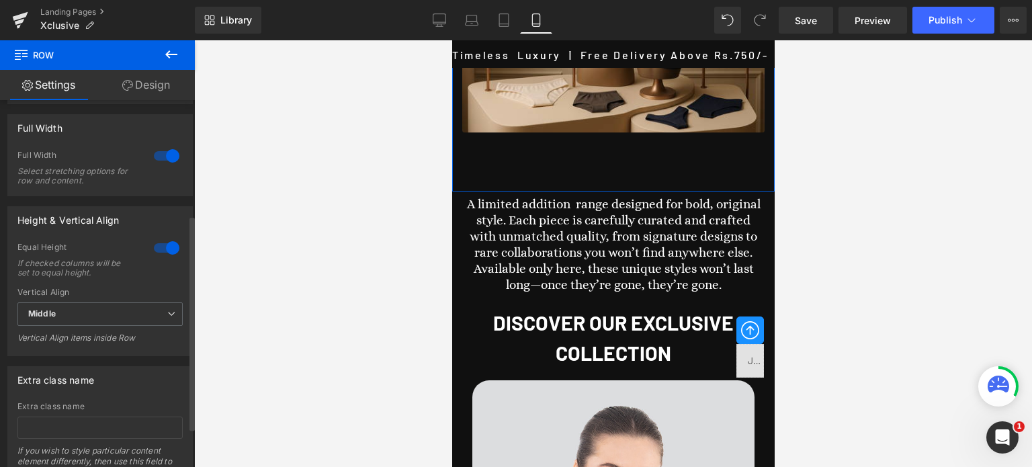
click at [160, 249] on div at bounding box center [166, 247] width 32 height 21
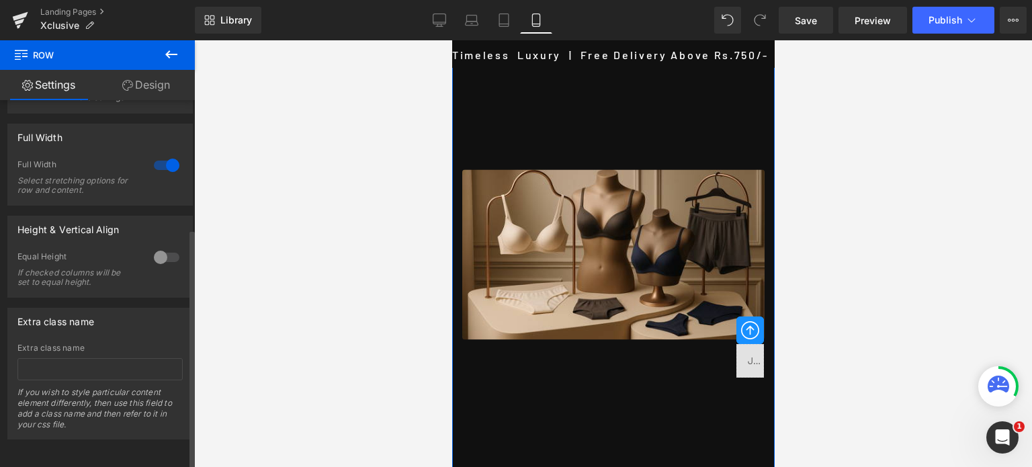
click at [161, 155] on div at bounding box center [166, 165] width 32 height 21
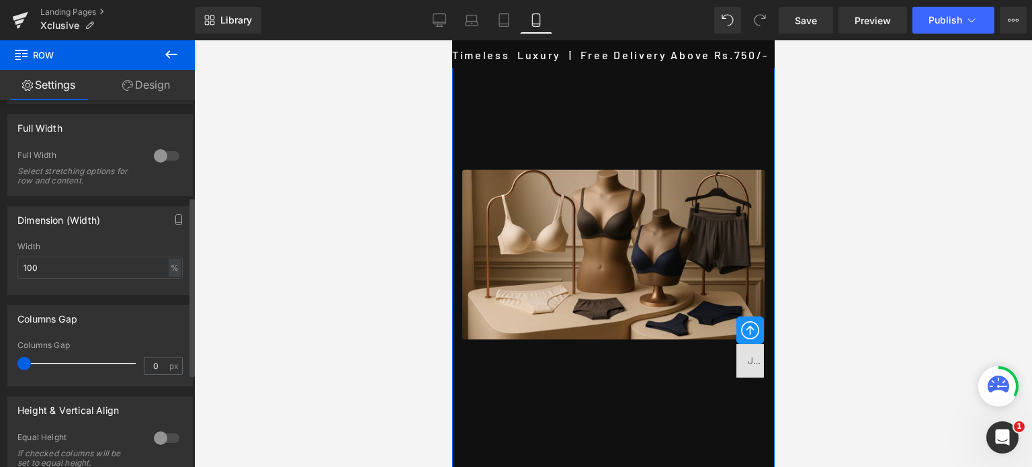
click at [160, 153] on div at bounding box center [166, 155] width 32 height 21
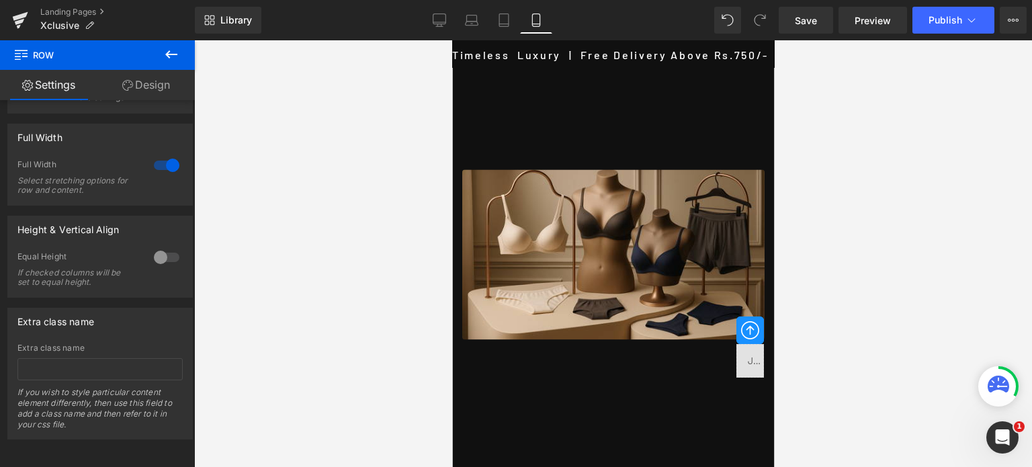
click at [162, 52] on button at bounding box center [171, 55] width 47 height 30
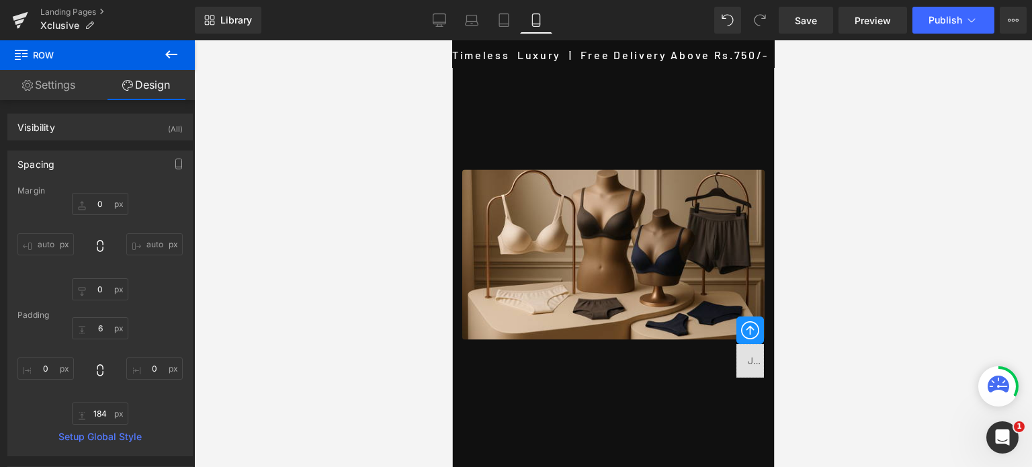
click at [168, 57] on icon at bounding box center [171, 54] width 12 height 8
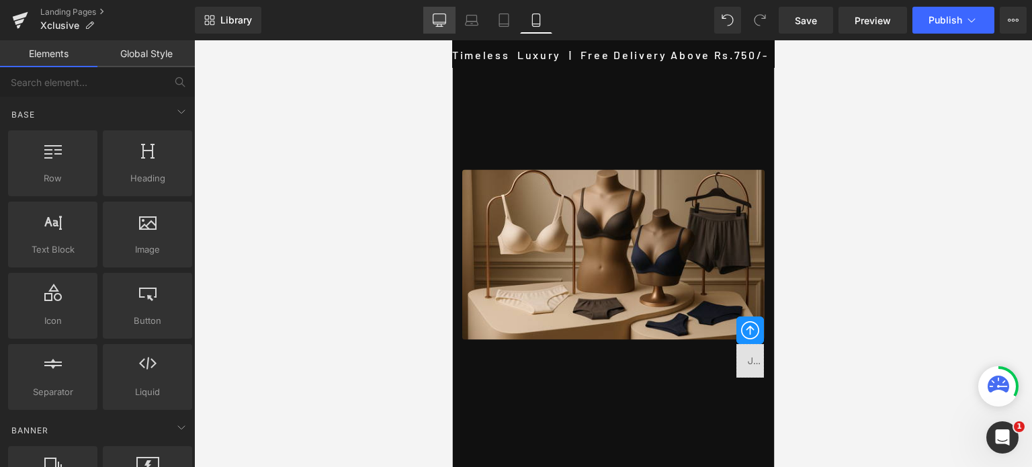
click at [438, 18] on icon at bounding box center [439, 19] width 13 height 13
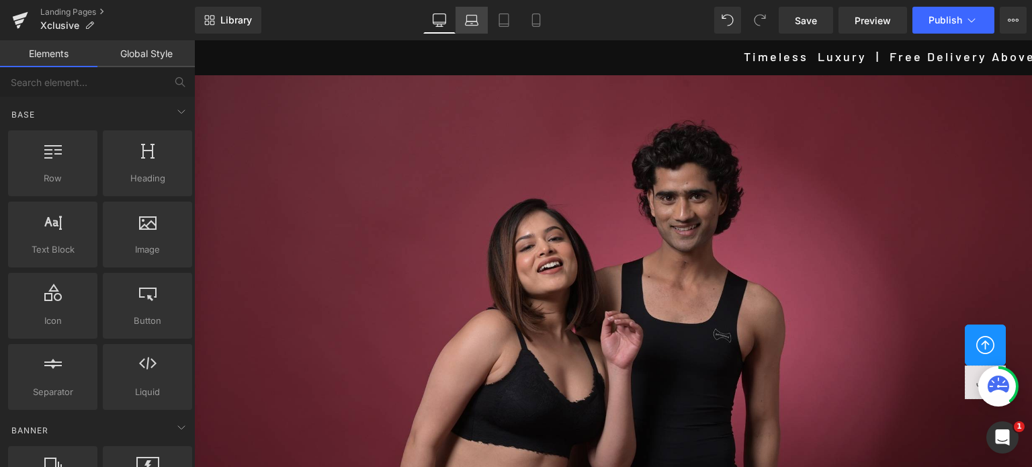
click at [473, 13] on icon at bounding box center [471, 19] width 13 height 13
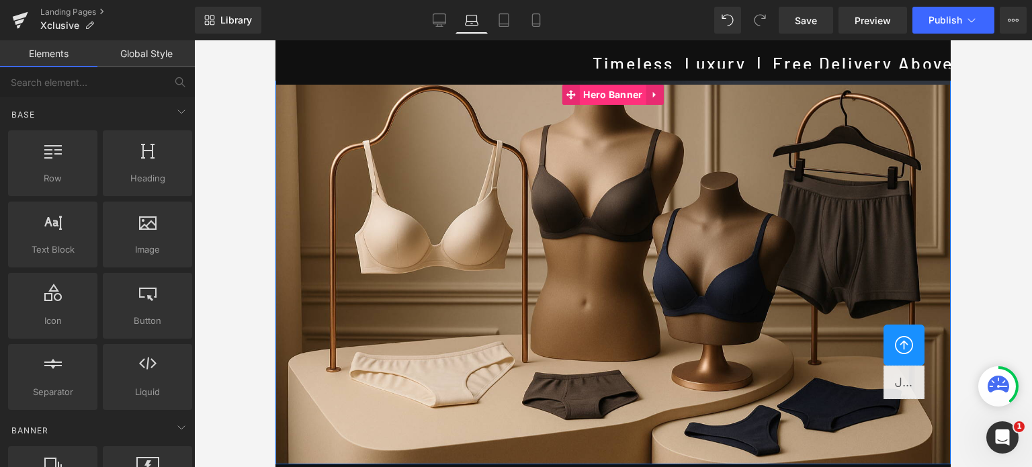
click at [611, 100] on span "Hero Banner" at bounding box center [613, 95] width 66 height 20
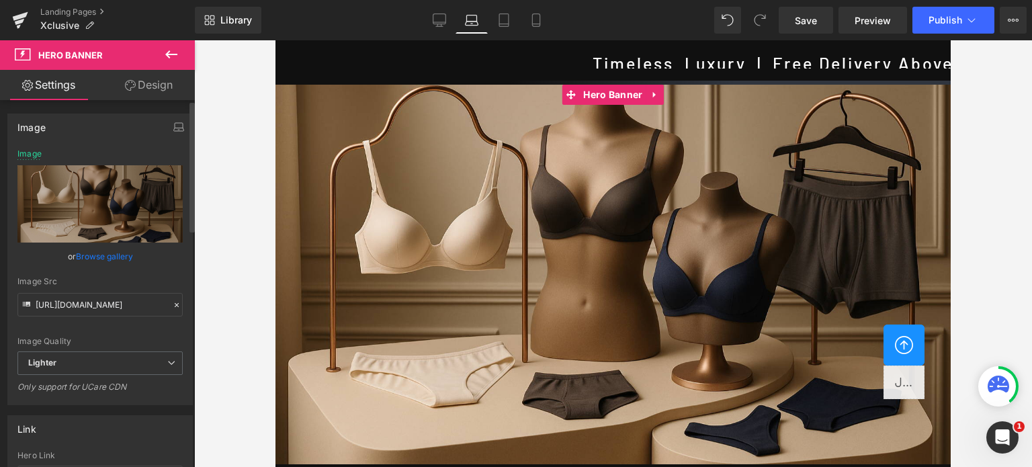
click at [101, 257] on link "Browse gallery" at bounding box center [104, 257] width 57 height 24
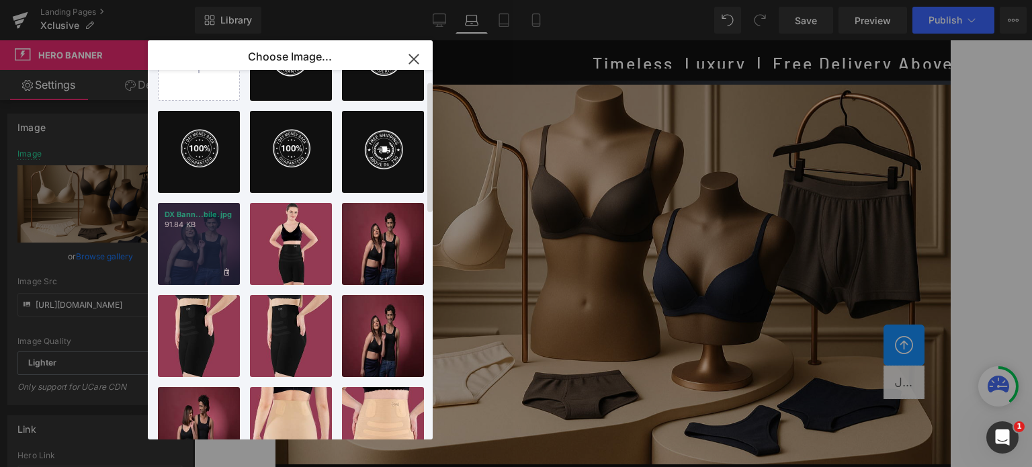
scroll to position [67, 0]
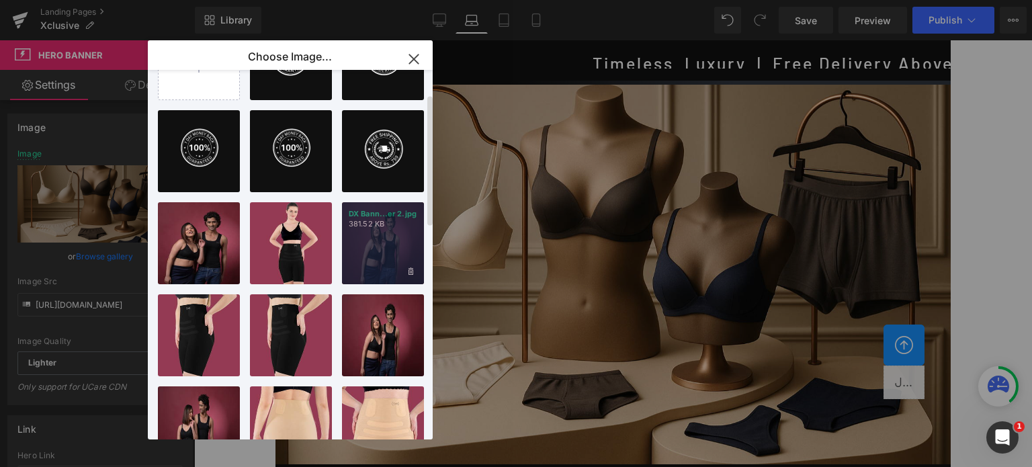
click at [396, 246] on div "DX Bann...er 2.jpg 381.52 KB" at bounding box center [383, 243] width 82 height 82
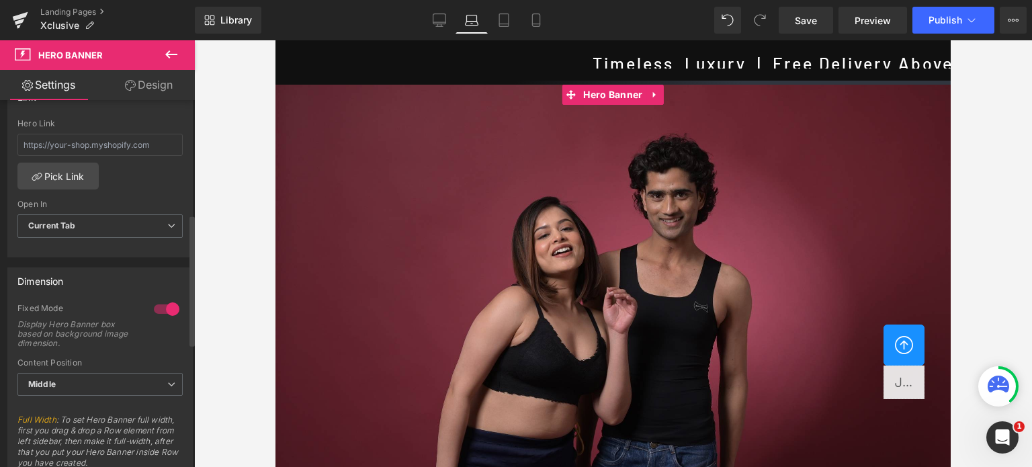
scroll to position [336, 0]
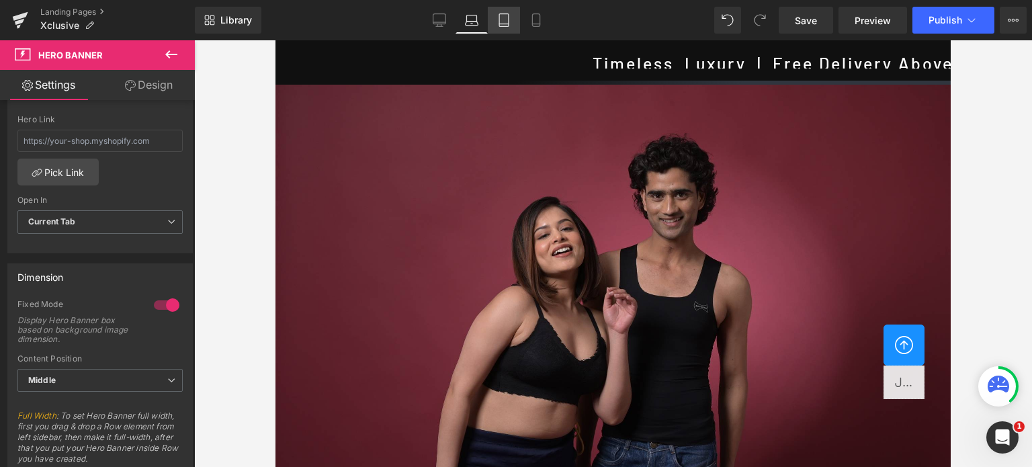
click at [504, 26] on icon at bounding box center [503, 20] width 9 height 13
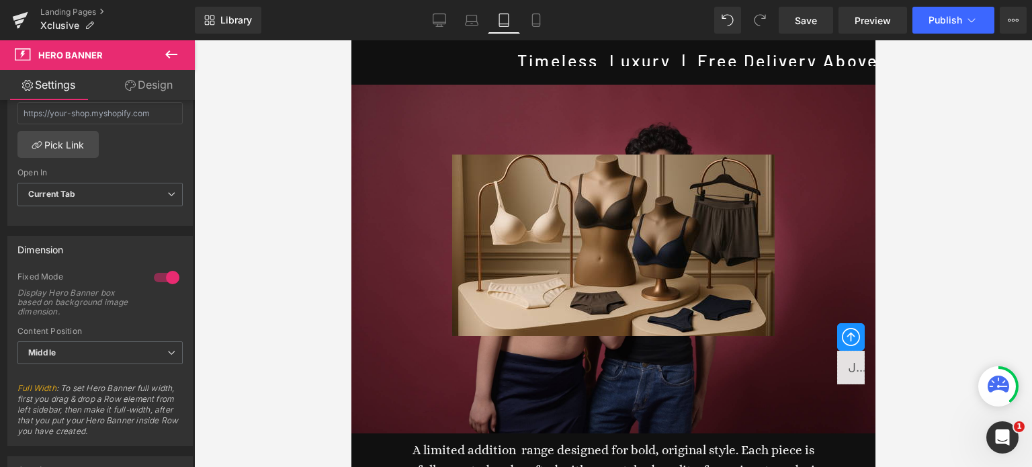
scroll to position [308, 0]
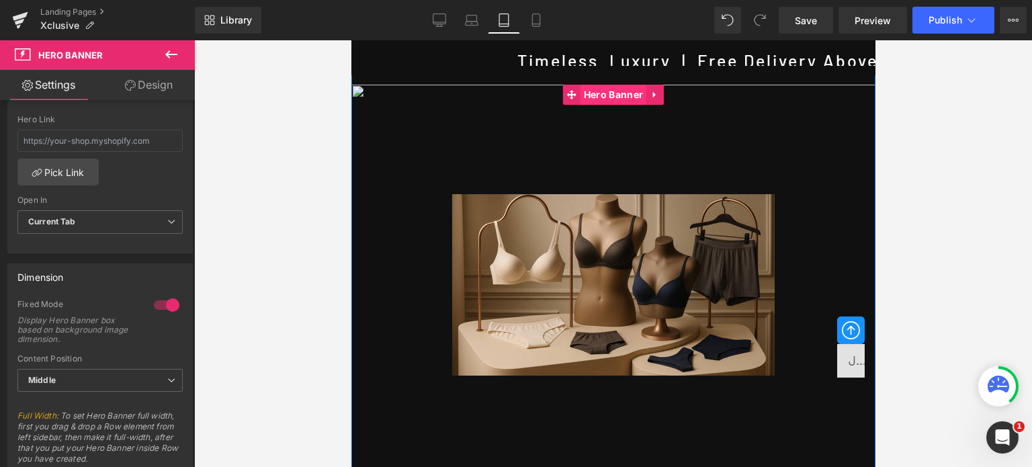
click at [602, 91] on span "Hero Banner" at bounding box center [613, 95] width 66 height 20
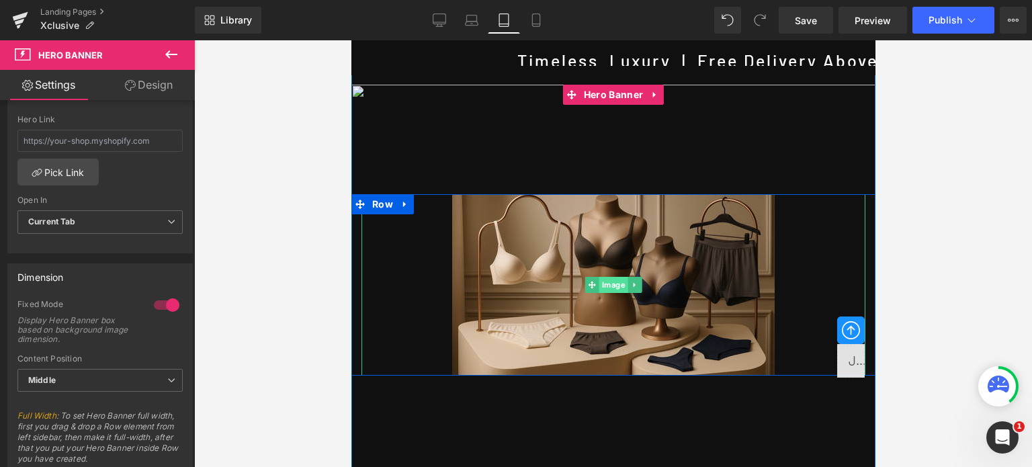
click at [605, 277] on span "Image" at bounding box center [613, 285] width 29 height 16
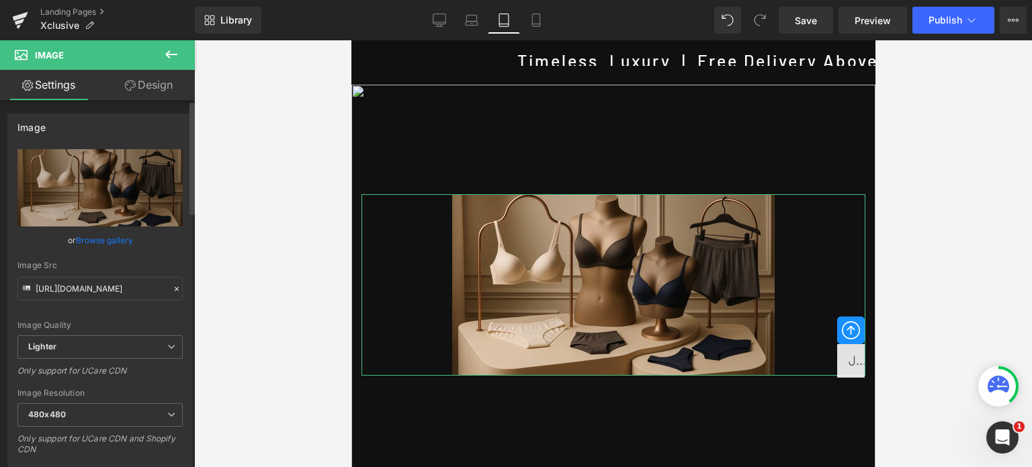
click at [101, 241] on link "Browse gallery" at bounding box center [104, 240] width 57 height 24
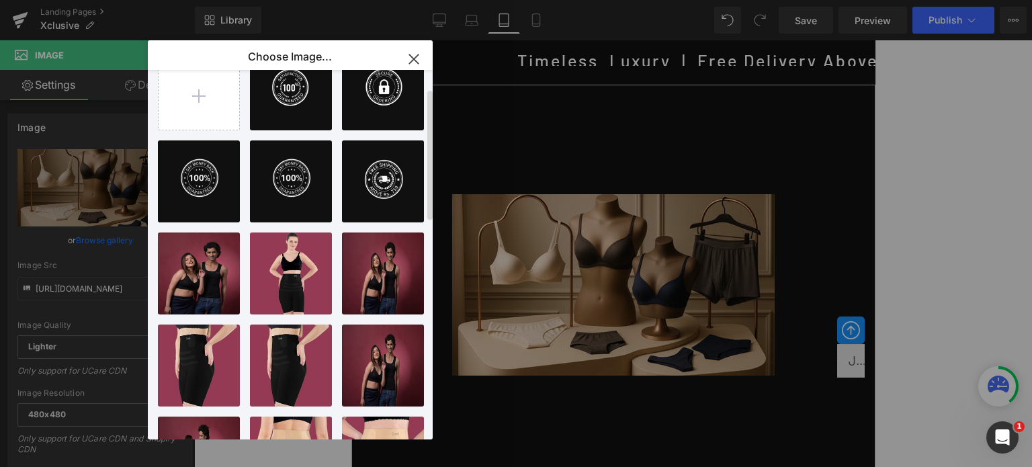
scroll to position [0, 0]
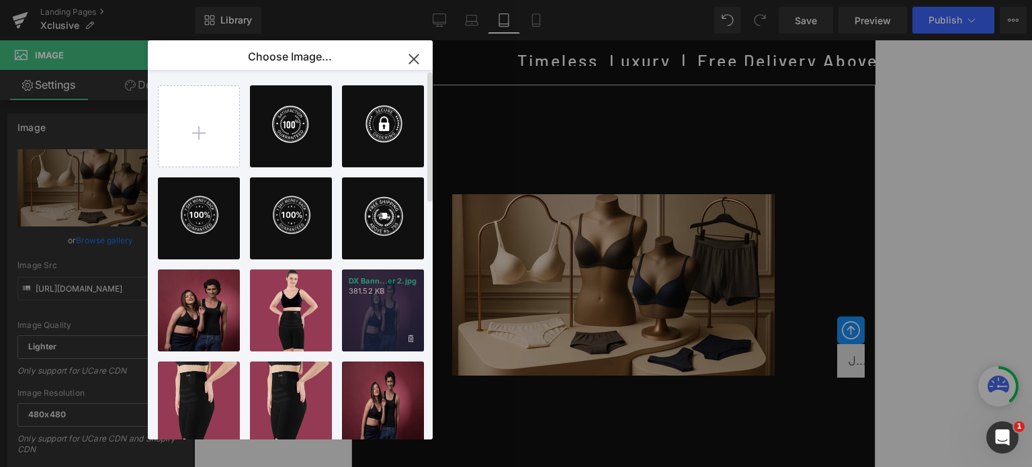
click at [379, 308] on div "DX Bann...er 2.jpg 381.52 KB" at bounding box center [383, 310] width 82 height 82
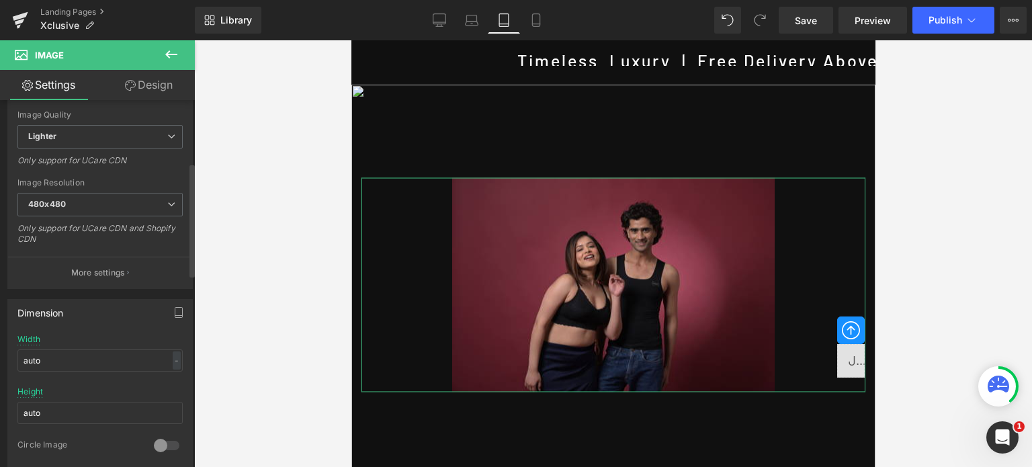
scroll to position [202, 0]
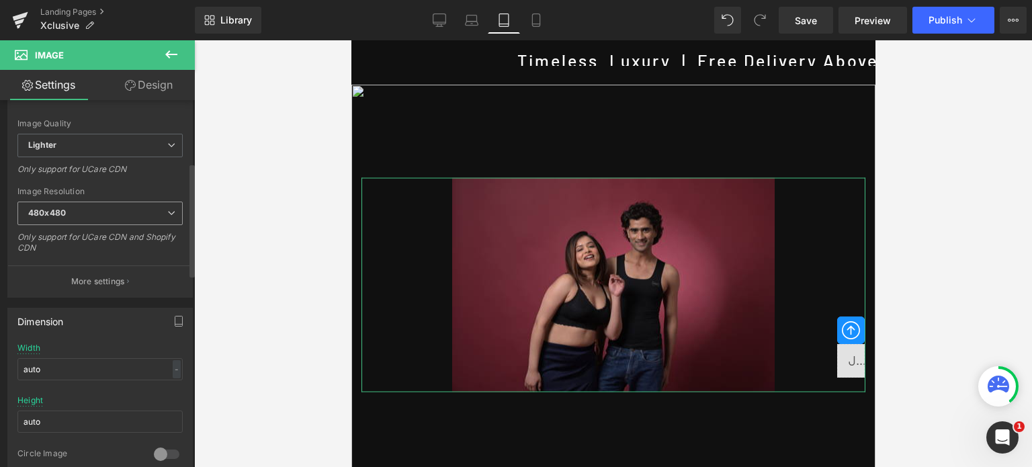
click at [138, 212] on span "480x480" at bounding box center [99, 214] width 165 height 24
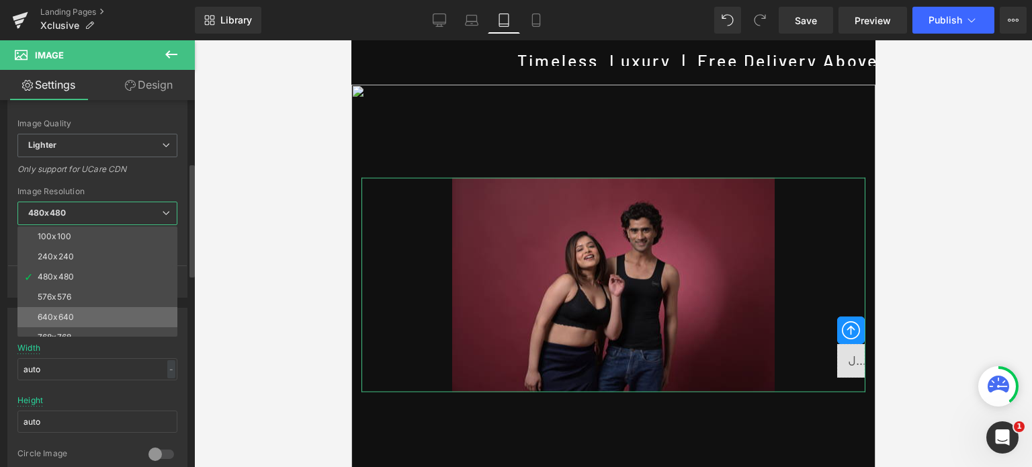
click at [77, 314] on li "640x640" at bounding box center [100, 317] width 166 height 20
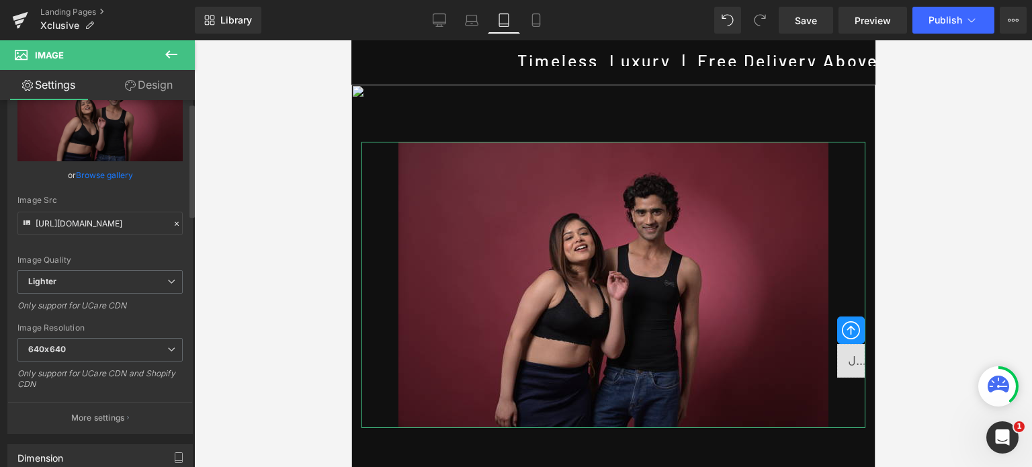
scroll to position [67, 0]
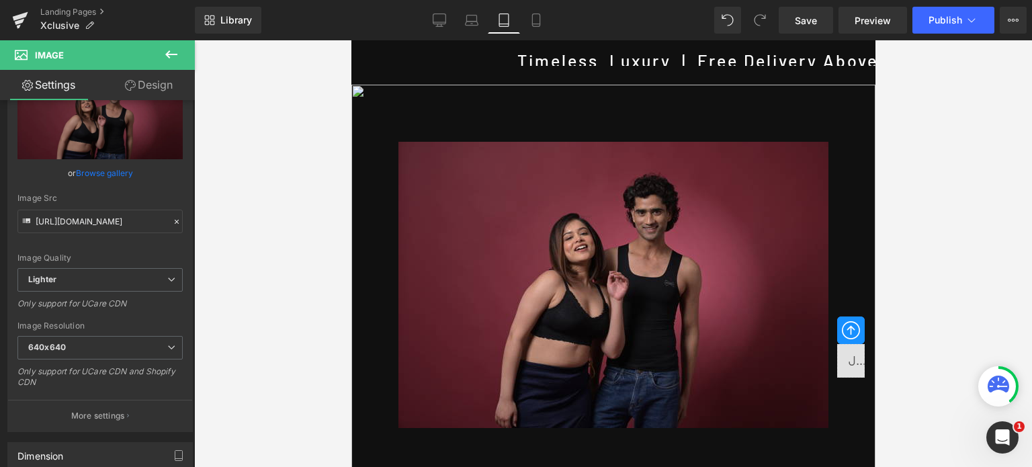
click at [175, 52] on icon at bounding box center [171, 54] width 16 height 16
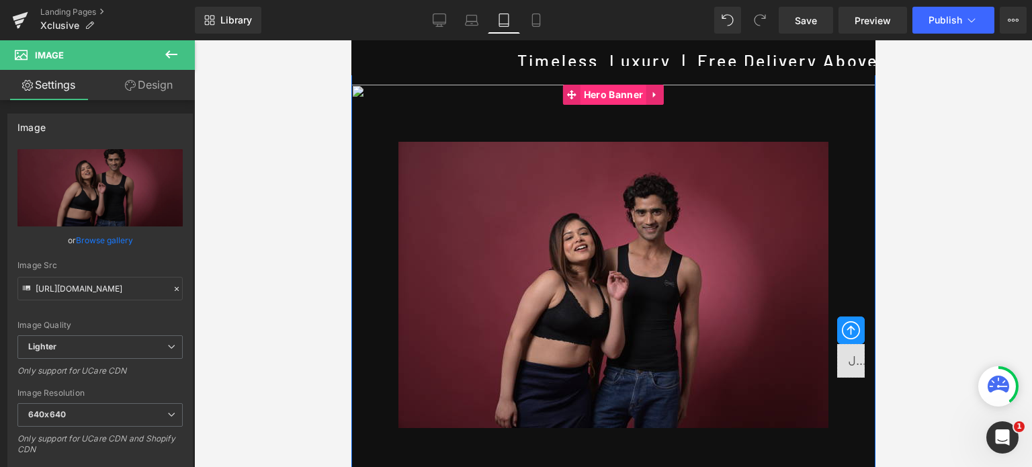
click at [607, 93] on span "Hero Banner" at bounding box center [613, 95] width 66 height 20
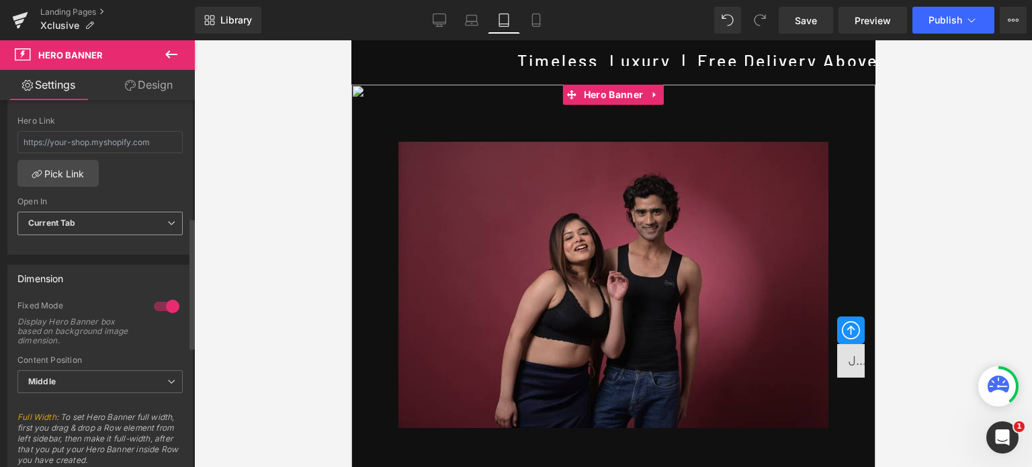
scroll to position [336, 0]
click at [159, 302] on div at bounding box center [166, 304] width 32 height 21
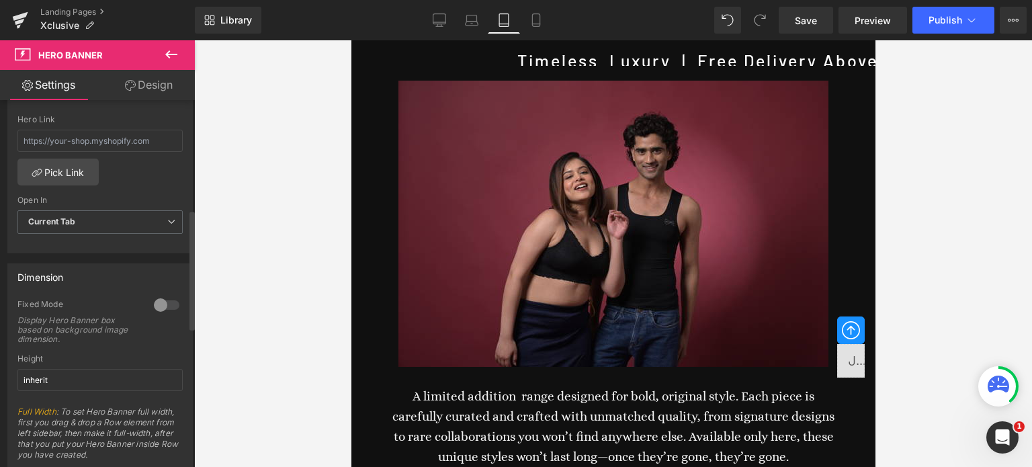
click at [160, 301] on div at bounding box center [166, 304] width 32 height 21
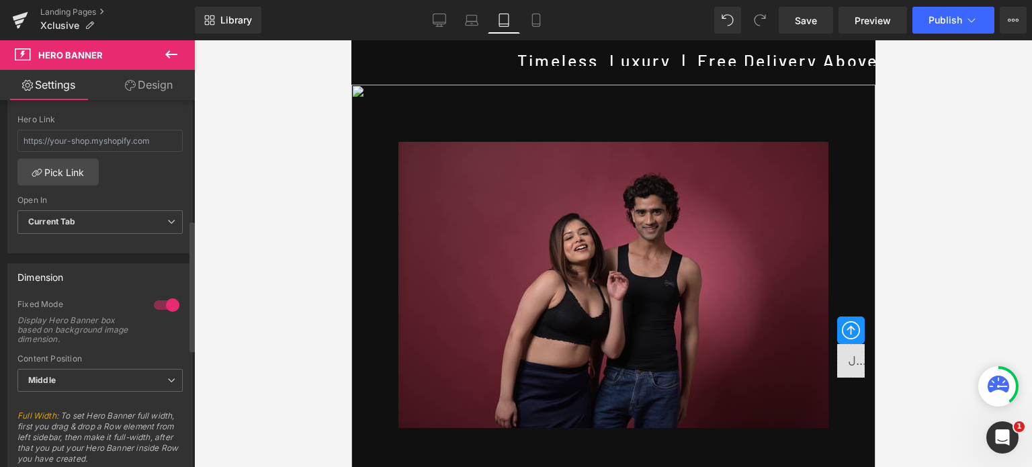
click at [155, 306] on div at bounding box center [166, 304] width 32 height 21
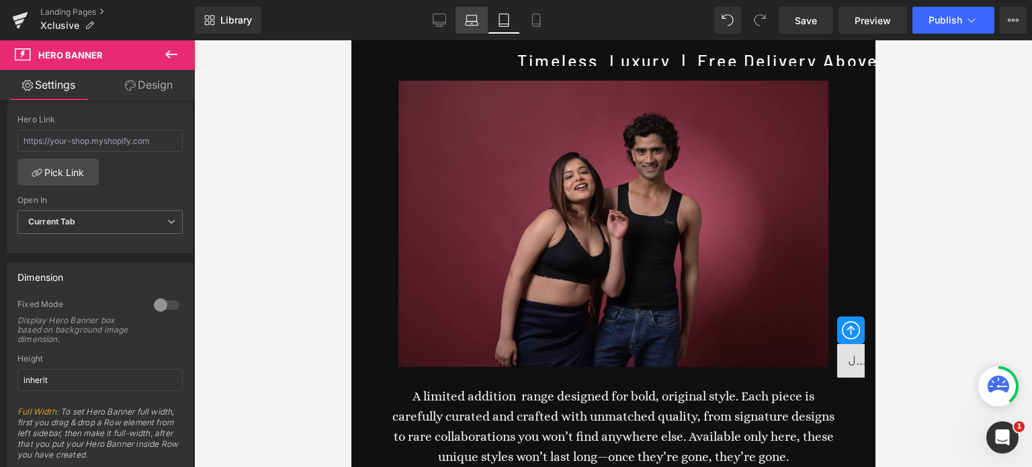
click at [468, 13] on icon at bounding box center [471, 19] width 13 height 13
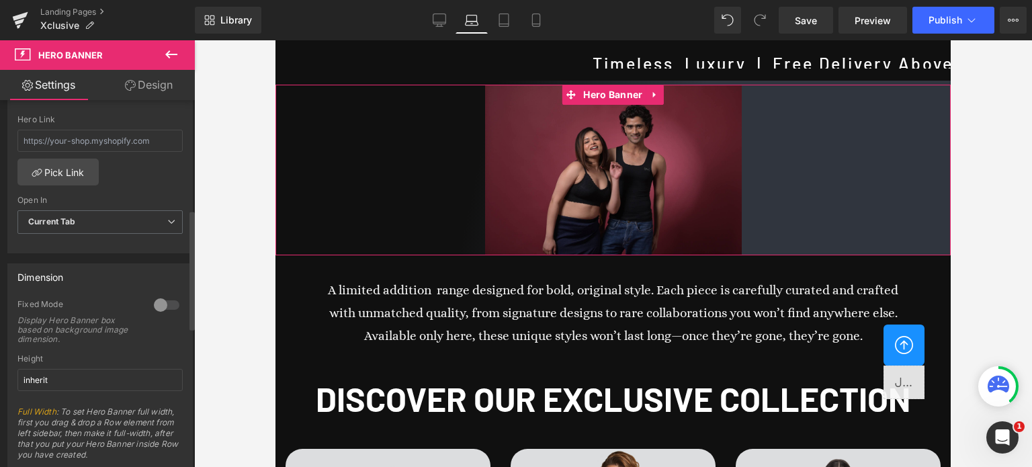
click at [164, 308] on div at bounding box center [166, 304] width 32 height 21
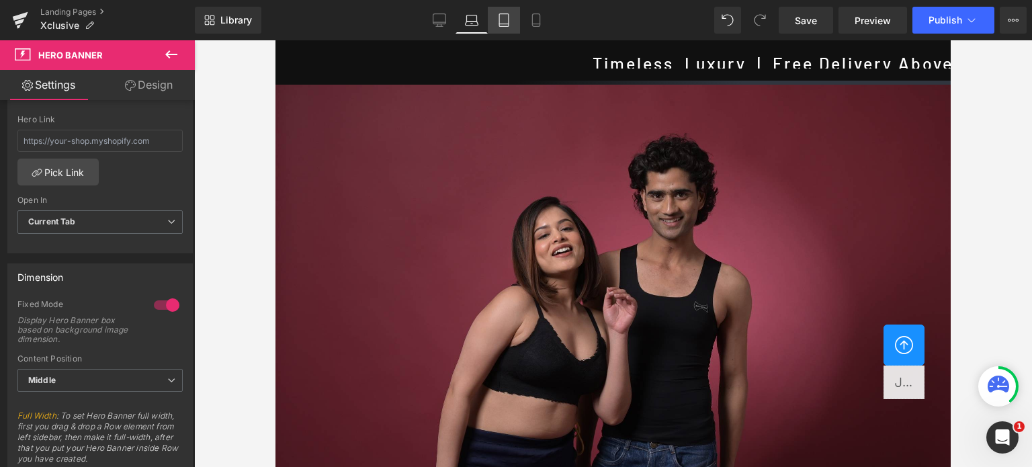
click at [502, 26] on icon at bounding box center [503, 19] width 13 height 13
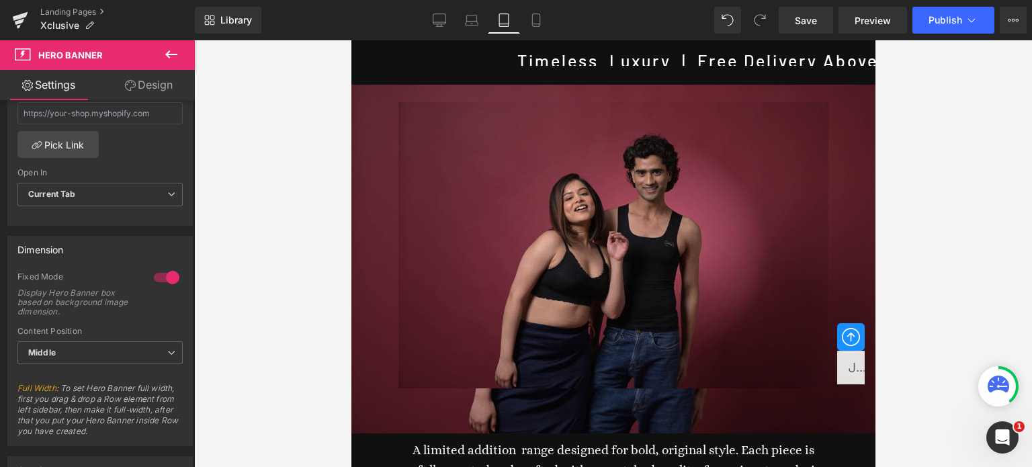
scroll to position [308, 0]
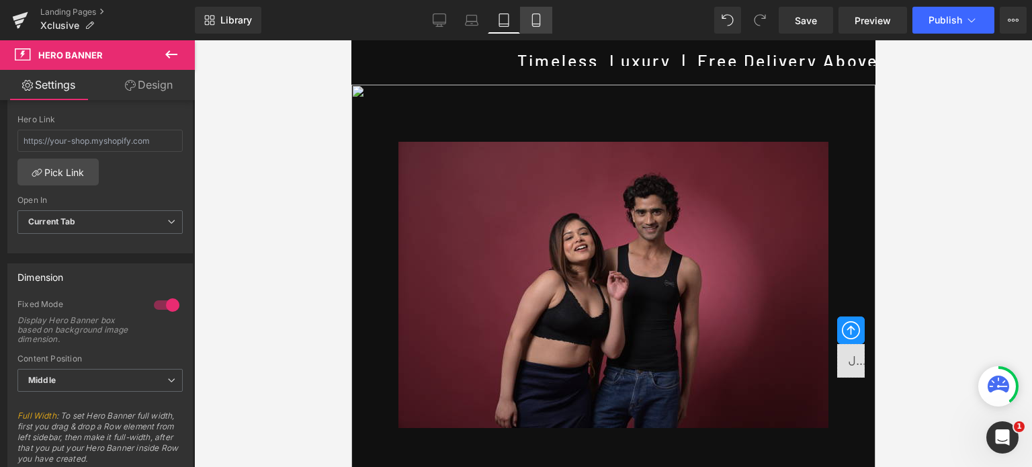
click at [539, 21] on icon at bounding box center [535, 19] width 13 height 13
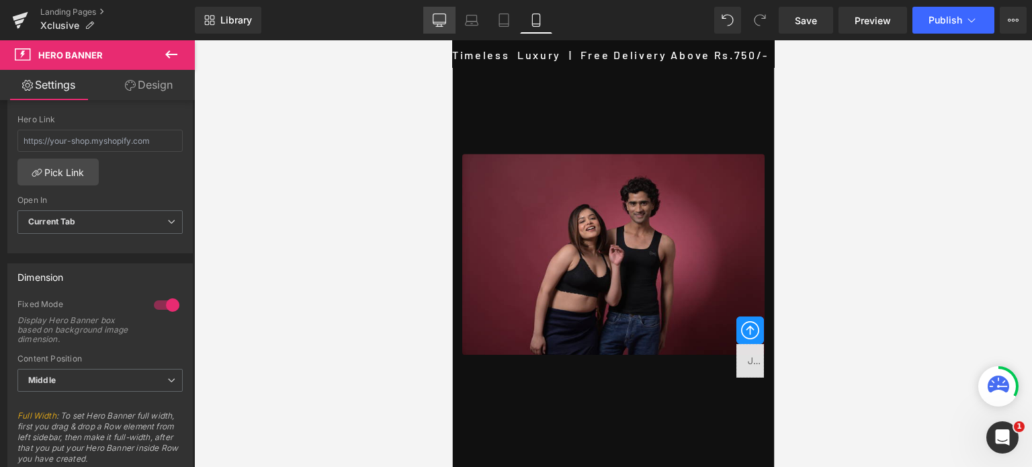
click at [441, 17] on icon at bounding box center [439, 19] width 13 height 13
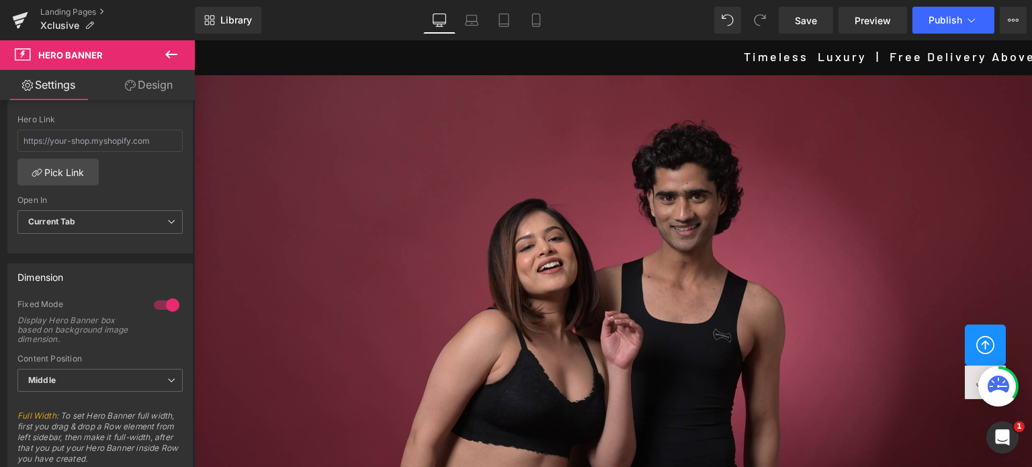
scroll to position [5, 0]
click at [151, 304] on div at bounding box center [166, 304] width 32 height 21
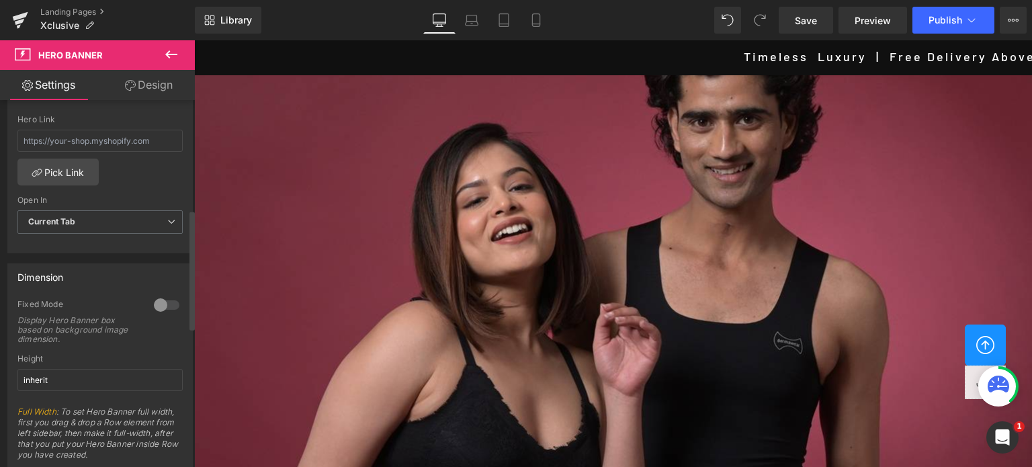
click at [157, 303] on div at bounding box center [166, 304] width 32 height 21
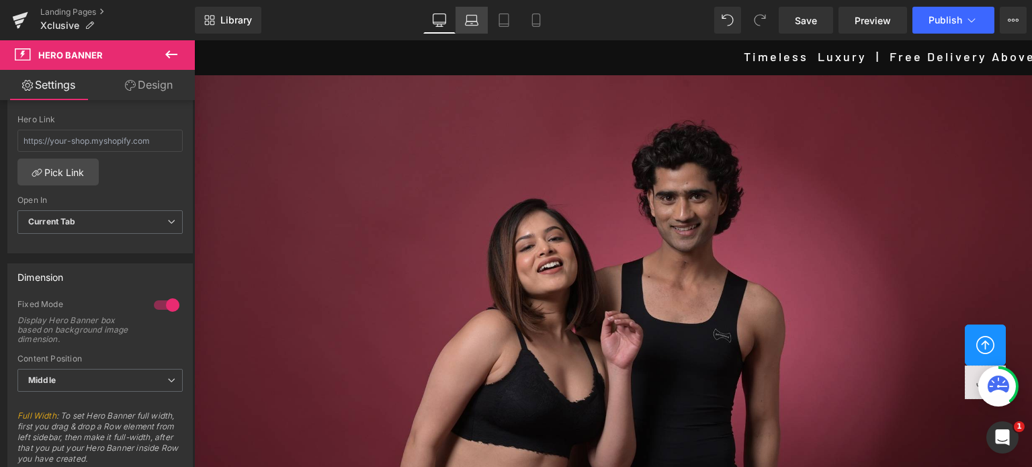
click at [473, 17] on icon at bounding box center [471, 19] width 13 height 13
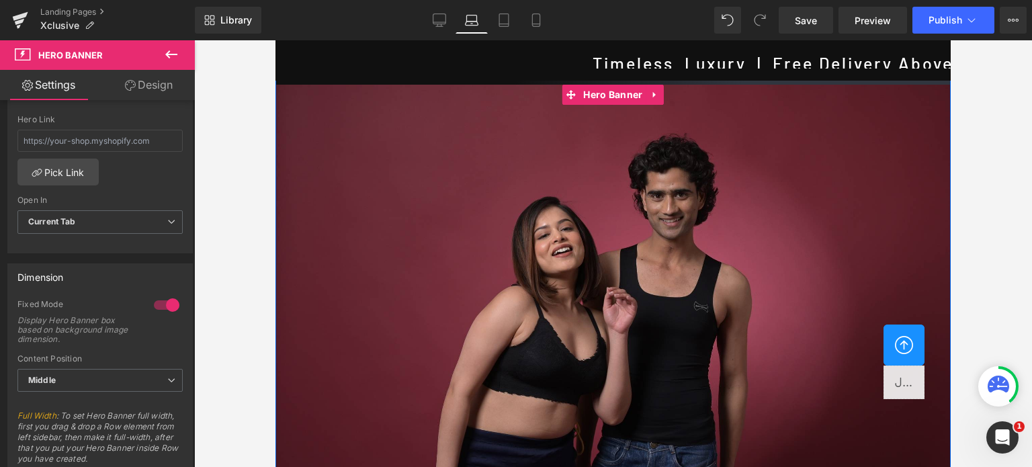
scroll to position [0, 0]
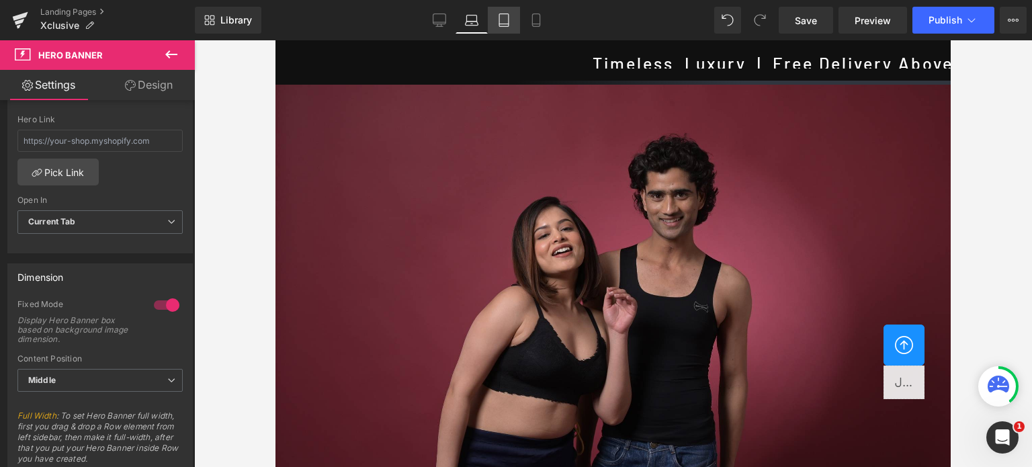
click at [503, 19] on icon at bounding box center [503, 19] width 13 height 13
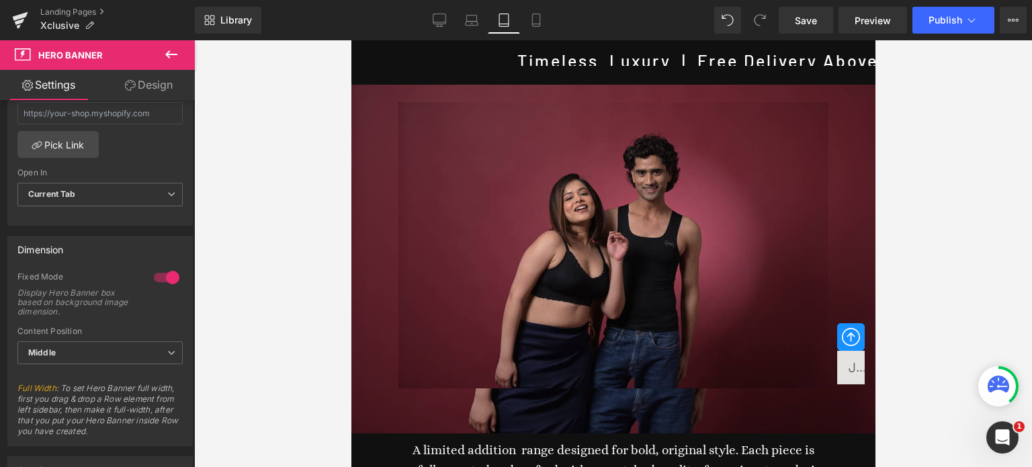
scroll to position [308, 0]
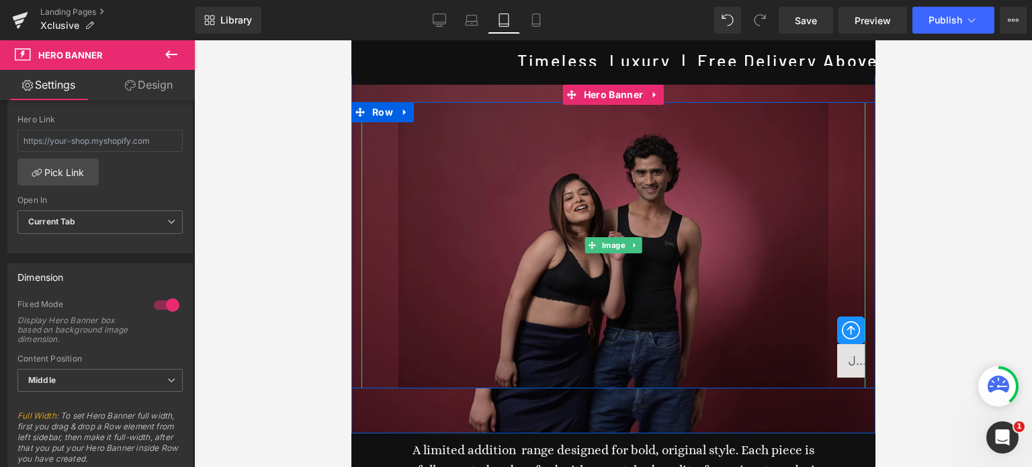
click at [681, 142] on img at bounding box center [613, 285] width 430 height 286
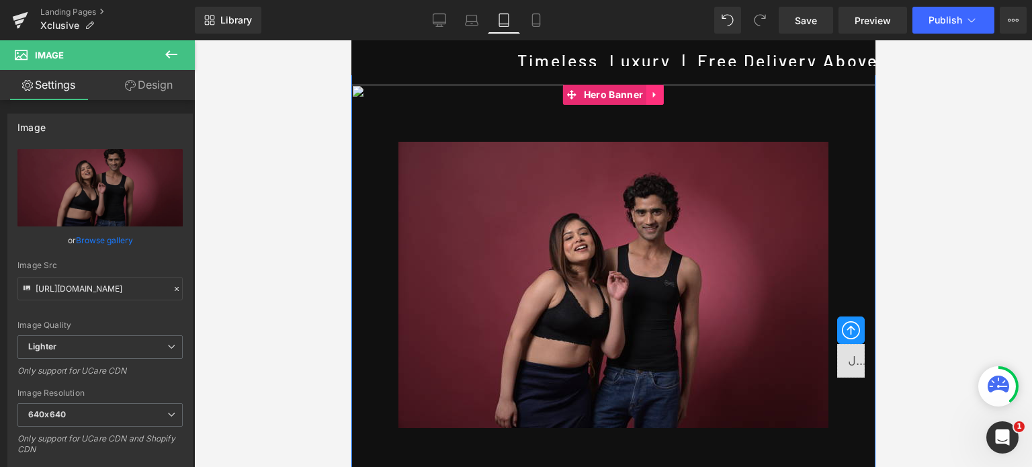
click at [652, 95] on icon at bounding box center [653, 95] width 3 height 6
click at [662, 95] on link at bounding box center [662, 95] width 17 height 20
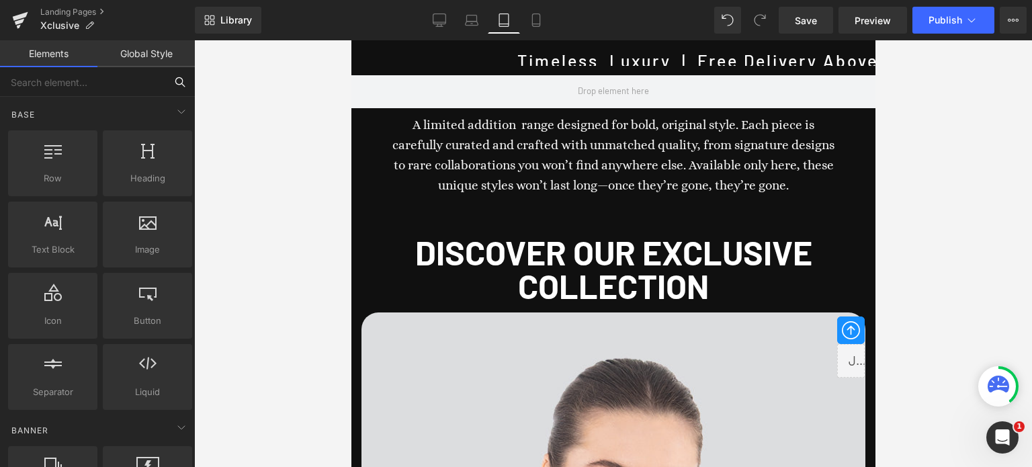
click at [151, 89] on input "text" at bounding box center [82, 82] width 165 height 30
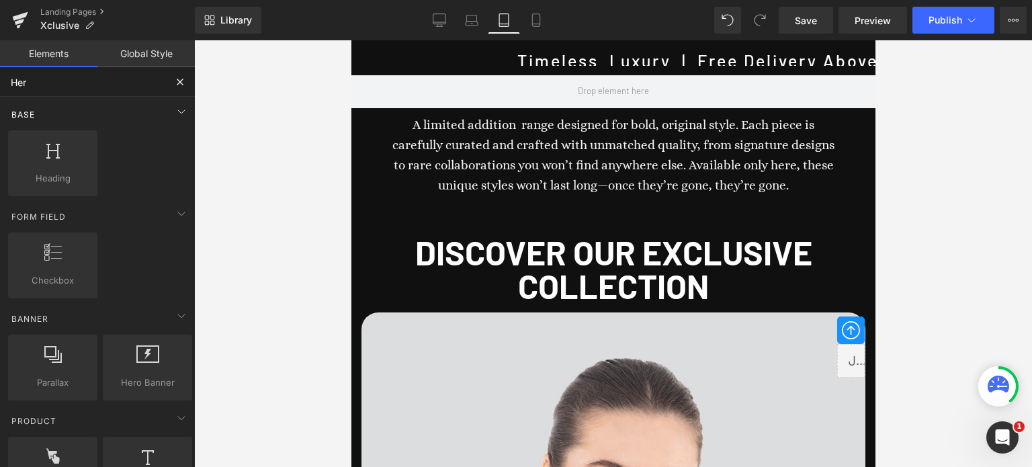
type input "Hero"
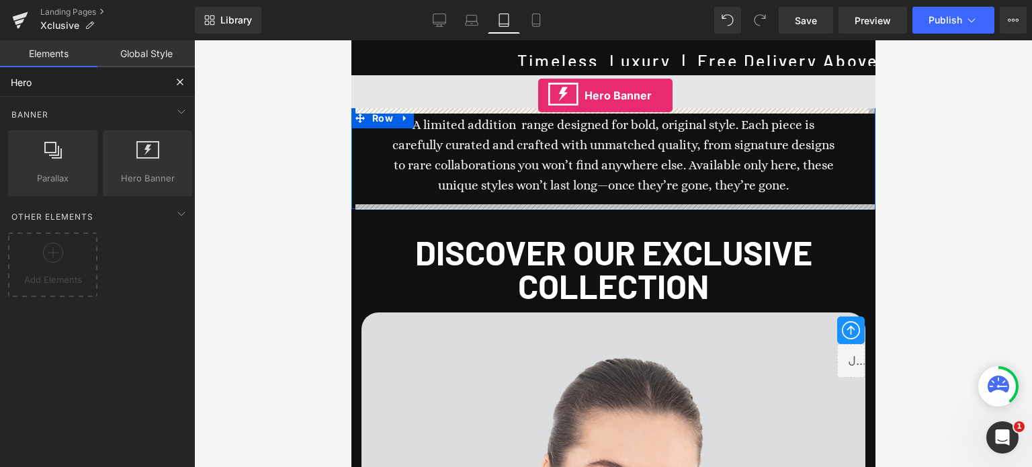
drag, startPoint x: 482, startPoint y: 201, endPoint x: 537, endPoint y: 95, distance: 119.0
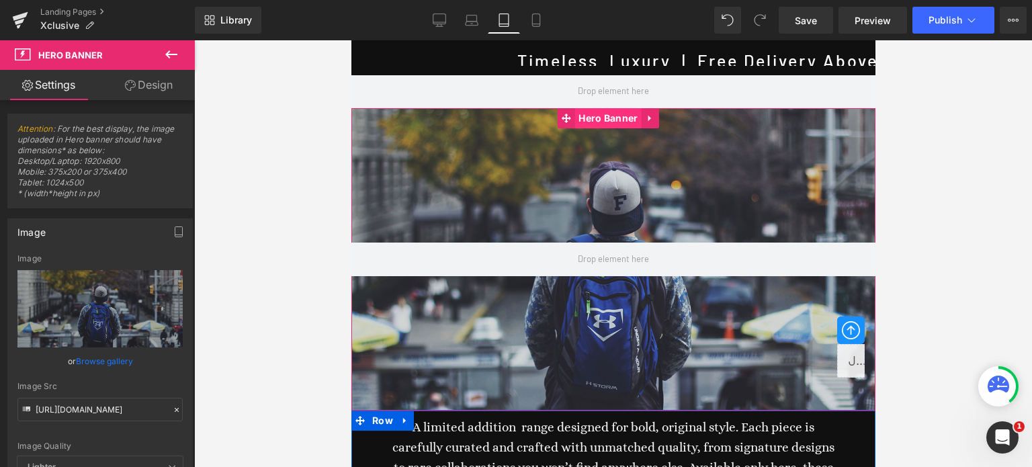
click at [615, 116] on span "Hero Banner" at bounding box center [607, 118] width 66 height 20
click at [89, 362] on link "Browse gallery" at bounding box center [104, 361] width 57 height 24
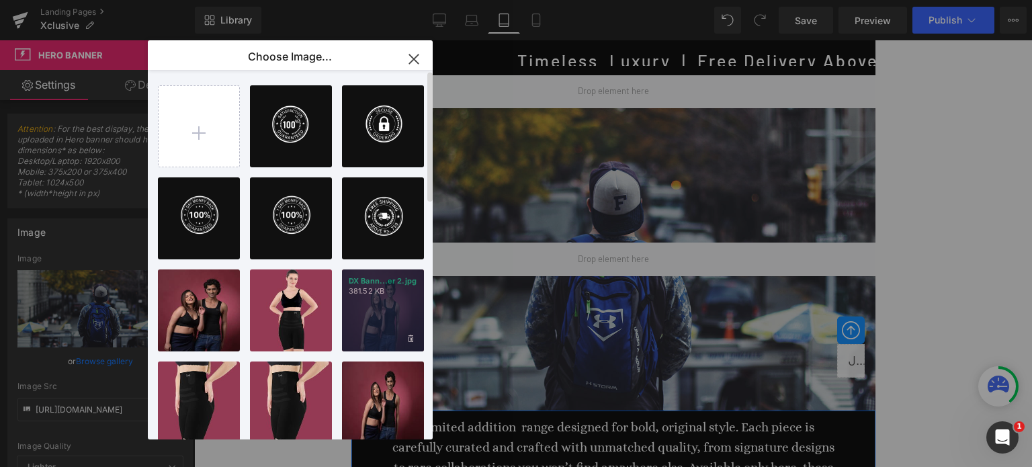
click at [391, 305] on div "DX Bann...er 2.jpg 381.52 KB" at bounding box center [383, 310] width 82 height 82
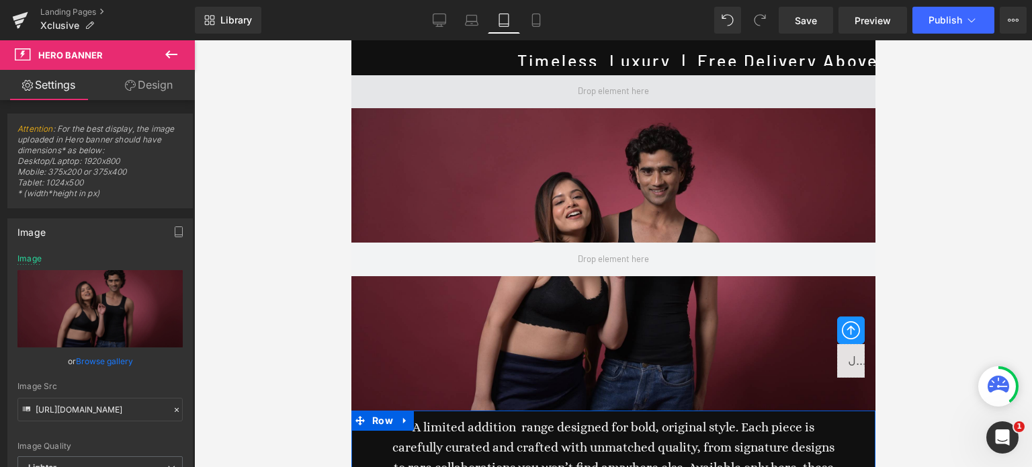
scroll to position [0, 0]
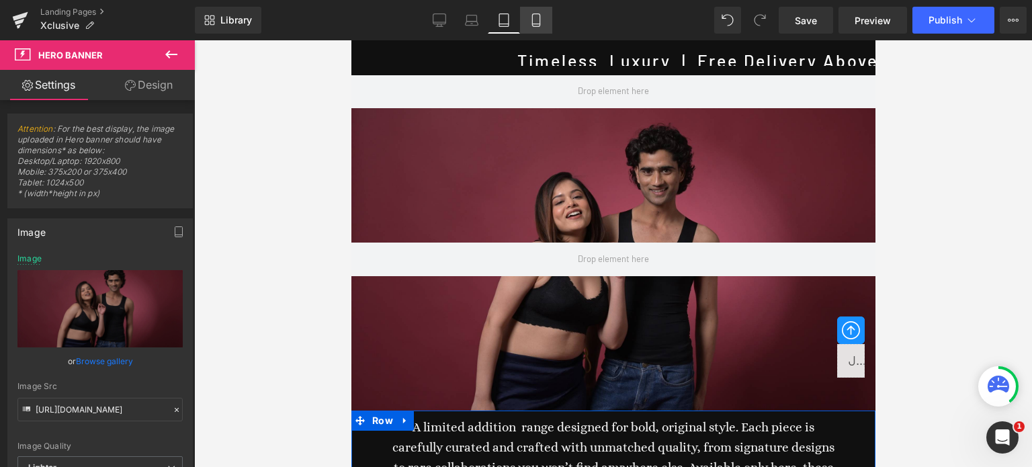
click at [539, 22] on icon at bounding box center [535, 20] width 7 height 13
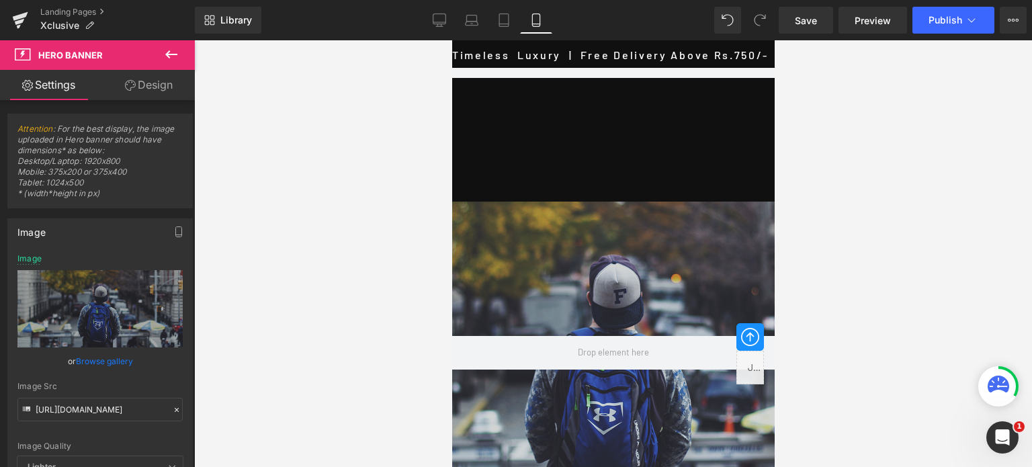
scroll to position [93, 0]
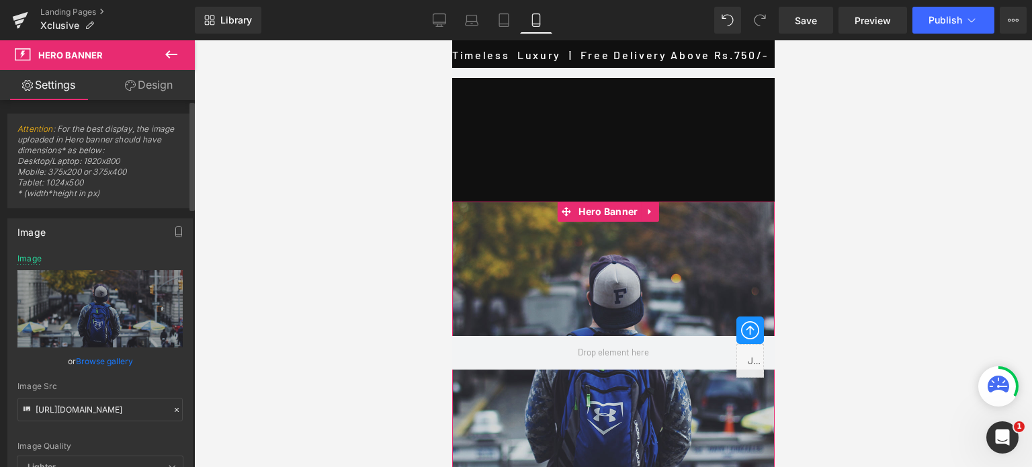
click at [97, 362] on link "Browse gallery" at bounding box center [104, 361] width 57 height 24
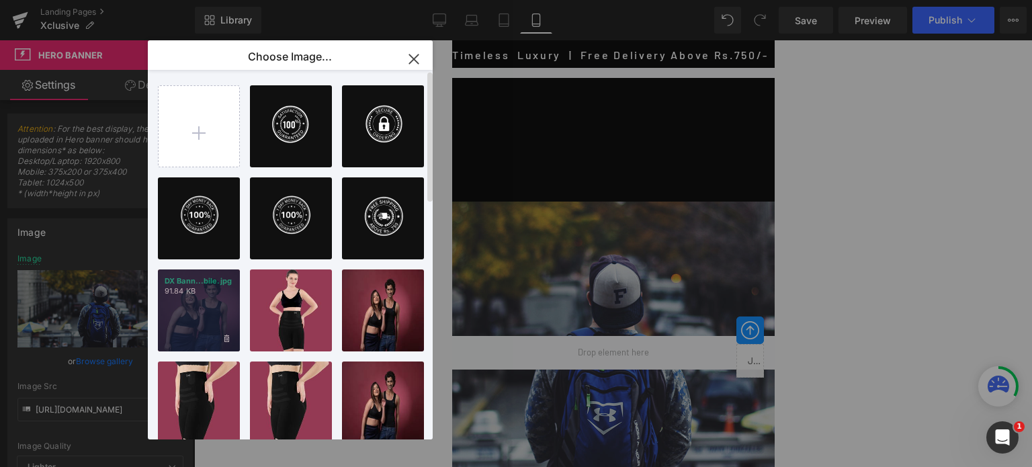
click at [203, 314] on div "DX Bann...bile.jpg 91.84 KB" at bounding box center [199, 310] width 82 height 82
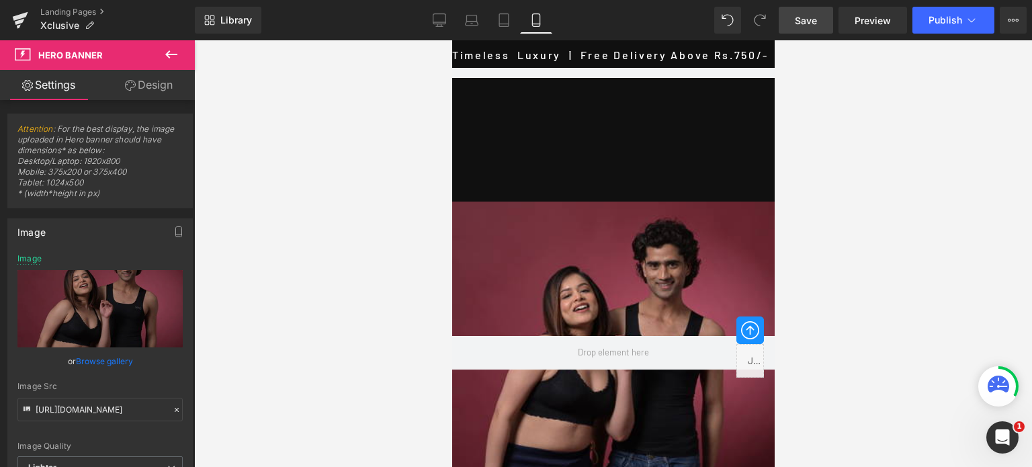
click at [812, 22] on span "Save" at bounding box center [806, 20] width 22 height 14
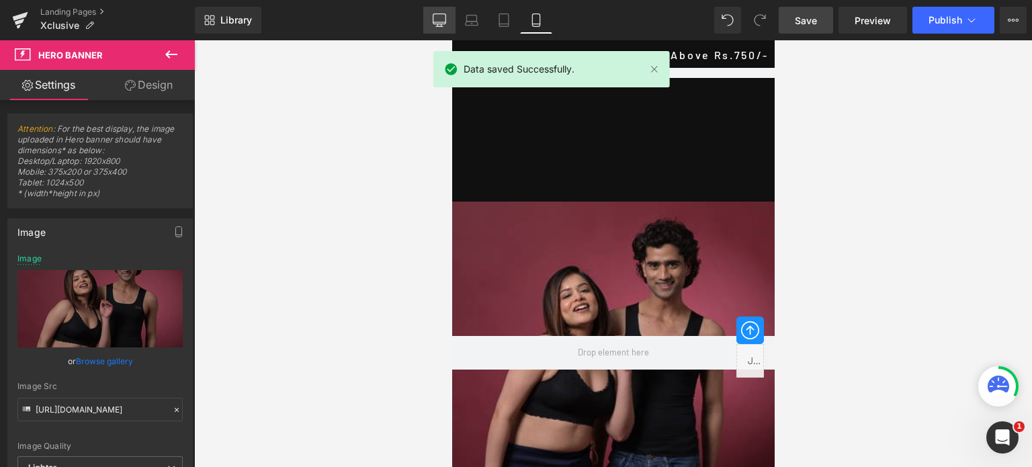
click at [442, 18] on icon at bounding box center [439, 19] width 13 height 13
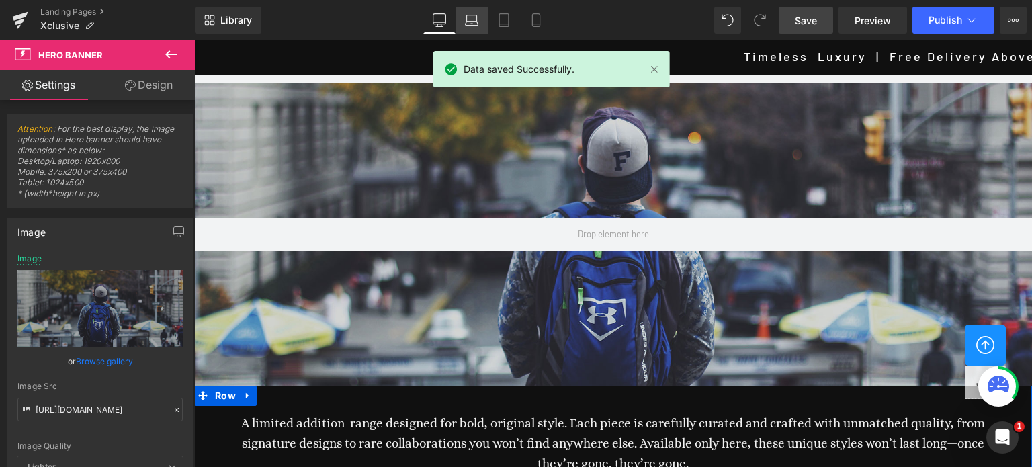
scroll to position [0, 0]
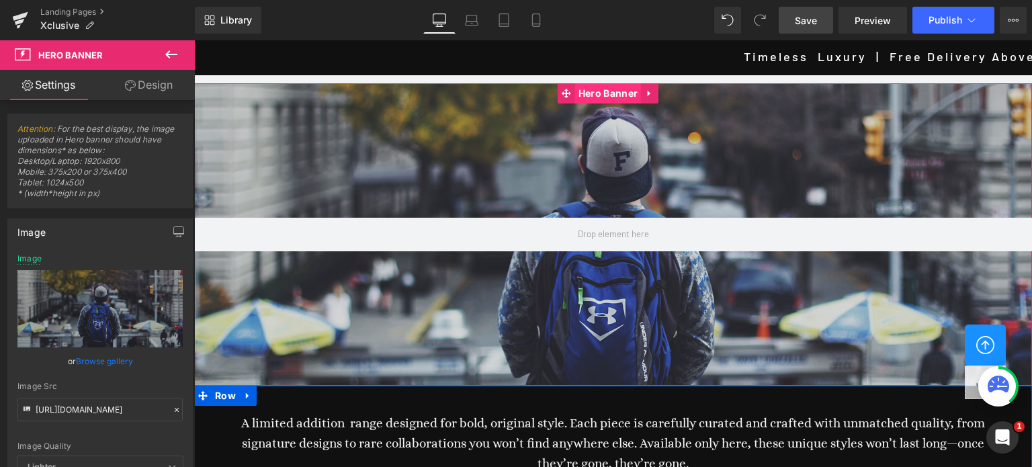
click at [609, 97] on span "Hero Banner" at bounding box center [608, 93] width 66 height 20
click at [105, 358] on link "Browse gallery" at bounding box center [104, 361] width 57 height 24
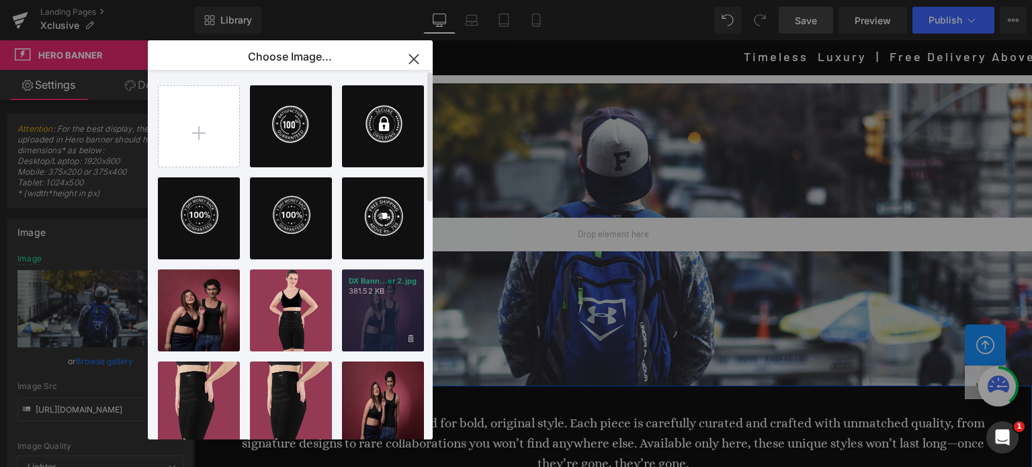
click at [392, 314] on div "DX Bann...er 2.jpg 381.52 KB" at bounding box center [383, 310] width 82 height 82
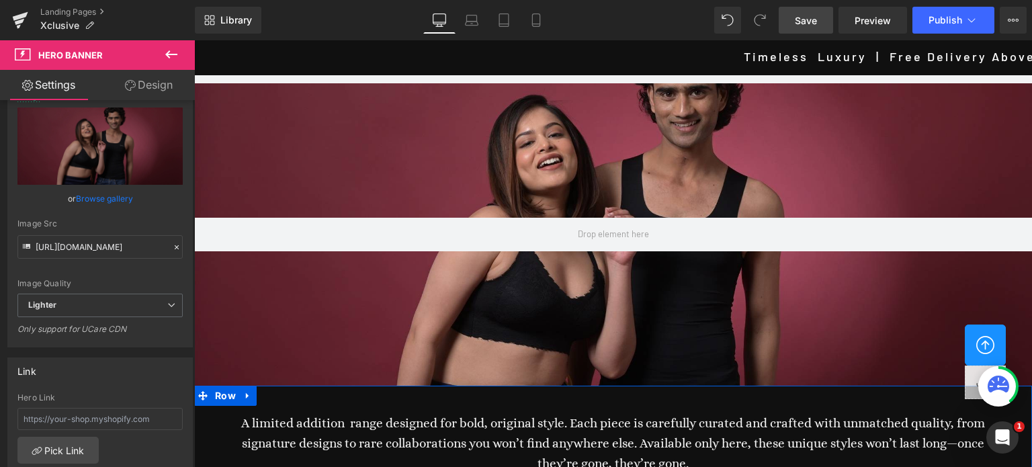
scroll to position [134, 0]
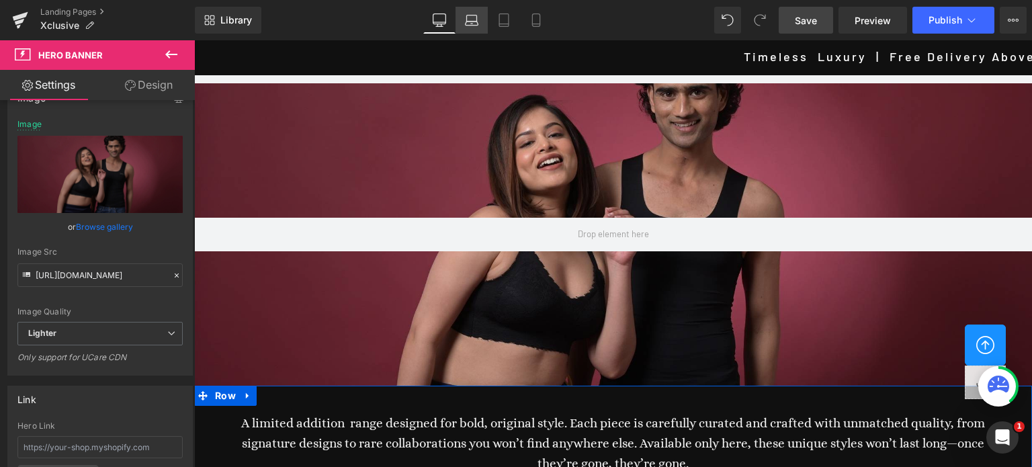
click at [476, 20] on icon at bounding box center [471, 19] width 13 height 13
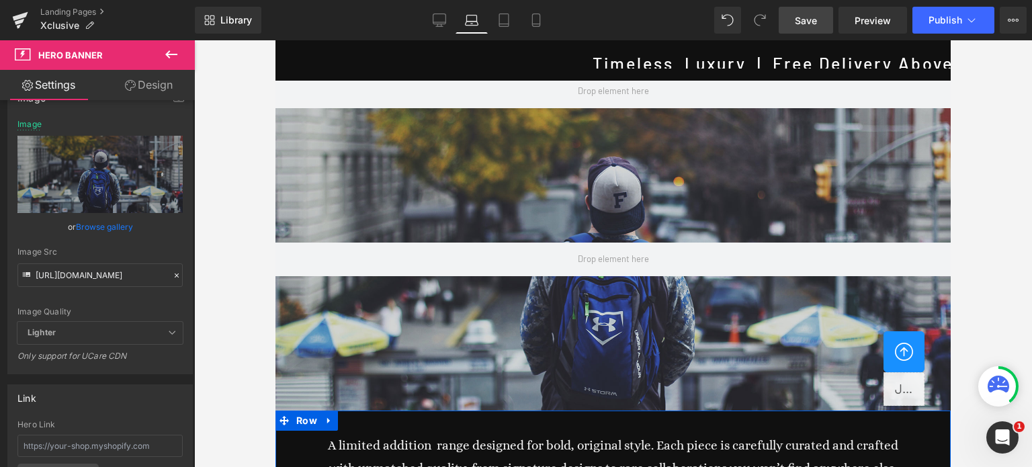
scroll to position [24, 0]
click at [496, 24] on link "Tablet" at bounding box center [504, 20] width 32 height 27
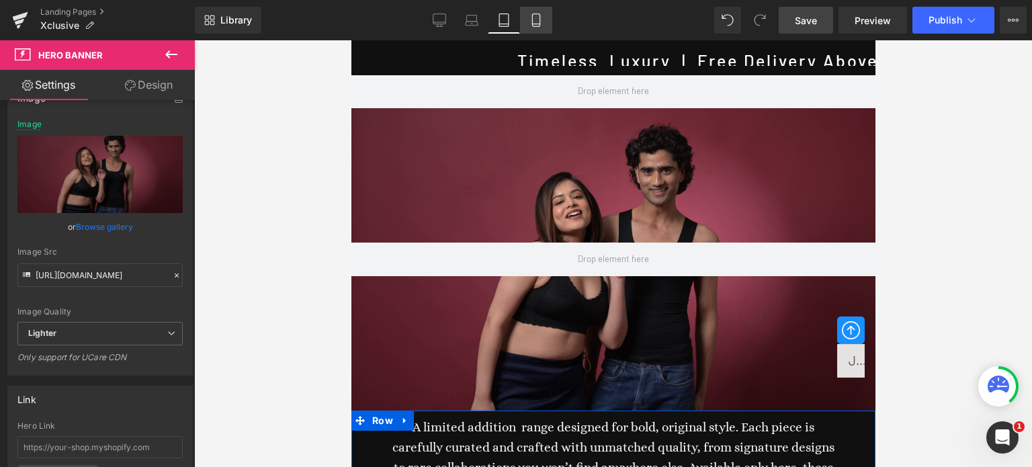
click at [535, 21] on icon at bounding box center [535, 19] width 13 height 13
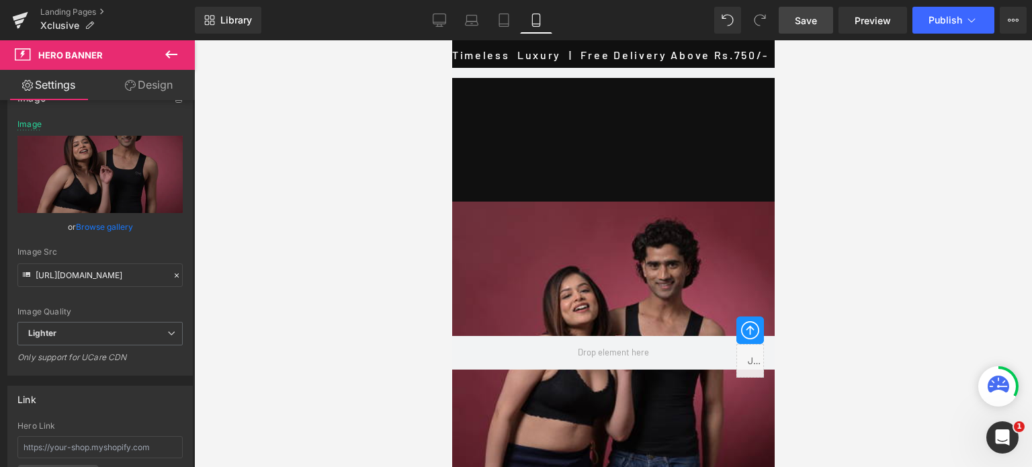
scroll to position [118, 0]
click at [470, 24] on icon at bounding box center [471, 19] width 13 height 13
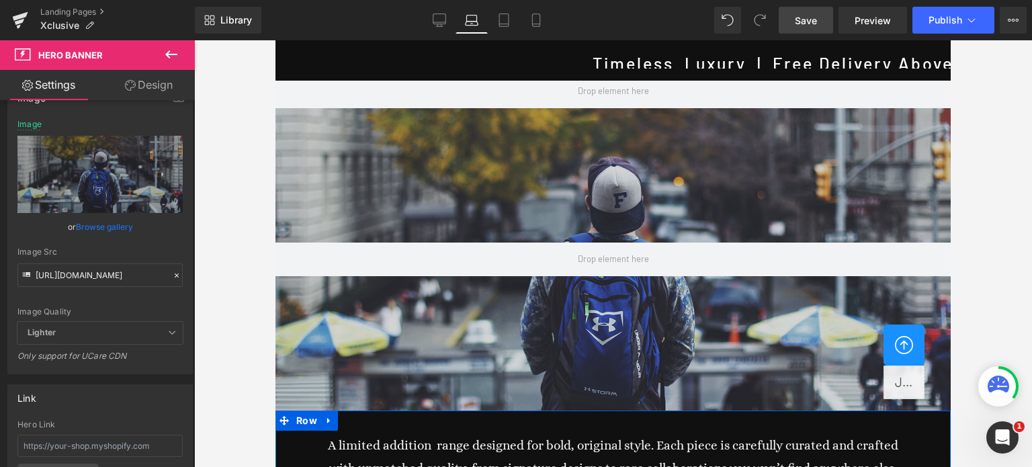
scroll to position [24, 0]
click at [617, 108] on span "Hero Banner" at bounding box center [608, 118] width 66 height 20
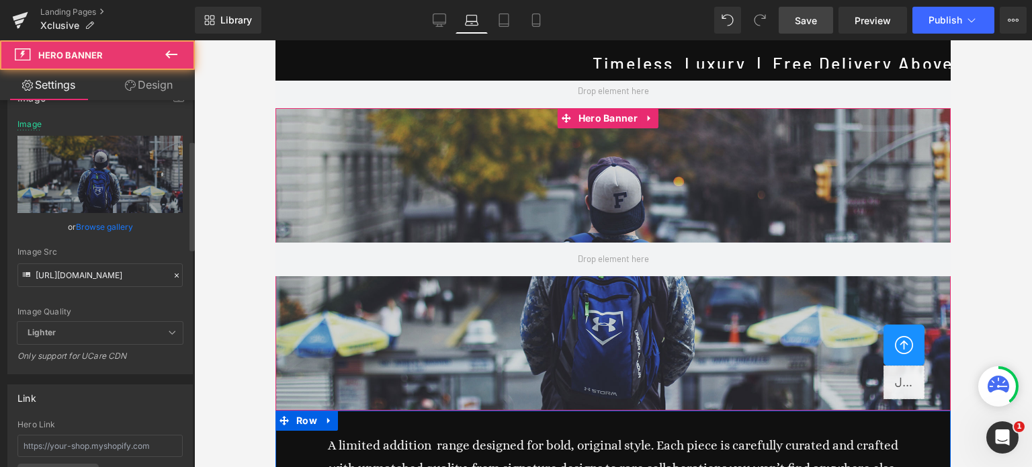
click at [96, 229] on link "Browse gallery" at bounding box center [104, 227] width 57 height 24
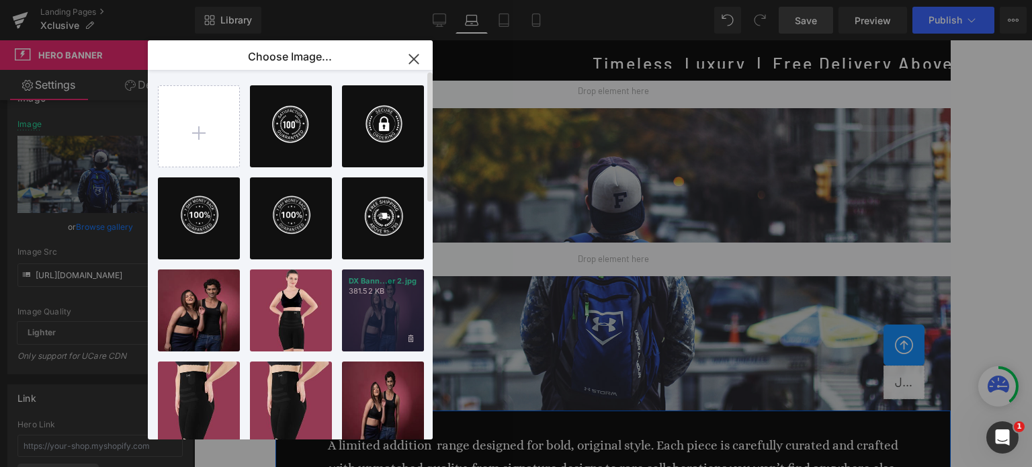
click at [391, 315] on div "DX Bann...er 2.jpg 381.52 KB" at bounding box center [383, 310] width 82 height 82
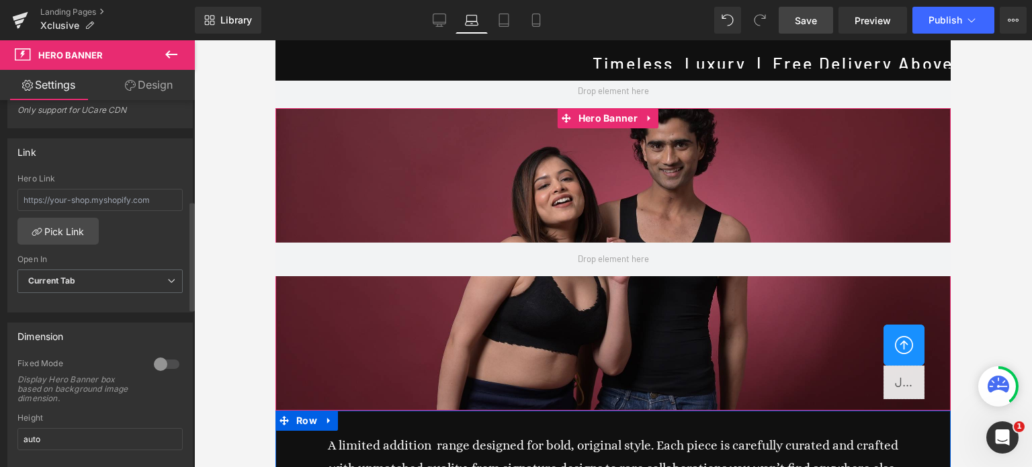
scroll to position [403, 0]
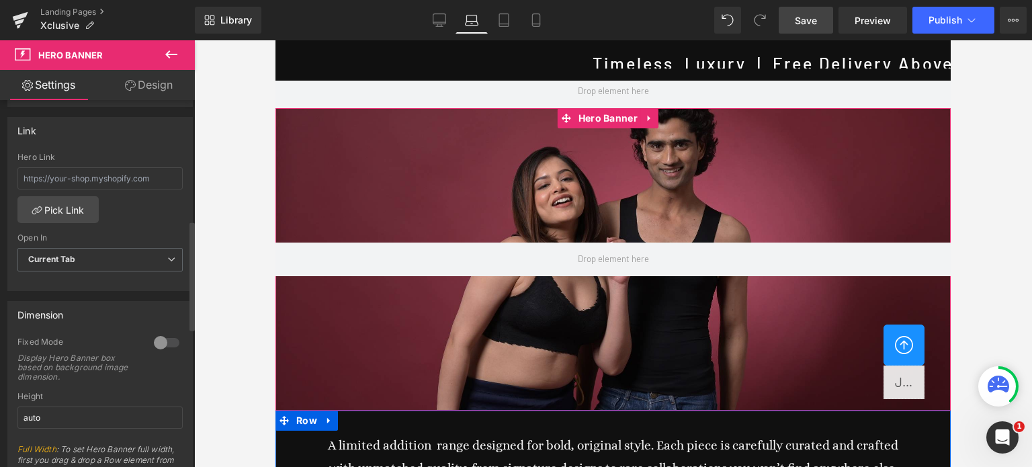
click at [167, 338] on div at bounding box center [166, 342] width 32 height 21
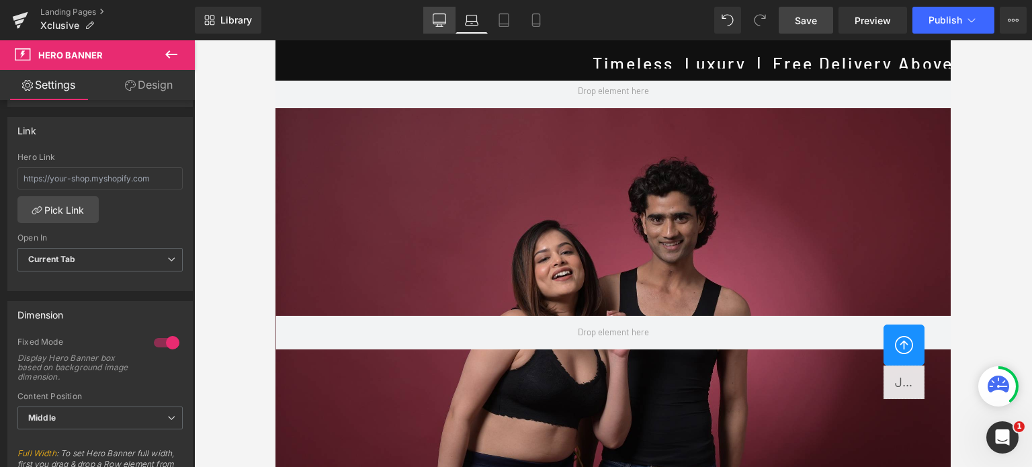
click at [443, 22] on icon at bounding box center [439, 22] width 13 height 0
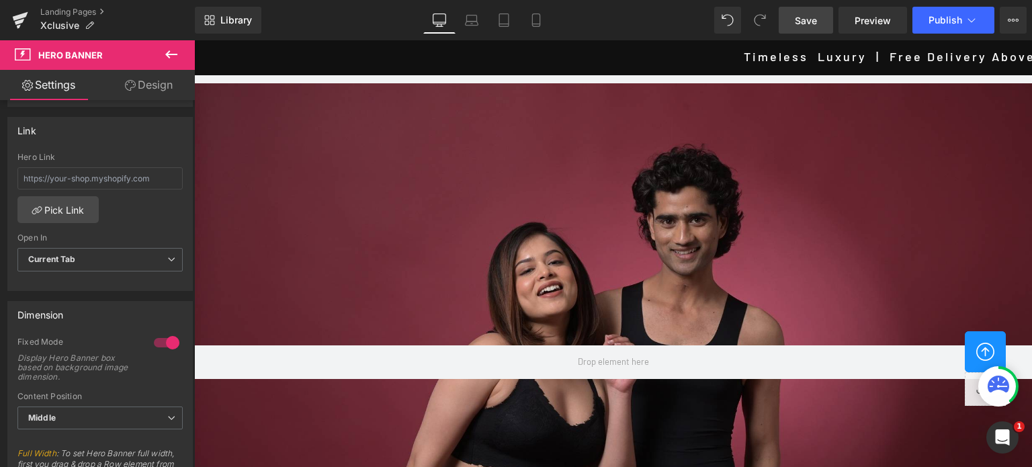
scroll to position [0, 0]
click at [494, 15] on link "Tablet" at bounding box center [504, 20] width 32 height 27
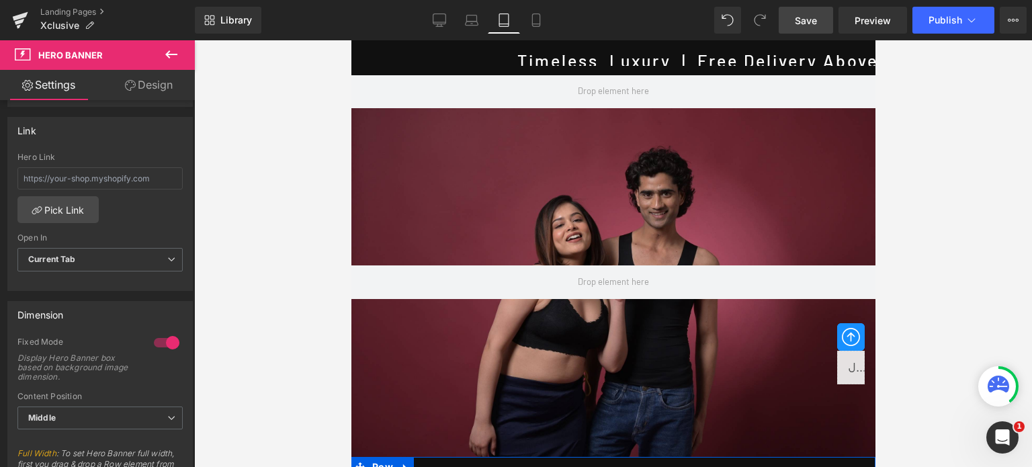
scroll to position [24, 0]
click at [539, 15] on icon at bounding box center [535, 19] width 13 height 13
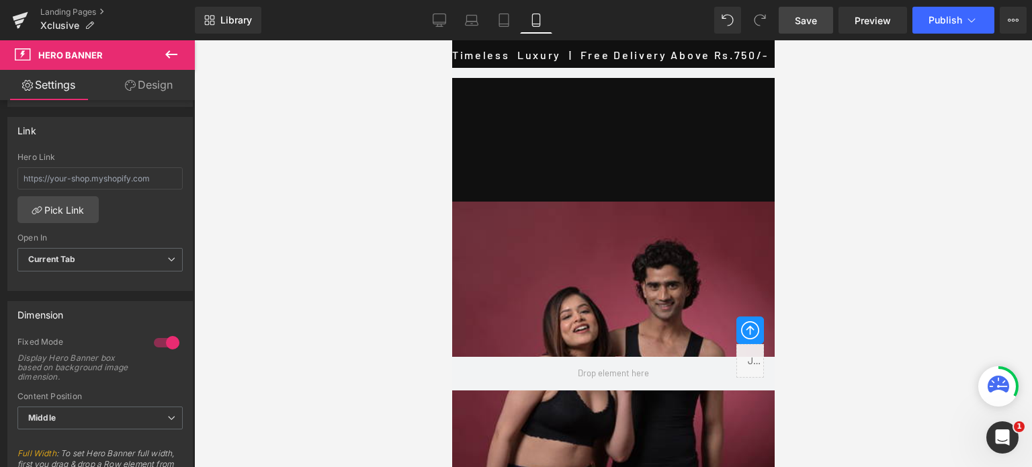
scroll to position [118, 0]
click at [812, 17] on span "Save" at bounding box center [806, 20] width 22 height 14
click at [449, 26] on link "Desktop" at bounding box center [439, 20] width 32 height 27
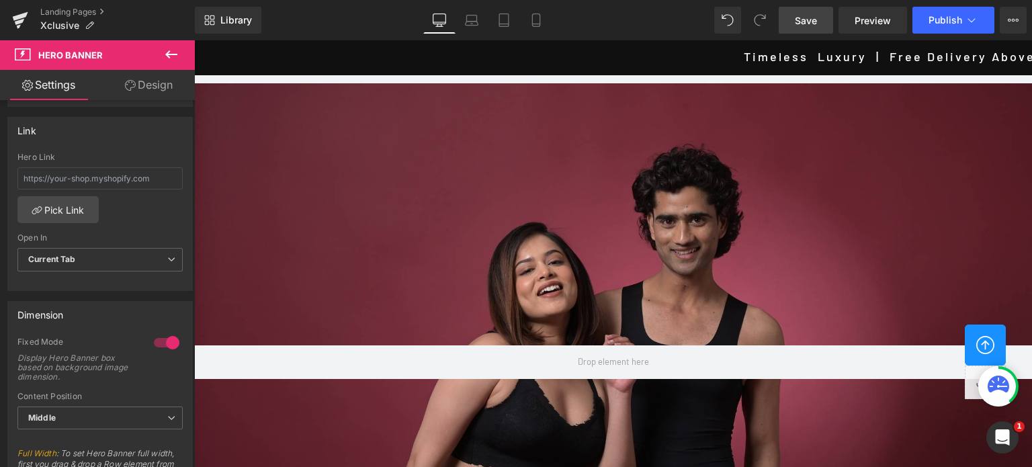
scroll to position [0, 0]
drag, startPoint x: 1025, startPoint y: 319, endPoint x: 1199, endPoint y: 75, distance: 300.1
click at [541, 21] on icon at bounding box center [535, 19] width 13 height 13
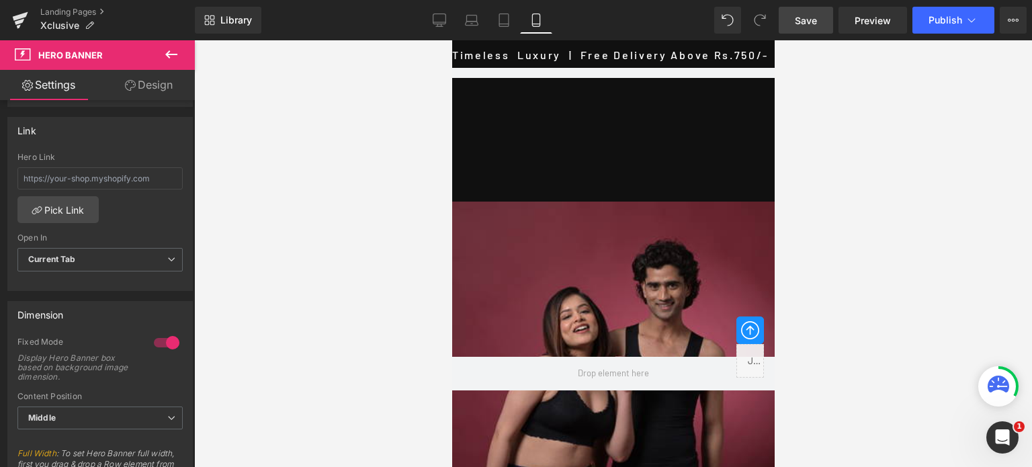
scroll to position [118, 0]
click at [683, 72] on div "Row" at bounding box center [612, 120] width 322 height 161
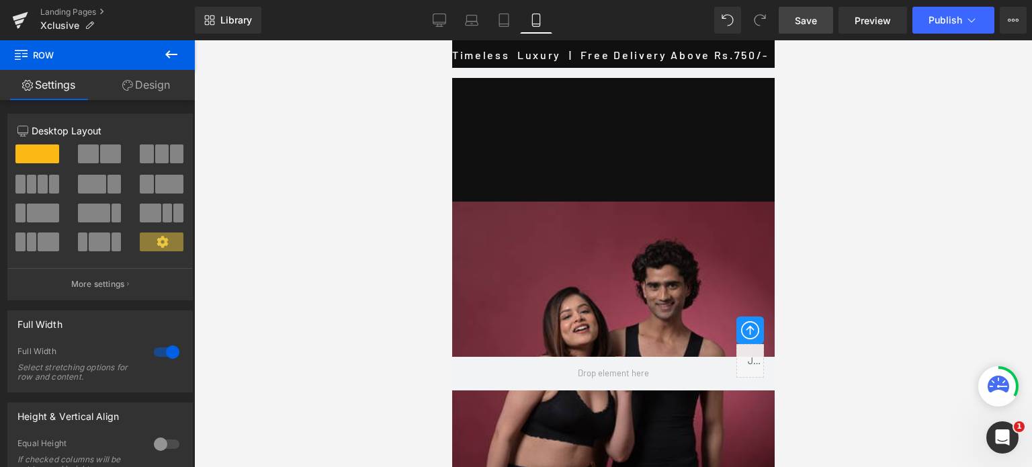
scroll to position [0, 0]
drag, startPoint x: 768, startPoint y: 75, endPoint x: 1229, endPoint y: 77, distance: 461.6
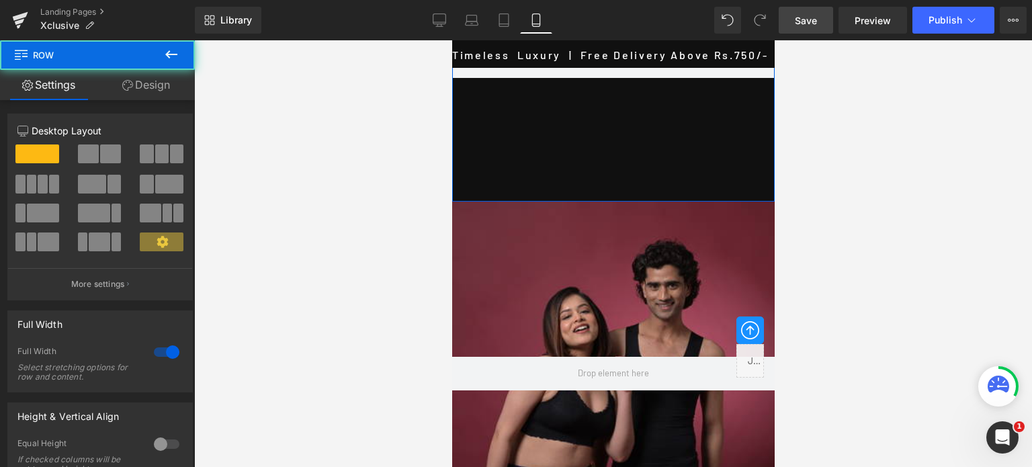
click at [678, 174] on div "Row" at bounding box center [612, 120] width 322 height 161
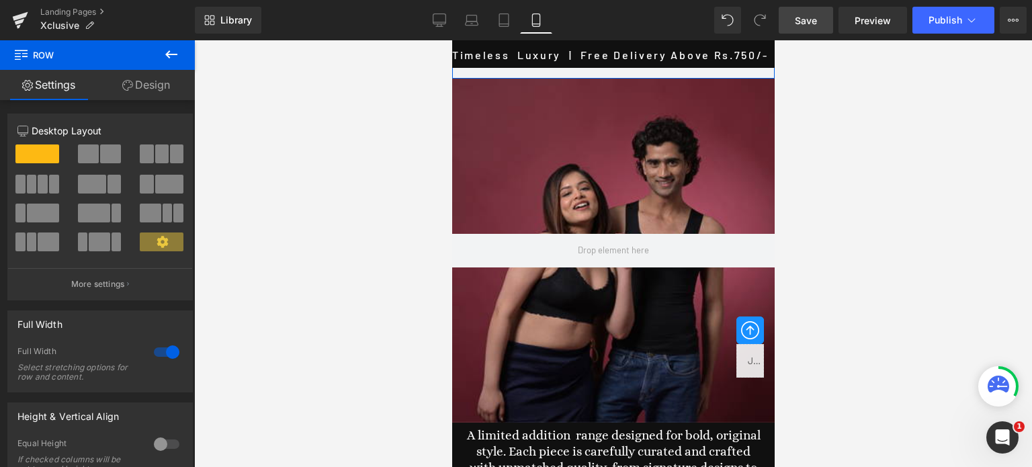
drag, startPoint x: 657, startPoint y: 197, endPoint x: 655, endPoint y: 79, distance: 117.6
click at [657, 75] on div "Row" at bounding box center [612, 59] width 322 height 38
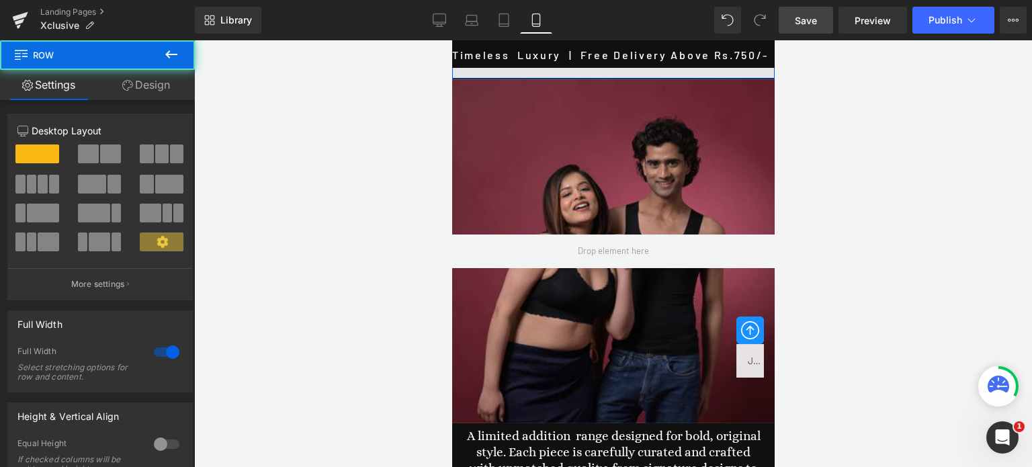
click at [658, 73] on span at bounding box center [612, 61] width 322 height 34
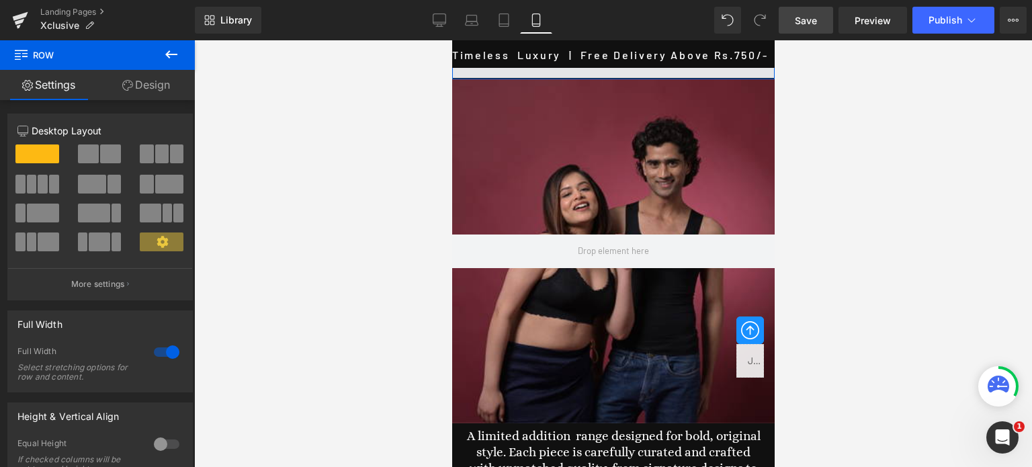
drag, startPoint x: 663, startPoint y: 77, endPoint x: 664, endPoint y: 69, distance: 8.2
click at [664, 69] on span at bounding box center [612, 61] width 322 height 34
click at [801, 21] on span "Save" at bounding box center [806, 20] width 22 height 14
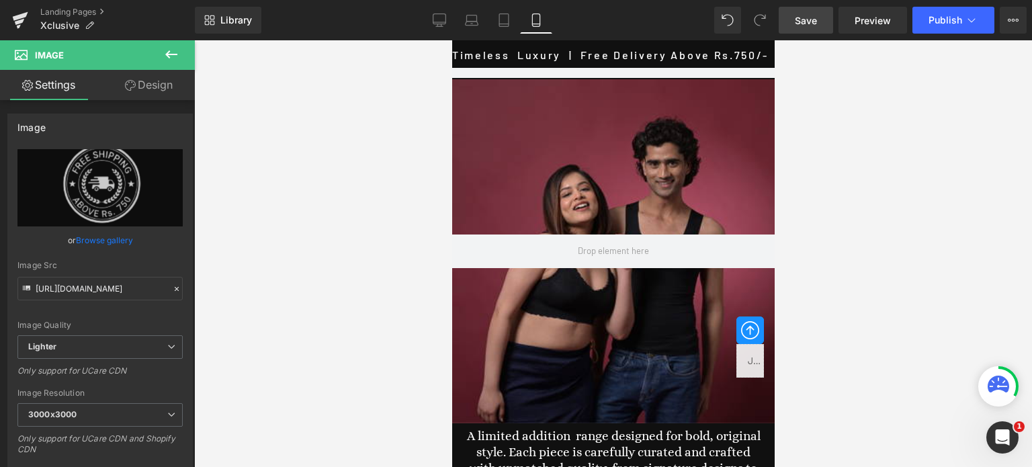
scroll to position [1545, 0]
click at [438, 23] on icon at bounding box center [439, 19] width 13 height 13
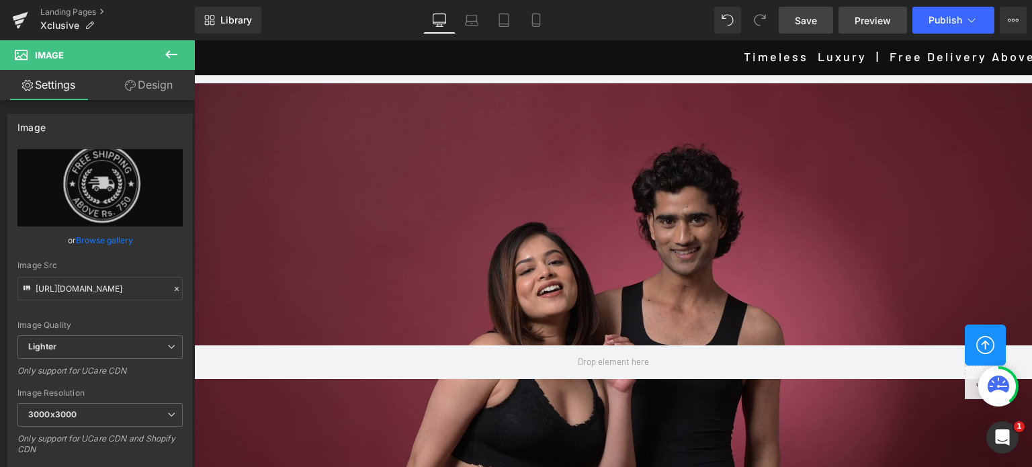
scroll to position [126, 0]
click at [870, 17] on span "Preview" at bounding box center [873, 20] width 36 height 14
click at [536, 26] on icon at bounding box center [535, 20] width 7 height 13
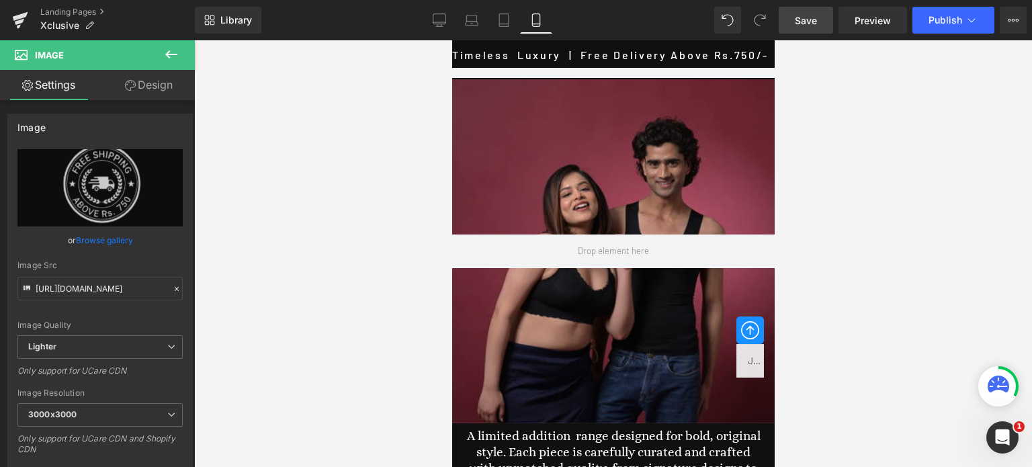
click at [812, 24] on span "Save" at bounding box center [806, 20] width 22 height 14
click at [171, 52] on icon at bounding box center [171, 54] width 16 height 16
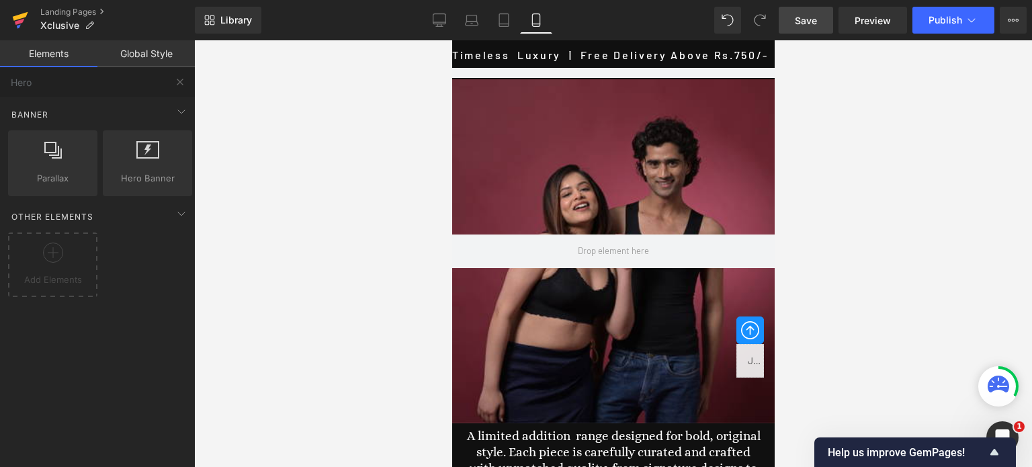
click at [29, 24] on link at bounding box center [20, 20] width 40 height 40
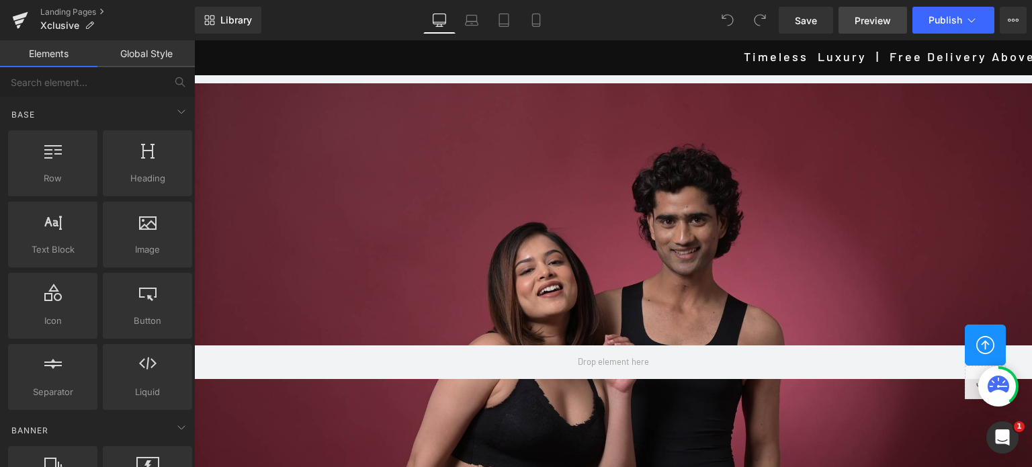
click at [879, 24] on span "Preview" at bounding box center [873, 20] width 36 height 14
click at [529, 24] on icon at bounding box center [535, 19] width 13 height 13
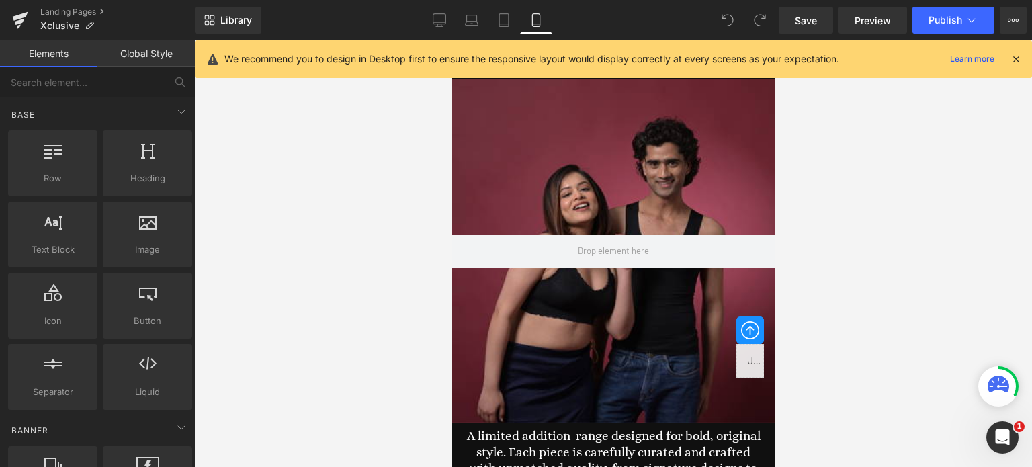
scroll to position [3417, 0]
click at [873, 17] on span "Preview" at bounding box center [873, 20] width 36 height 14
click at [444, 19] on icon at bounding box center [439, 19] width 13 height 13
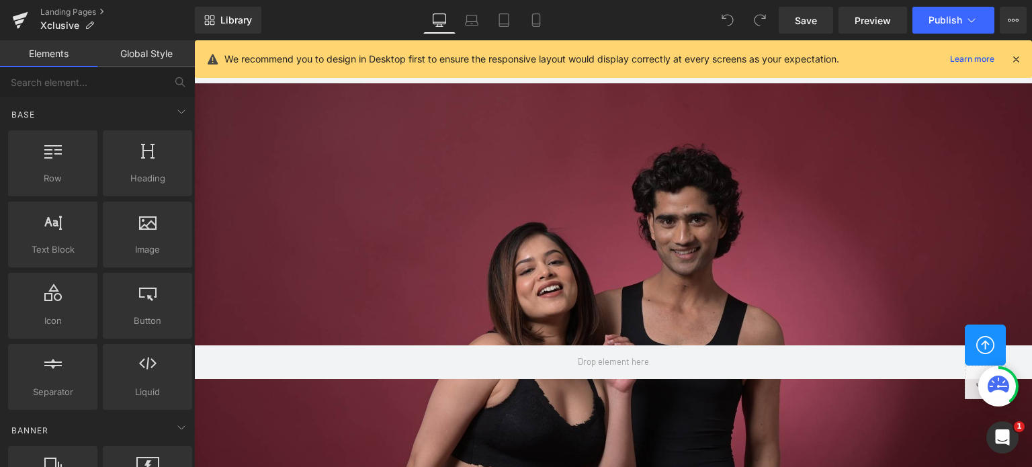
scroll to position [1757, 0]
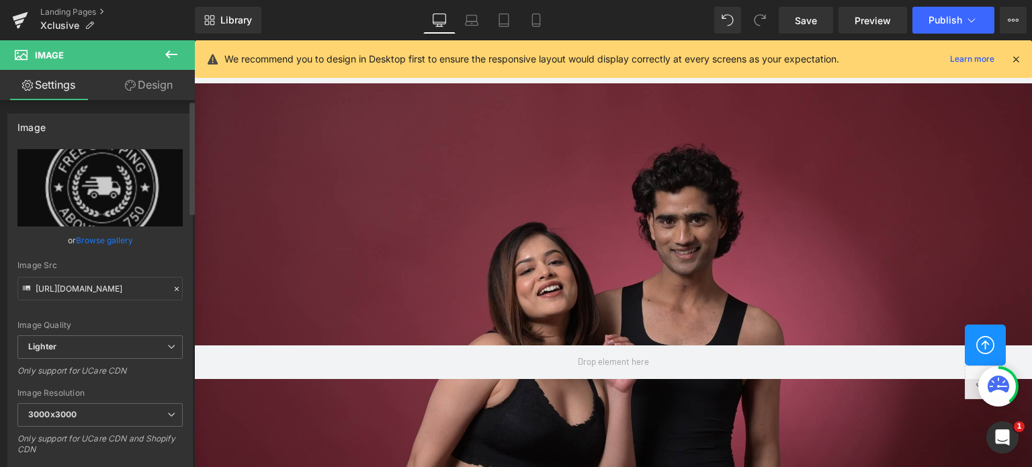
click at [93, 237] on link "Browse gallery" at bounding box center [104, 240] width 57 height 24
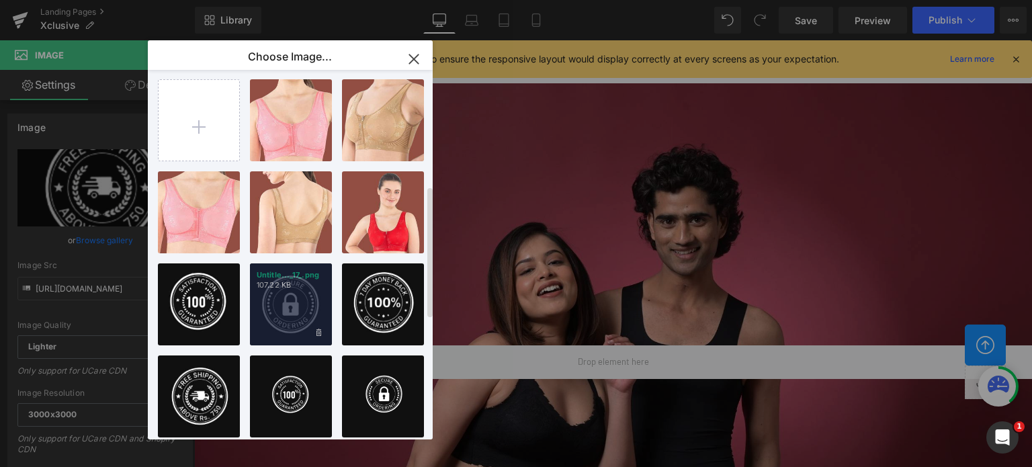
scroll to position [0, 0]
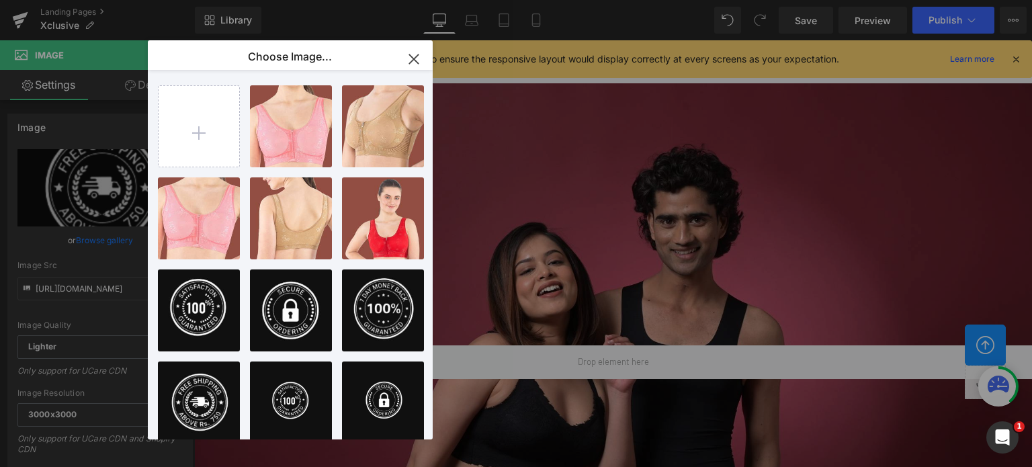
click at [416, 58] on icon "button" at bounding box center [413, 58] width 21 height 21
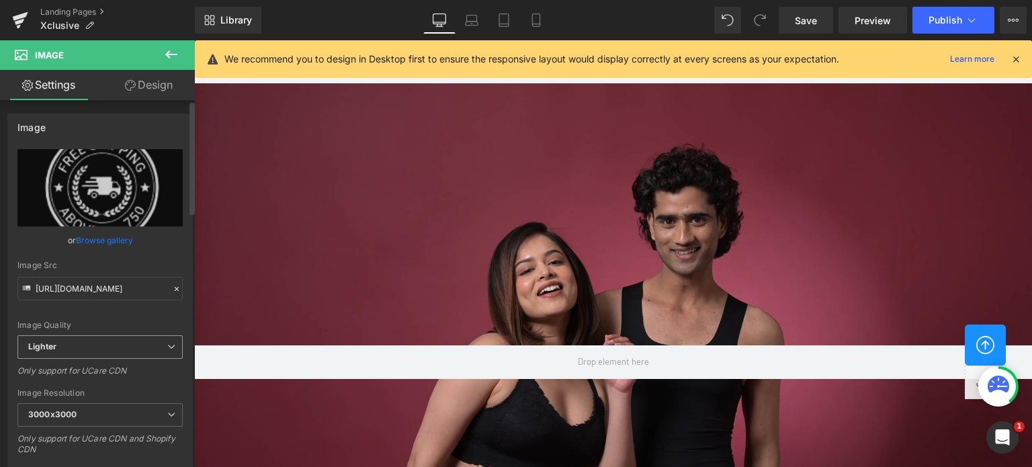
click at [97, 347] on span "Lighter" at bounding box center [99, 347] width 165 height 24
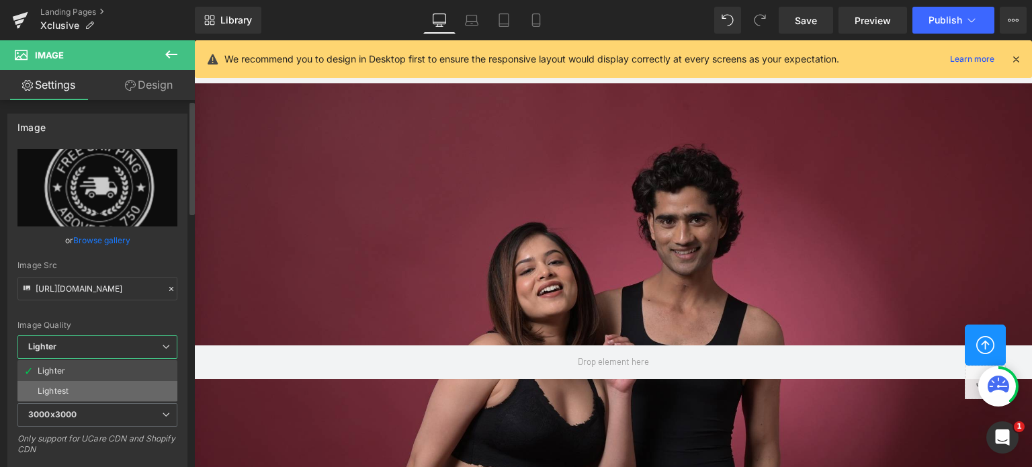
click at [52, 390] on div "Lightest" at bounding box center [53, 390] width 31 height 9
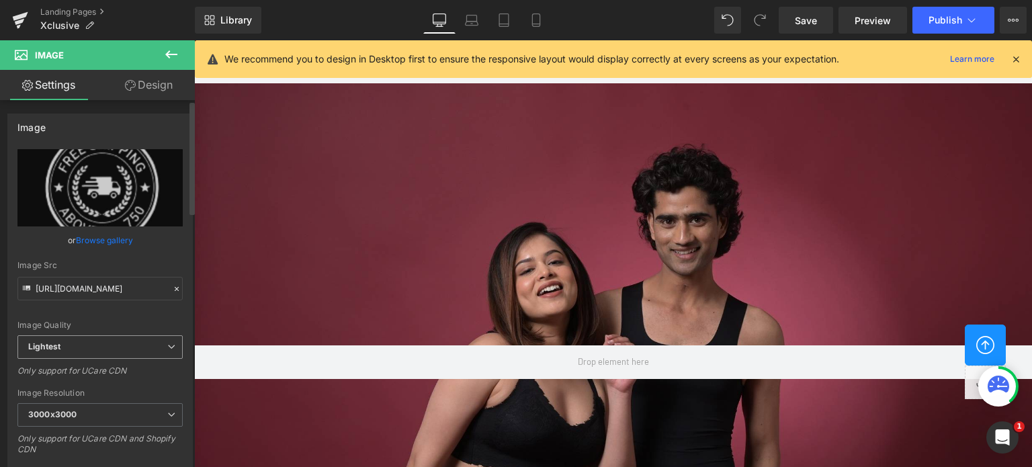
click at [88, 345] on span "Lightest" at bounding box center [99, 347] width 165 height 24
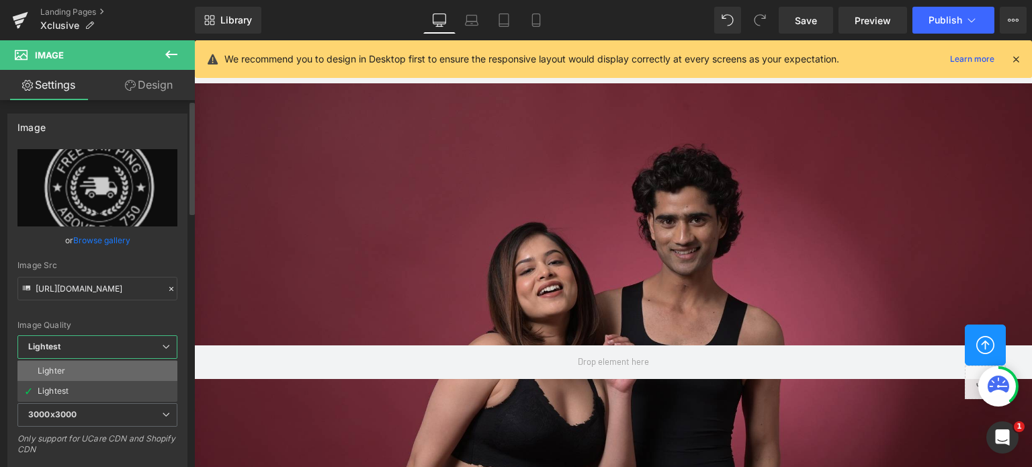
click at [59, 370] on div "Lighter" at bounding box center [52, 370] width 28 height 9
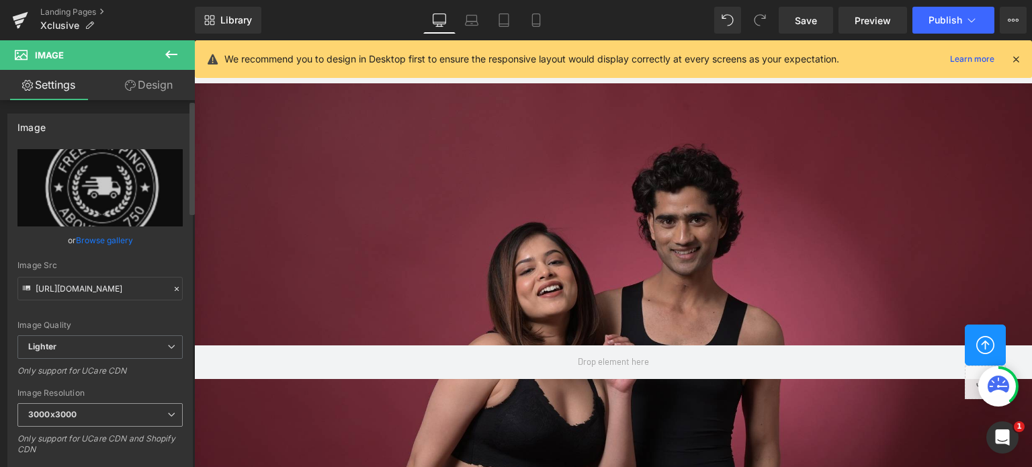
click at [60, 406] on span "3000x3000" at bounding box center [99, 415] width 165 height 24
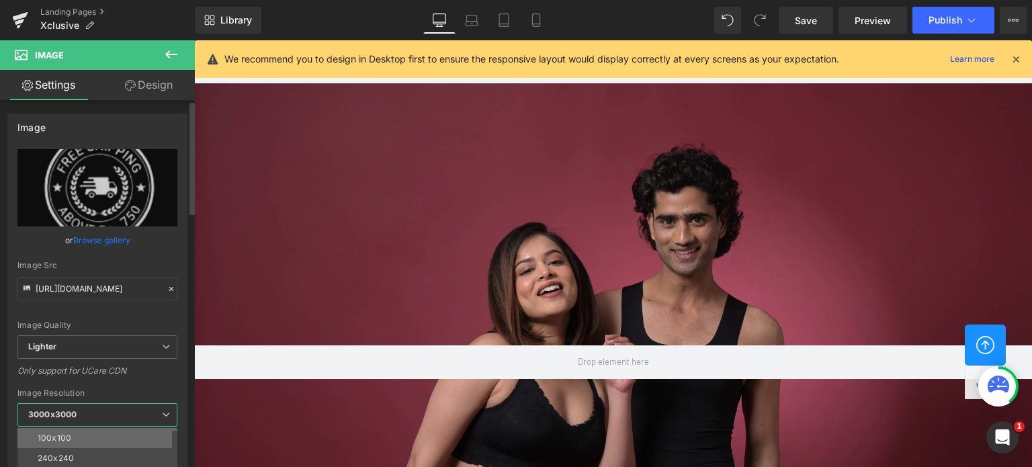
click at [56, 436] on div "100x100" at bounding box center [55, 437] width 34 height 9
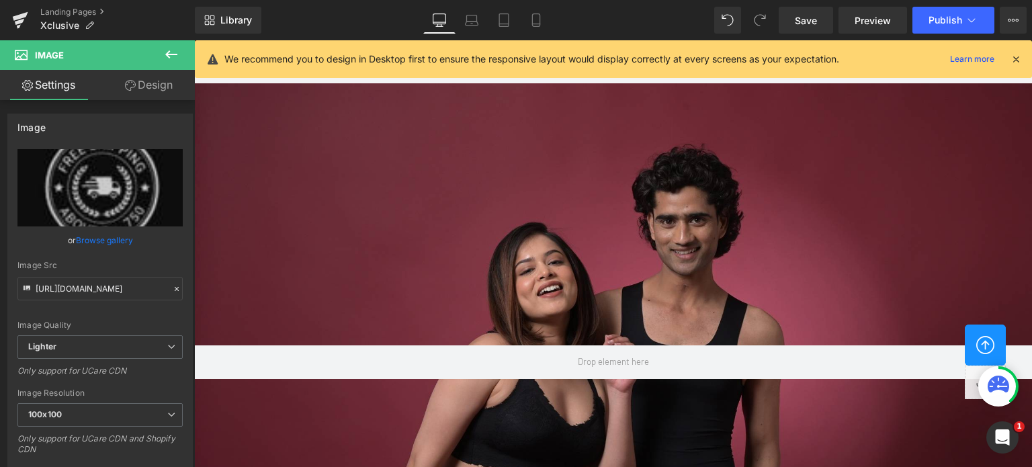
click at [175, 48] on icon at bounding box center [171, 54] width 16 height 16
